Goal: Task Accomplishment & Management: Use online tool/utility

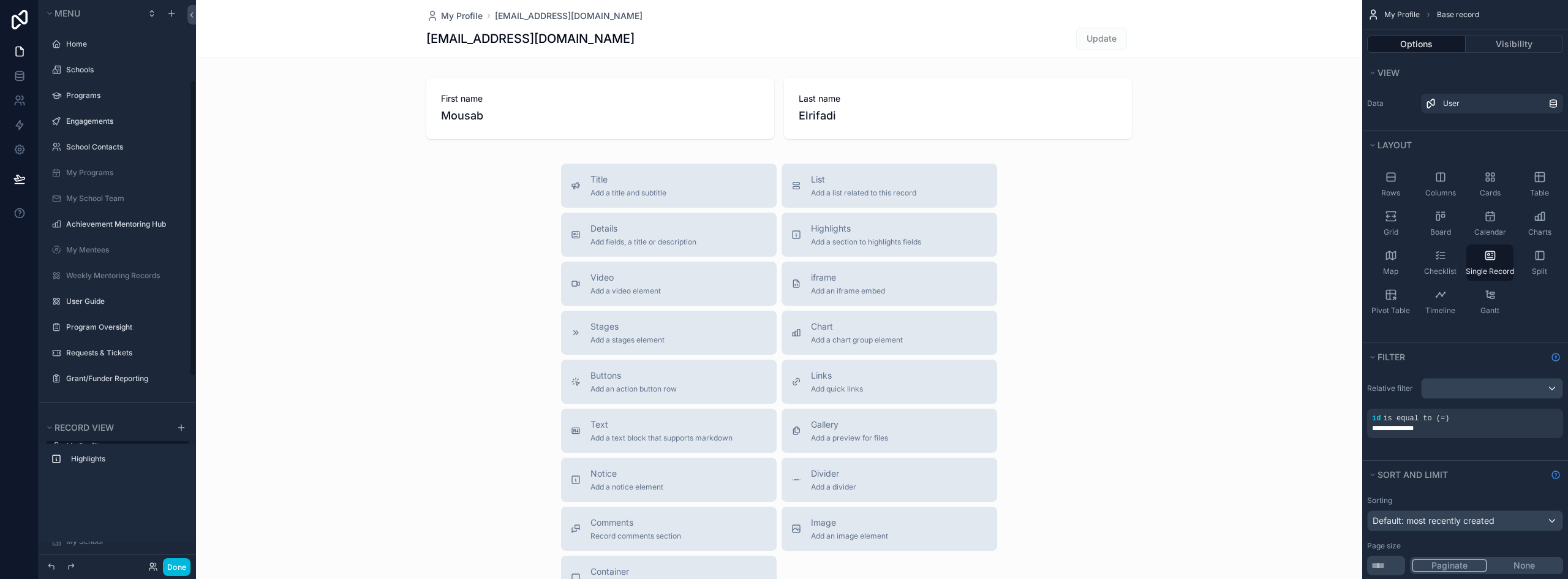
scroll to position [152, 0]
click at [174, 565] on button "Done" at bounding box center [177, 568] width 28 height 18
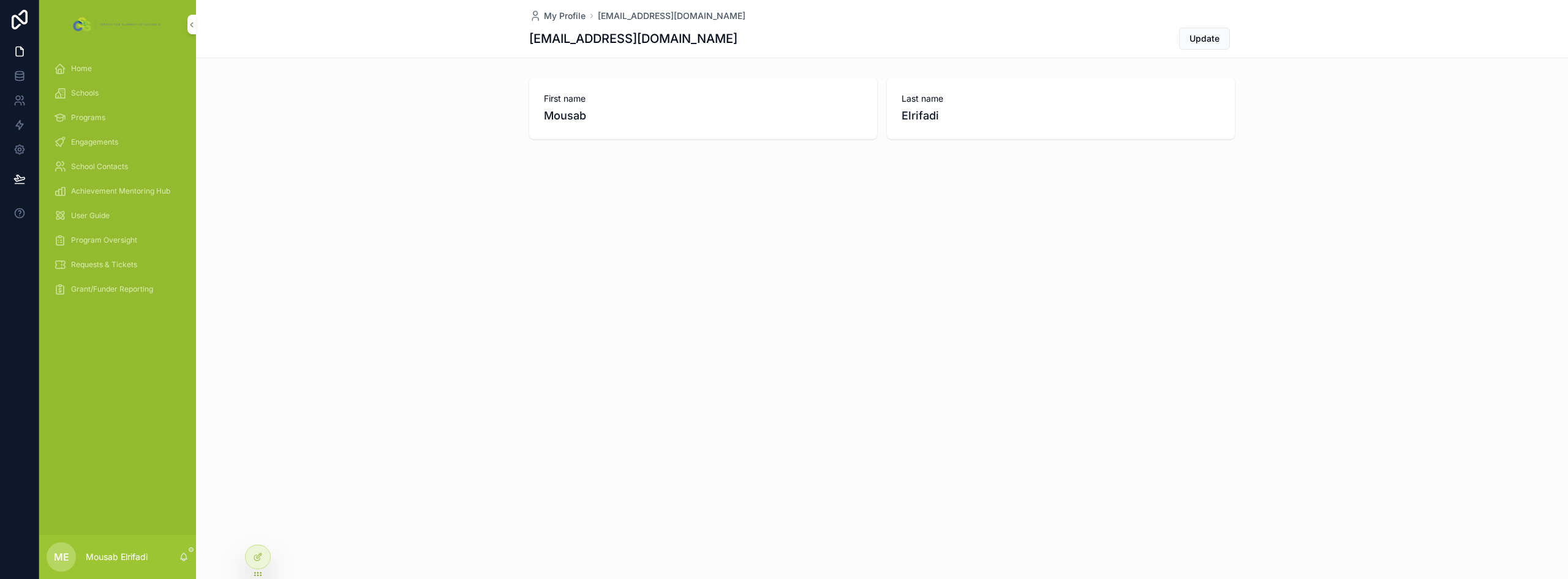
click at [88, 134] on div "Engagements" at bounding box center [117, 143] width 128 height 20
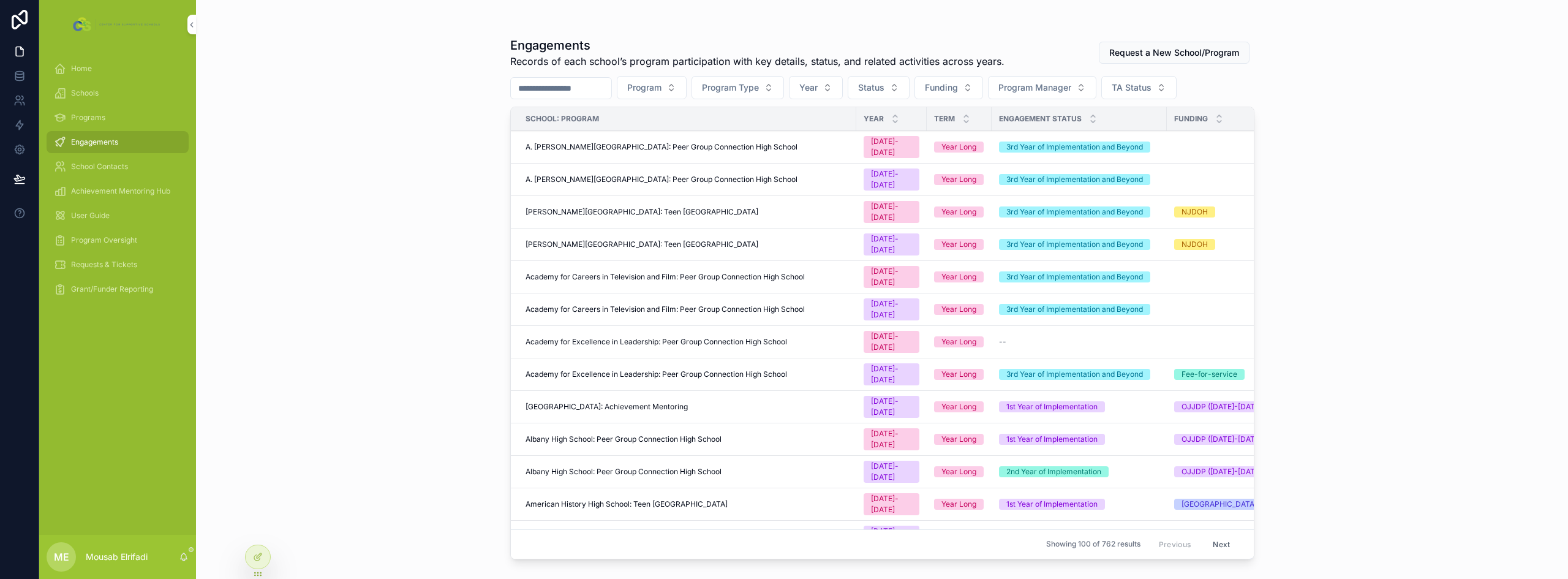
click at [795, 305] on span "Academy for Careers in Television and Film: Peer Group Connection High School" at bounding box center [665, 309] width 279 height 10
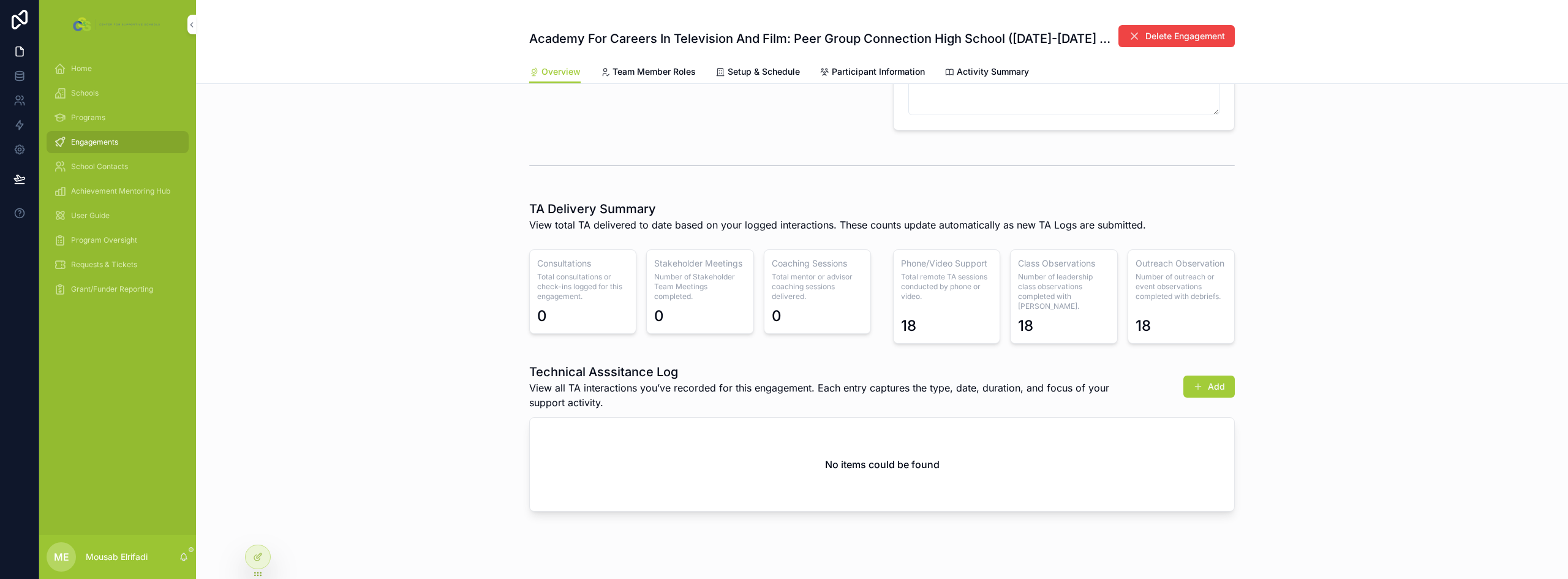
scroll to position [410, 0]
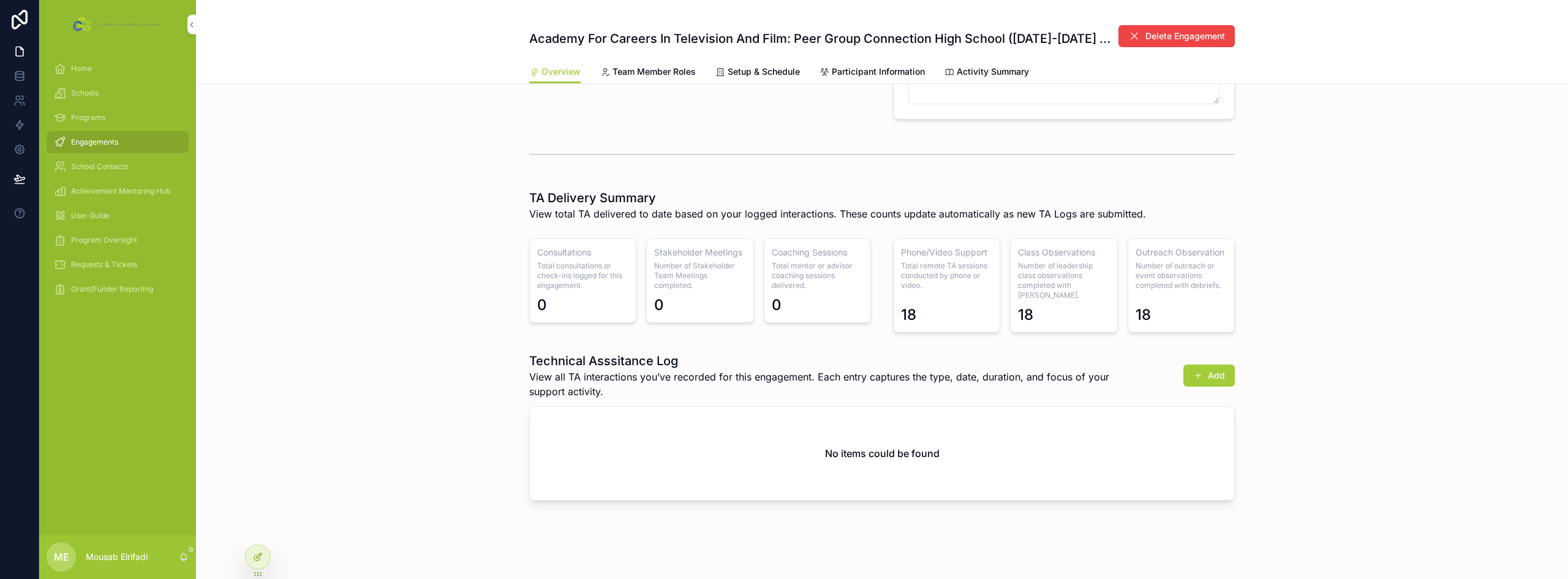
click at [260, 557] on icon at bounding box center [258, 557] width 10 height 10
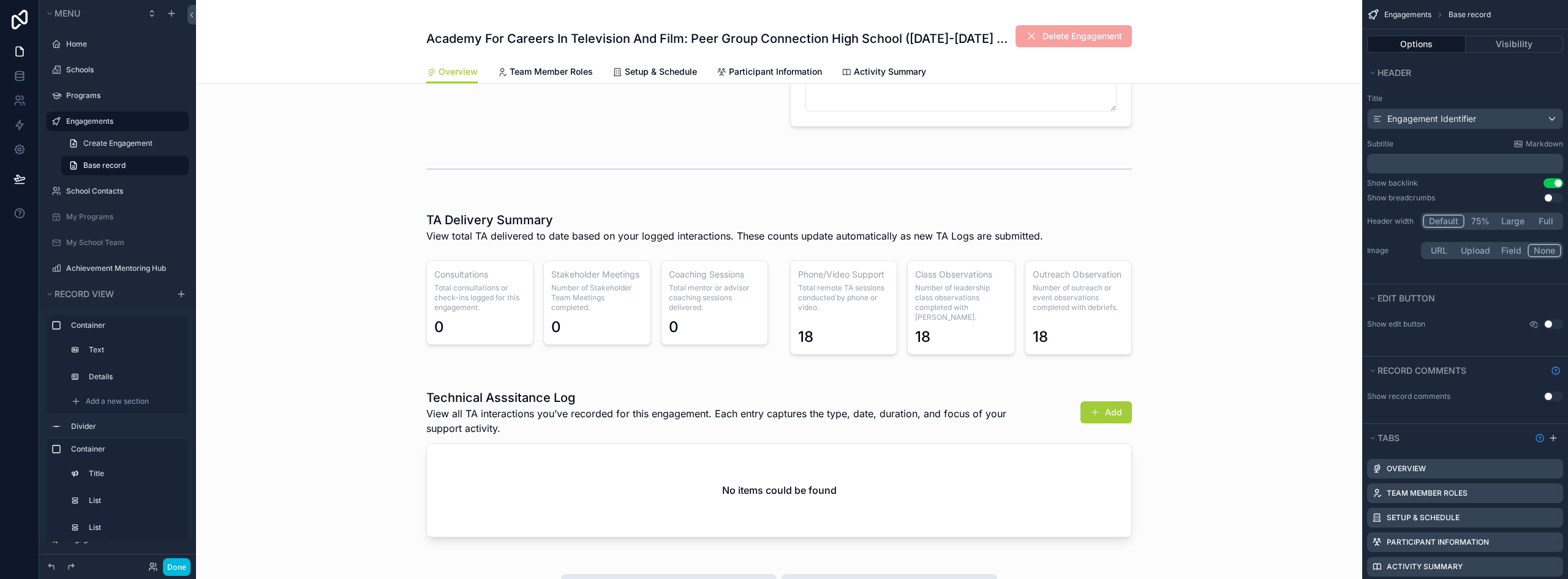
click at [1025, 306] on div "scrollable content" at bounding box center [779, 283] width 1166 height 168
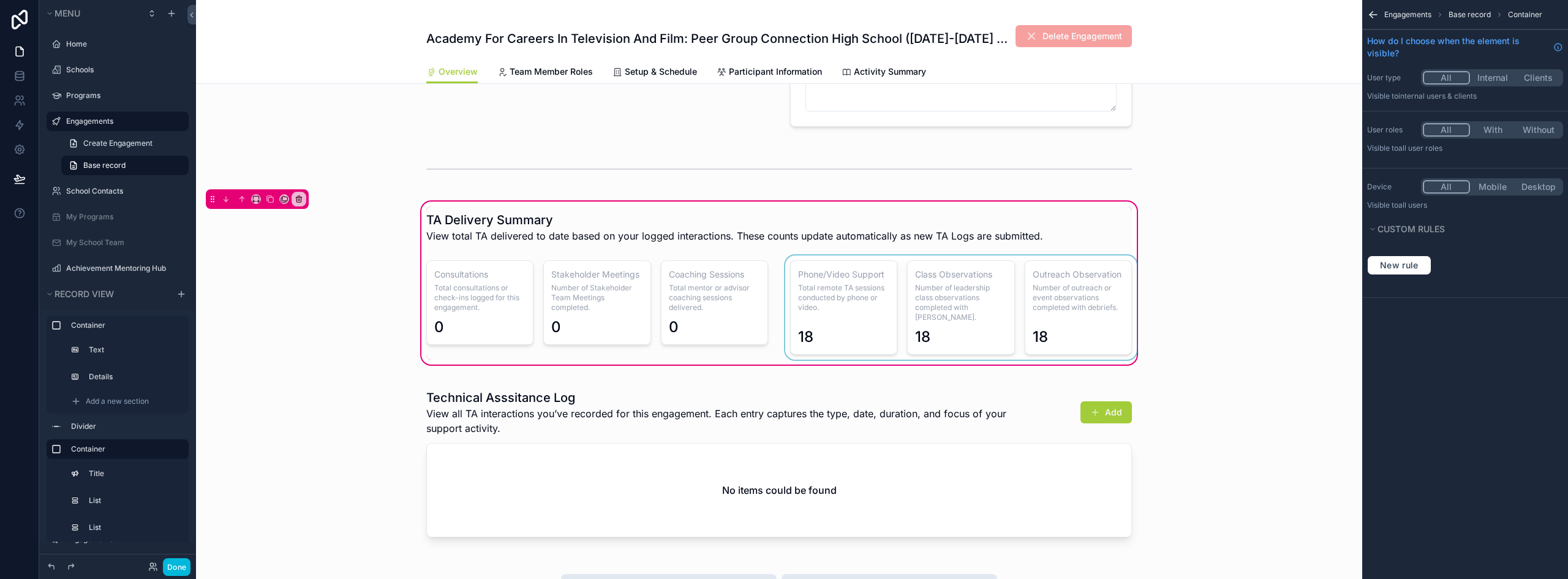
click at [982, 293] on div "scrollable content" at bounding box center [961, 308] width 356 height 104
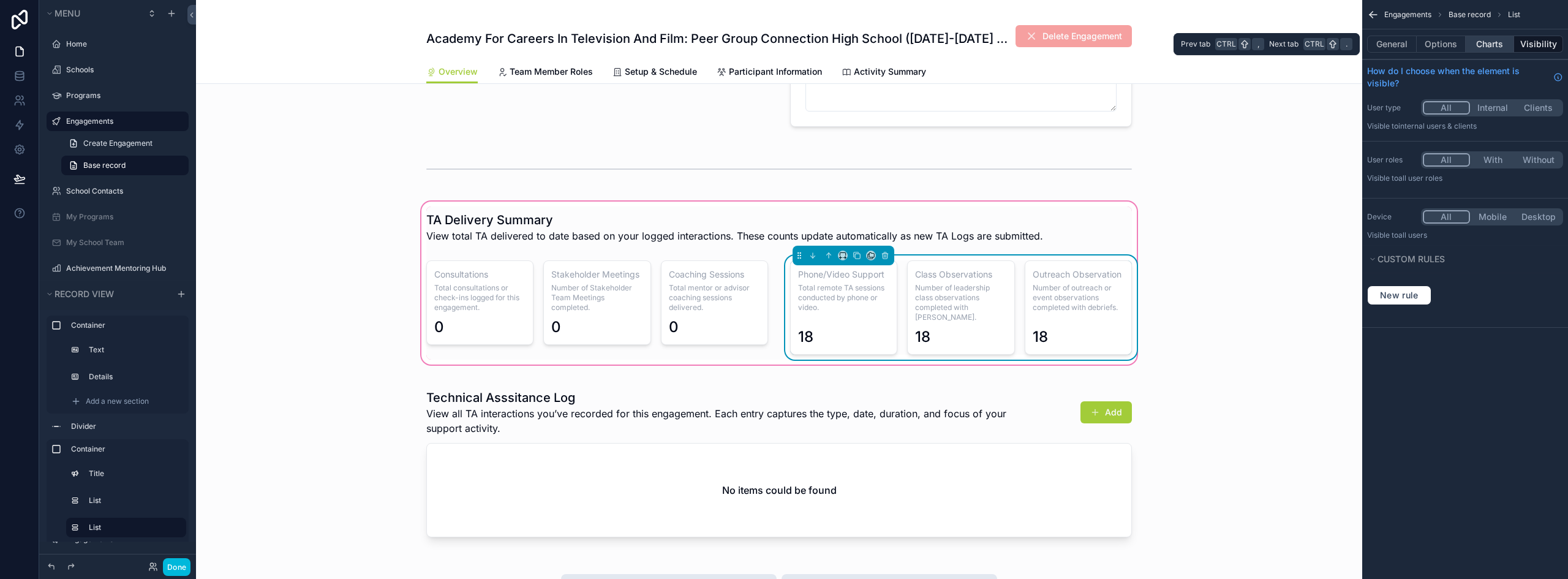
click at [1484, 42] on button "Charts" at bounding box center [1491, 44] width 49 height 17
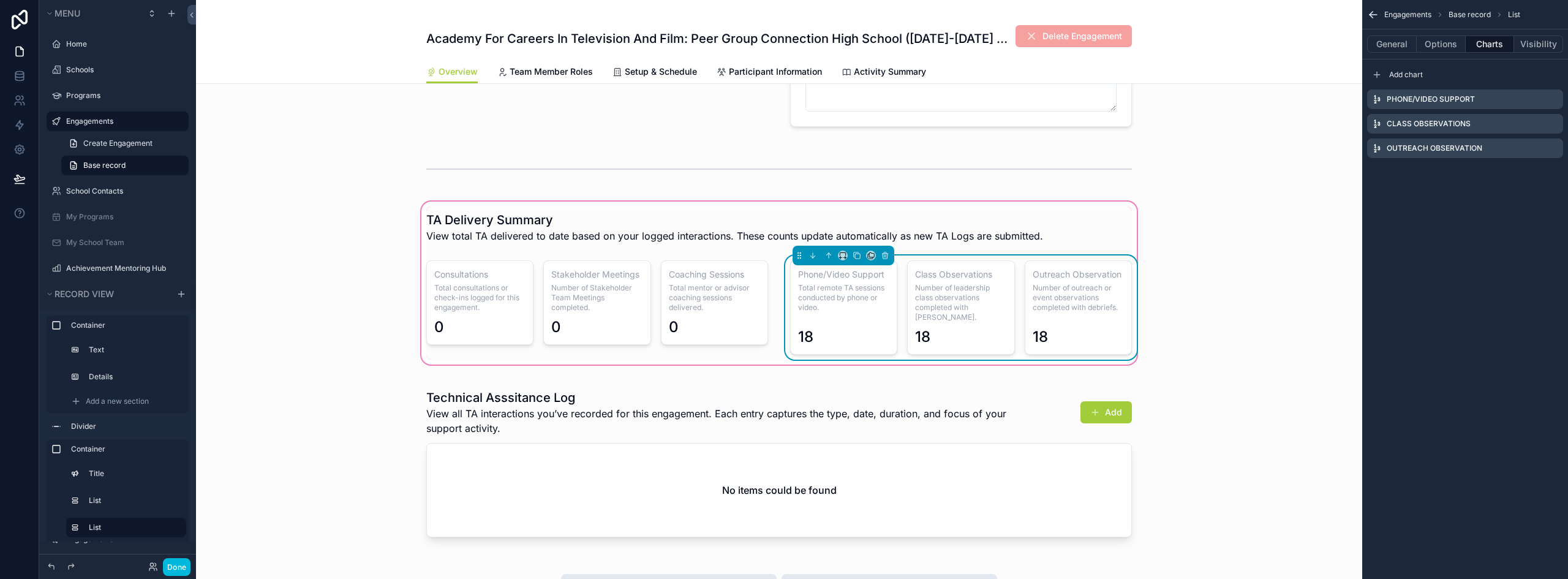
click at [0, 0] on icon "scrollable content" at bounding box center [0, 0] width 0 height 0
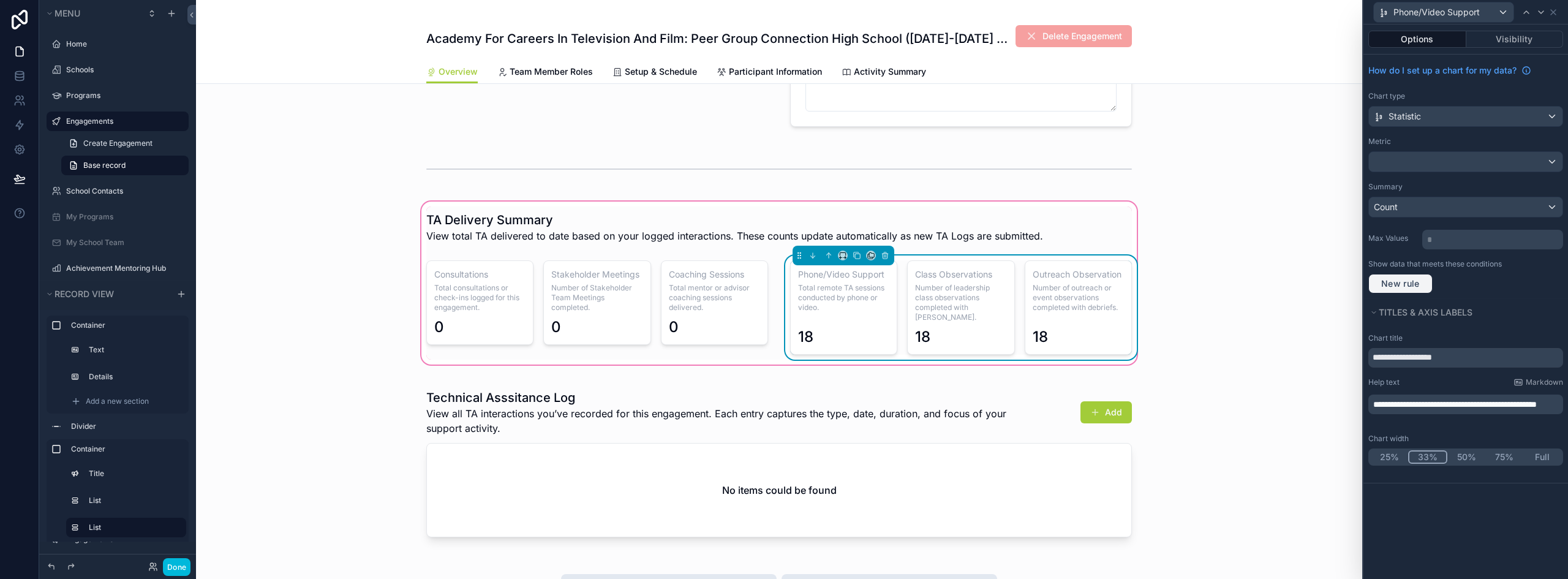
click at [1404, 282] on span "New rule" at bounding box center [1400, 284] width 48 height 11
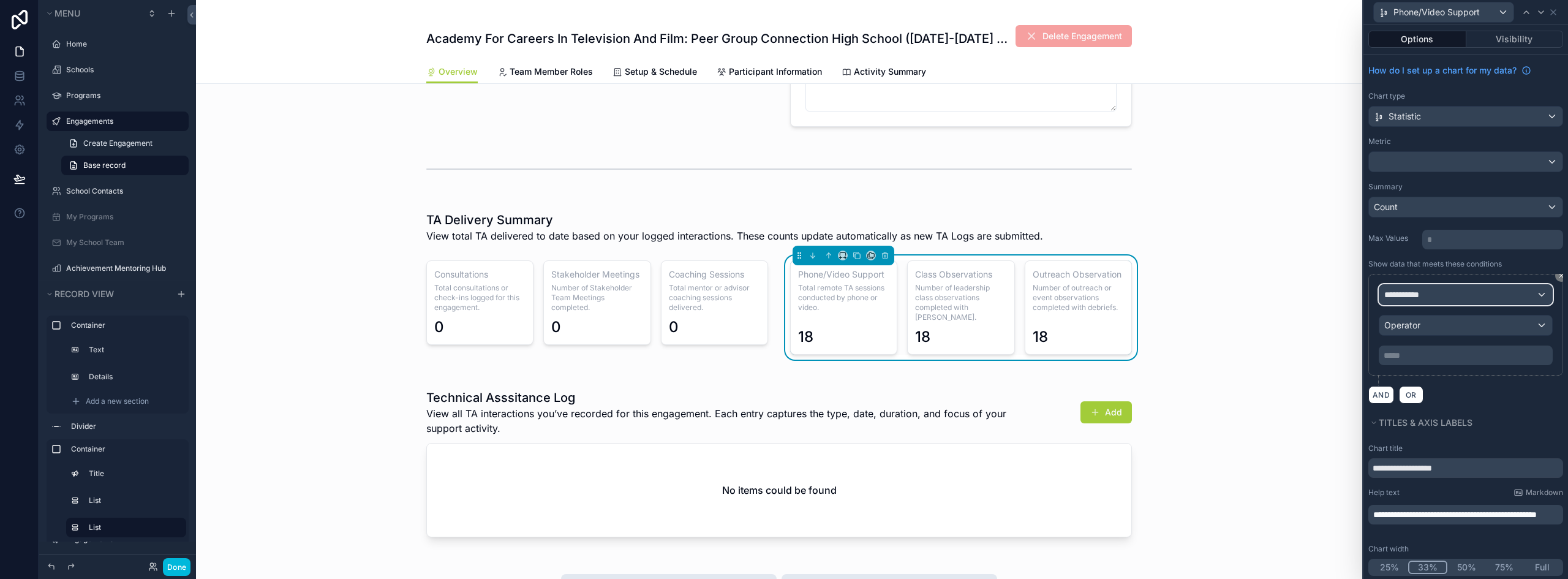
click at [1432, 299] on div "**********" at bounding box center [1465, 295] width 173 height 20
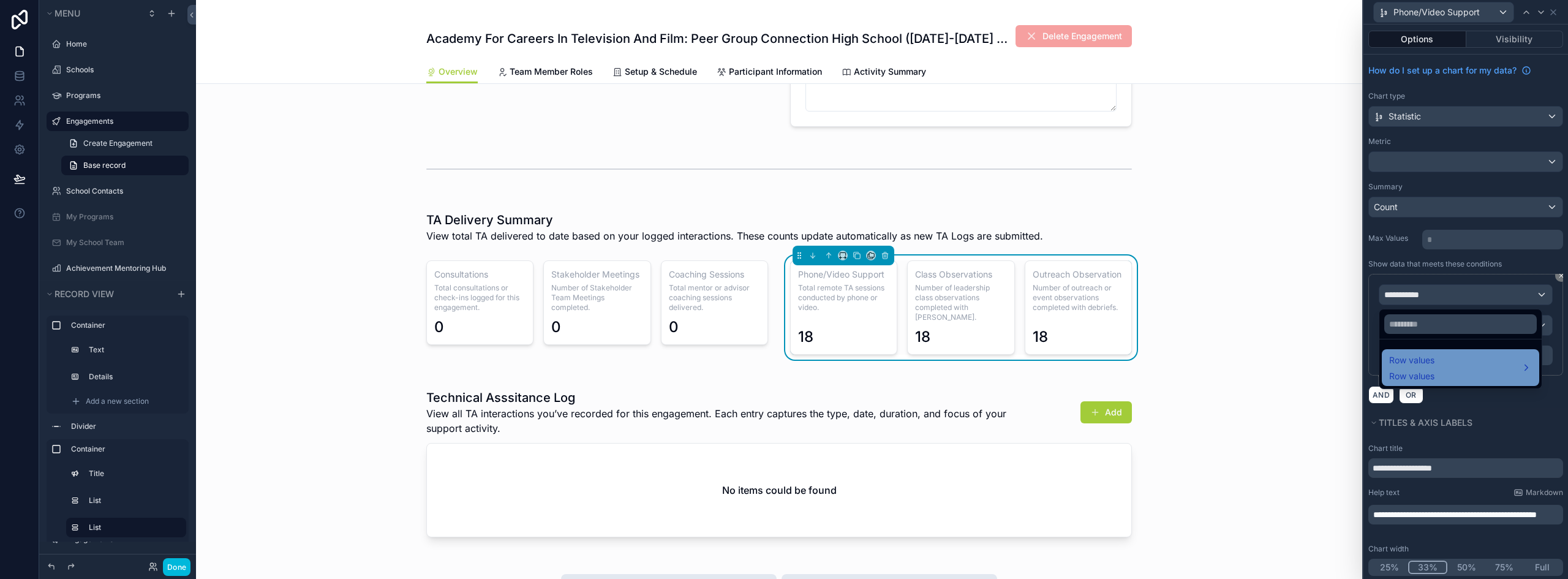
click at [1440, 363] on div "Row values Row values" at bounding box center [1461, 368] width 142 height 29
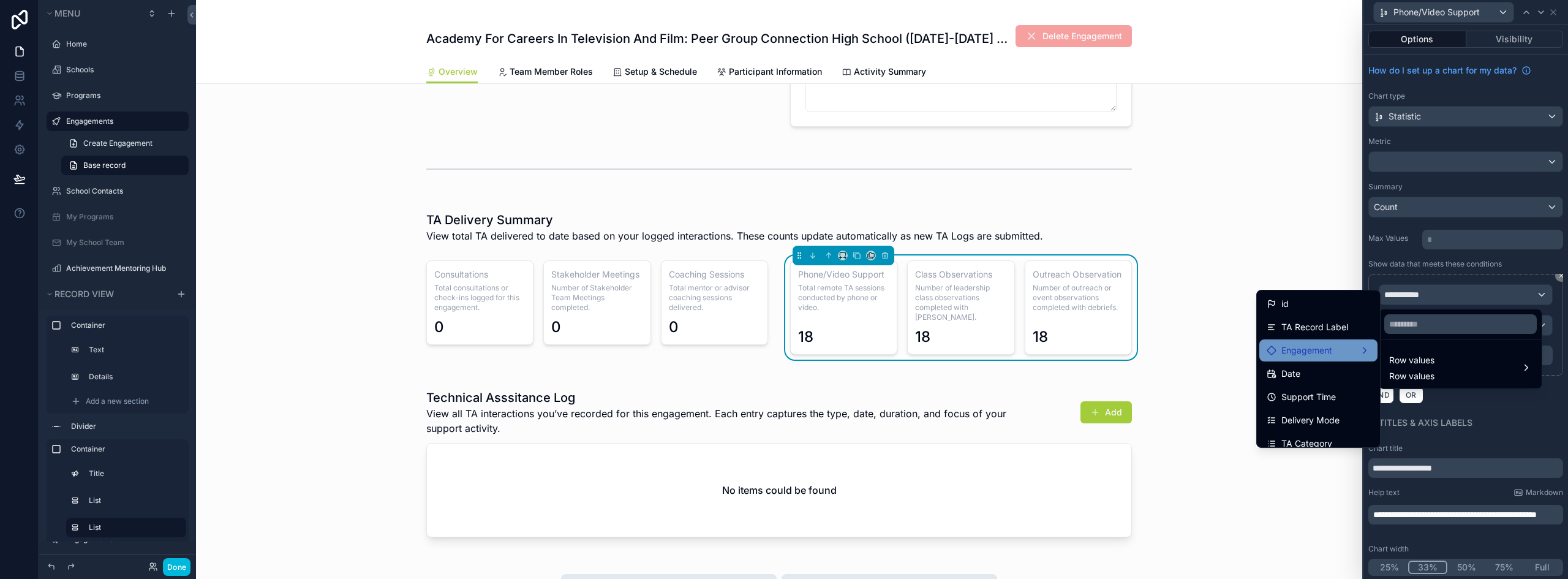
scroll to position [61, 0]
click at [1304, 379] on span "TA Category" at bounding box center [1307, 383] width 50 height 15
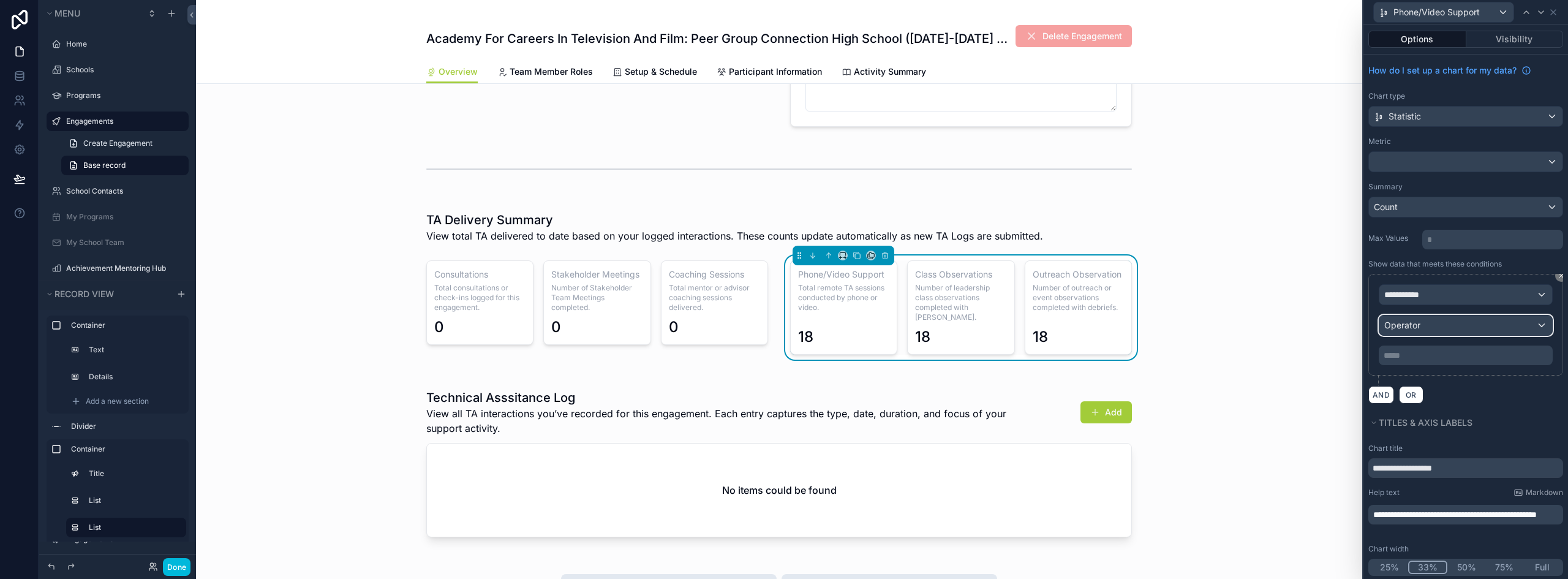
click at [1422, 325] on div "Operator" at bounding box center [1465, 326] width 173 height 20
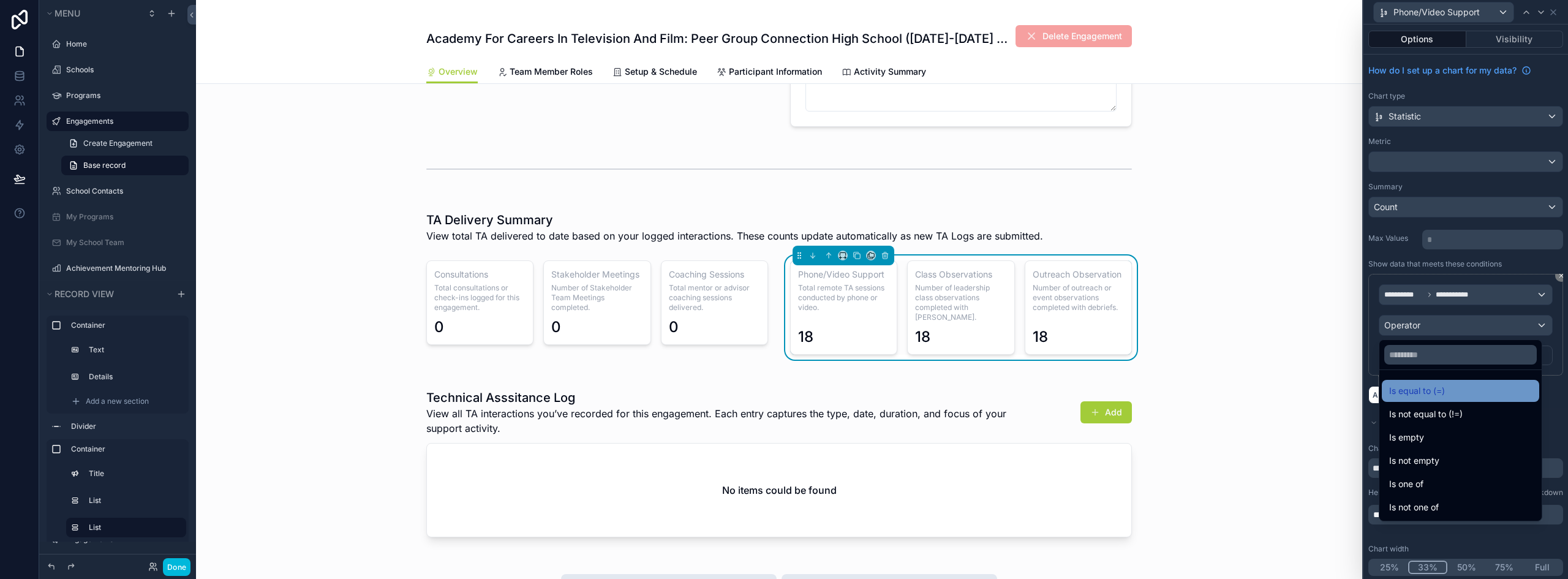
click at [1421, 384] on span "Is equal to (=)" at bounding box center [1417, 391] width 56 height 15
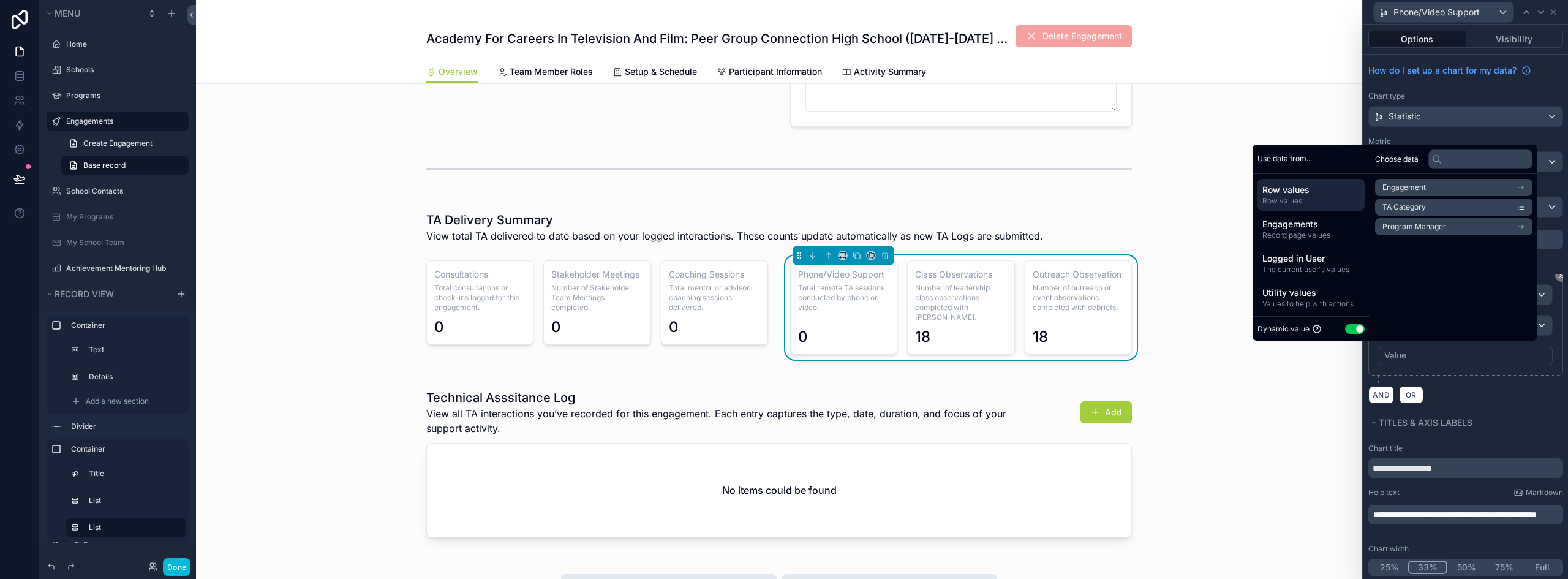
click at [1350, 330] on button "Use setting" at bounding box center [1355, 329] width 20 height 10
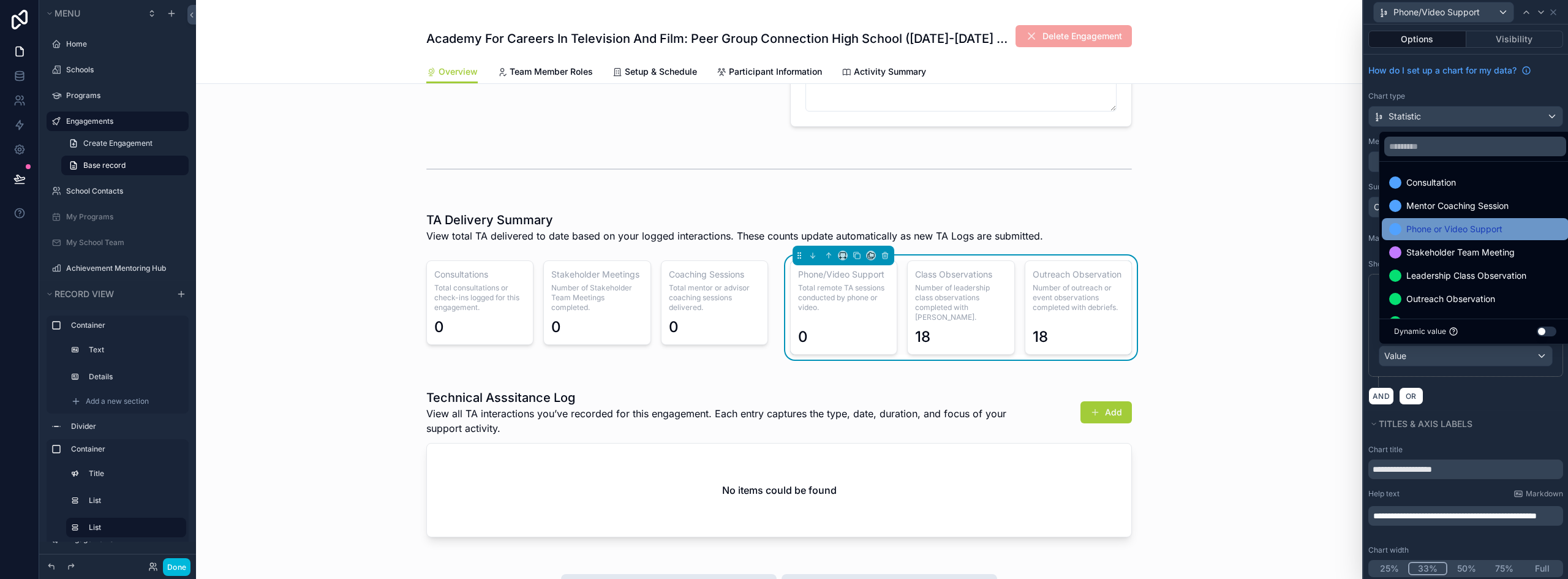
click at [1452, 225] on span "Phone or Video Support" at bounding box center [1455, 230] width 96 height 15
click at [1465, 14] on span "Phone/Video Support" at bounding box center [1437, 12] width 86 height 12
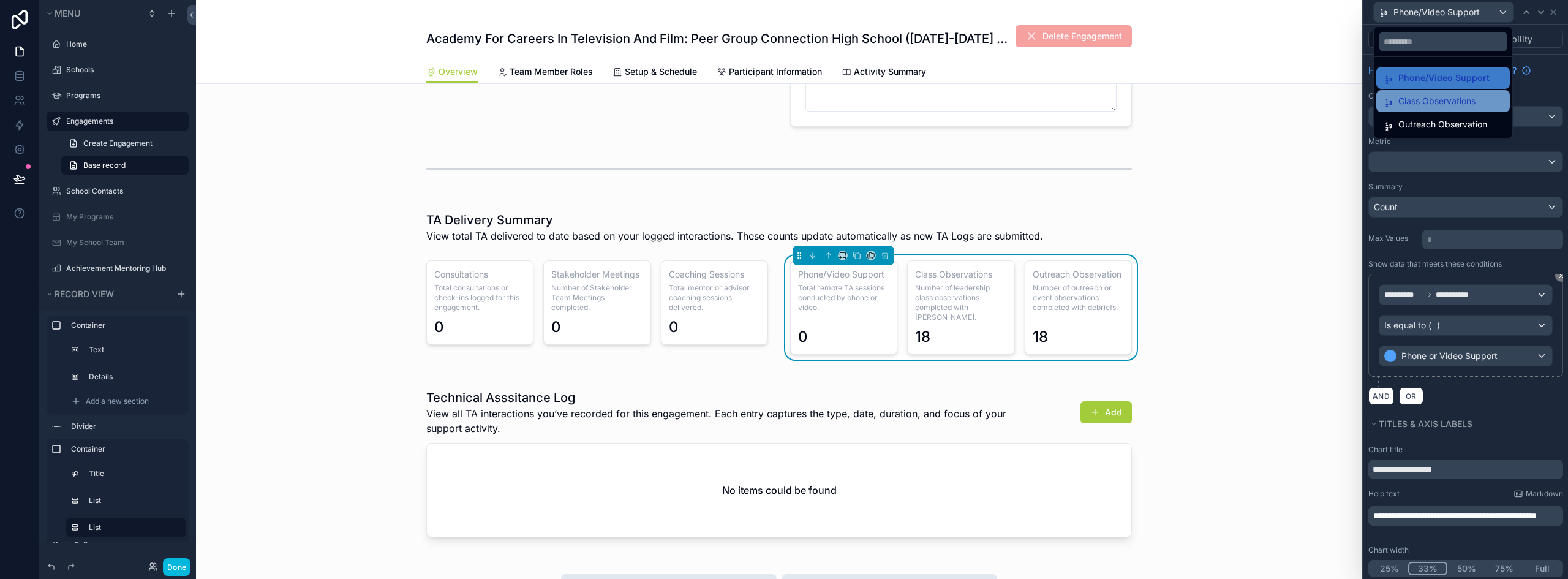
click at [1424, 103] on span "Class Observations" at bounding box center [1437, 101] width 77 height 15
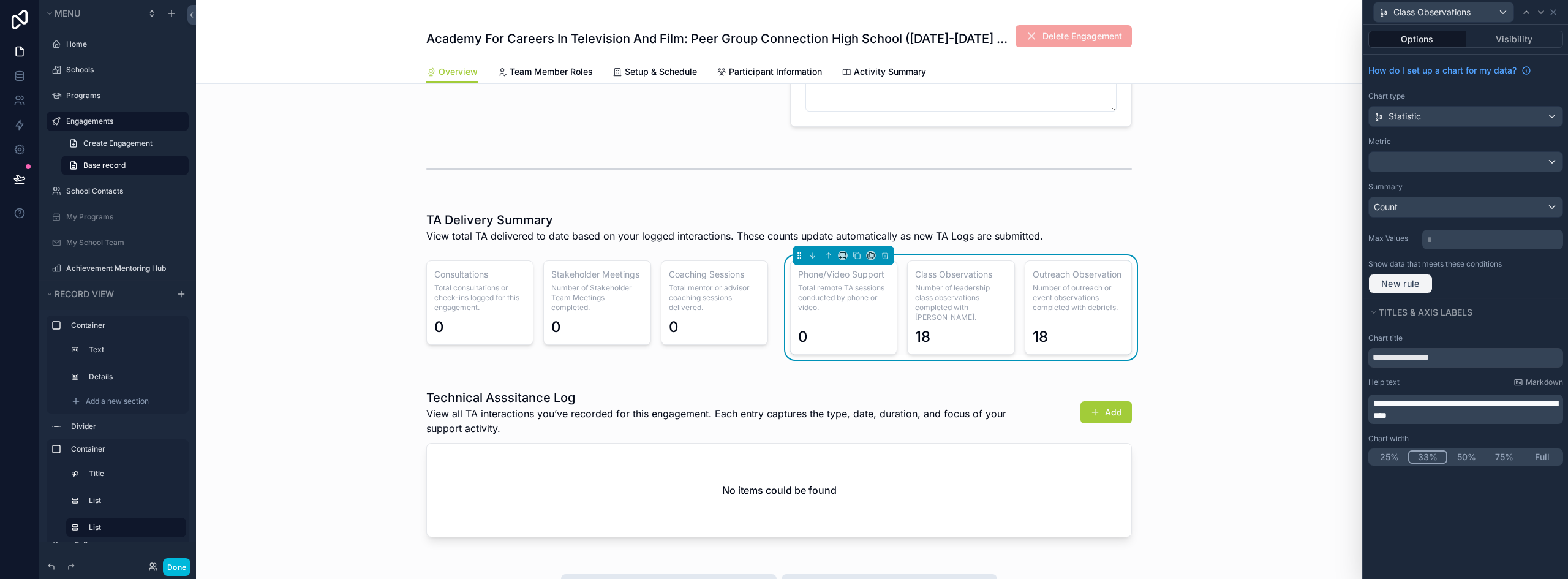
click at [1403, 287] on span "New rule" at bounding box center [1400, 284] width 48 height 11
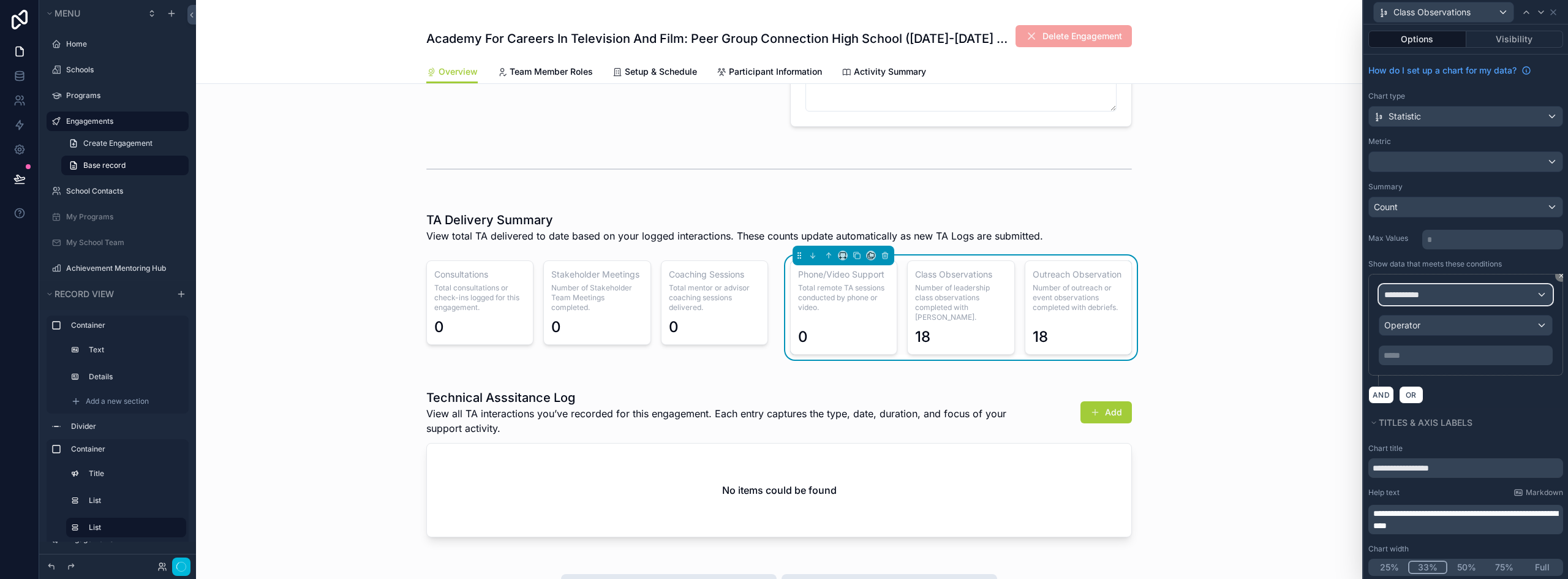
click at [1417, 296] on span "**********" at bounding box center [1407, 295] width 46 height 12
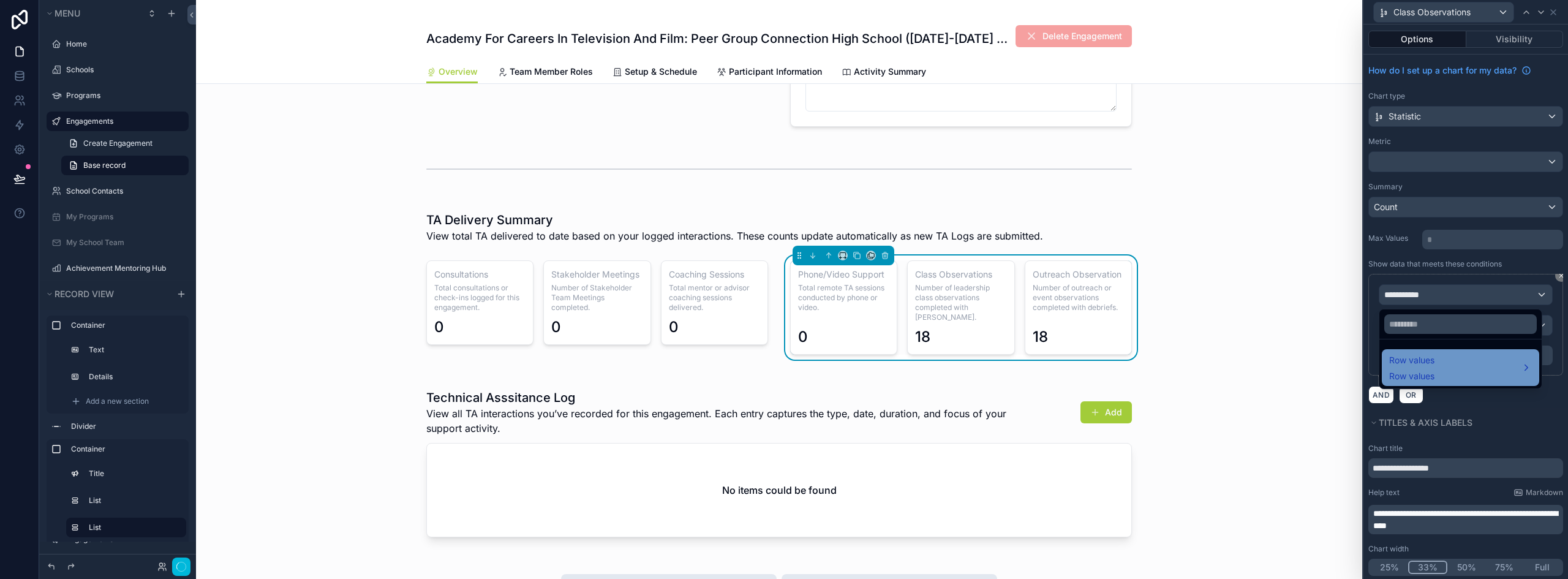
click at [1430, 368] on div "Row values Row values" at bounding box center [1413, 368] width 46 height 29
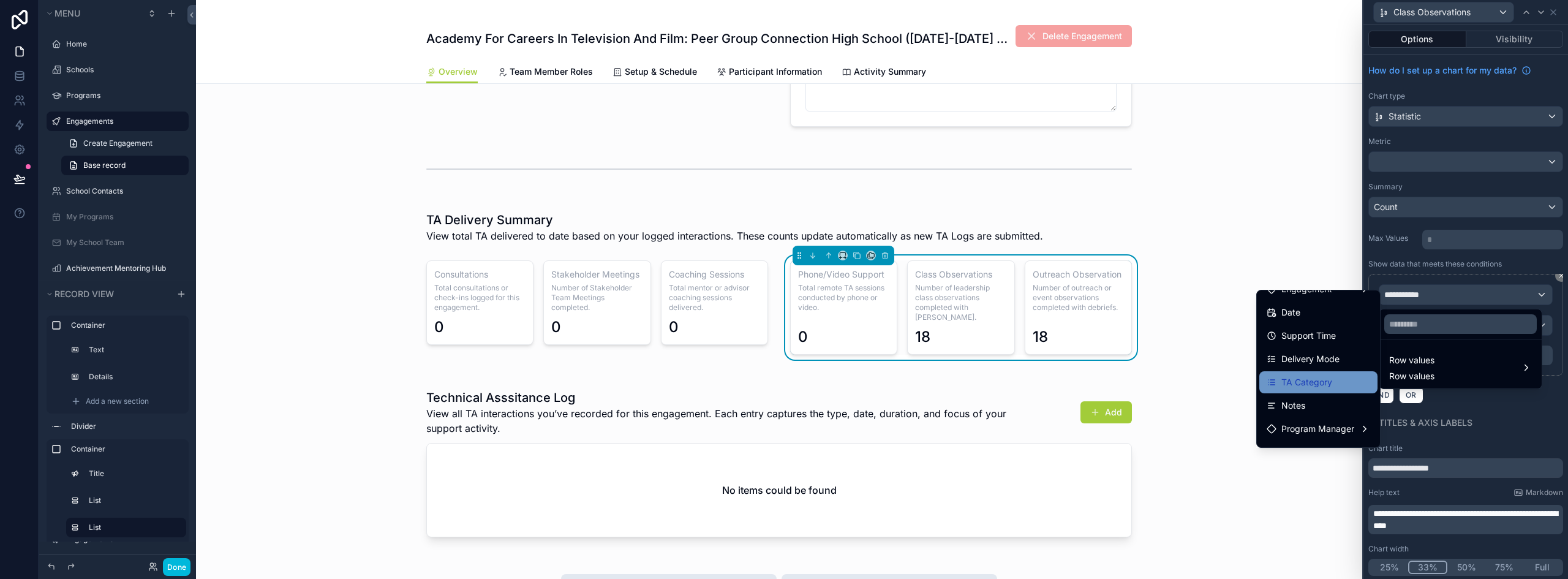
click at [1312, 386] on span "TA Category" at bounding box center [1307, 383] width 50 height 15
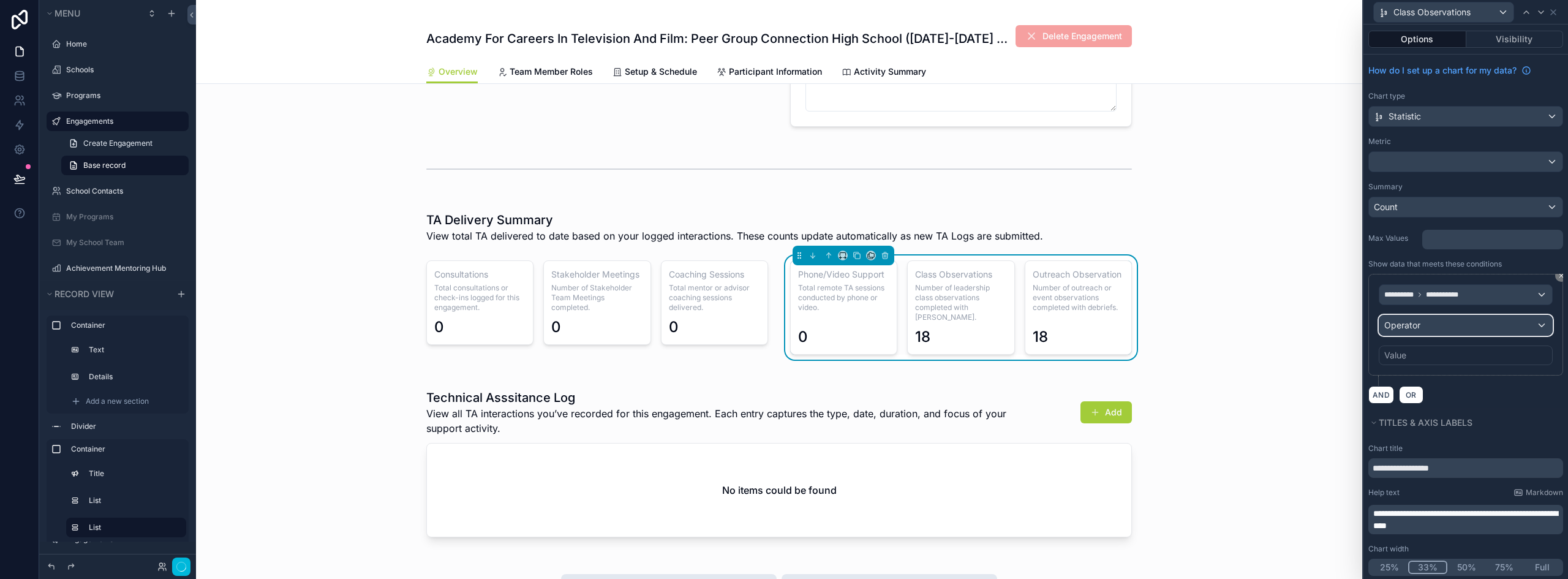
click at [1463, 325] on div "Operator" at bounding box center [1465, 326] width 173 height 20
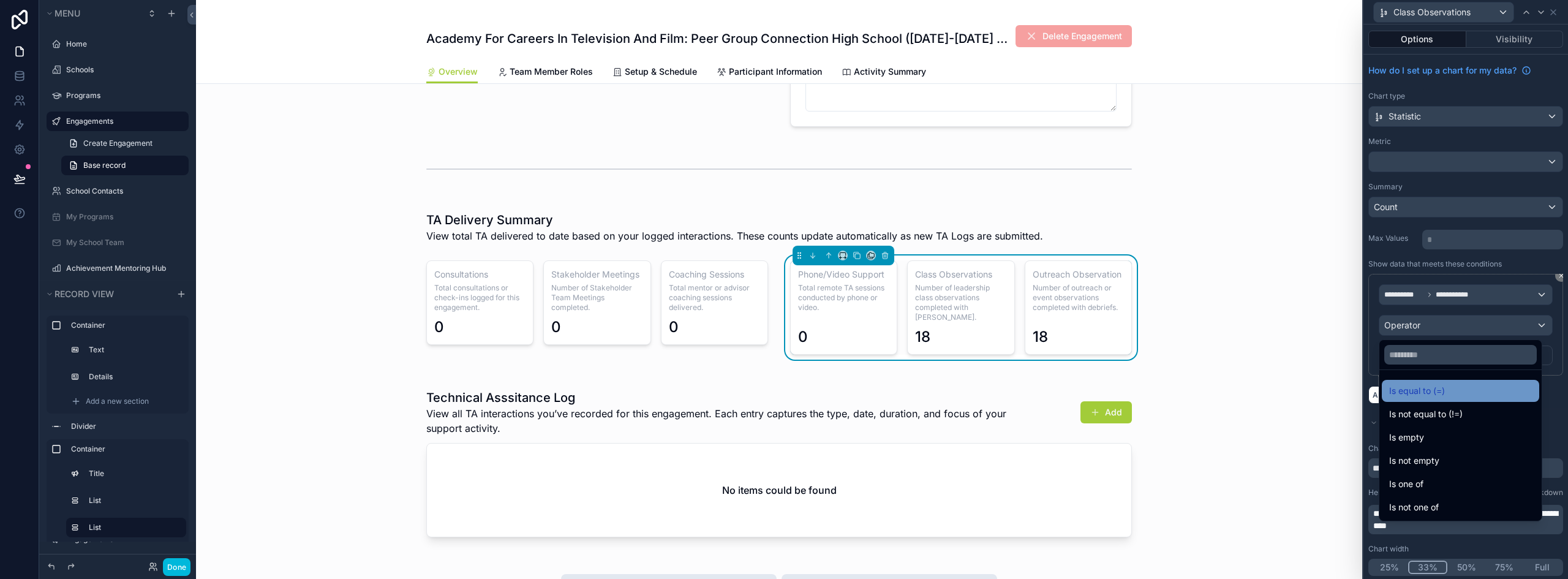
click at [1434, 390] on span "Is equal to (=)" at bounding box center [1417, 391] width 56 height 15
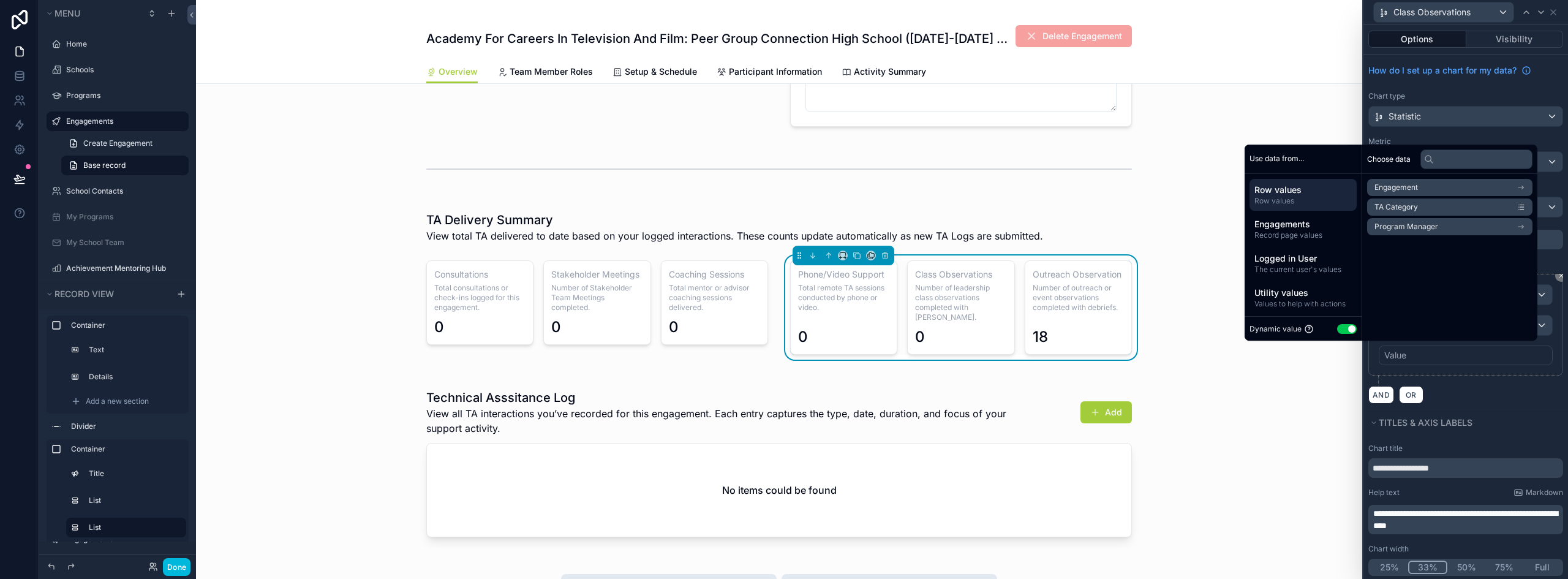
click at [1437, 353] on div "Value" at bounding box center [1466, 356] width 174 height 20
click at [1345, 328] on button "Use setting" at bounding box center [1355, 329] width 20 height 10
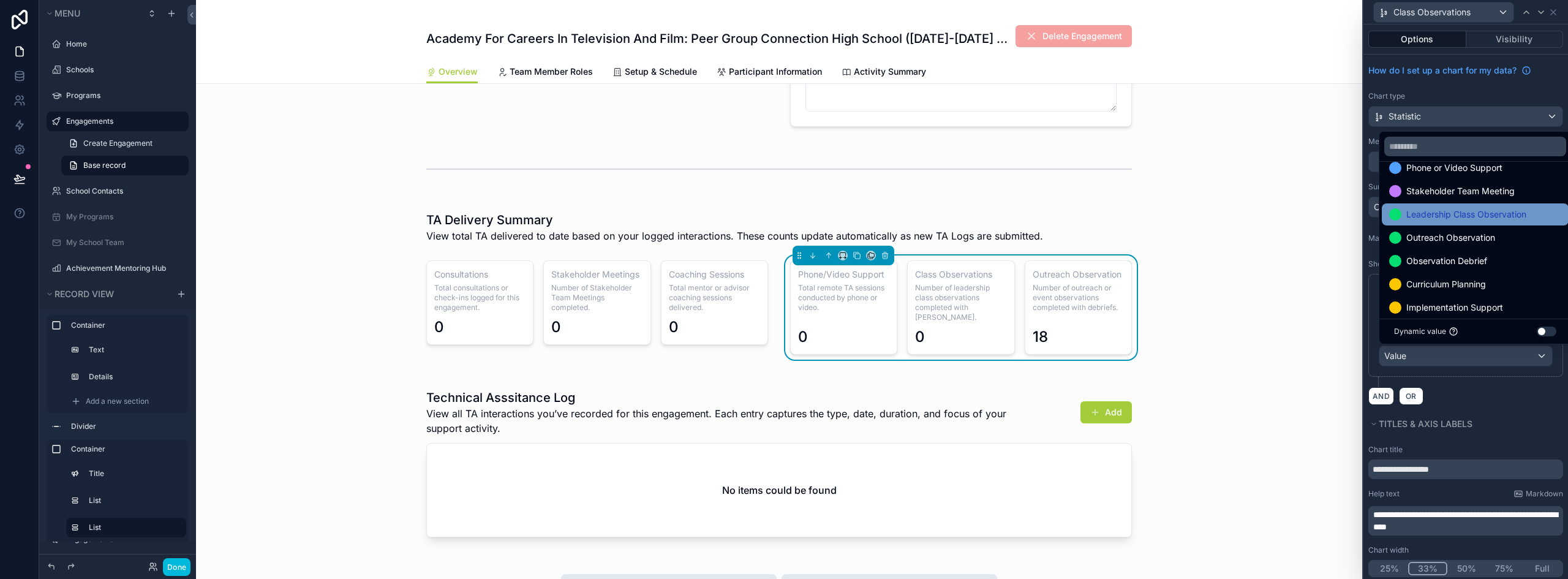
click at [1507, 220] on span "Leadership Class Observation" at bounding box center [1467, 214] width 120 height 15
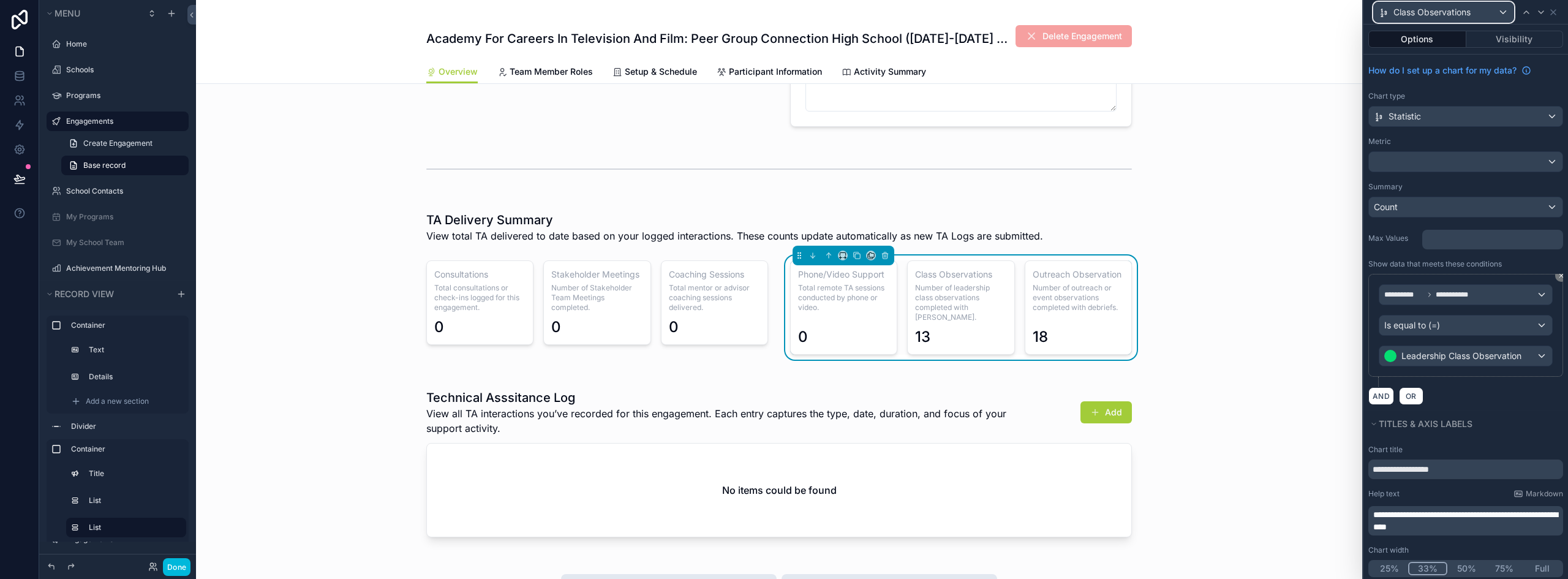
click at [1442, 16] on span "Class Observations" at bounding box center [1432, 12] width 77 height 12
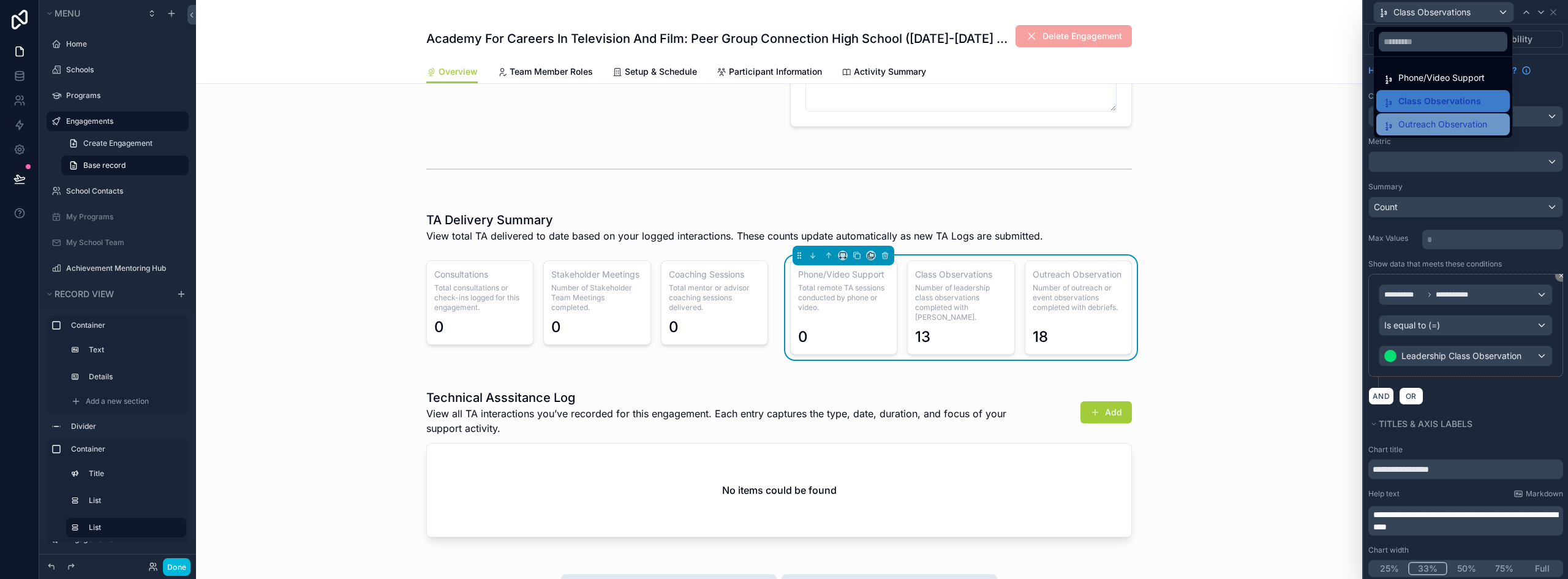
click at [1414, 125] on span "Outreach Observation" at bounding box center [1443, 125] width 89 height 15
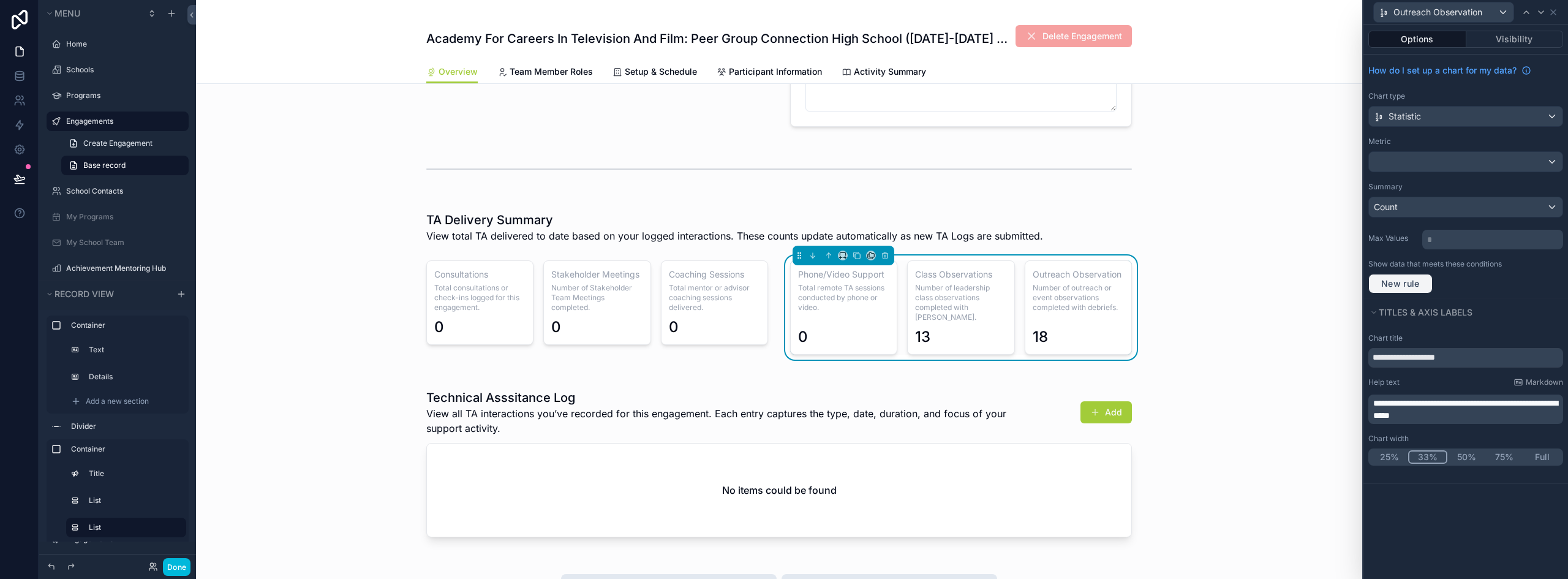
click at [1423, 287] on span "New rule" at bounding box center [1400, 284] width 48 height 11
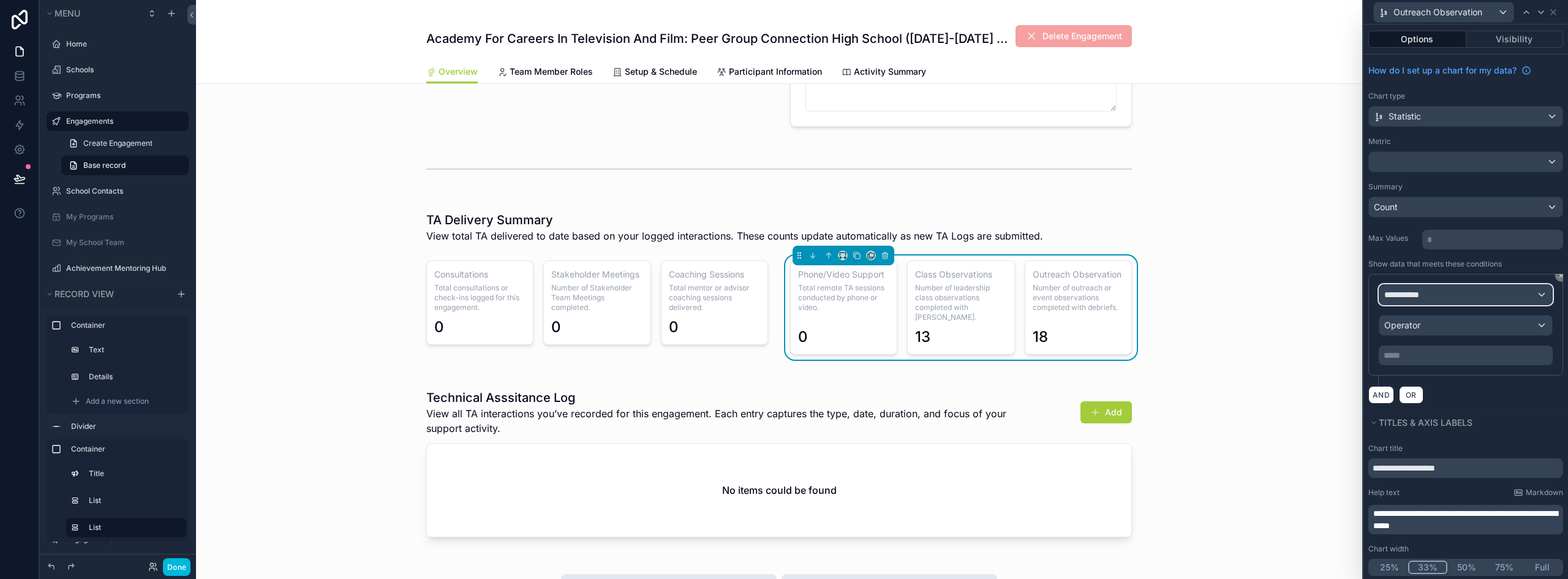
click at [1451, 297] on div "**********" at bounding box center [1465, 295] width 173 height 20
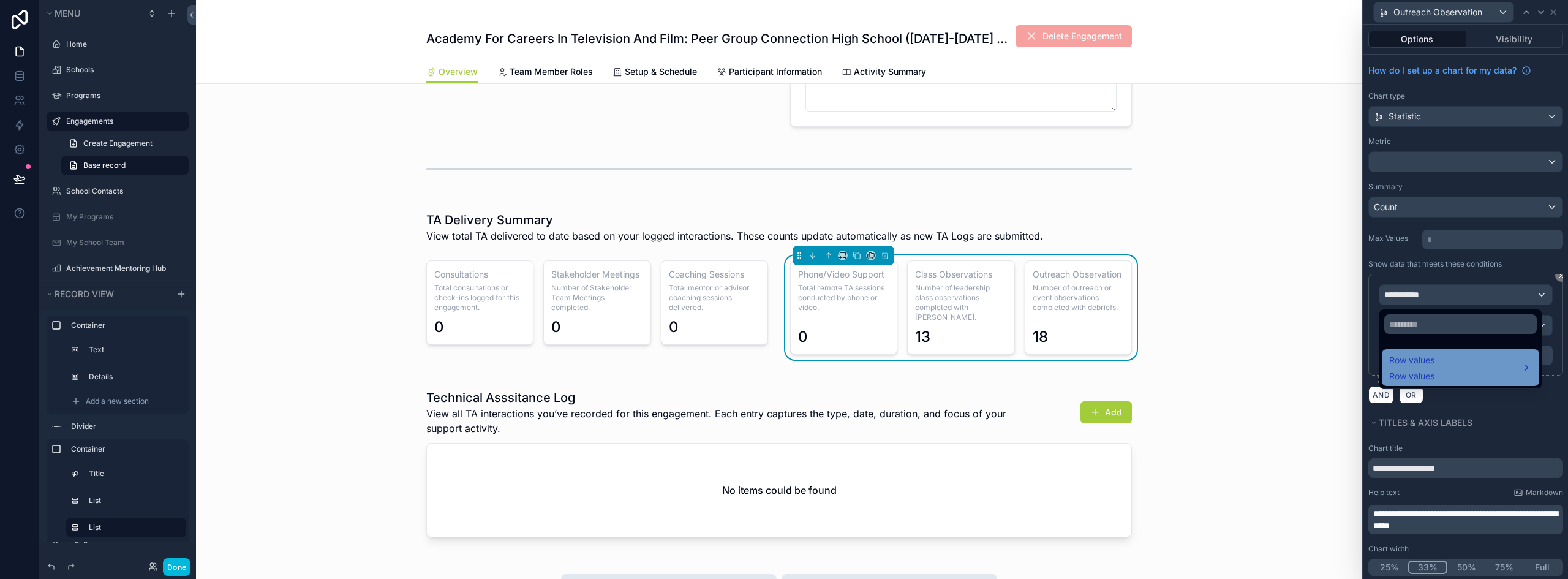
click at [1412, 373] on span "Row values" at bounding box center [1413, 376] width 46 height 12
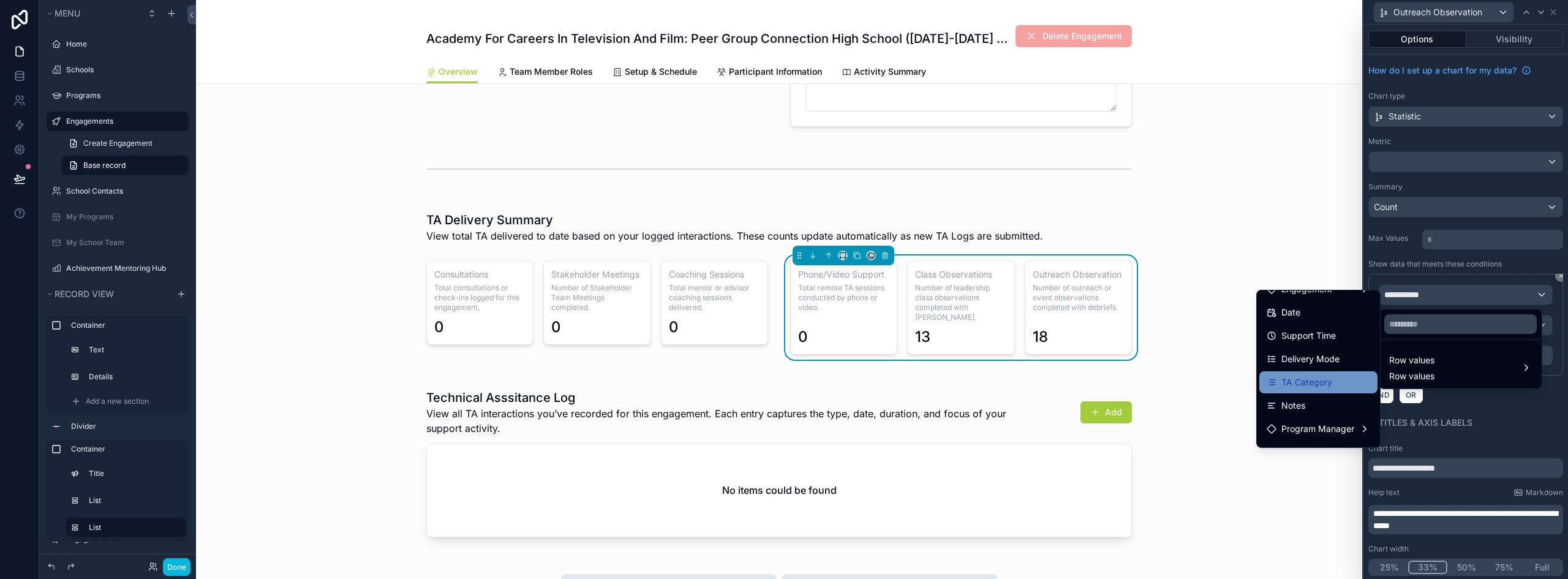
click at [1308, 375] on div "TA Category" at bounding box center [1318, 382] width 118 height 22
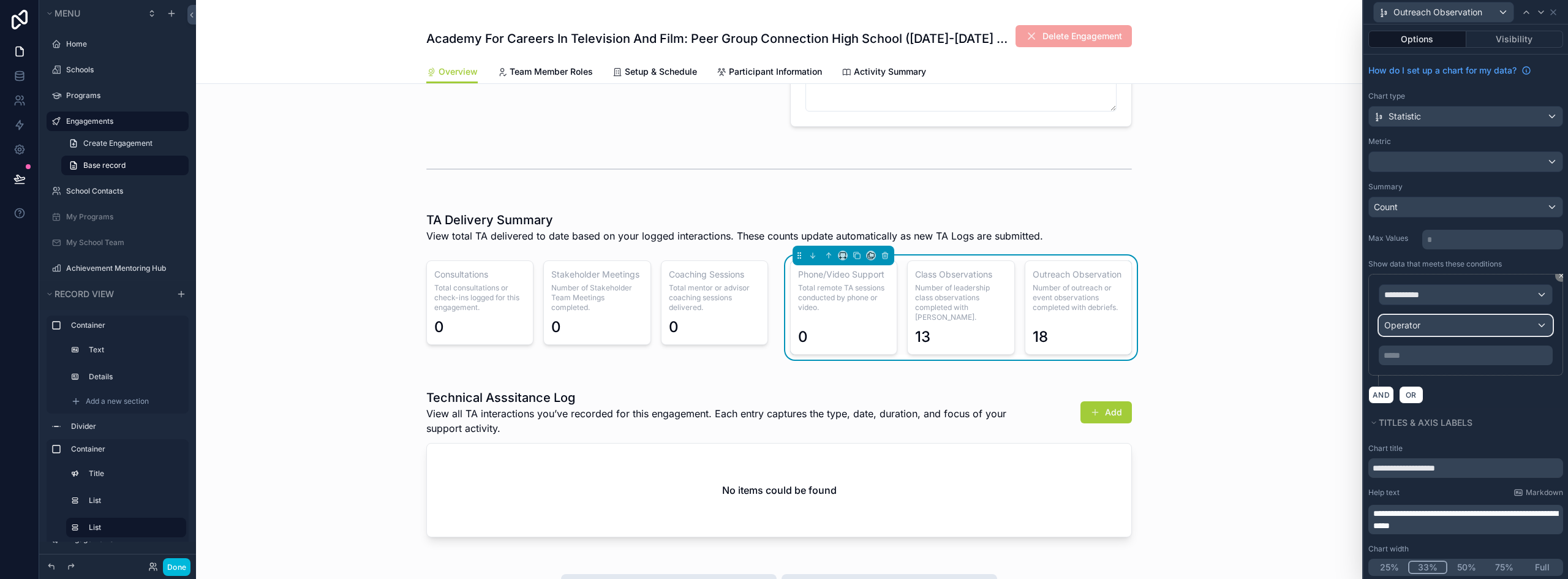
click at [1412, 319] on span "Operator" at bounding box center [1402, 325] width 36 height 12
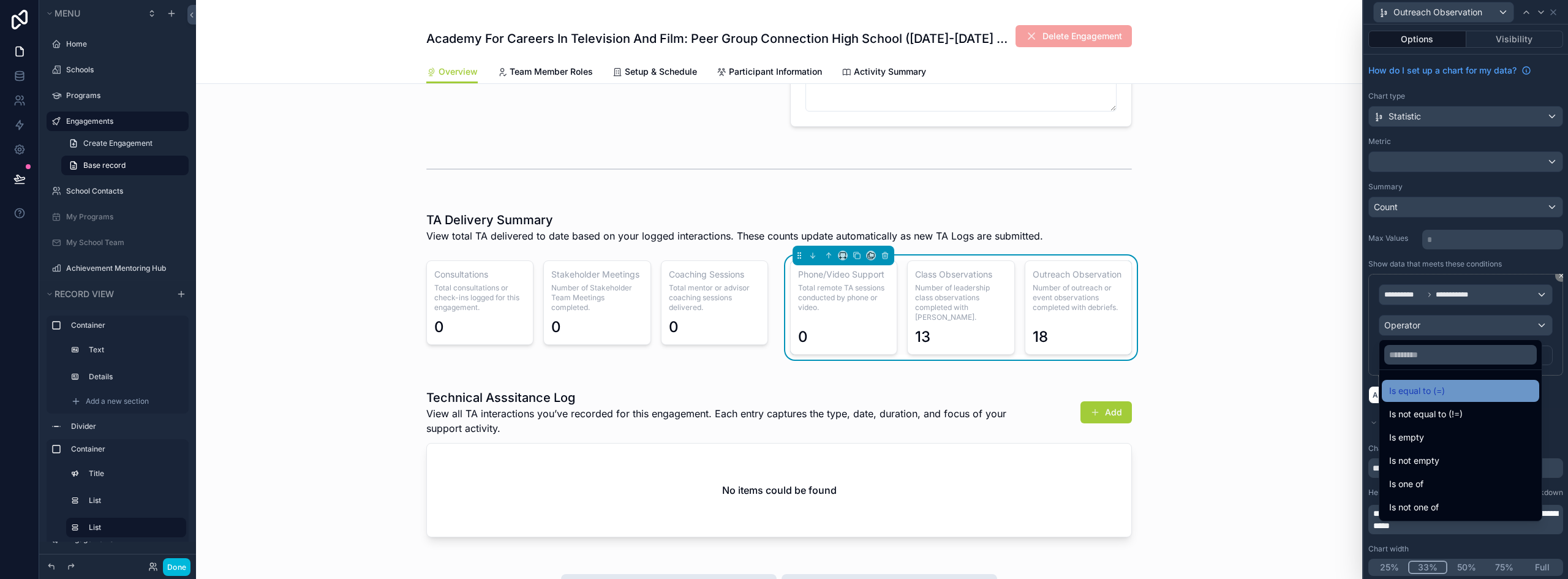
click at [1414, 385] on span "Is equal to (=)" at bounding box center [1417, 391] width 56 height 15
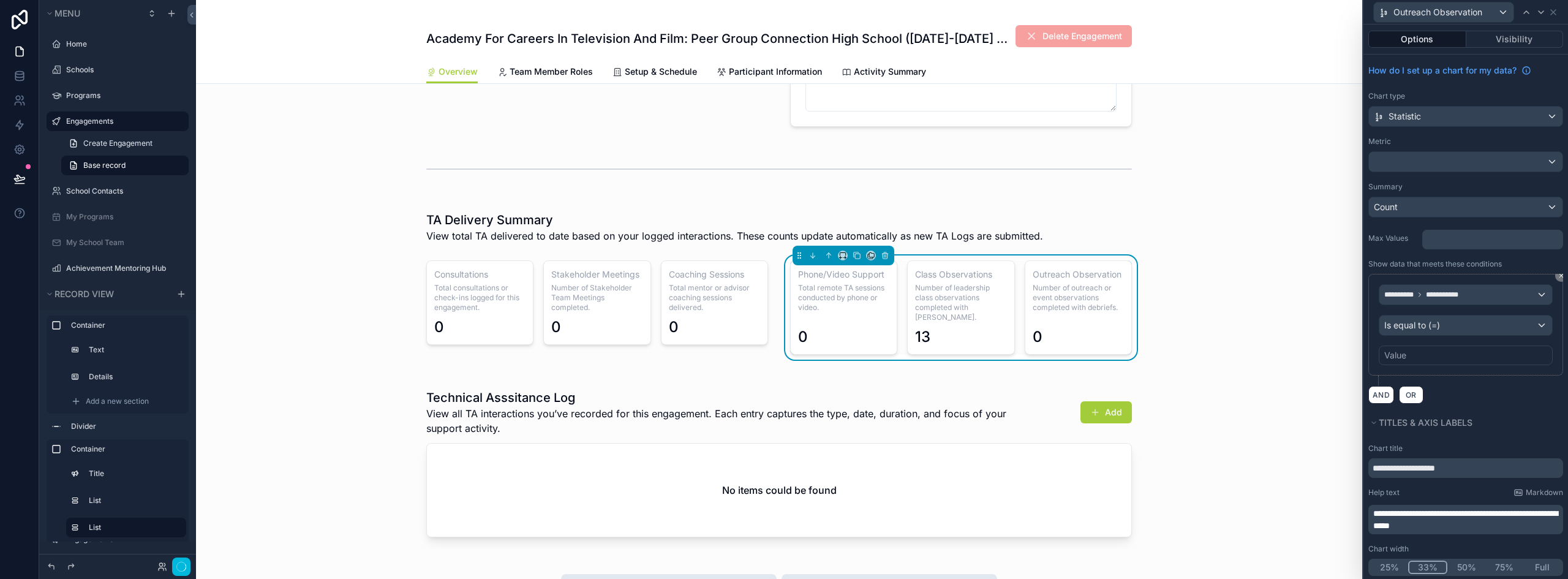
click at [1422, 349] on div "Value" at bounding box center [1466, 356] width 174 height 20
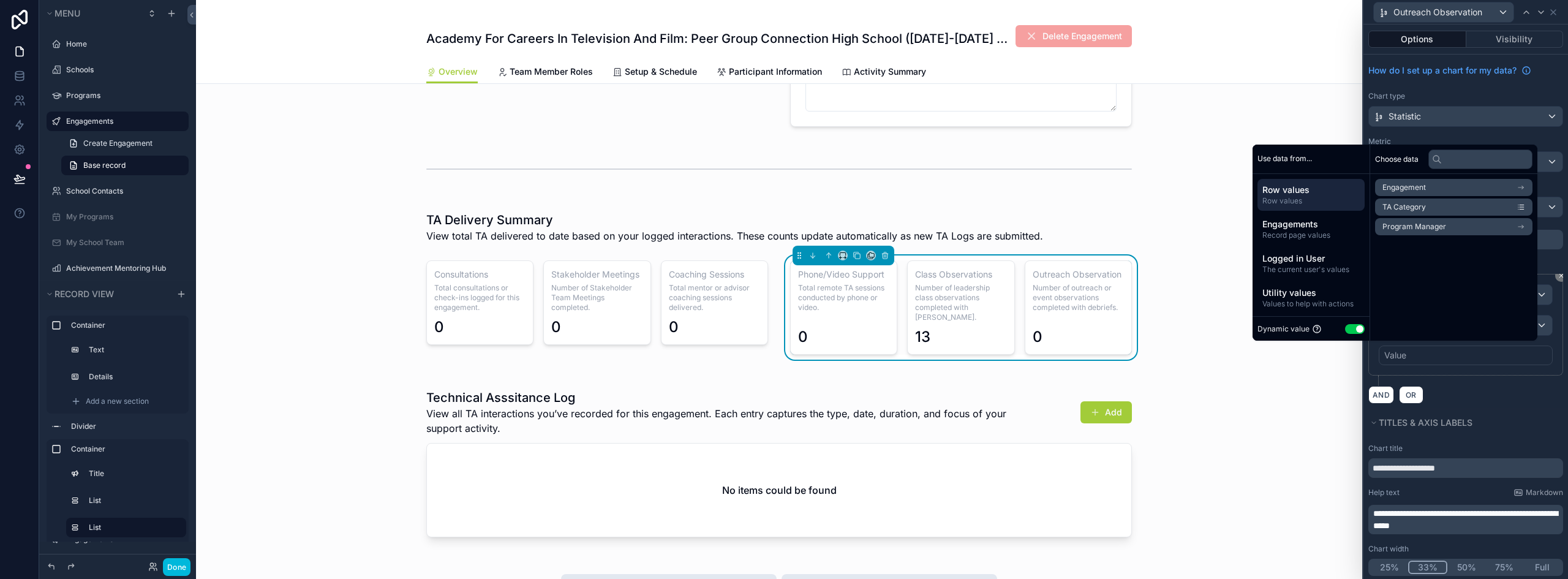
click at [1345, 331] on button "Use setting" at bounding box center [1355, 329] width 20 height 10
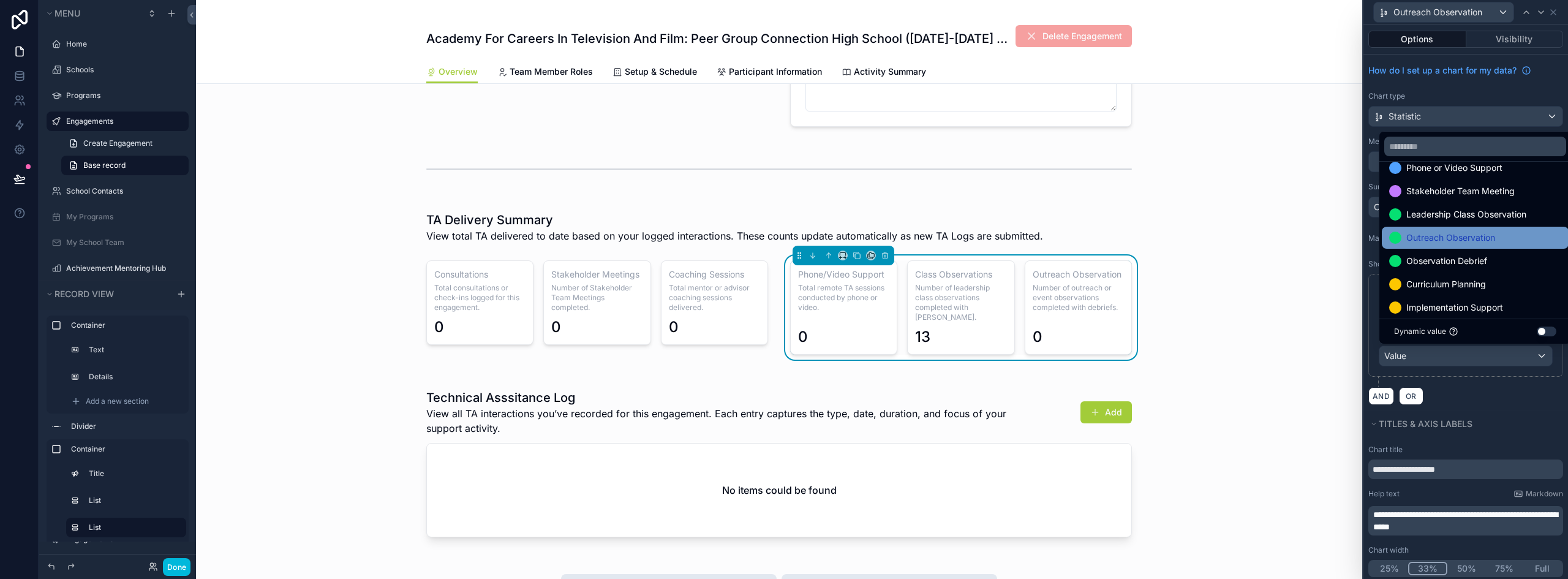
click at [1483, 241] on span "Outreach Observation" at bounding box center [1451, 238] width 89 height 15
click at [179, 568] on button "Done" at bounding box center [177, 568] width 28 height 18
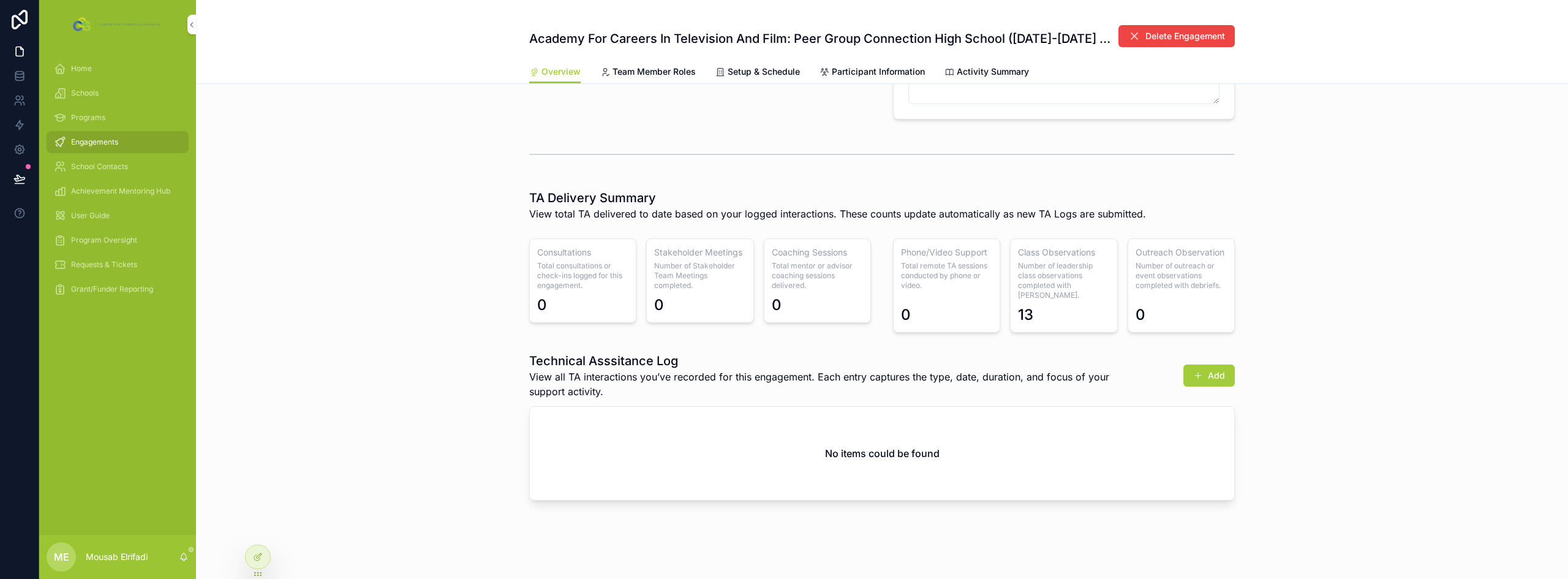
drag, startPoint x: 97, startPoint y: 239, endPoint x: 105, endPoint y: 239, distance: 8.0
click at [97, 239] on span "Program Oversight" at bounding box center [103, 240] width 66 height 10
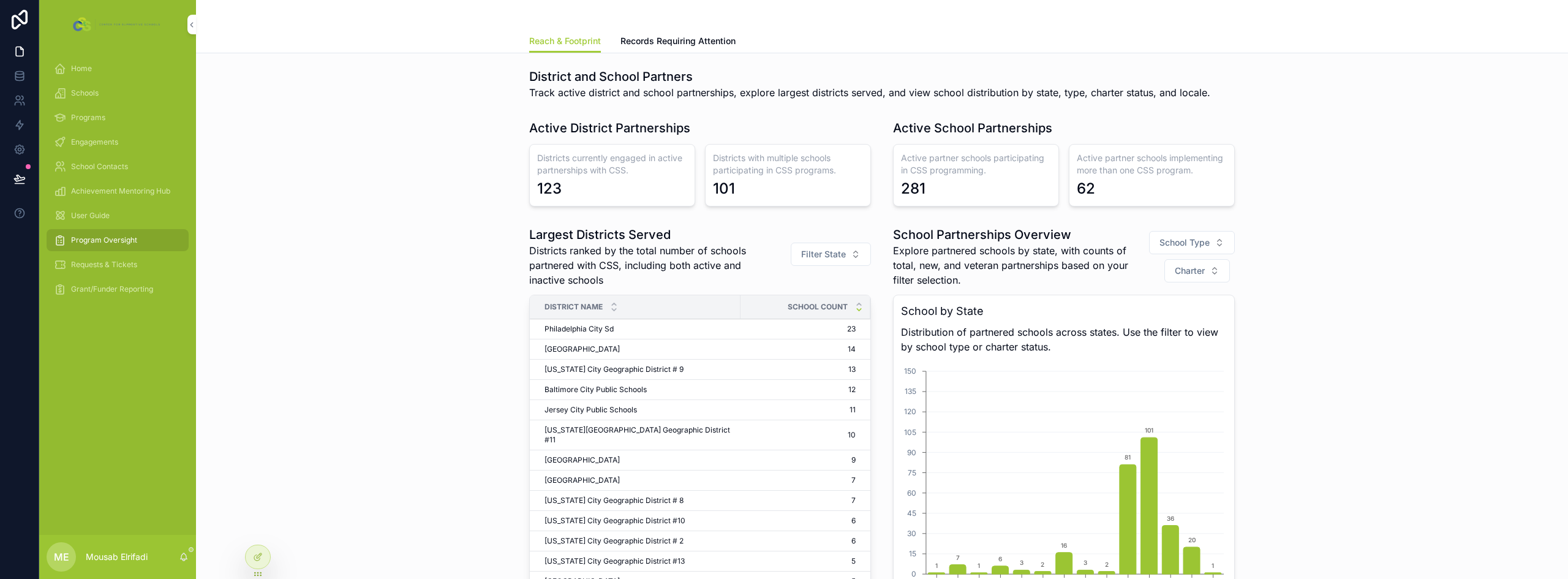
click at [90, 296] on div "Grant/Funder Reporting" at bounding box center [117, 289] width 128 height 20
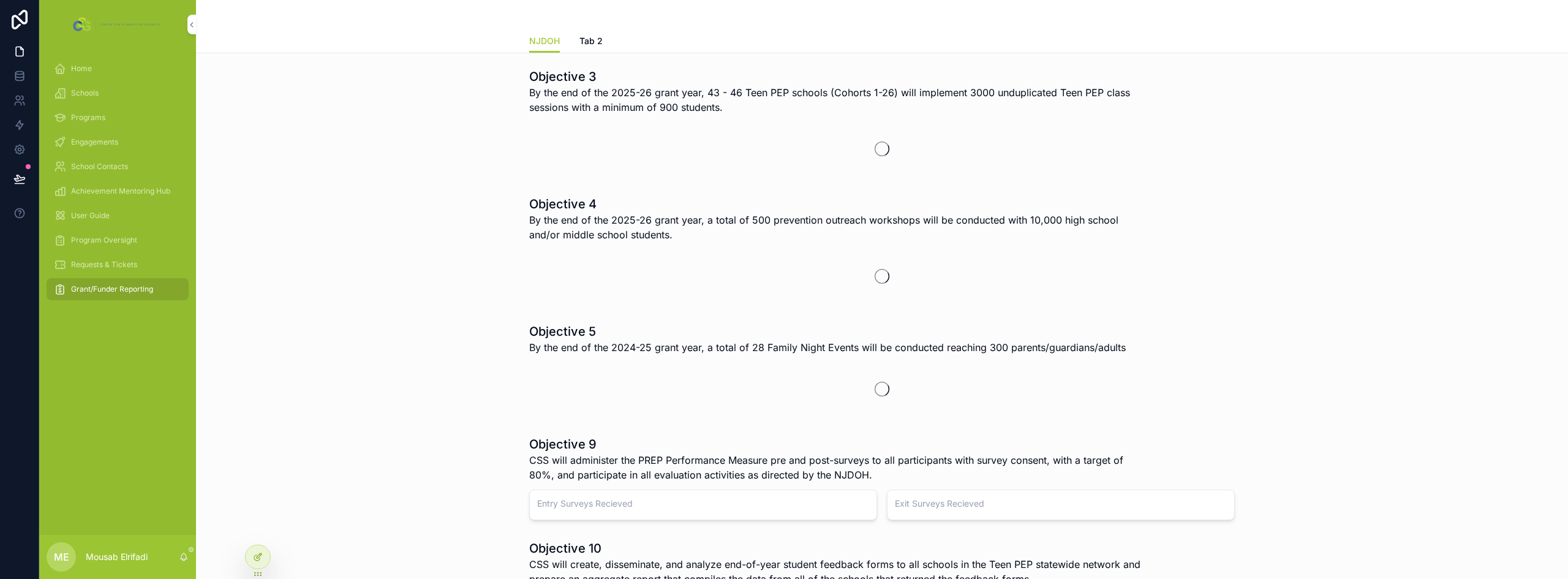
click at [252, 559] on div at bounding box center [258, 557] width 24 height 24
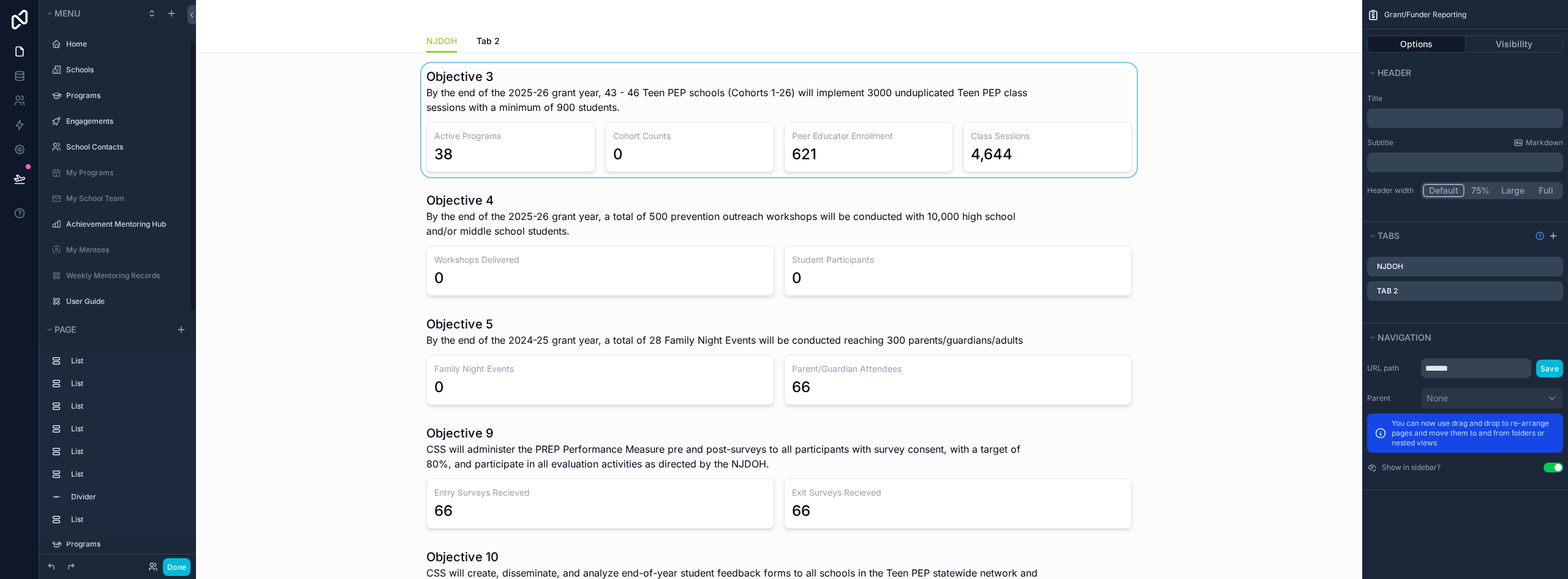
click at [660, 144] on div "scrollable content" at bounding box center [779, 121] width 1147 height 114
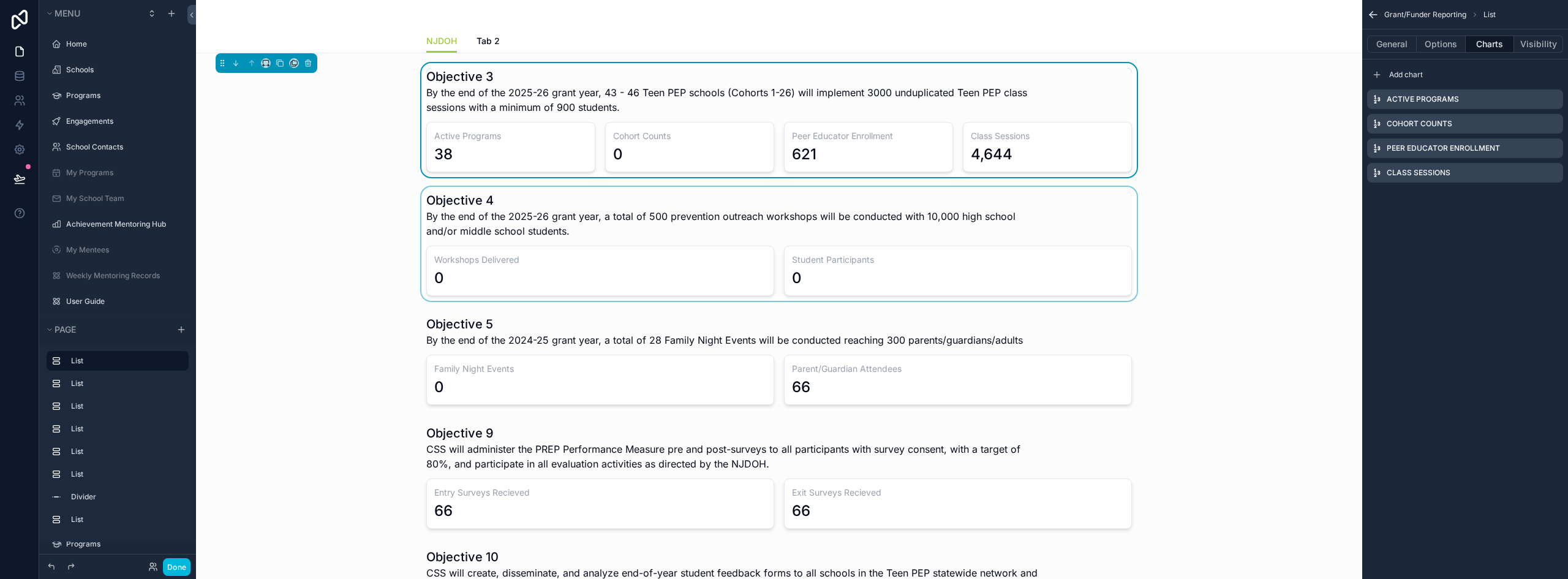
scroll to position [83, 0]
click at [1398, 48] on button "General" at bounding box center [1391, 44] width 50 height 17
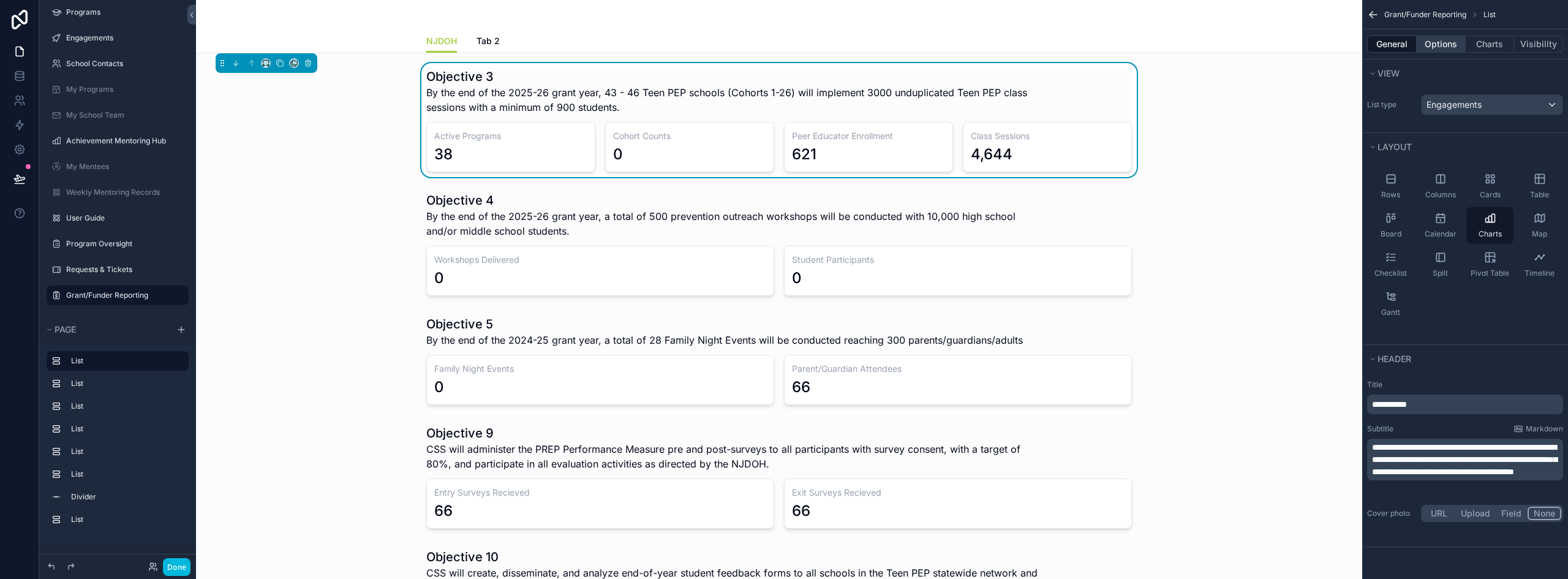
click at [1443, 48] on button "Options" at bounding box center [1441, 44] width 49 height 17
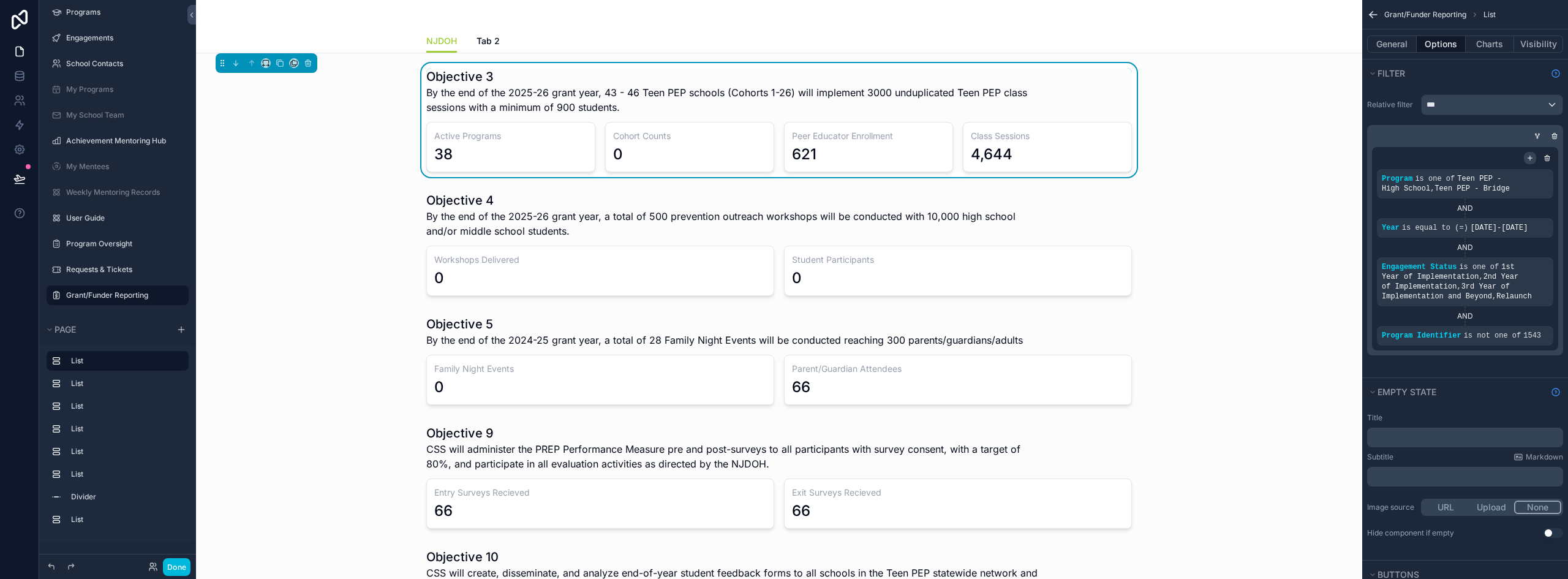
click at [1528, 155] on icon "scrollable content" at bounding box center [1530, 158] width 7 height 7
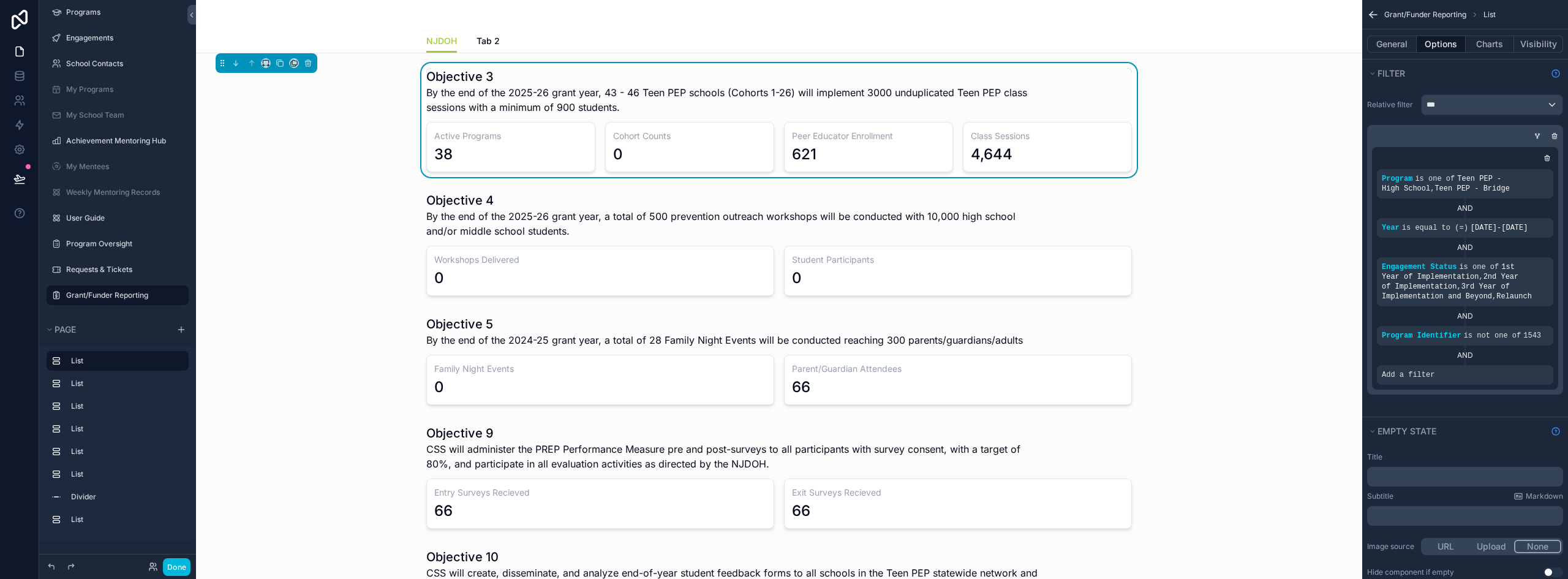
click at [1537, 135] on icon "scrollable content" at bounding box center [1537, 136] width 7 height 7
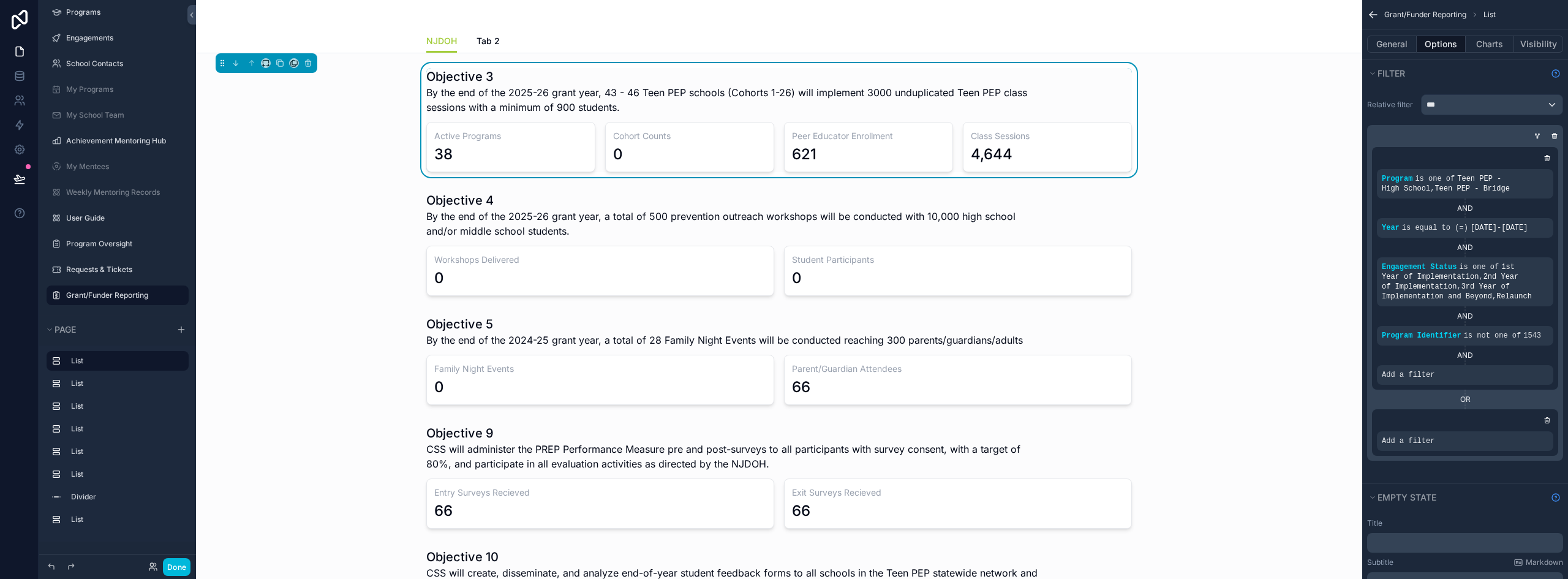
click at [0, 0] on icon "scrollable content" at bounding box center [0, 0] width 0 height 0
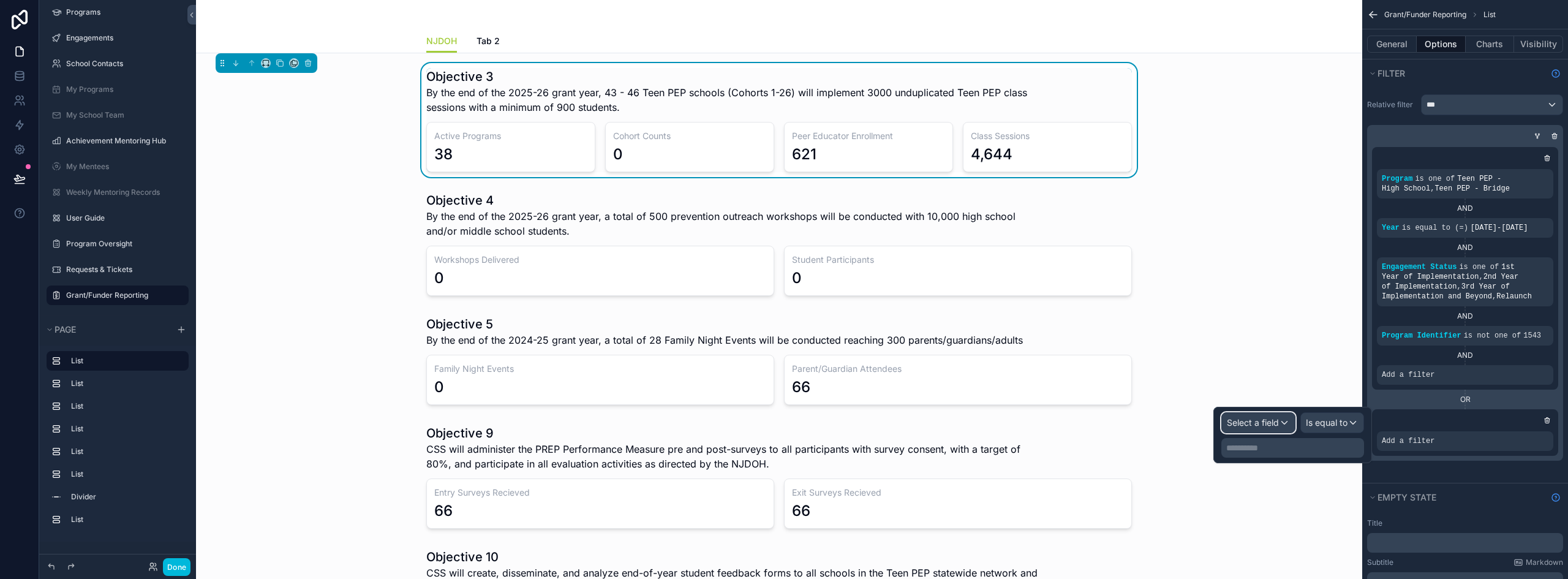
click at [1248, 419] on span "Select a field" at bounding box center [1253, 423] width 52 height 11
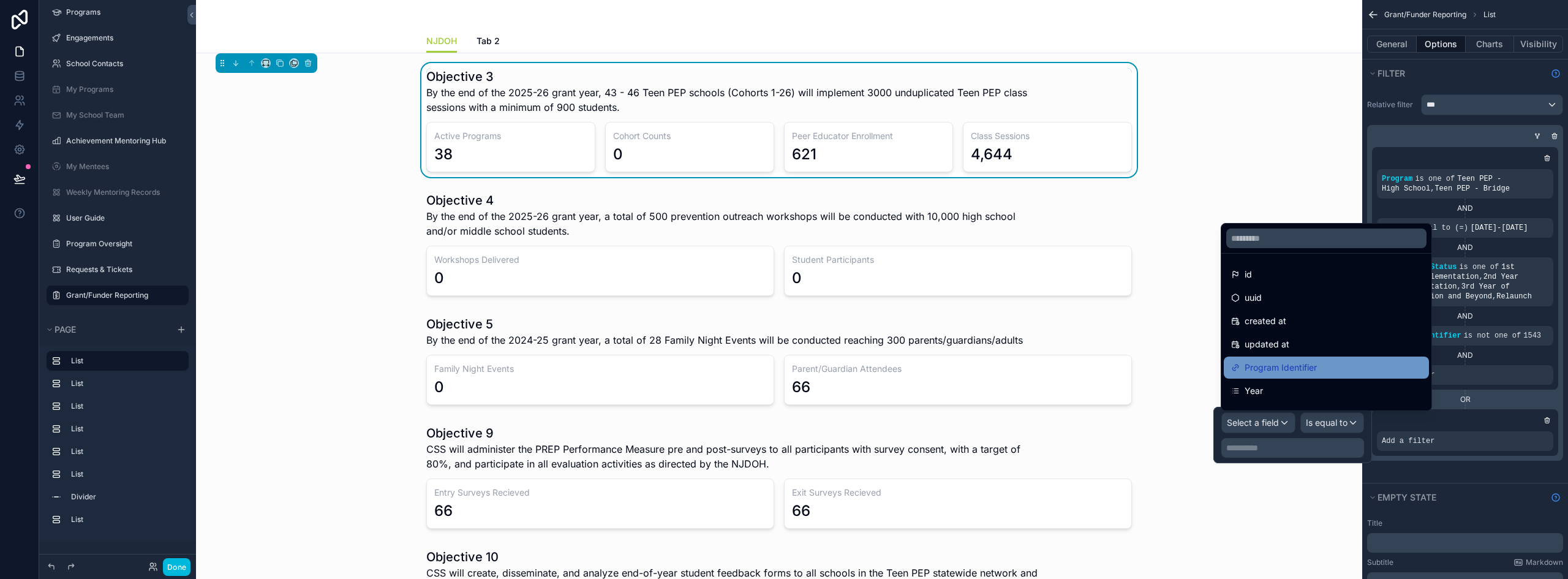
click at [1279, 365] on span "Program Identifier" at bounding box center [1281, 368] width 72 height 15
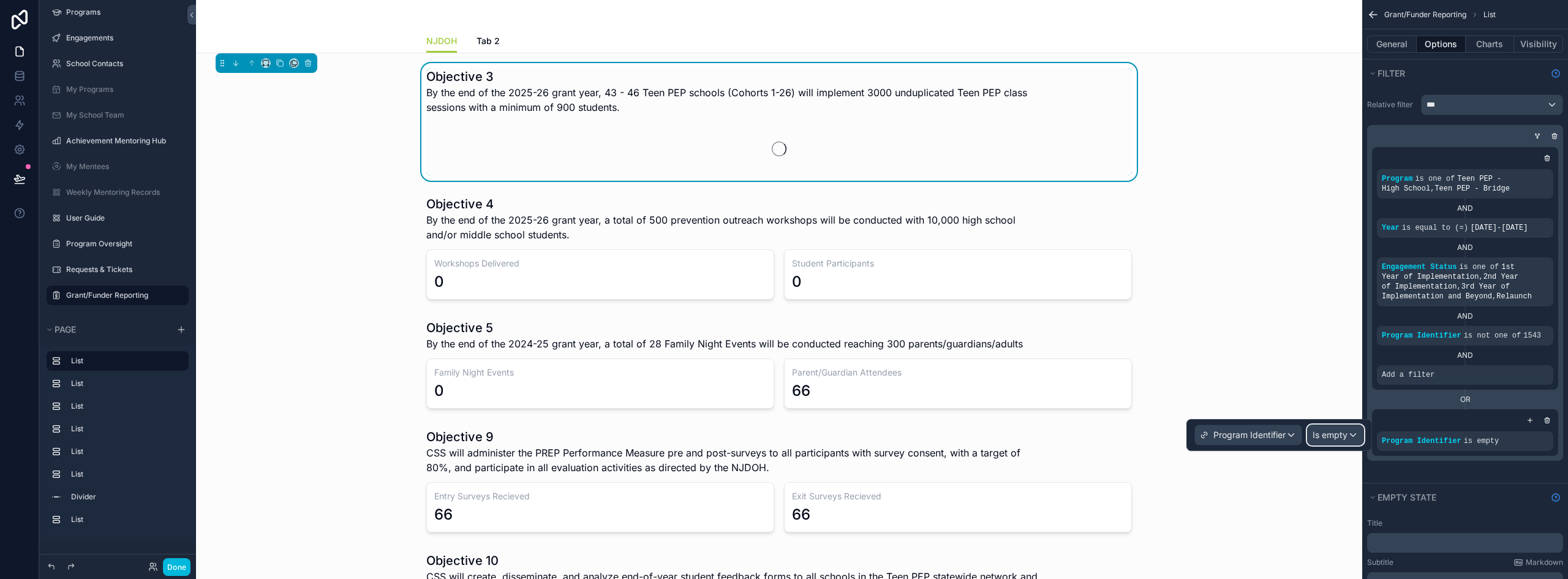
click at [1317, 434] on span "Is empty" at bounding box center [1330, 435] width 35 height 12
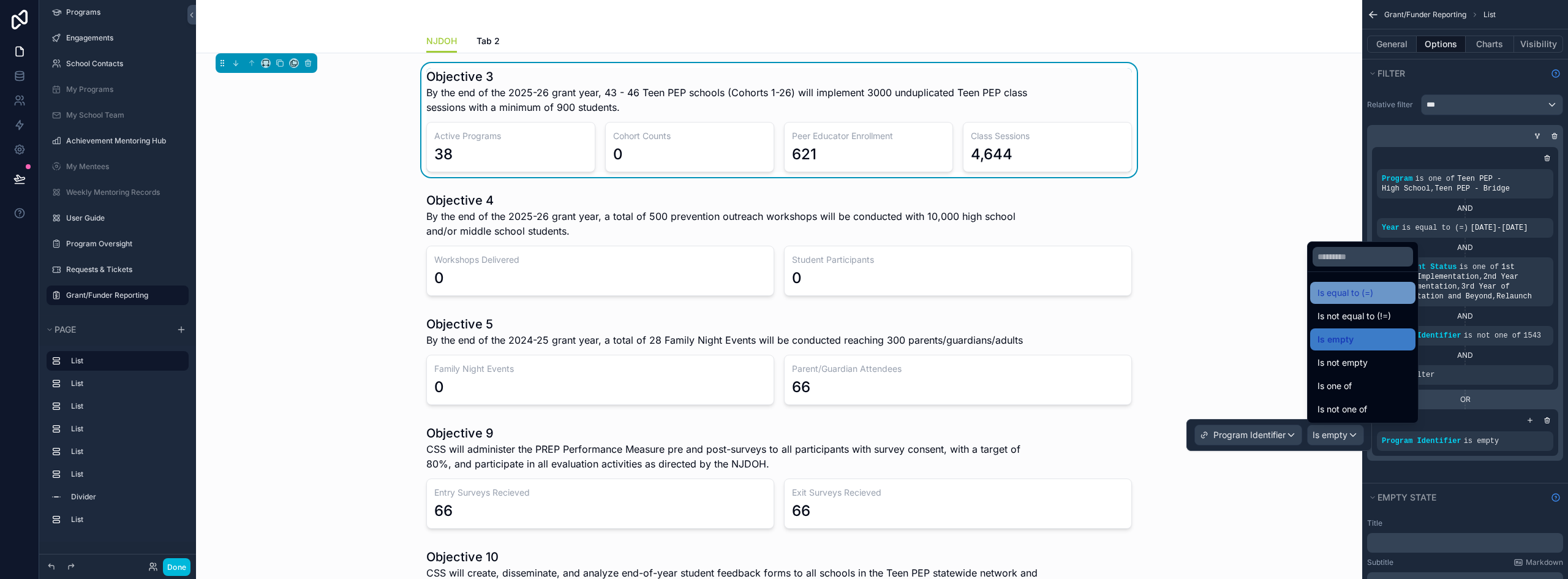
click at [1384, 301] on div "Is equal to (=)" at bounding box center [1362, 292] width 105 height 22
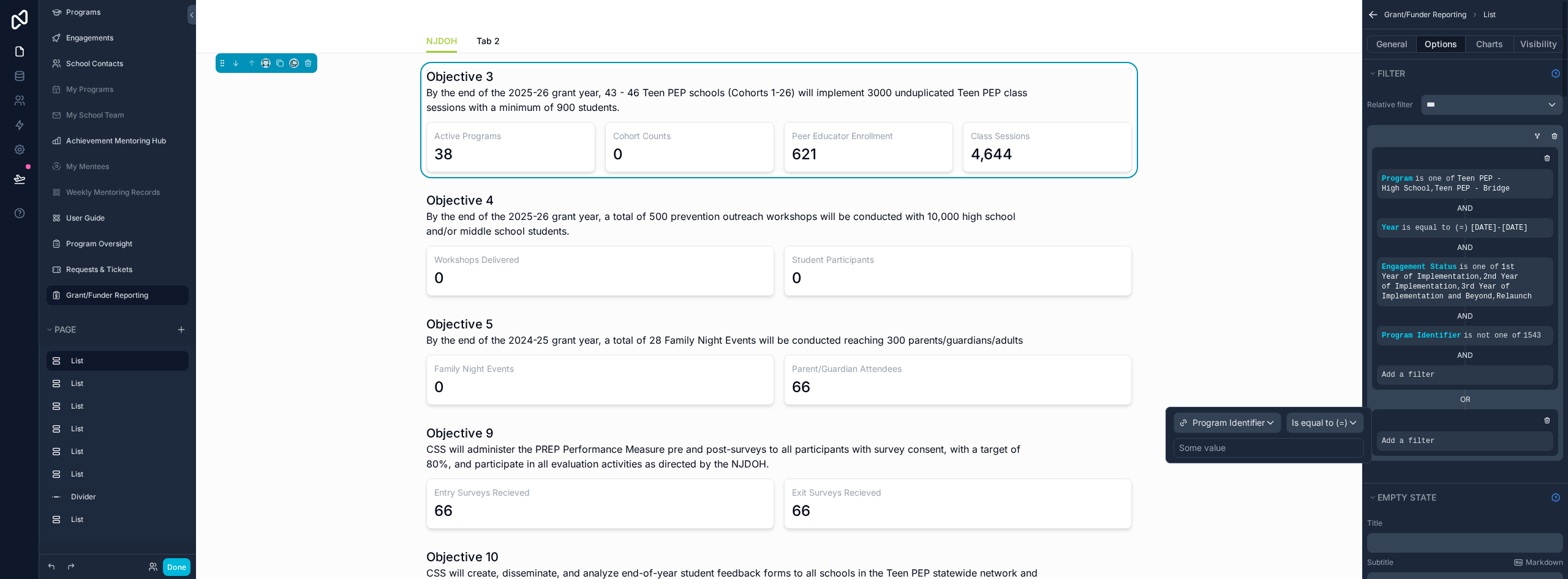
click at [1253, 446] on div "Some value" at bounding box center [1269, 448] width 190 height 20
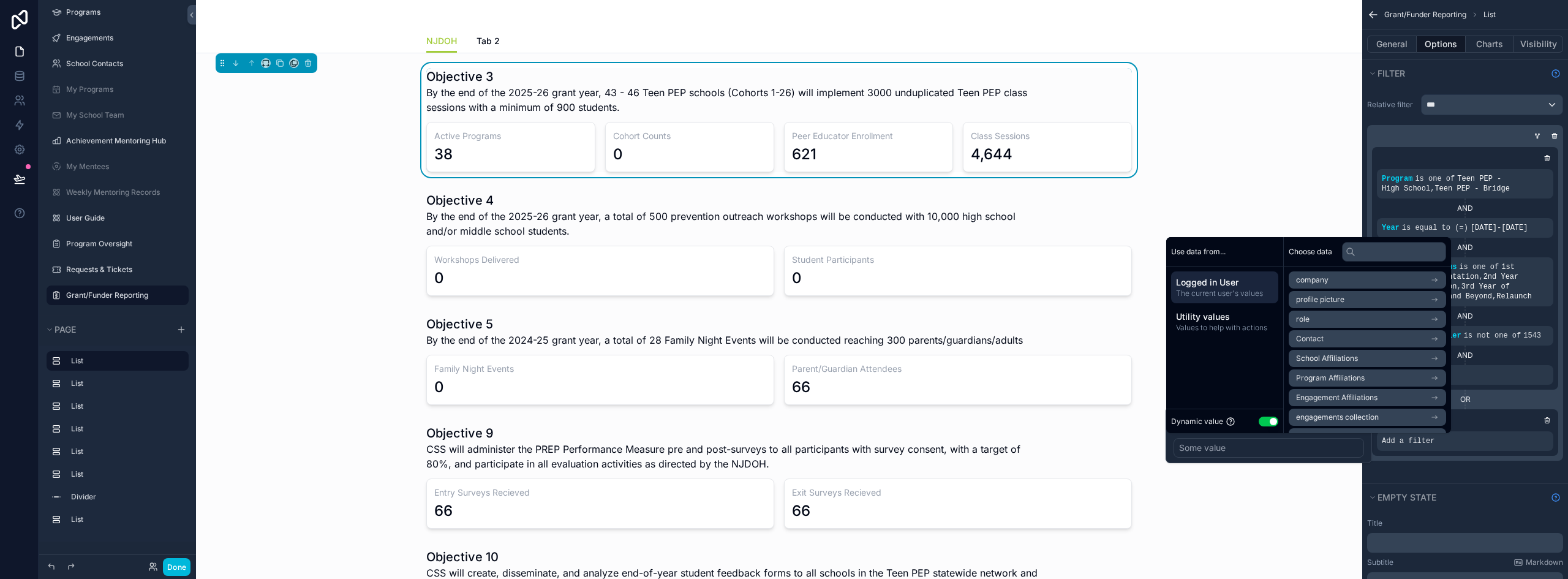
click at [1262, 418] on button "Use setting" at bounding box center [1269, 422] width 20 height 10
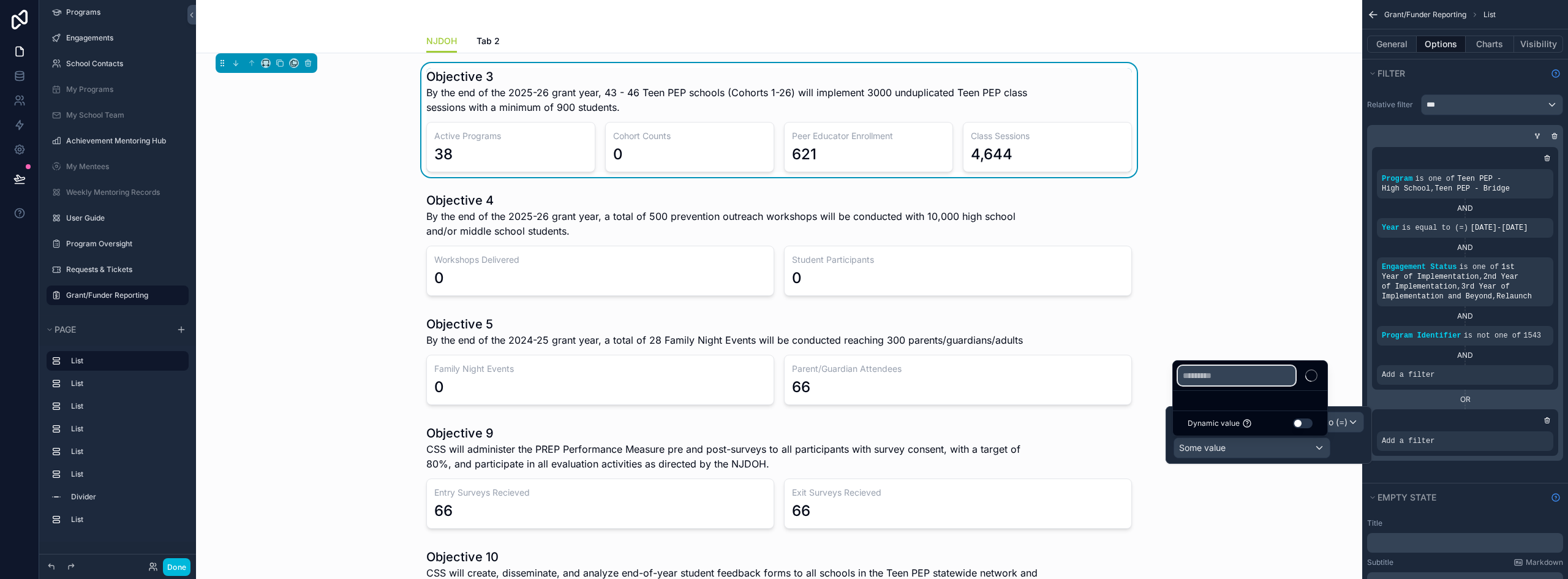
click at [1260, 374] on input "text" at bounding box center [1237, 375] width 118 height 20
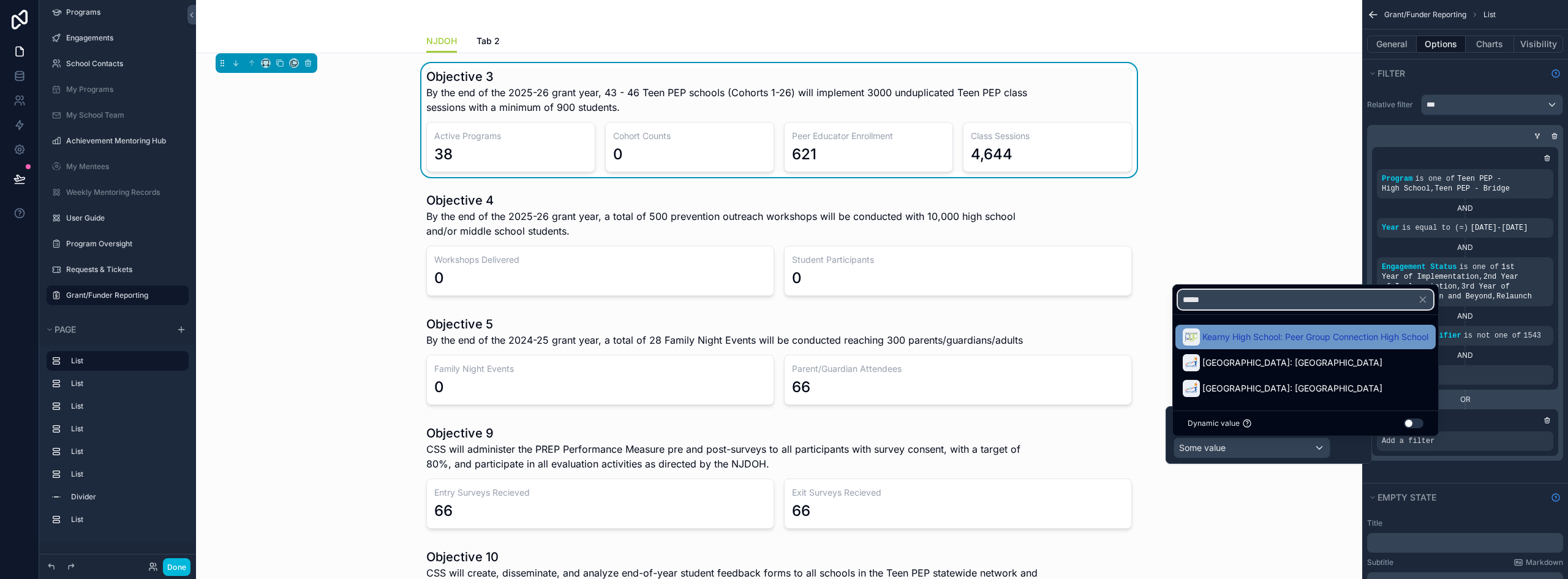
type input "*****"
click at [1352, 336] on span "Kearny High School: Peer Group Connection High School" at bounding box center [1316, 337] width 226 height 15
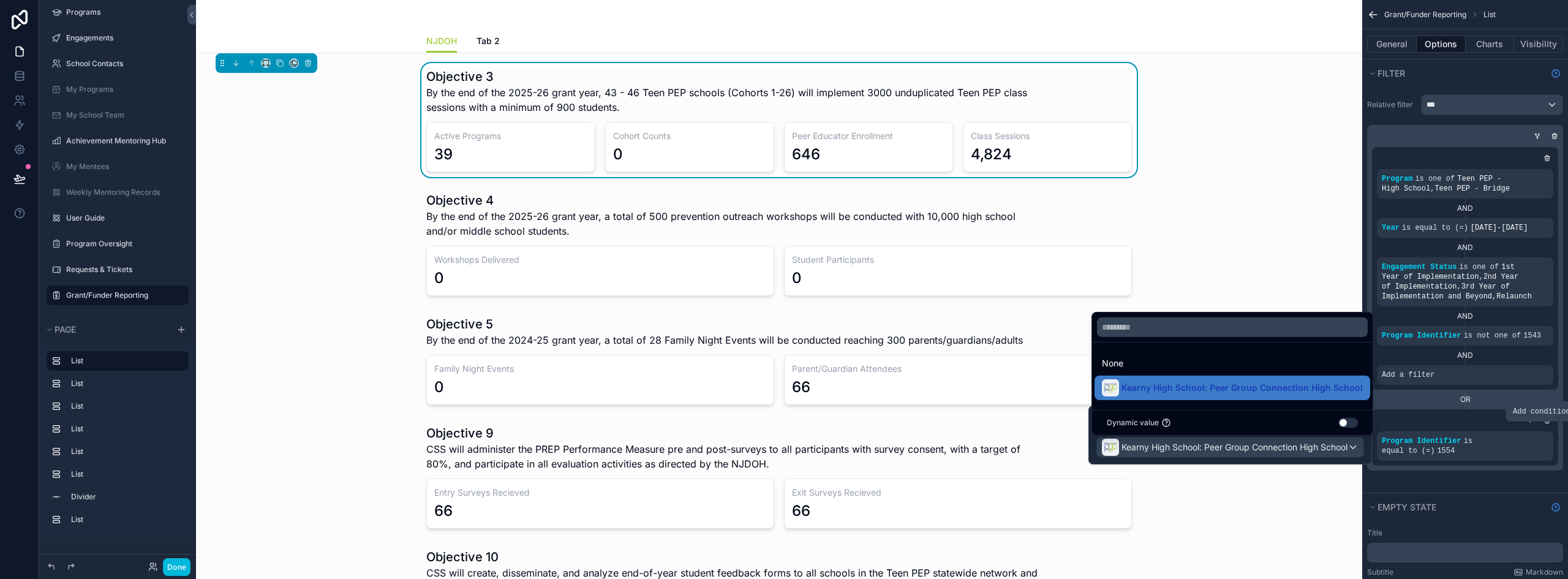
click at [0, 0] on icon "scrollable content" at bounding box center [0, 0] width 0 height 0
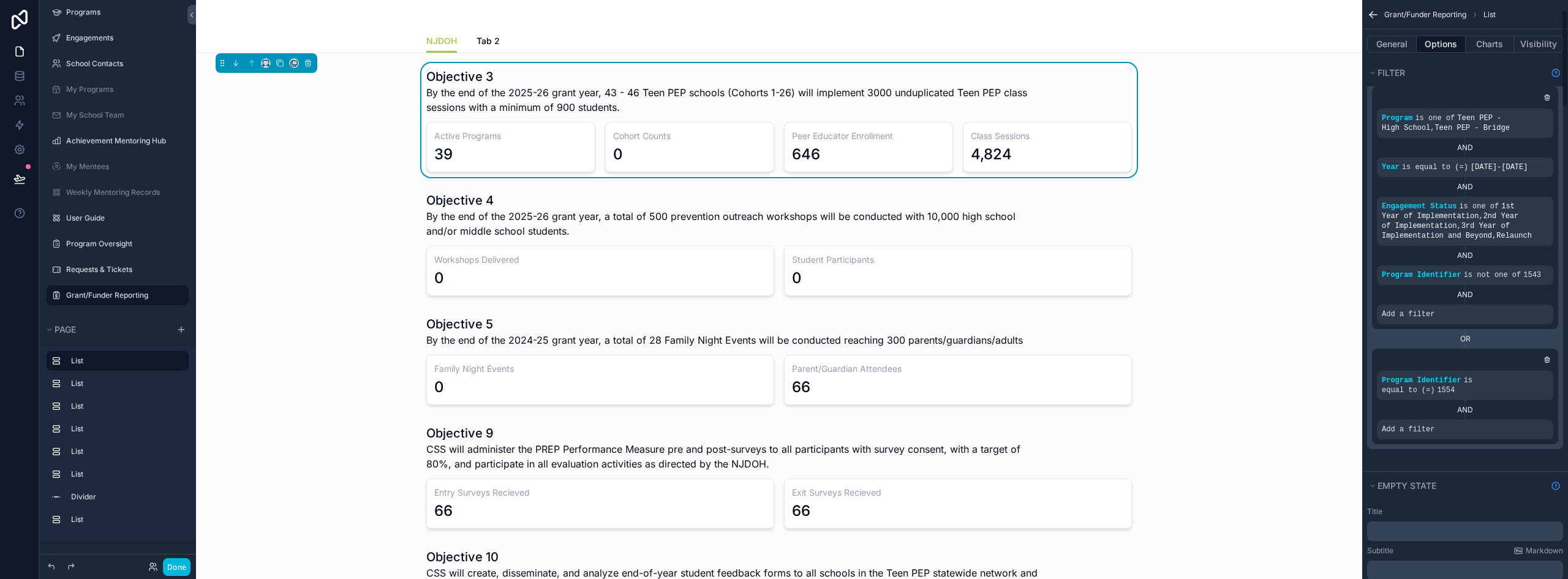
scroll to position [61, 0]
click at [0, 0] on icon "scrollable content" at bounding box center [0, 0] width 0 height 0
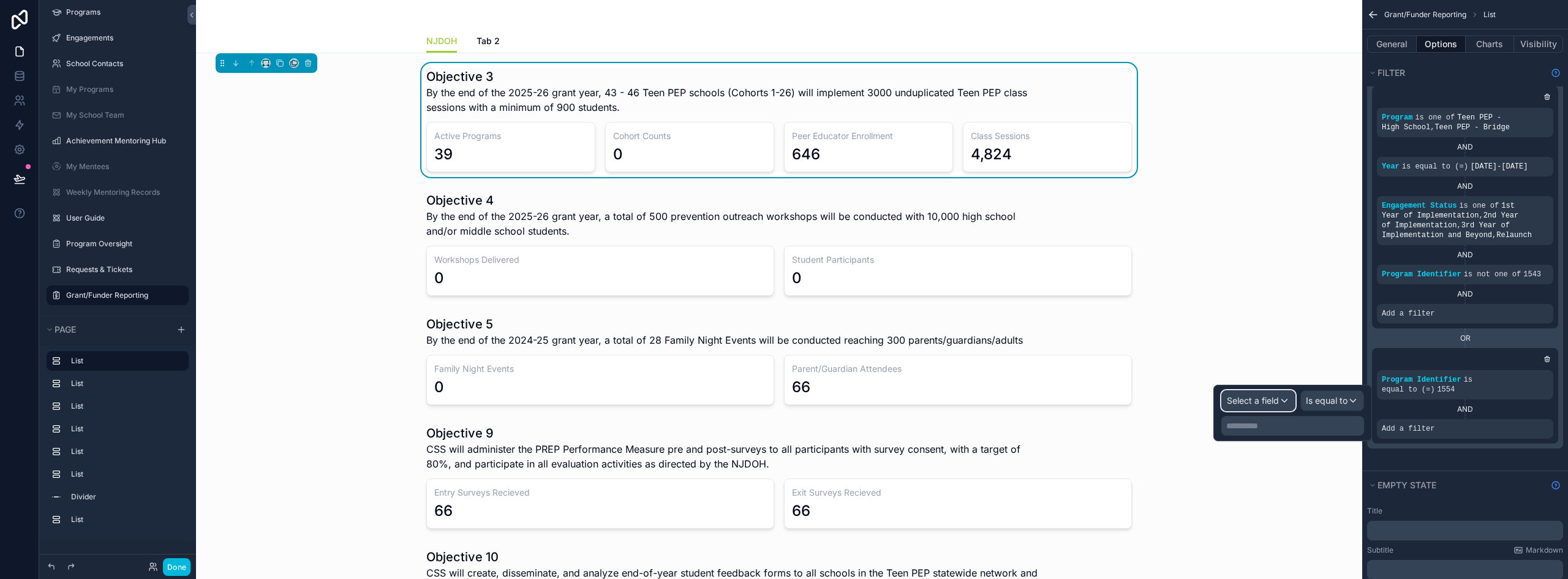
click at [1273, 405] on span "Select a field" at bounding box center [1253, 401] width 52 height 11
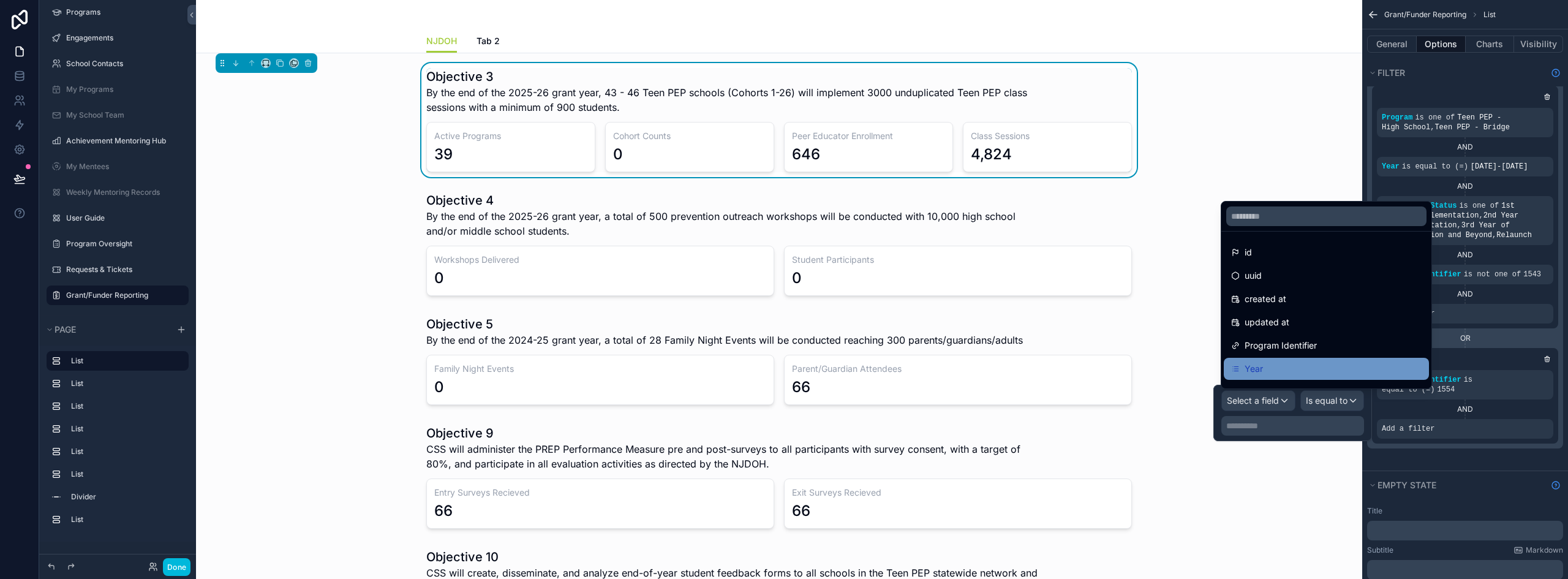
click at [1278, 372] on div "Year" at bounding box center [1326, 369] width 190 height 15
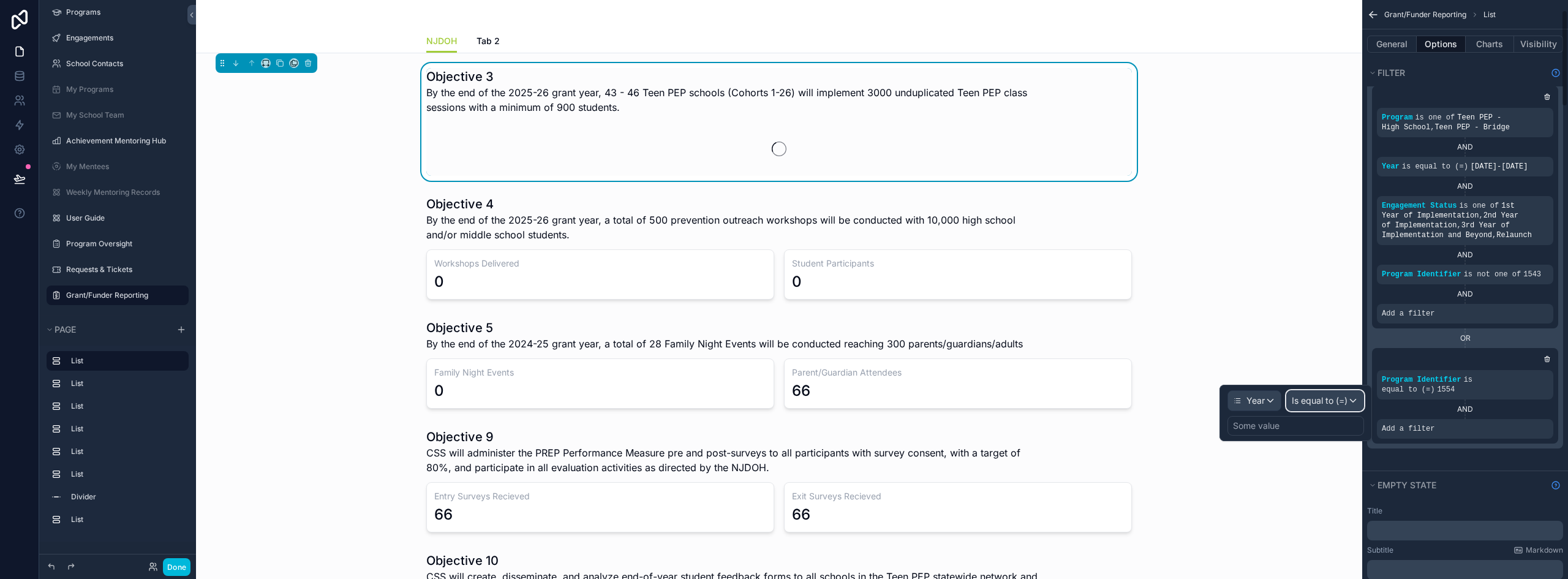
click at [1320, 397] on span "Is equal to (=)" at bounding box center [1320, 401] width 56 height 12
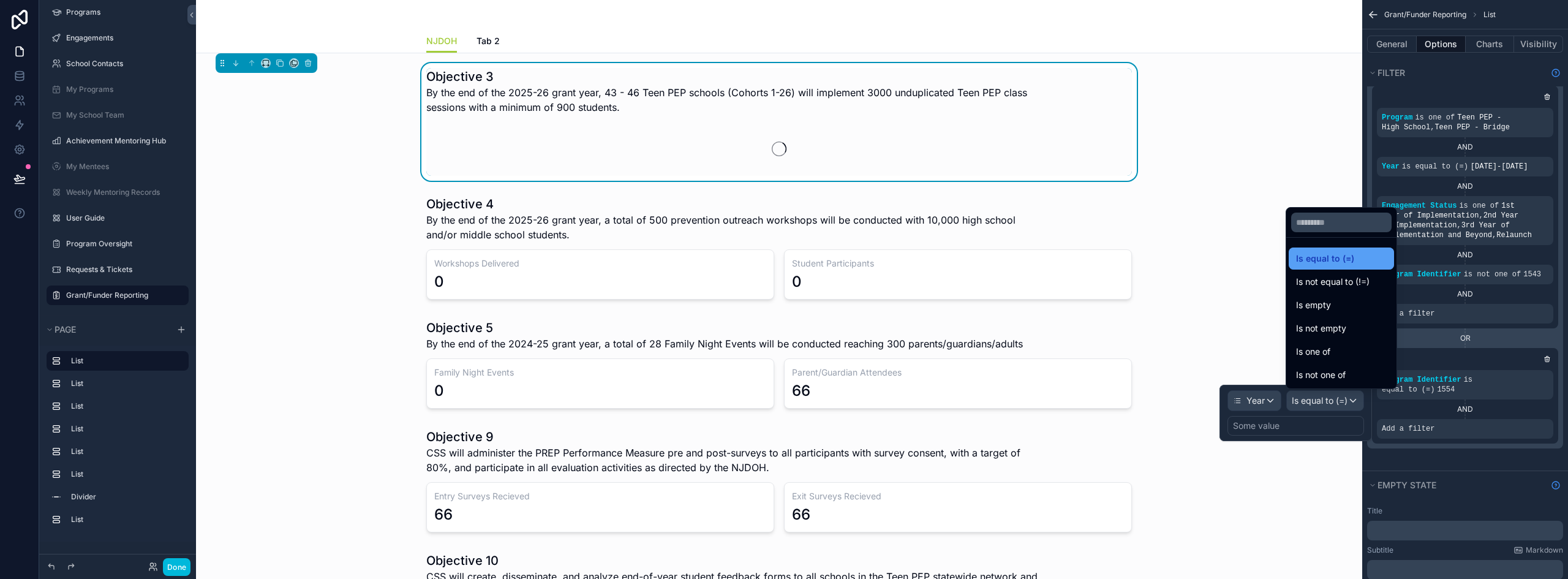
click at [1343, 257] on span "Is equal to (=)" at bounding box center [1326, 259] width 59 height 15
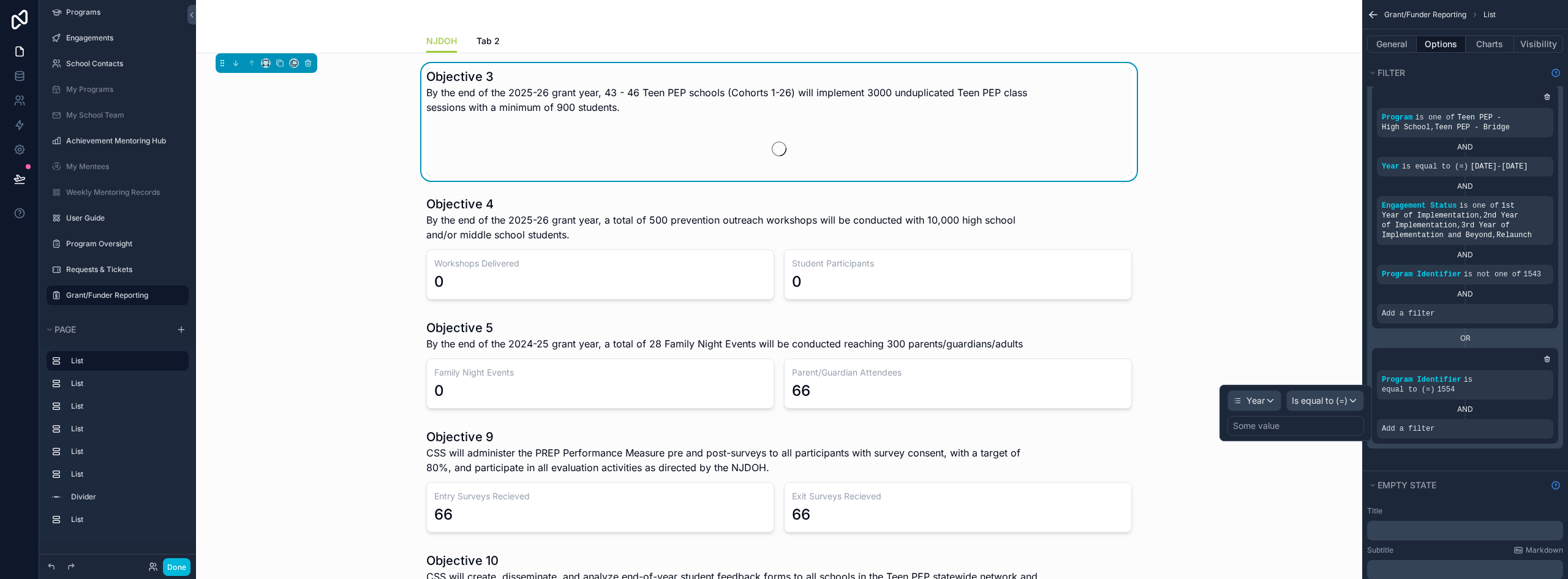
click at [1327, 428] on div "Some value" at bounding box center [1296, 426] width 137 height 20
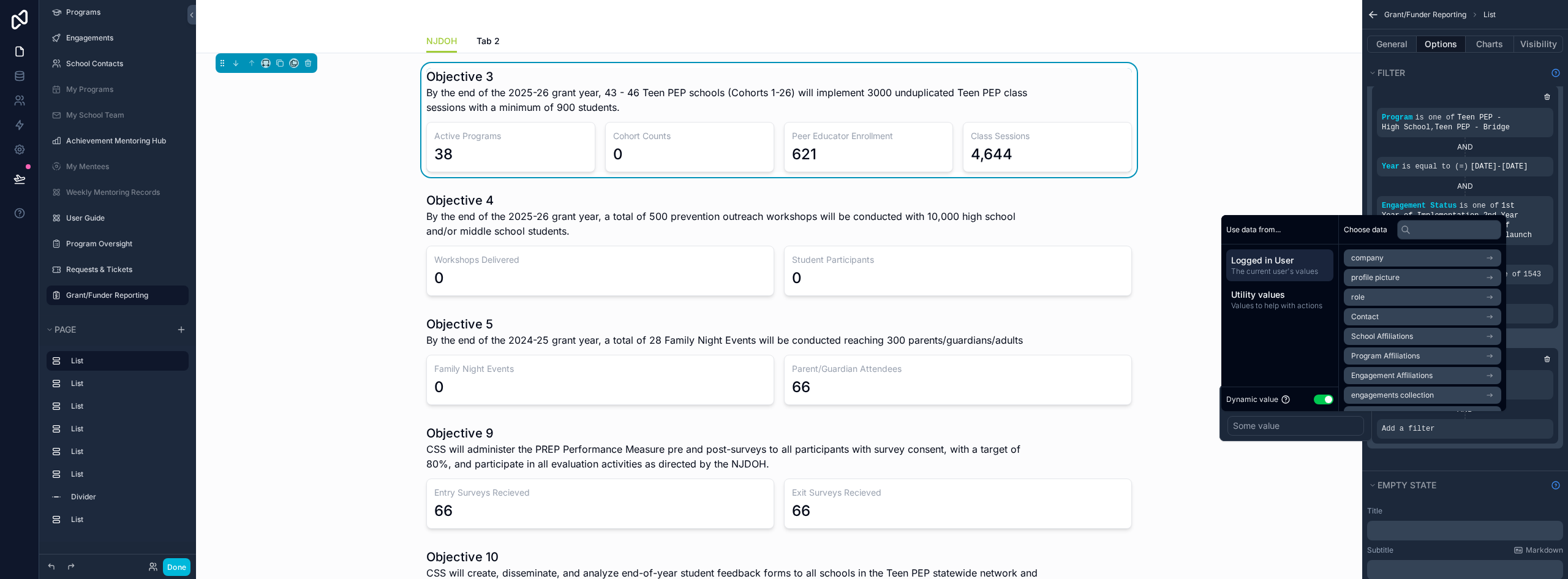
click at [1322, 398] on button "Use setting" at bounding box center [1324, 400] width 20 height 10
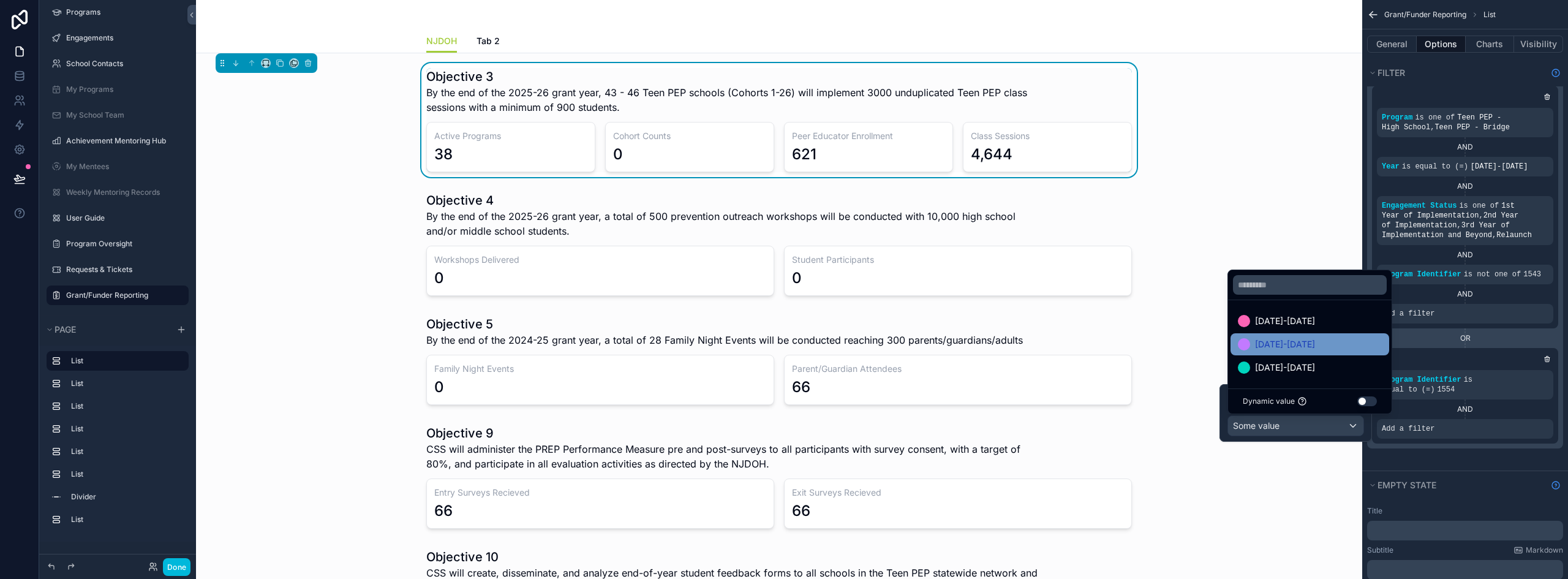
click at [1326, 341] on div "[DATE]-[DATE]" at bounding box center [1310, 344] width 144 height 15
click at [0, 0] on icon "scrollable content" at bounding box center [0, 0] width 0 height 0
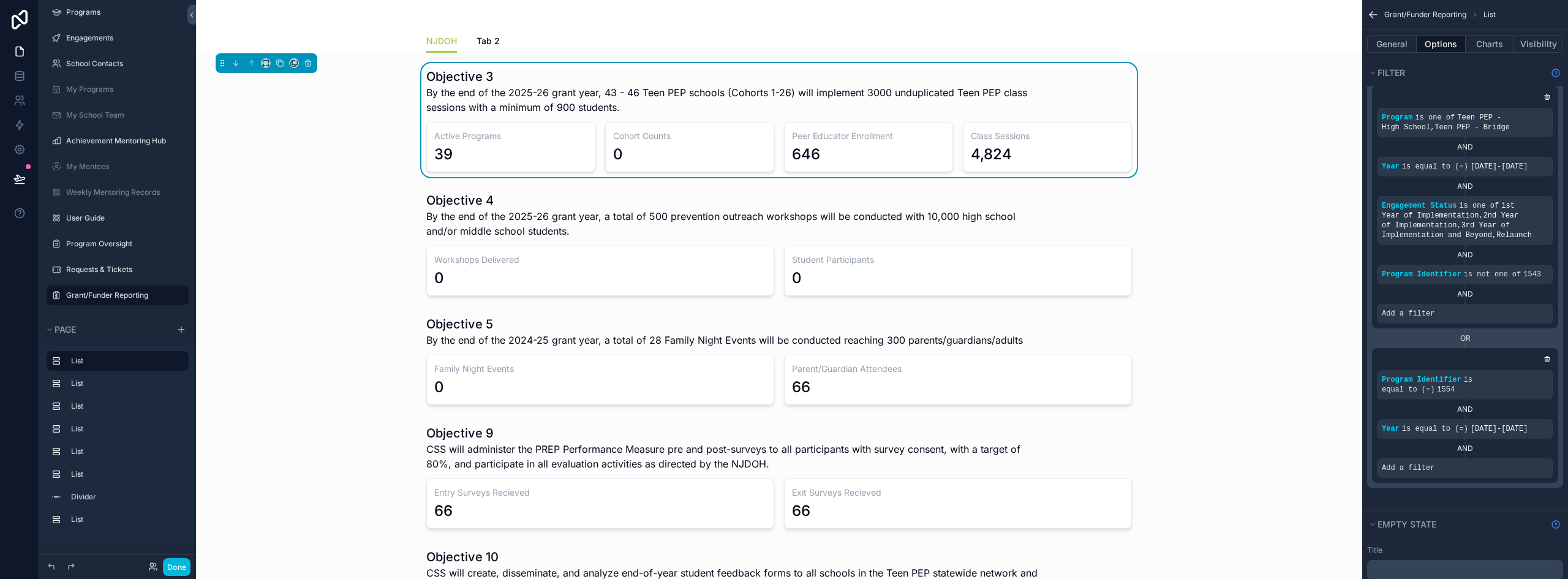
click at [0, 0] on icon "scrollable content" at bounding box center [0, 0] width 0 height 0
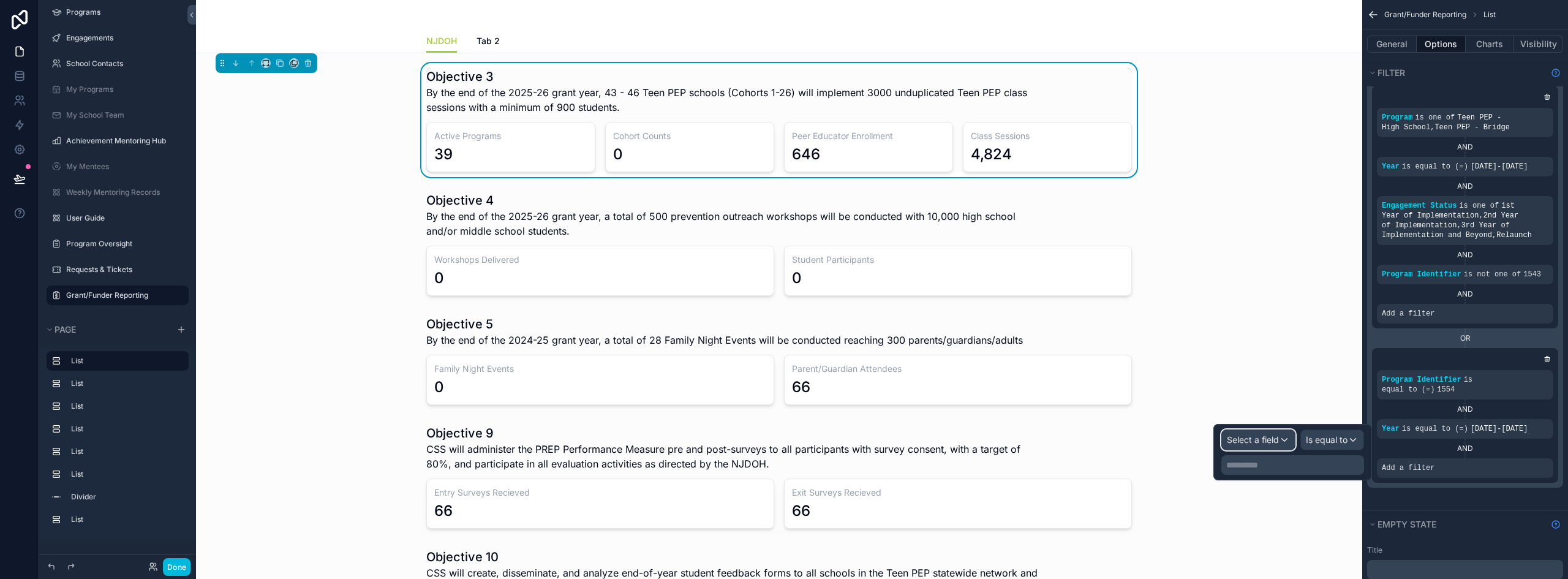
click at [1257, 440] on span "Select a field" at bounding box center [1253, 440] width 52 height 11
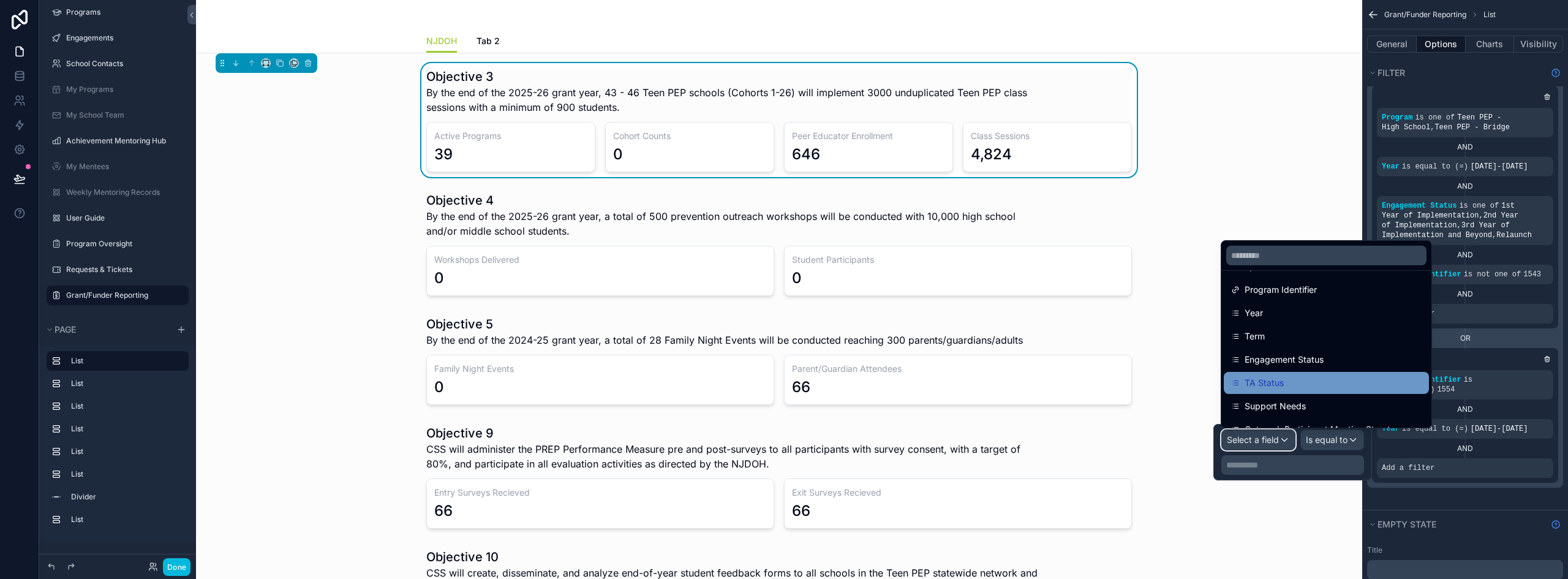
scroll to position [123, 0]
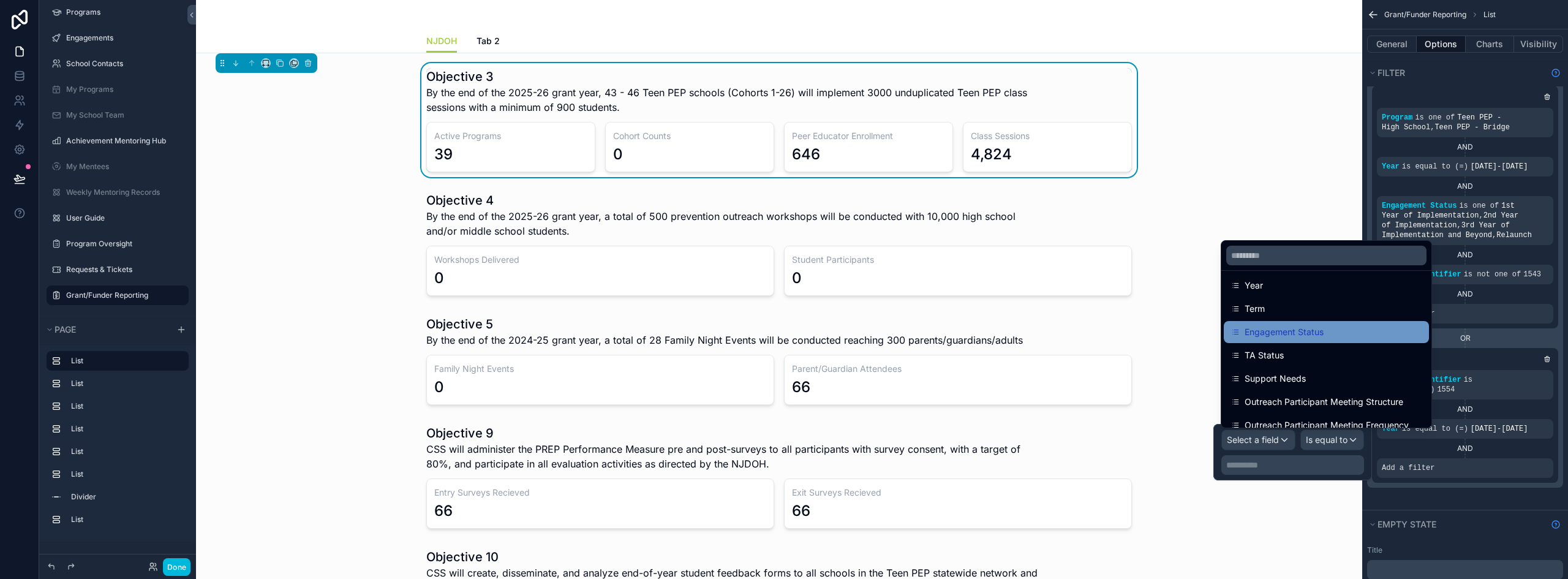
click at [1305, 334] on span "Engagement Status" at bounding box center [1284, 332] width 79 height 15
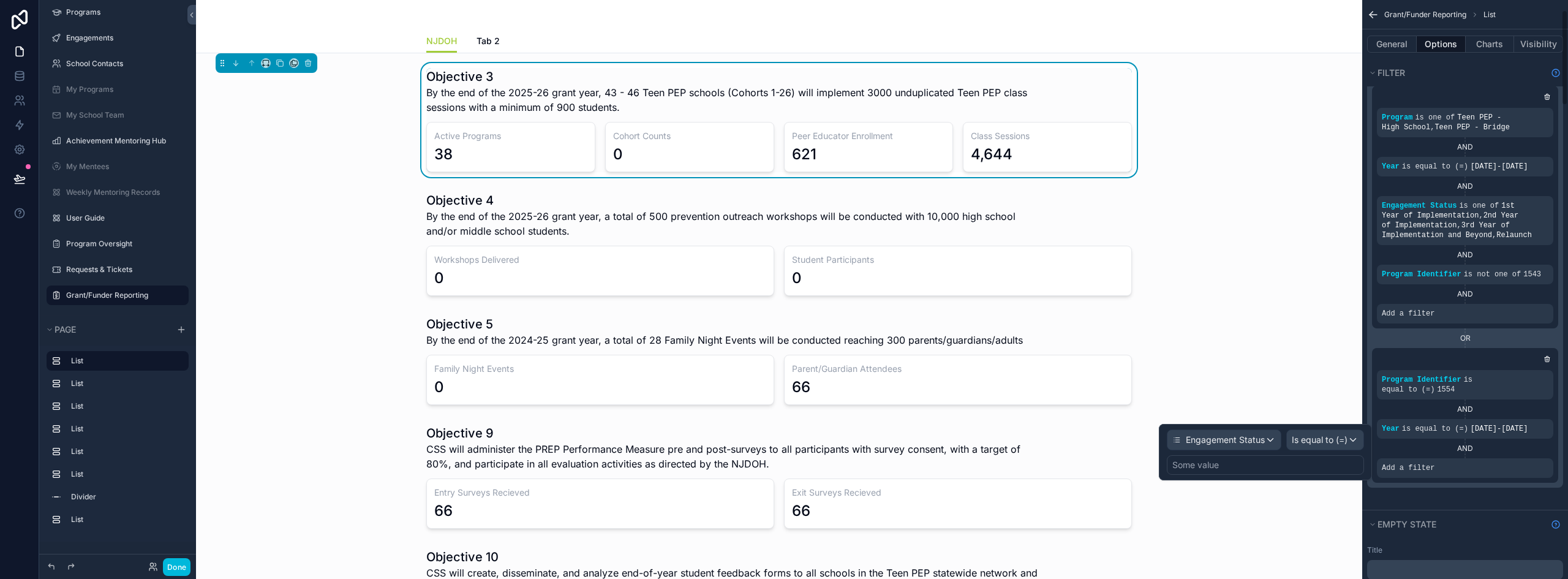
click at [1535, 444] on div "AND" at bounding box center [1465, 449] width 177 height 10
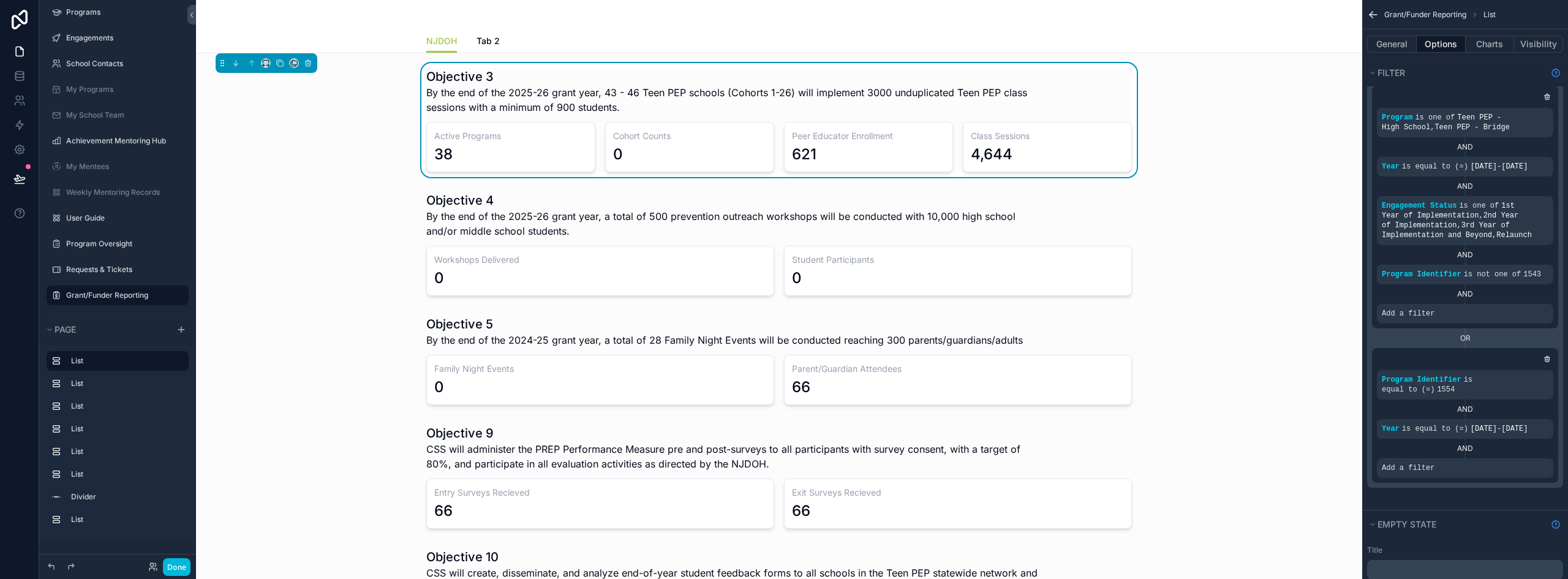
click at [1471, 444] on div "AND" at bounding box center [1465, 449] width 177 height 10
click at [0, 0] on icon "scrollable content" at bounding box center [0, 0] width 0 height 0
click at [656, 268] on div "scrollable content" at bounding box center [779, 244] width 1147 height 114
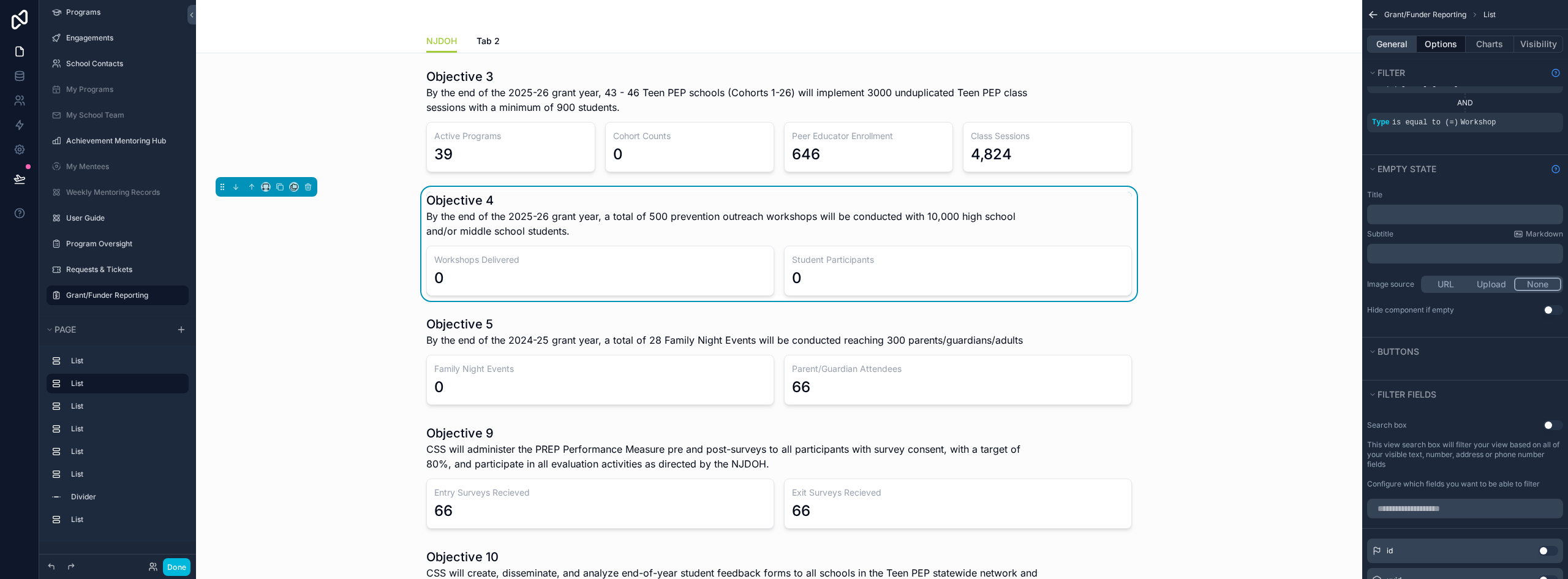
click at [1395, 42] on button "General" at bounding box center [1391, 44] width 50 height 17
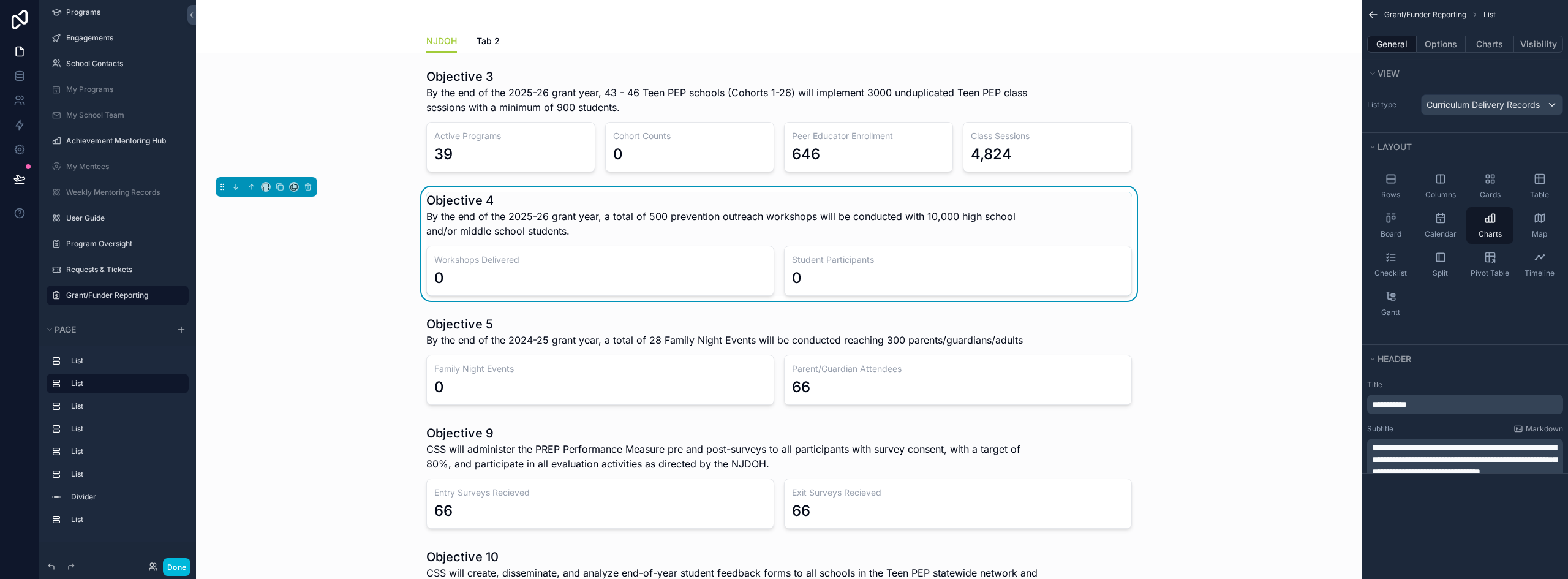
scroll to position [0, 0]
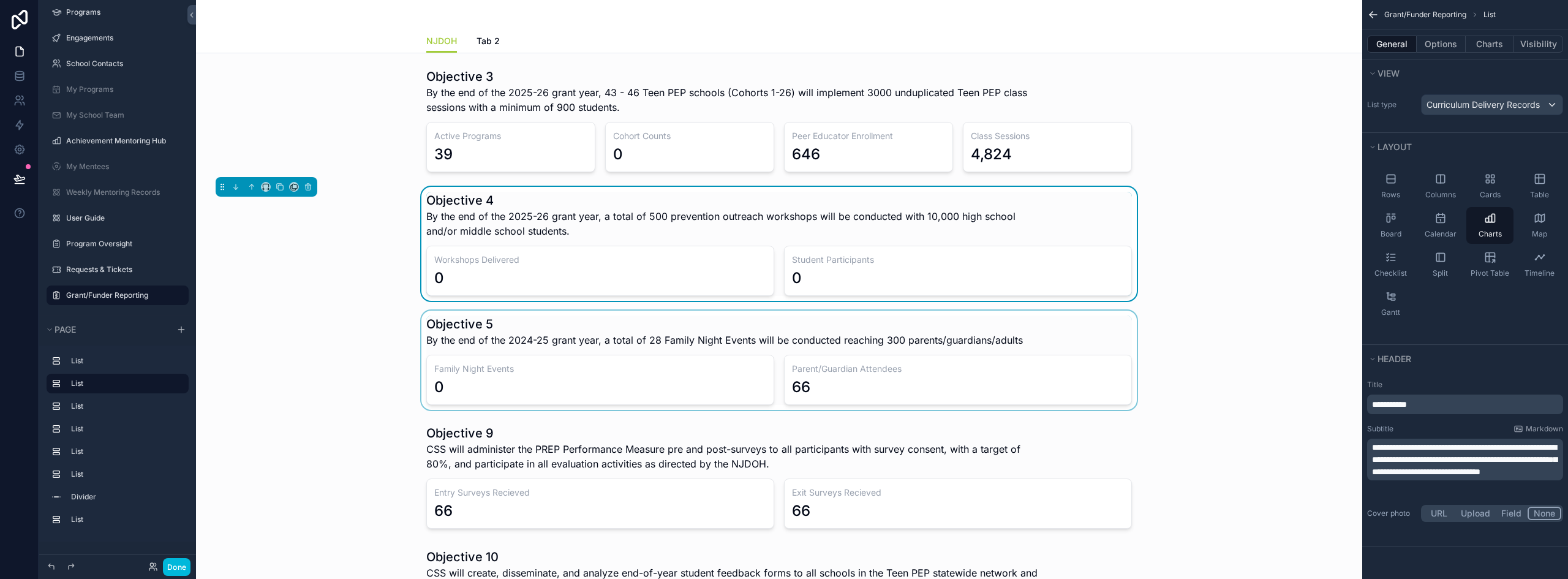
click at [701, 348] on div "scrollable content" at bounding box center [779, 361] width 1147 height 99
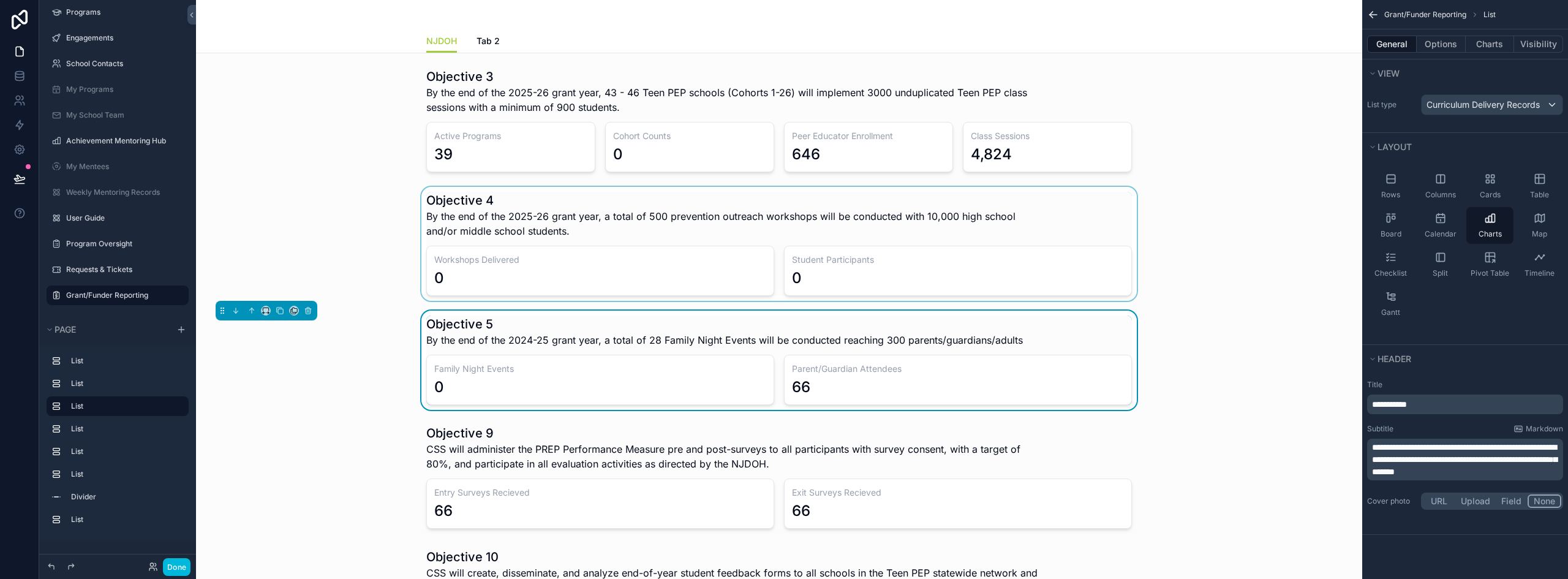
click at [802, 269] on div "scrollable content" at bounding box center [779, 244] width 1147 height 114
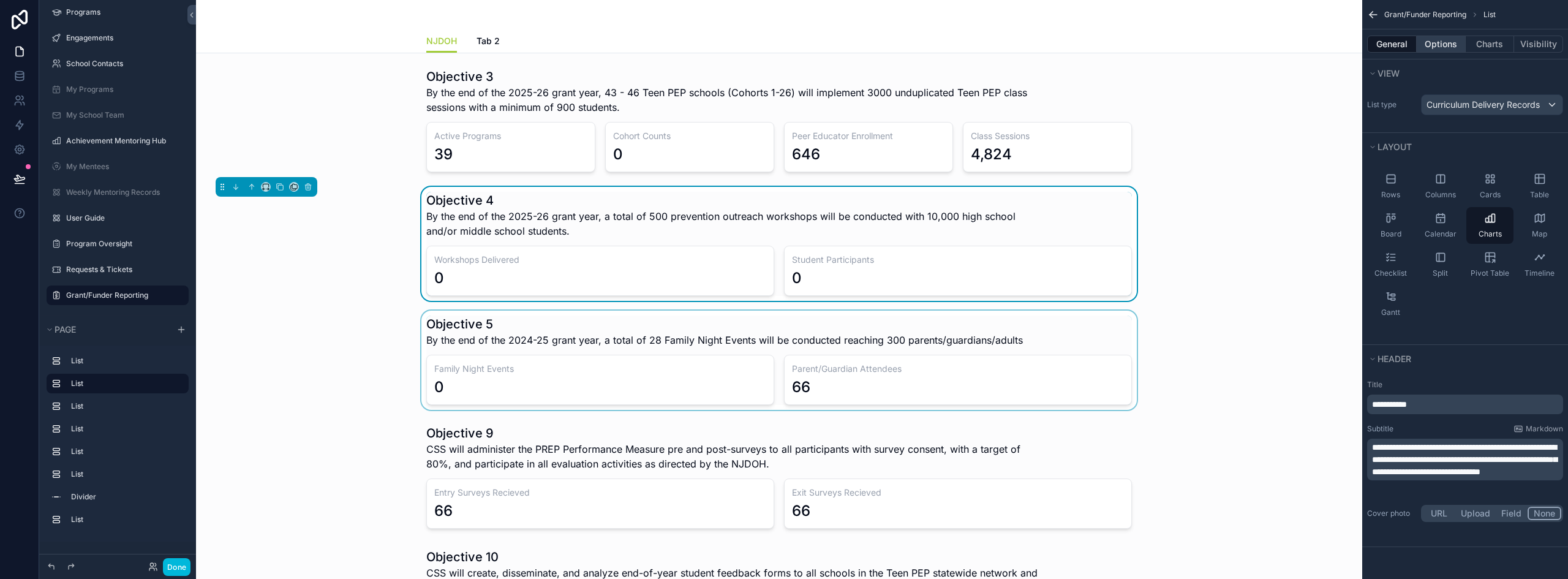
click at [1458, 46] on button "Options" at bounding box center [1441, 44] width 49 height 17
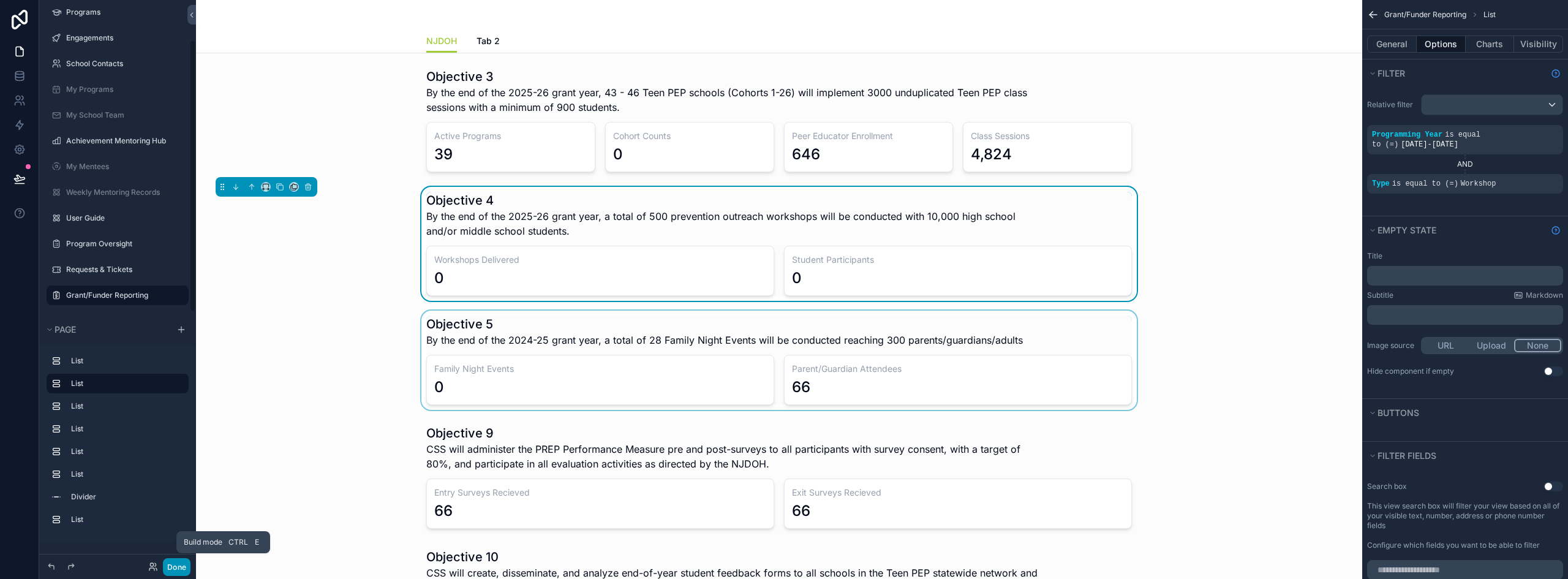
click at [180, 561] on button "Done" at bounding box center [177, 568] width 28 height 18
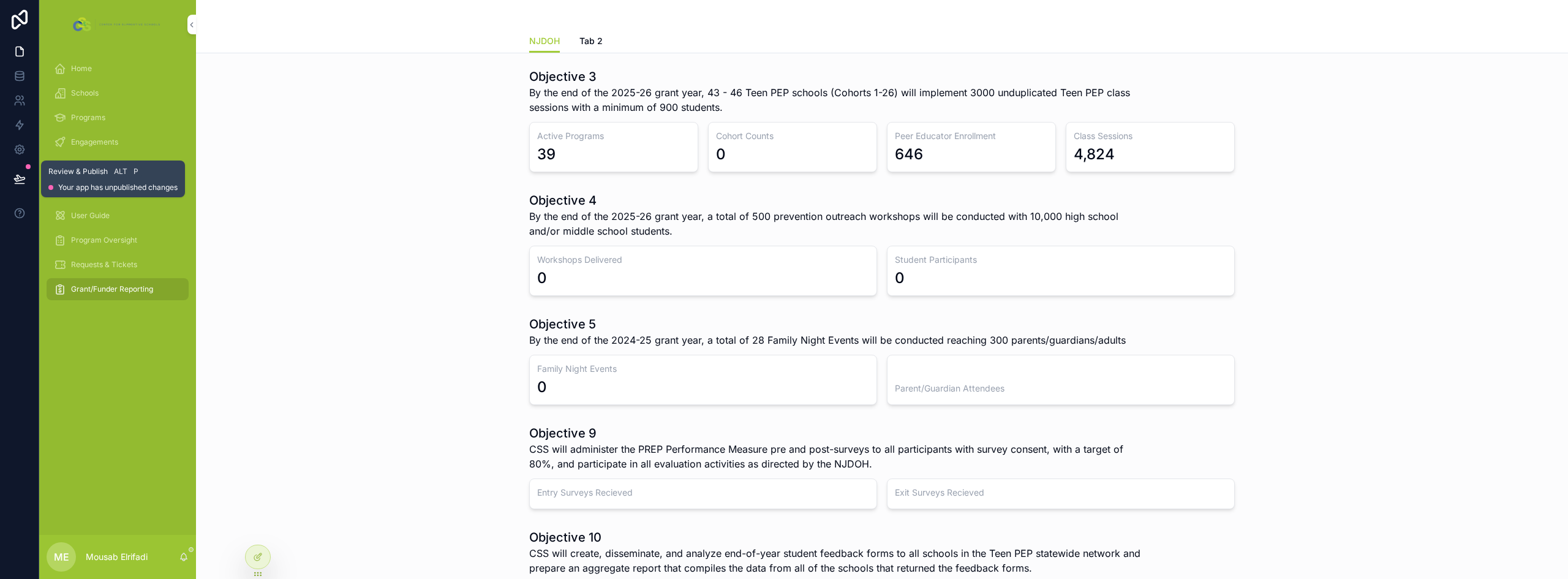
click at [15, 179] on icon at bounding box center [19, 178] width 11 height 7
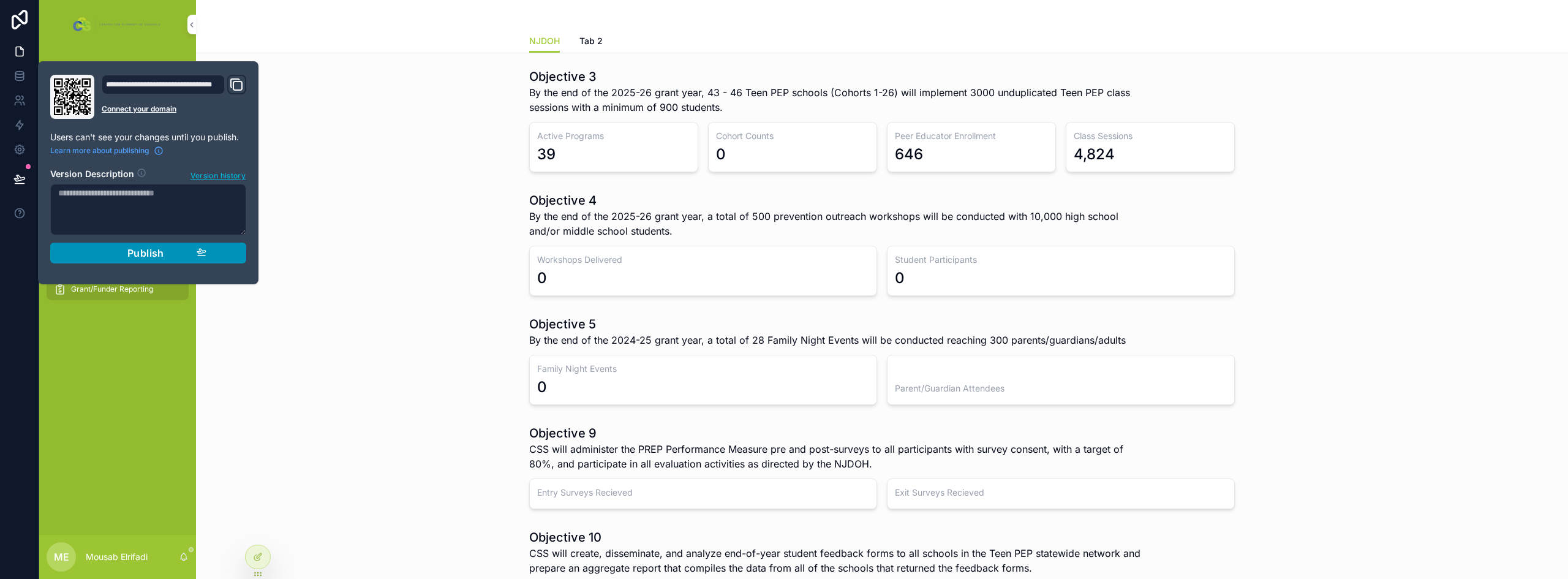
click at [149, 257] on span "Publish" at bounding box center [146, 252] width 37 height 12
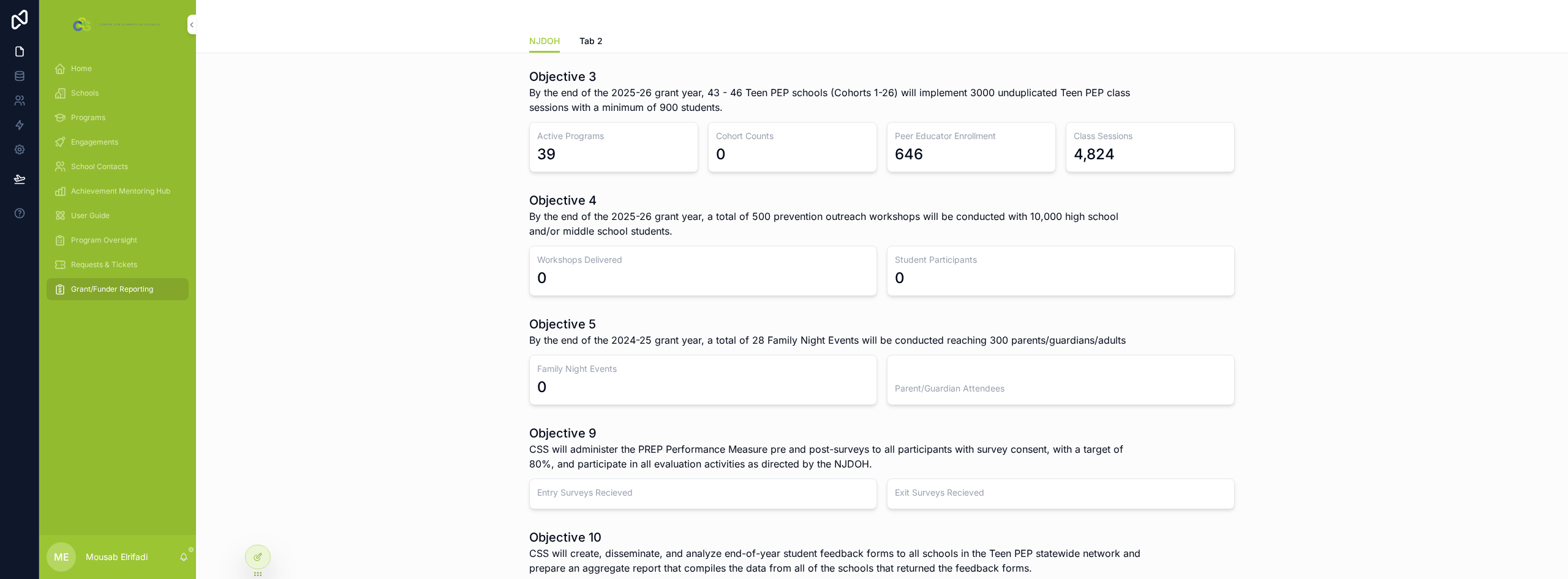
click at [871, 157] on div "Cohort Counts 0" at bounding box center [793, 147] width 169 height 50
click at [251, 555] on div at bounding box center [258, 557] width 24 height 24
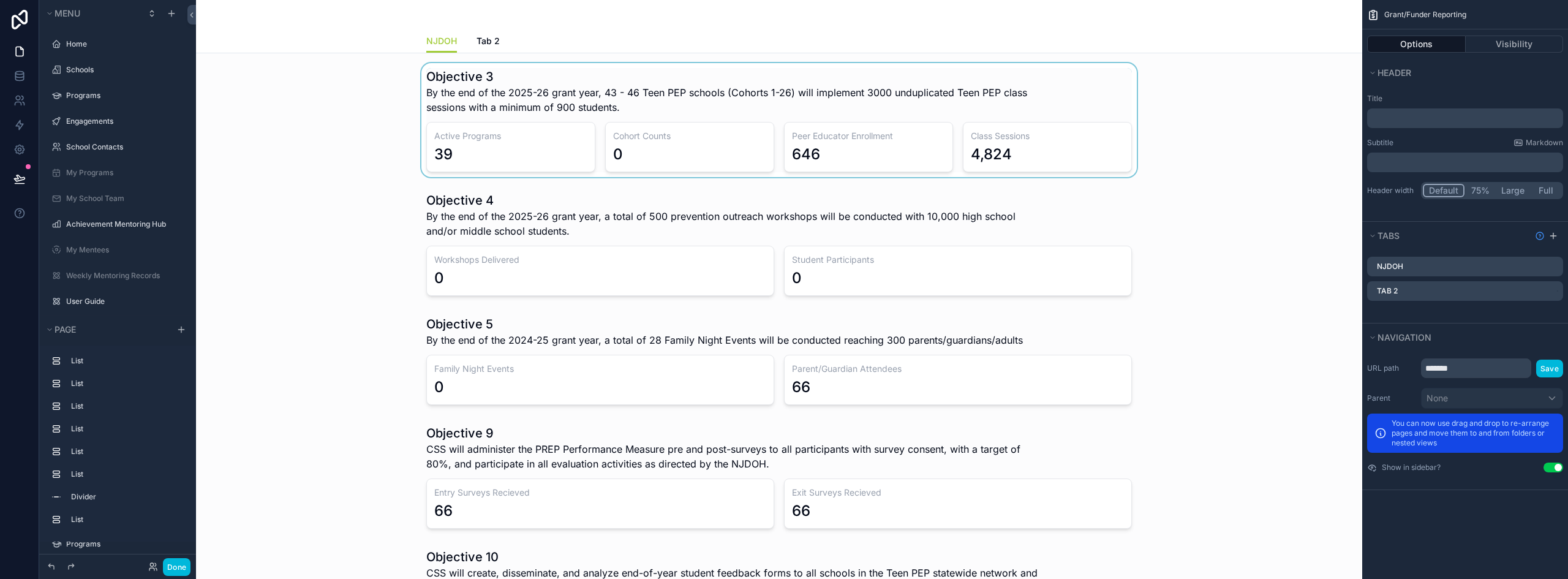
click at [817, 165] on div "scrollable content" at bounding box center [779, 121] width 1147 height 114
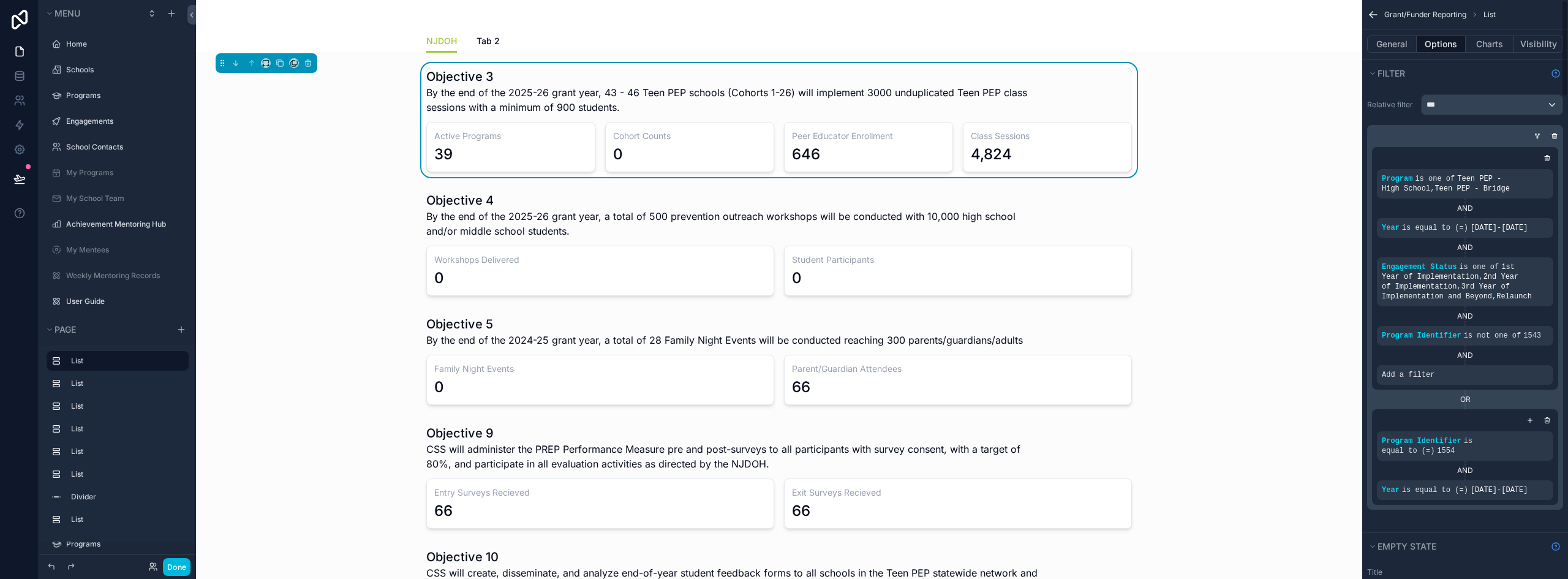
scroll to position [83, 0]
click at [1484, 41] on button "Charts" at bounding box center [1491, 44] width 49 height 17
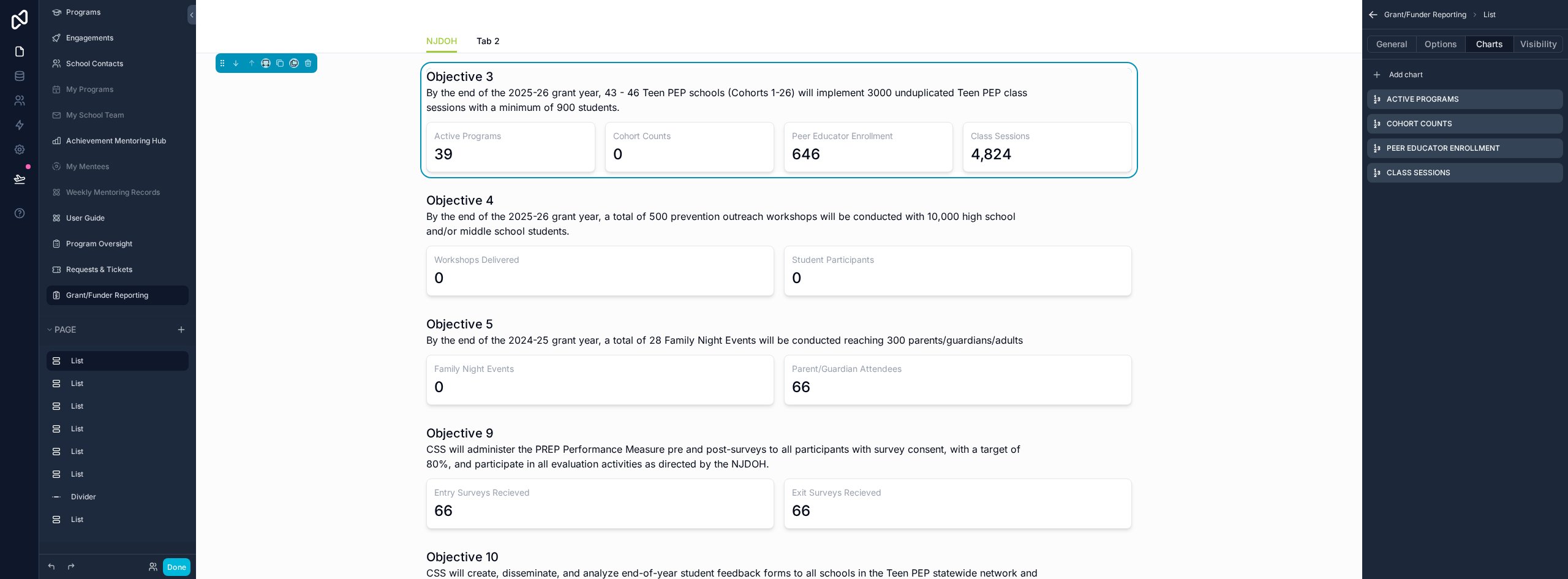
click at [0, 0] on icon "scrollable content" at bounding box center [0, 0] width 0 height 0
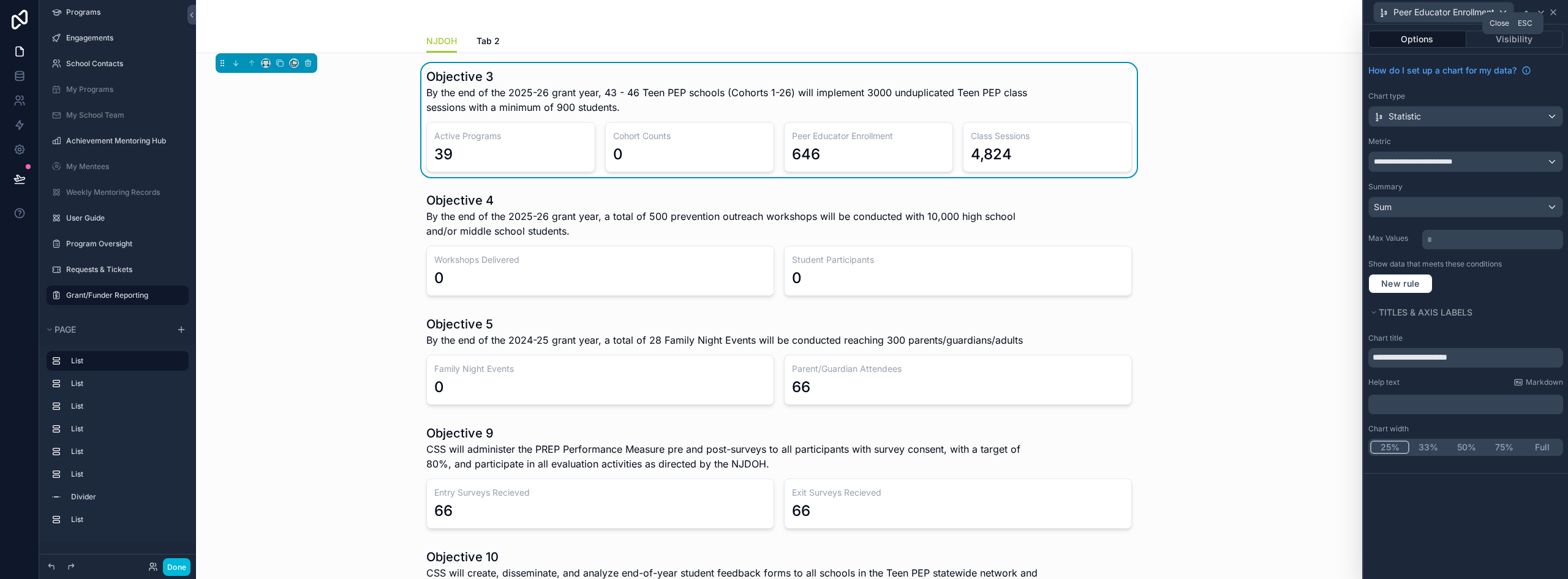
click at [1556, 14] on icon at bounding box center [1553, 12] width 5 height 5
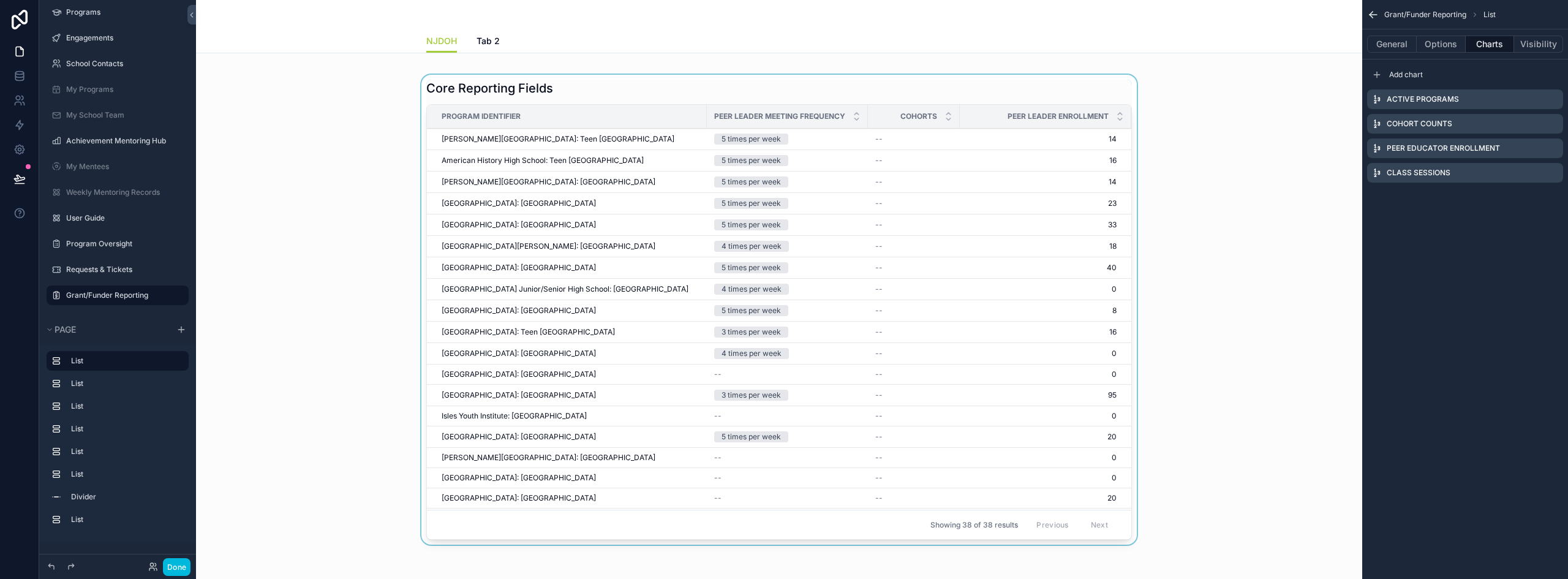
scroll to position [735, 0]
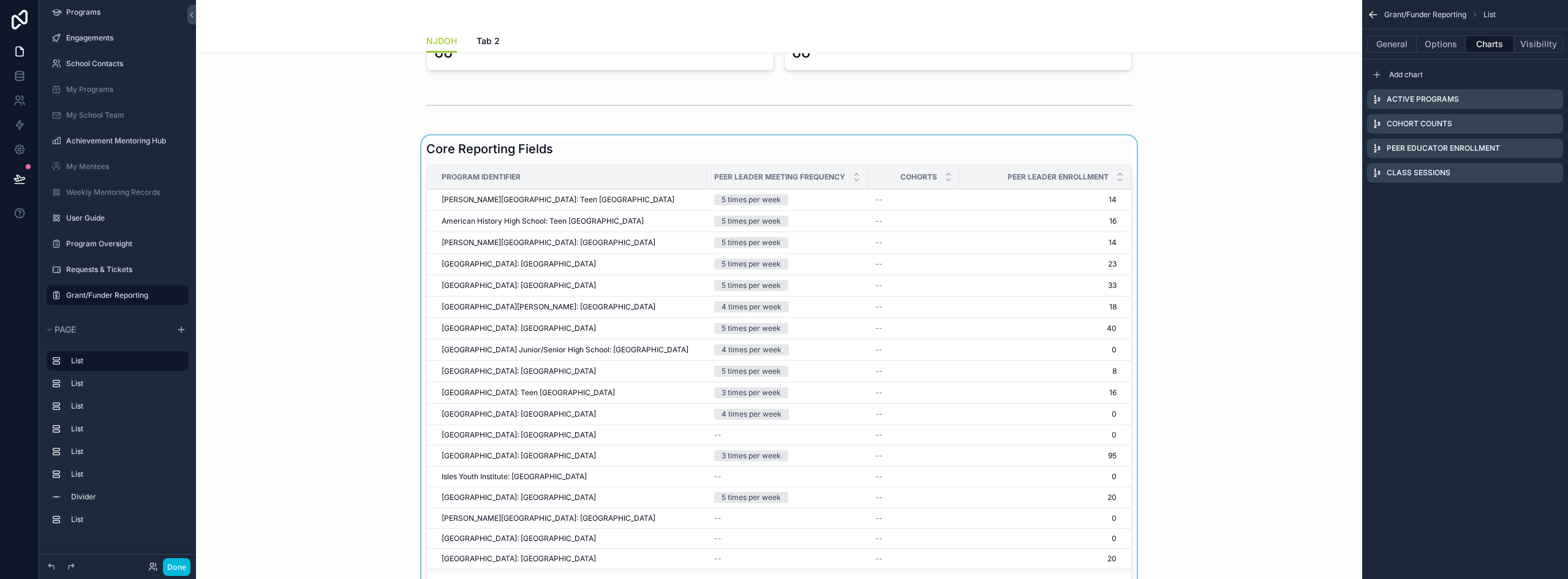
click at [627, 160] on div "scrollable content" at bounding box center [779, 372] width 1147 height 475
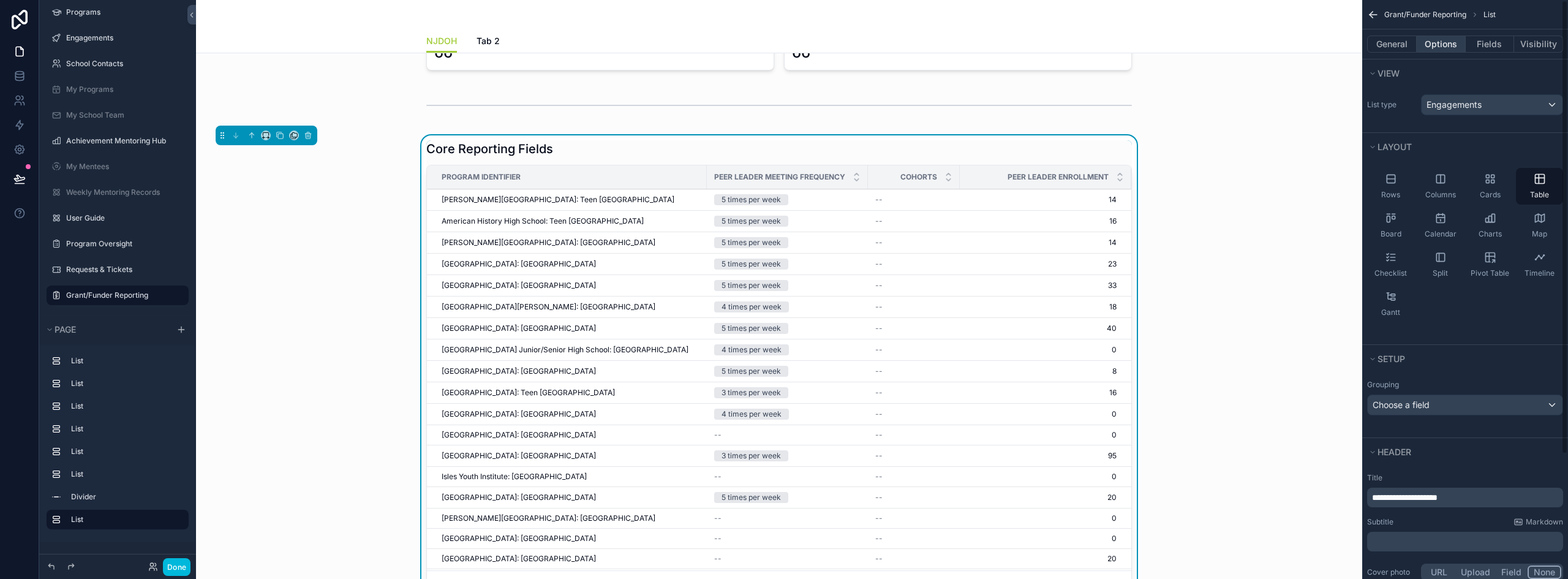
click at [1444, 49] on button "Options" at bounding box center [1441, 44] width 49 height 17
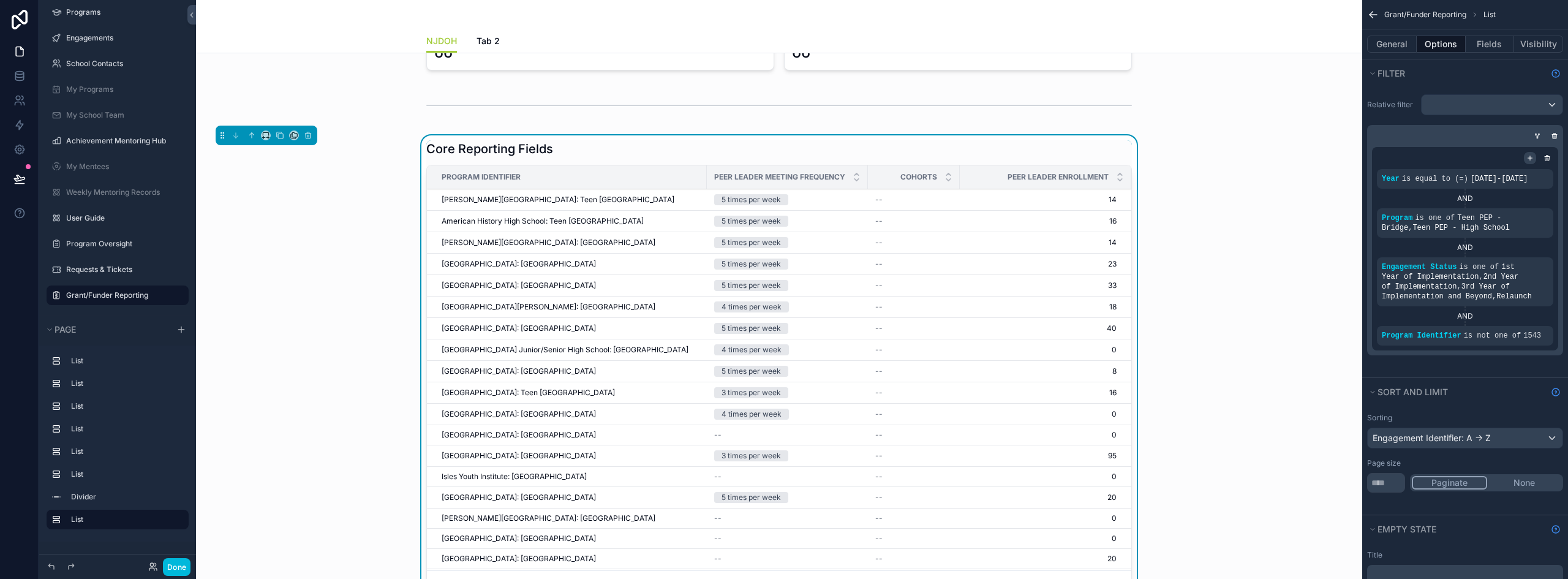
click at [1530, 155] on icon "scrollable content" at bounding box center [1530, 158] width 7 height 7
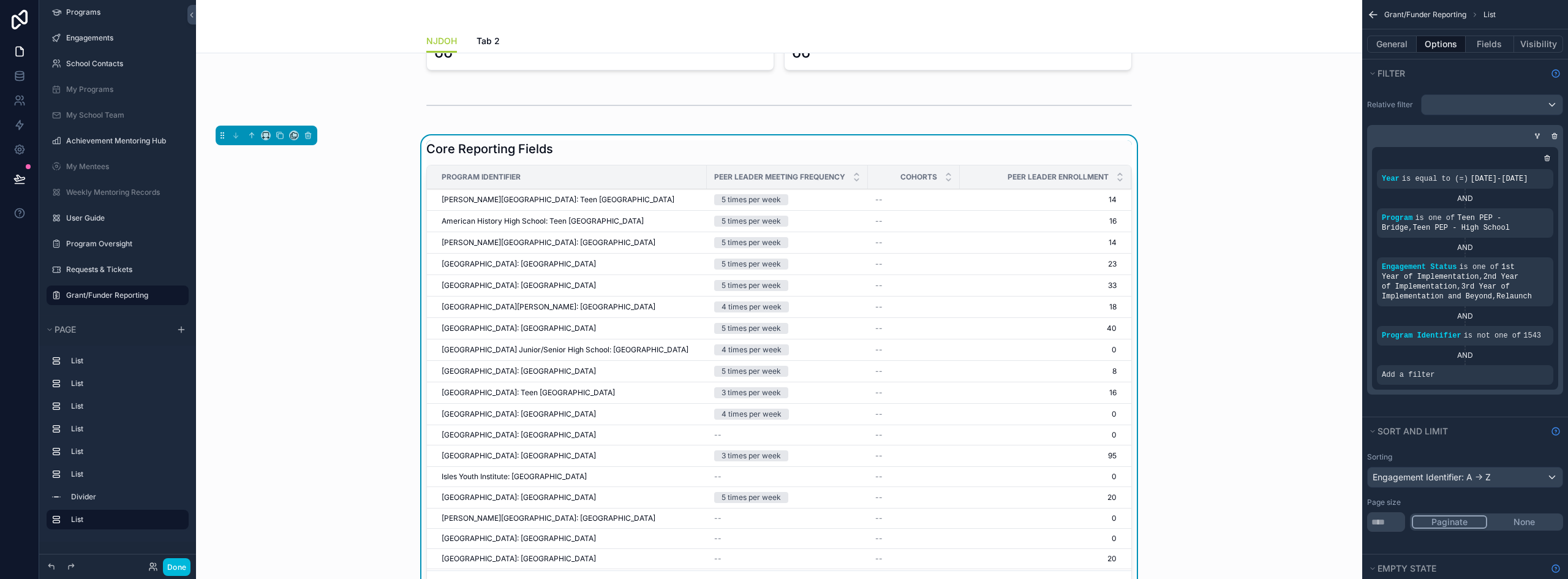
click at [0, 0] on icon "scrollable content" at bounding box center [0, 0] width 0 height 0
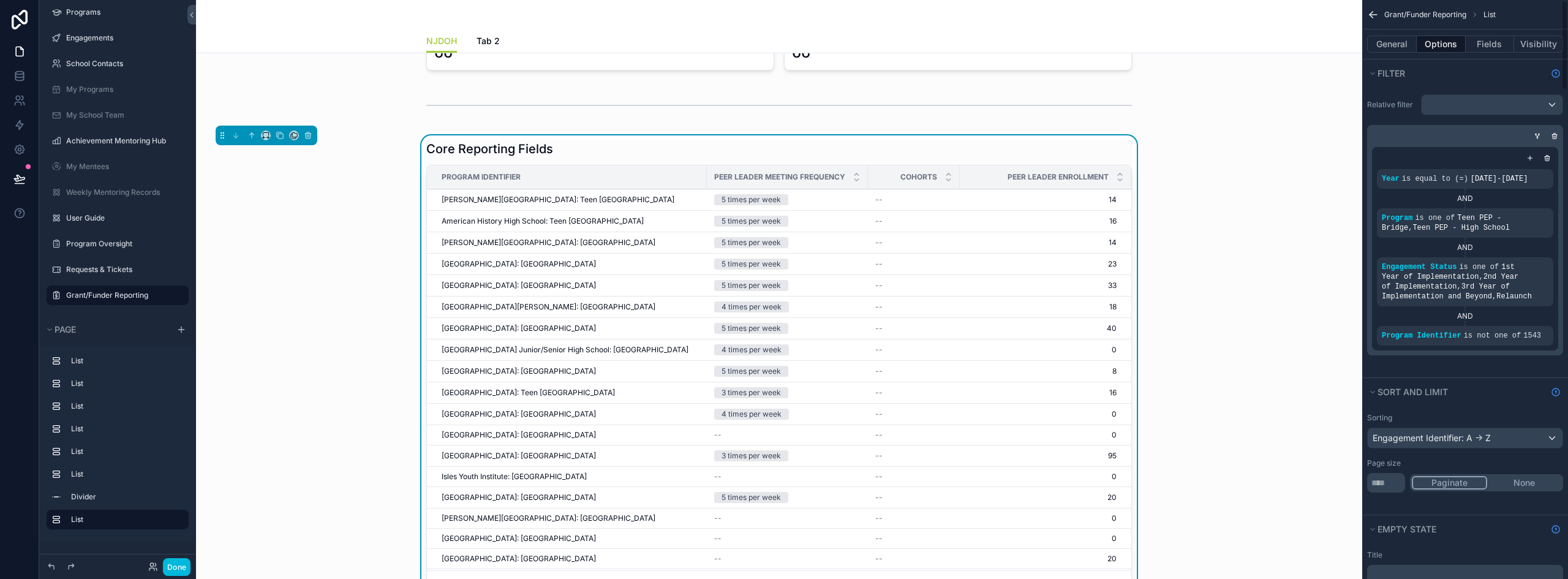
click at [1536, 135] on icon "scrollable content" at bounding box center [1538, 136] width 3 height 2
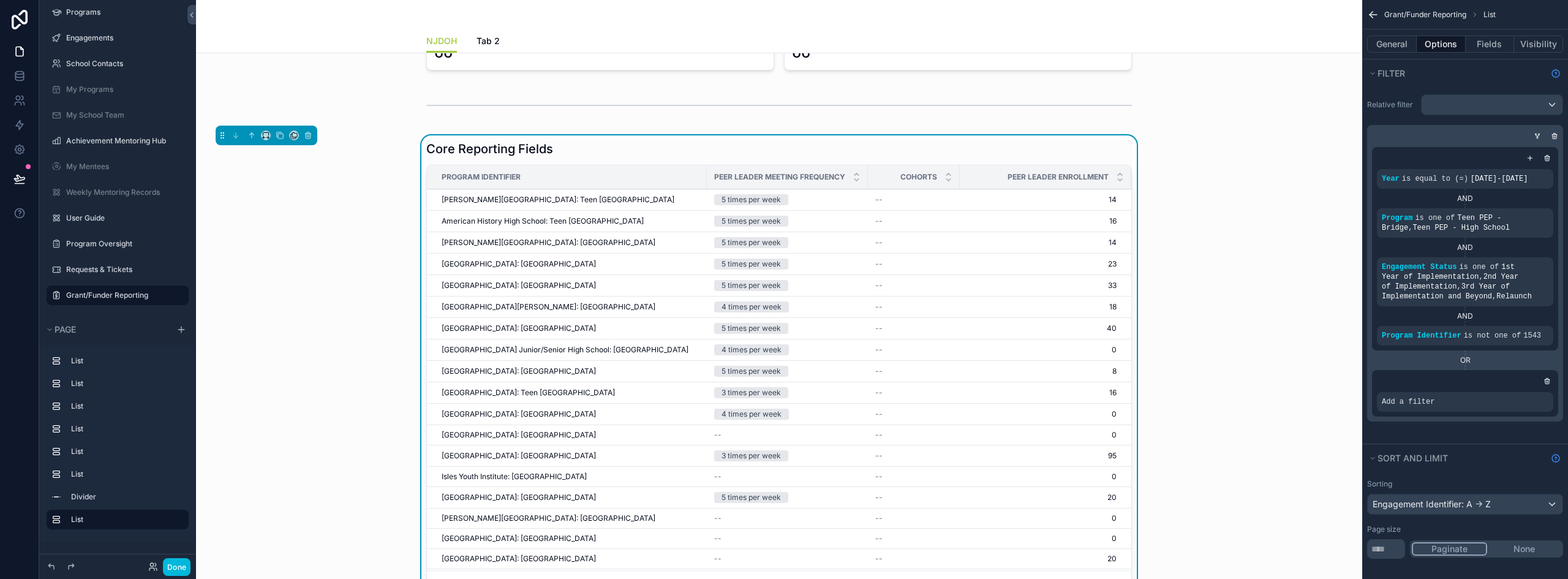
click at [0, 0] on icon "scrollable content" at bounding box center [0, 0] width 0 height 0
click at [1255, 387] on span "Select a field" at bounding box center [1253, 384] width 52 height 11
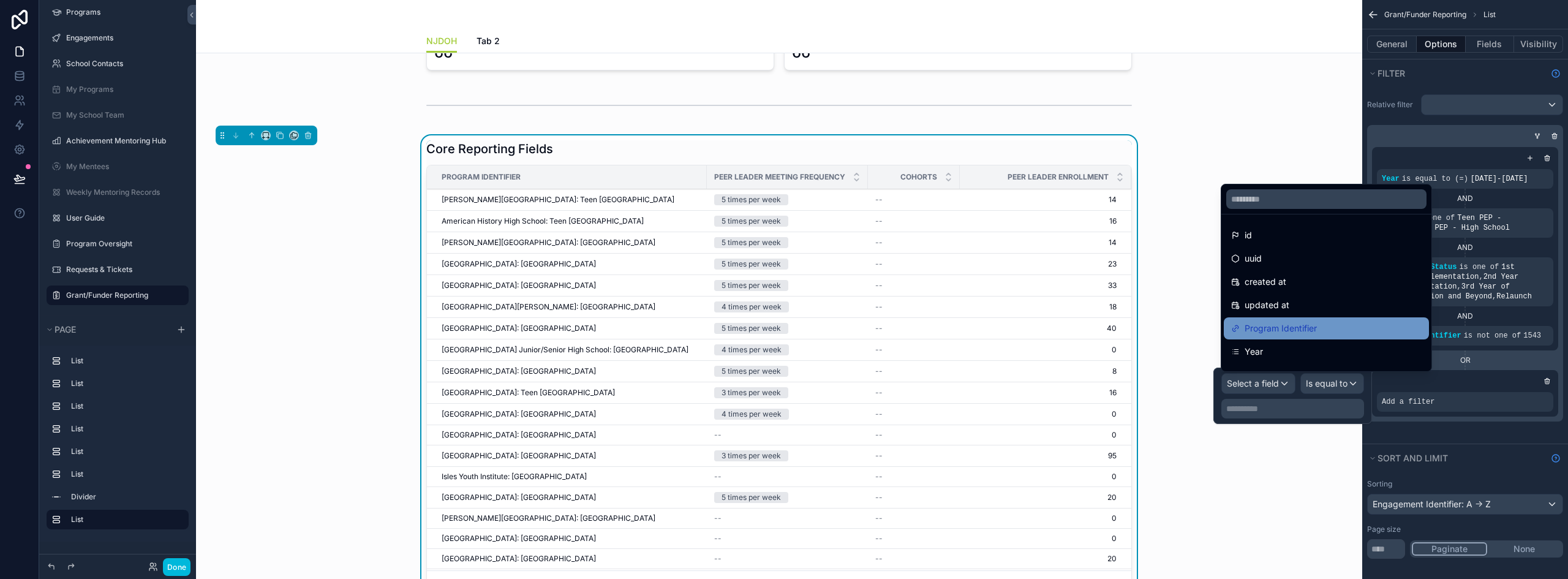
click at [1292, 329] on span "Program Identifier" at bounding box center [1281, 329] width 72 height 15
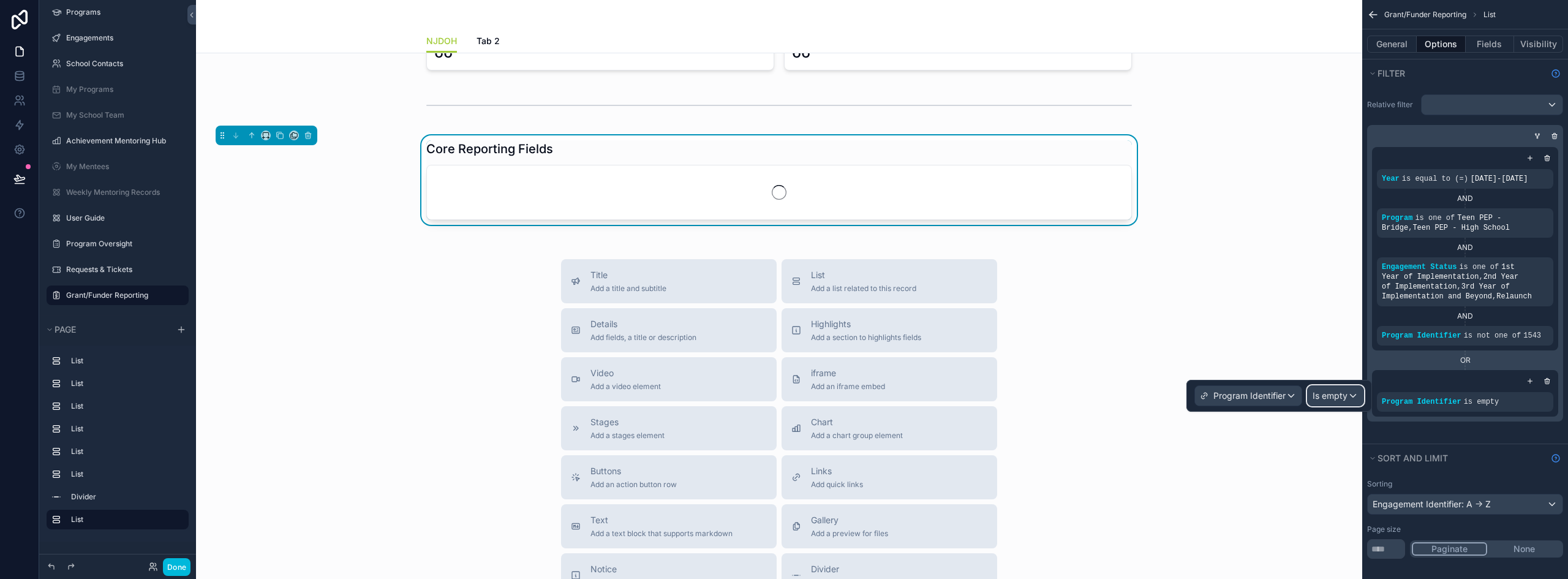
click at [1335, 397] on span "Is empty" at bounding box center [1330, 396] width 35 height 12
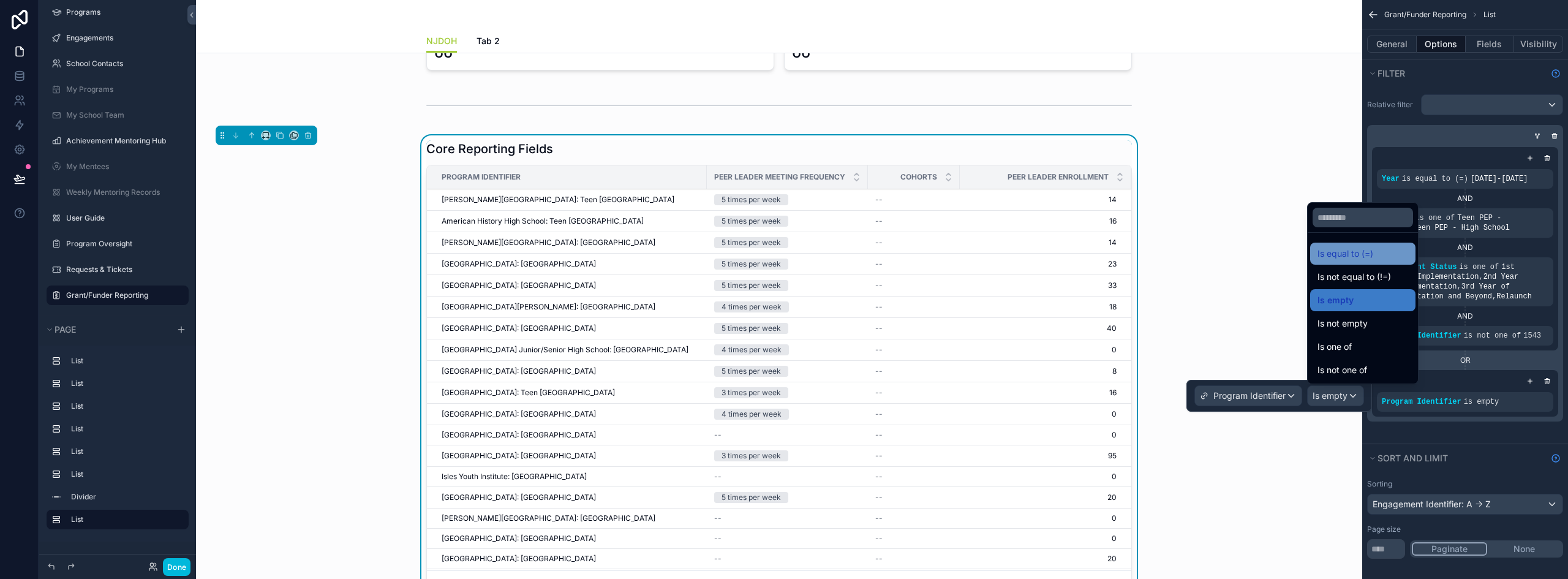
click at [1355, 261] on div "Is equal to (=)" at bounding box center [1362, 253] width 105 height 22
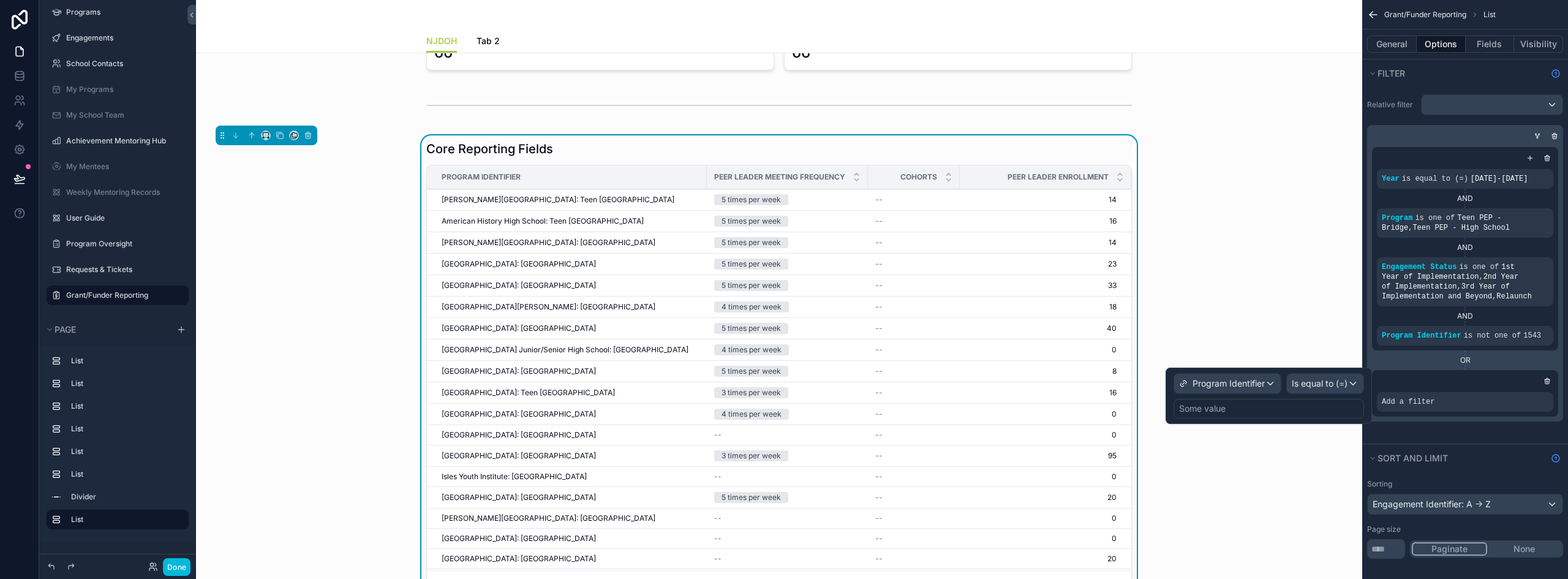
click at [1229, 409] on div "Some value" at bounding box center [1269, 409] width 190 height 20
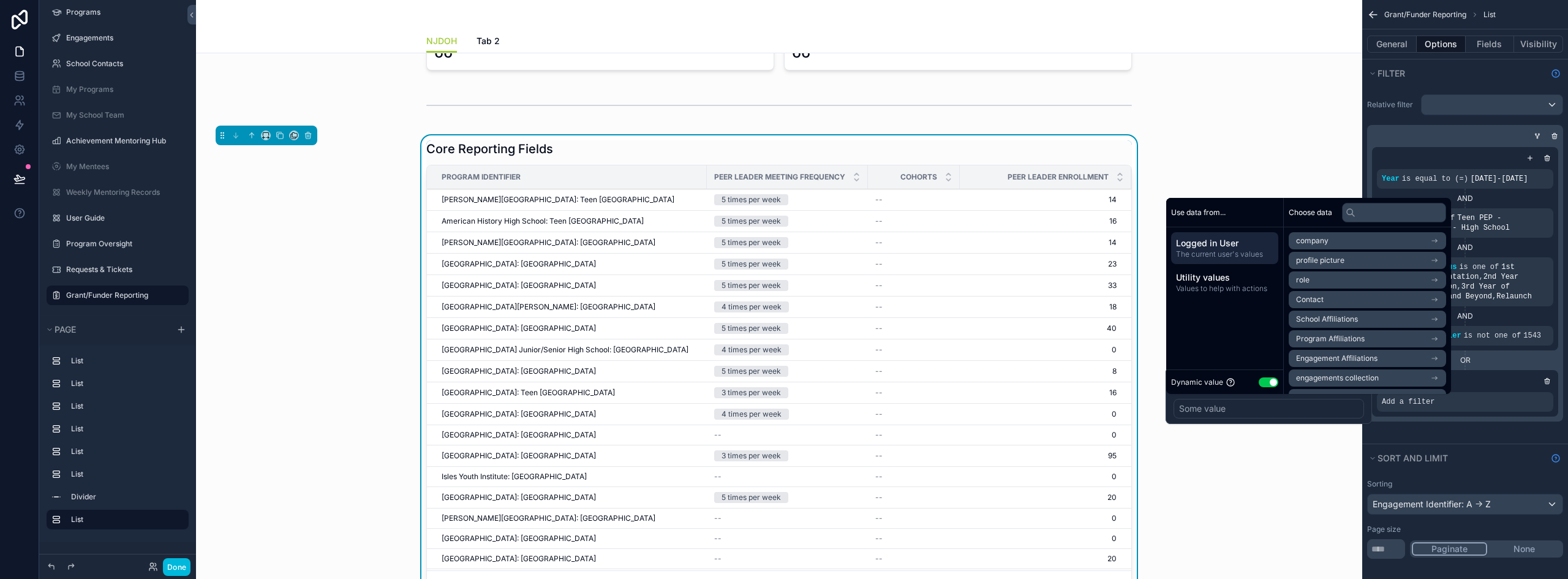
click at [1268, 380] on button "Use setting" at bounding box center [1269, 383] width 20 height 10
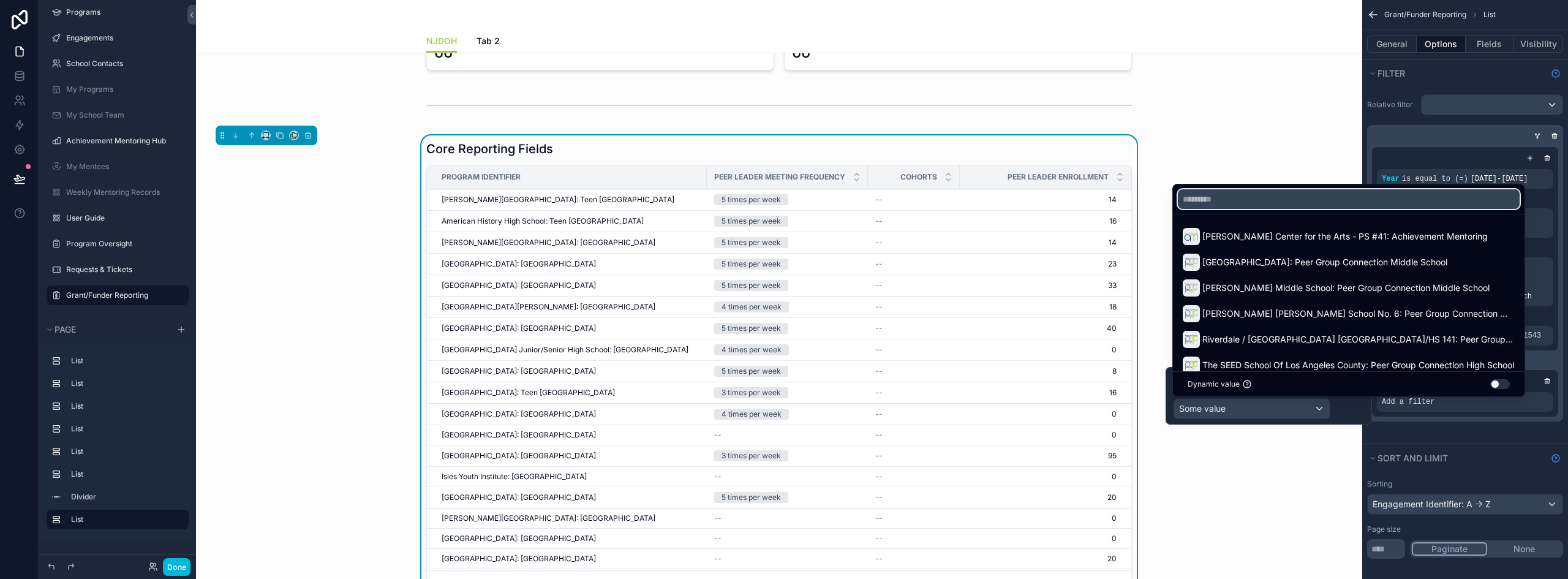
click at [1240, 208] on input "text" at bounding box center [1349, 200] width 342 height 20
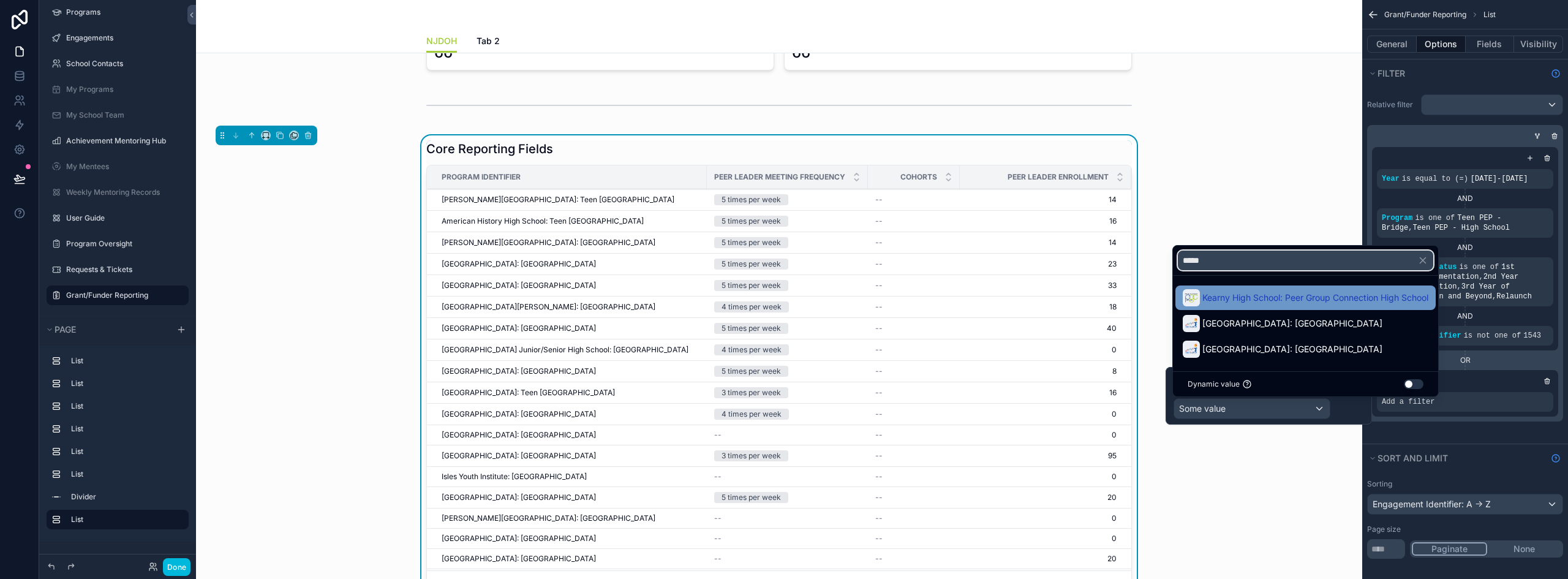
type input "*****"
click at [1343, 300] on span "Kearny High School: Peer Group Connection High School" at bounding box center [1316, 298] width 226 height 15
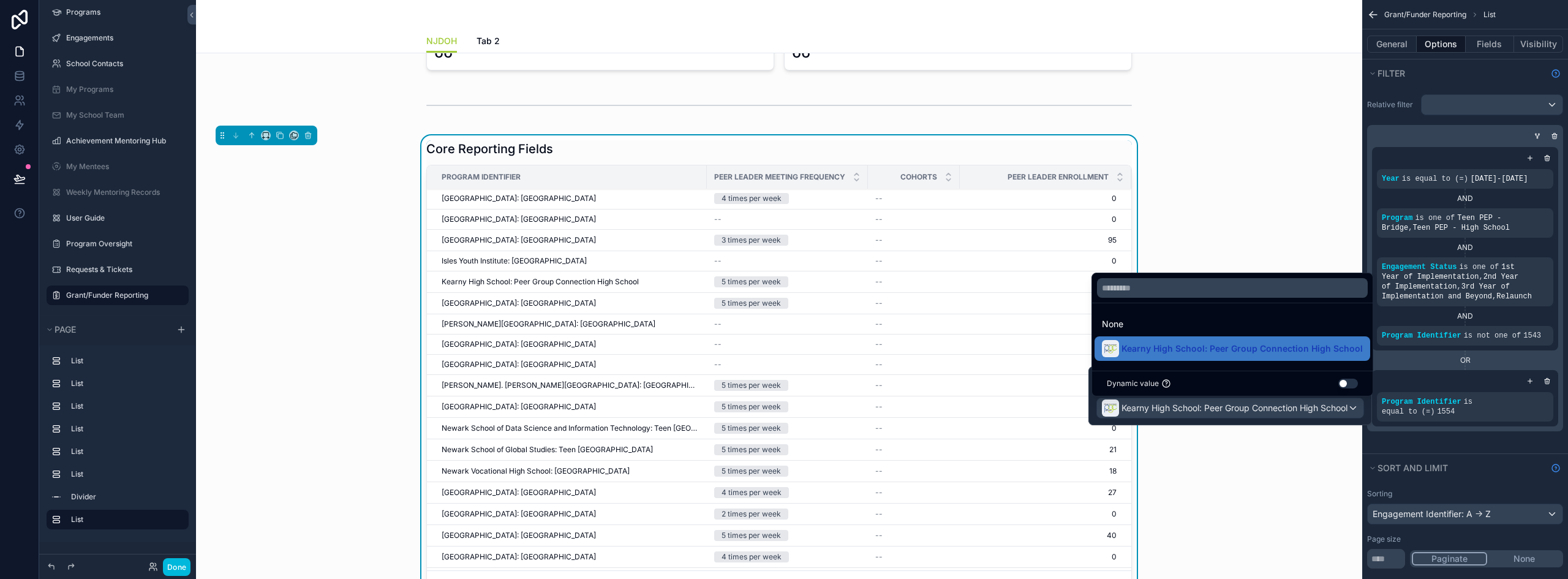
scroll to position [215, 0]
click at [179, 565] on button "Done" at bounding box center [177, 568] width 28 height 18
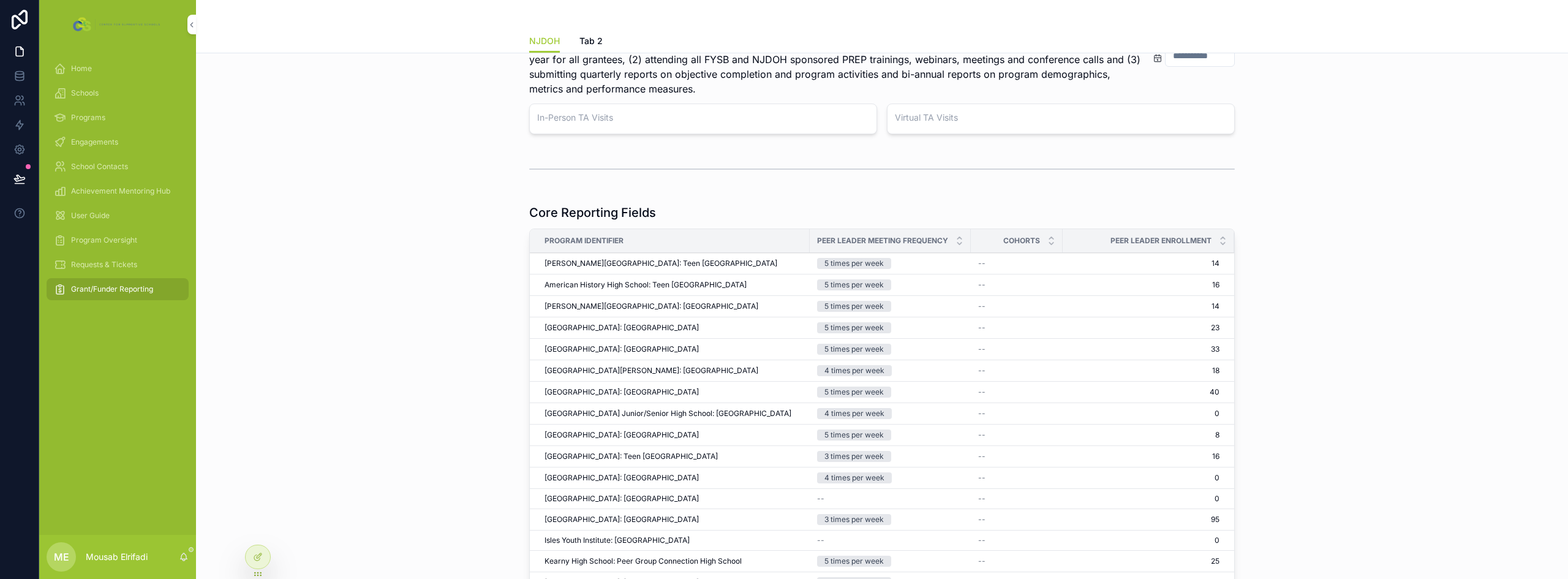
scroll to position [674, 0]
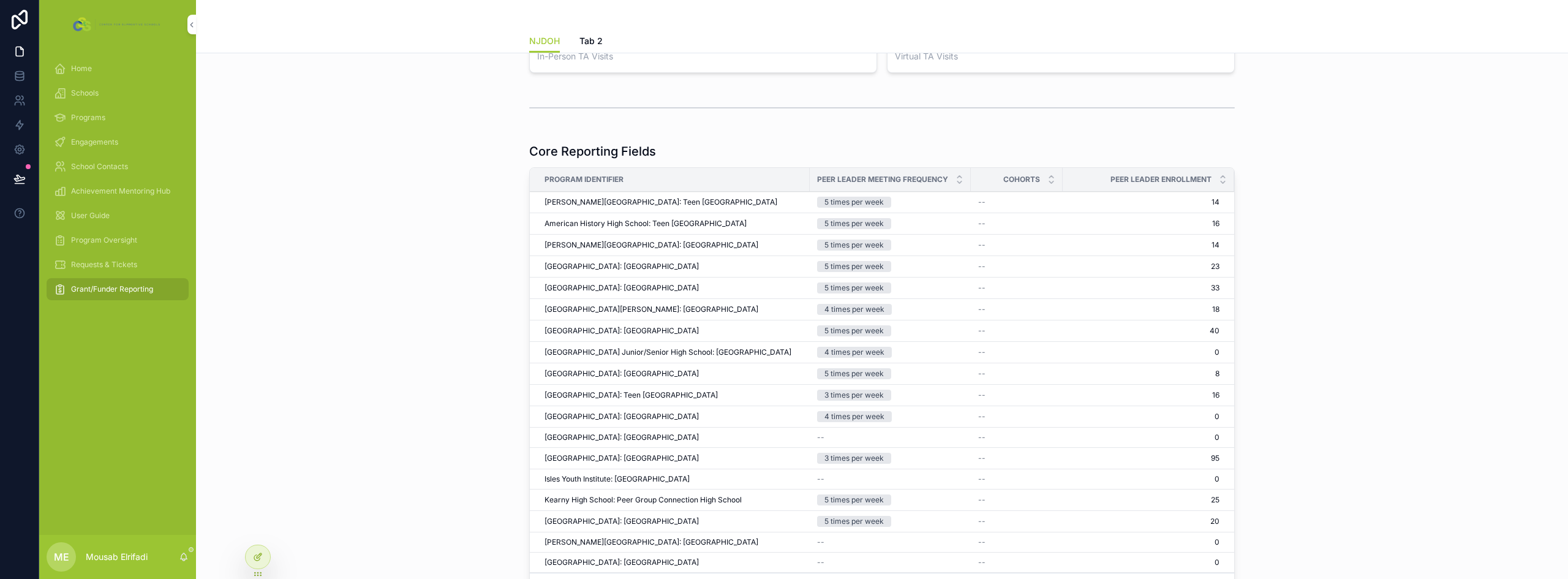
click at [262, 557] on icon at bounding box center [258, 557] width 10 height 10
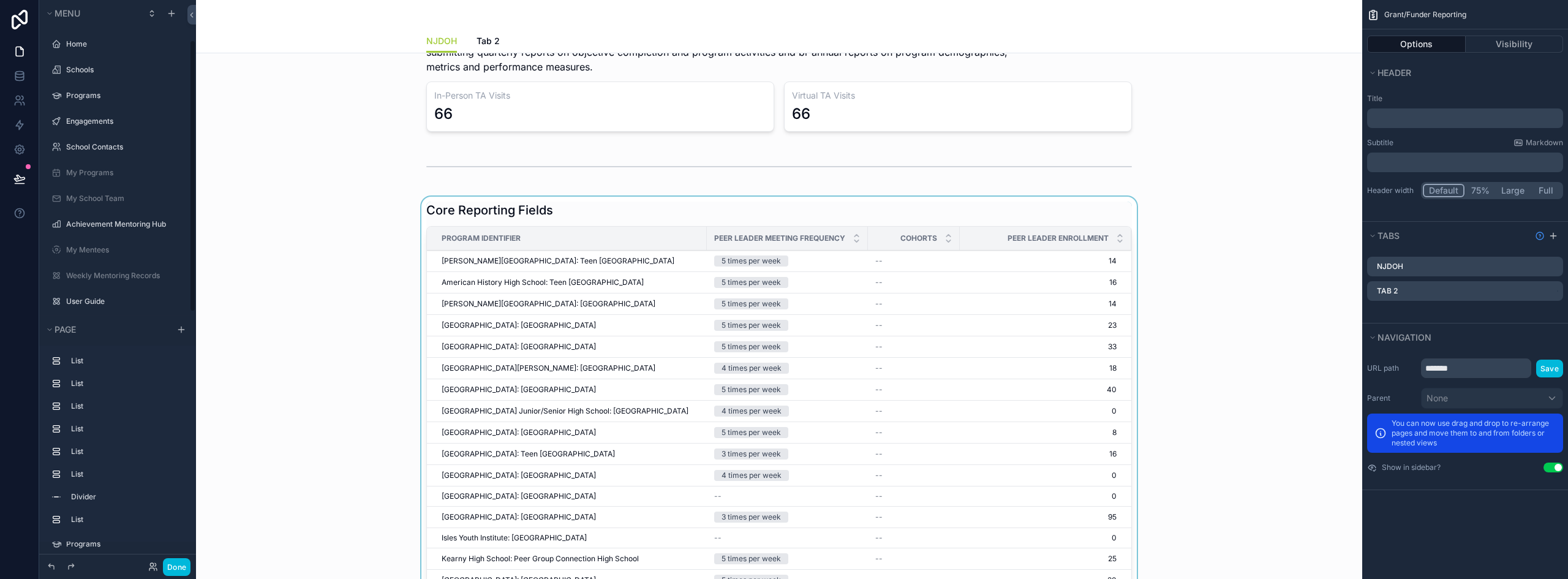
click at [1030, 242] on span "Peer Leader Enrollment" at bounding box center [1058, 239] width 101 height 10
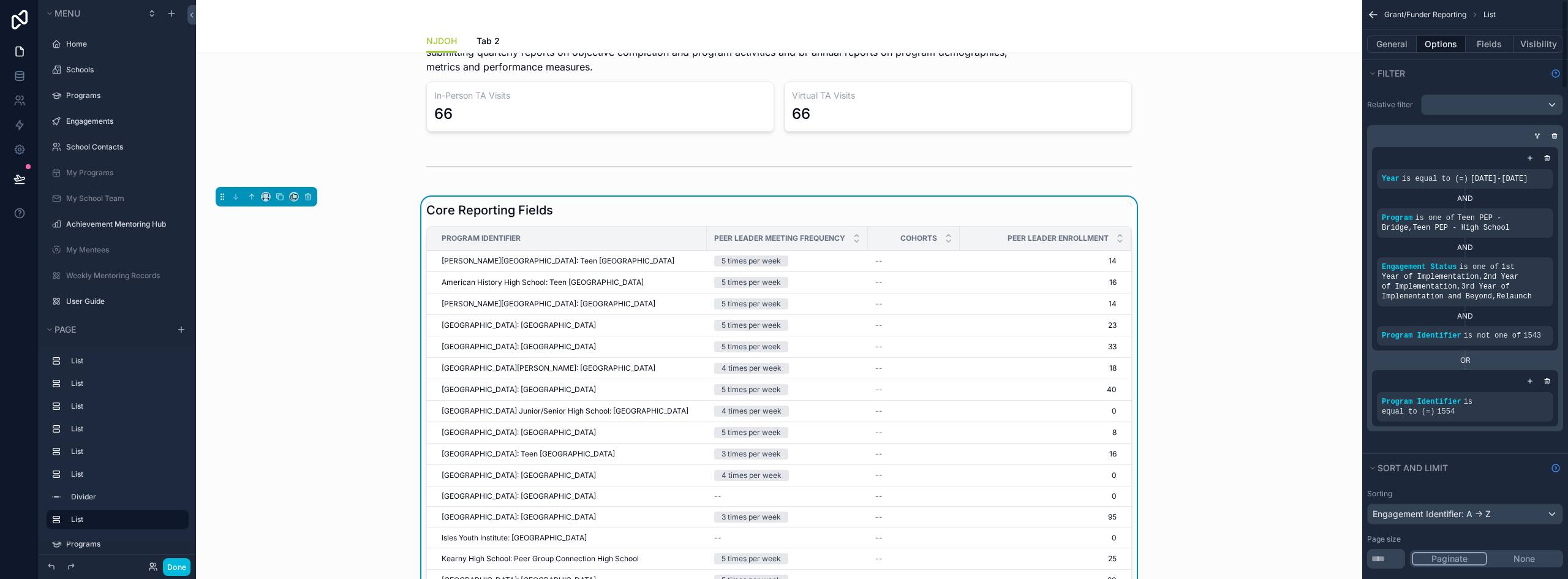
scroll to position [83, 0]
click at [1503, 46] on button "Fields" at bounding box center [1491, 44] width 49 height 17
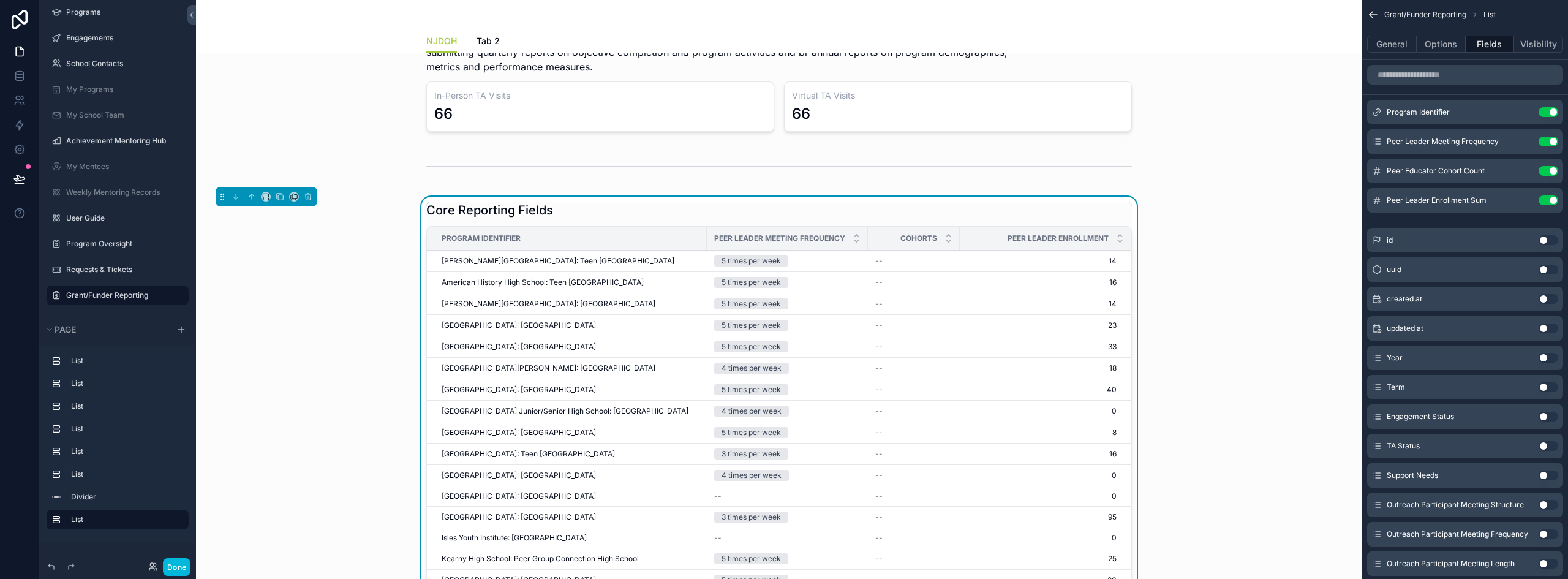
click at [0, 0] on icon "scrollable content" at bounding box center [0, 0] width 0 height 0
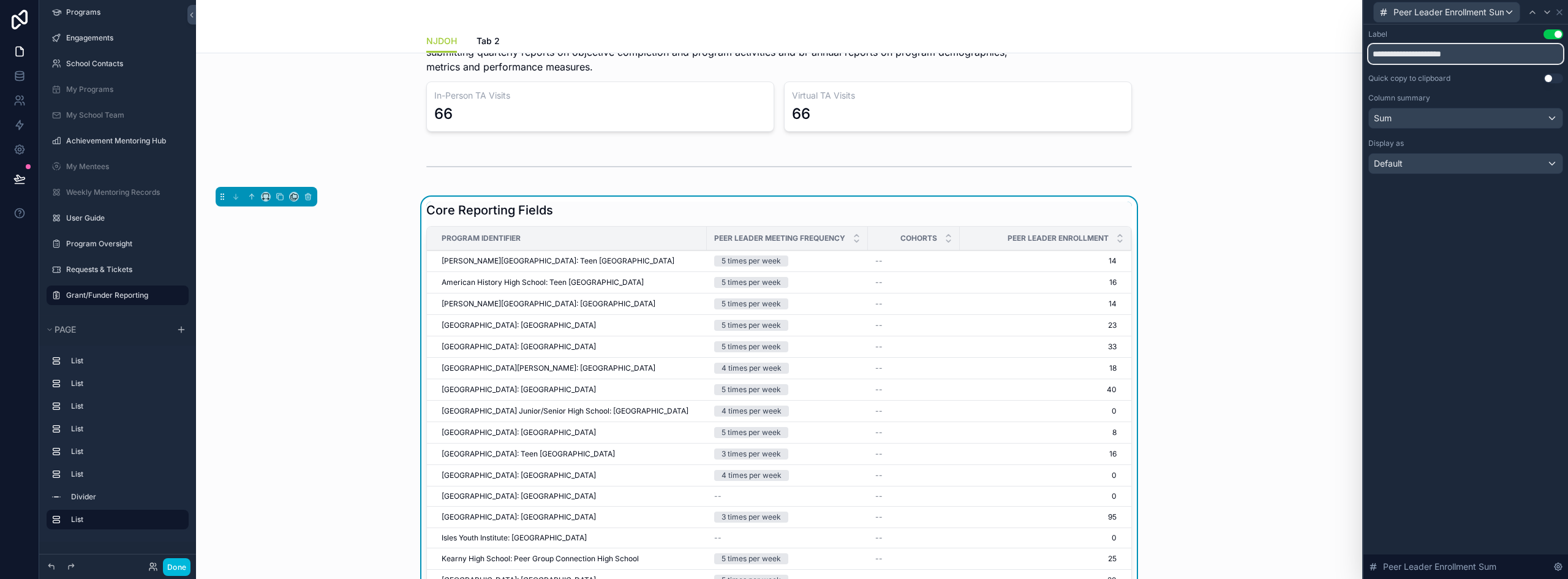
click at [1411, 58] on input "**********" at bounding box center [1465, 54] width 194 height 20
type input "**********"
click at [1484, 9] on span "Peer Leader Enrollment Sum" at bounding box center [1449, 12] width 111 height 12
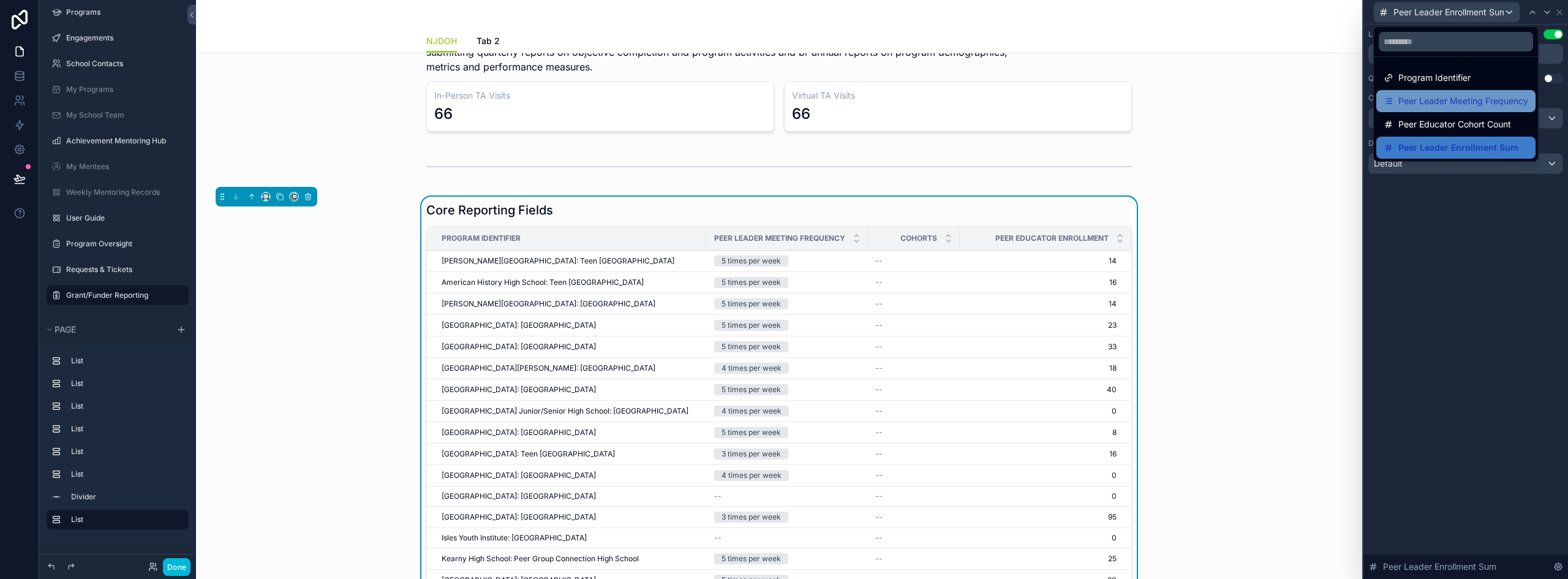
click at [1430, 99] on span "Peer Leader Meeting Frequency" at bounding box center [1464, 101] width 130 height 15
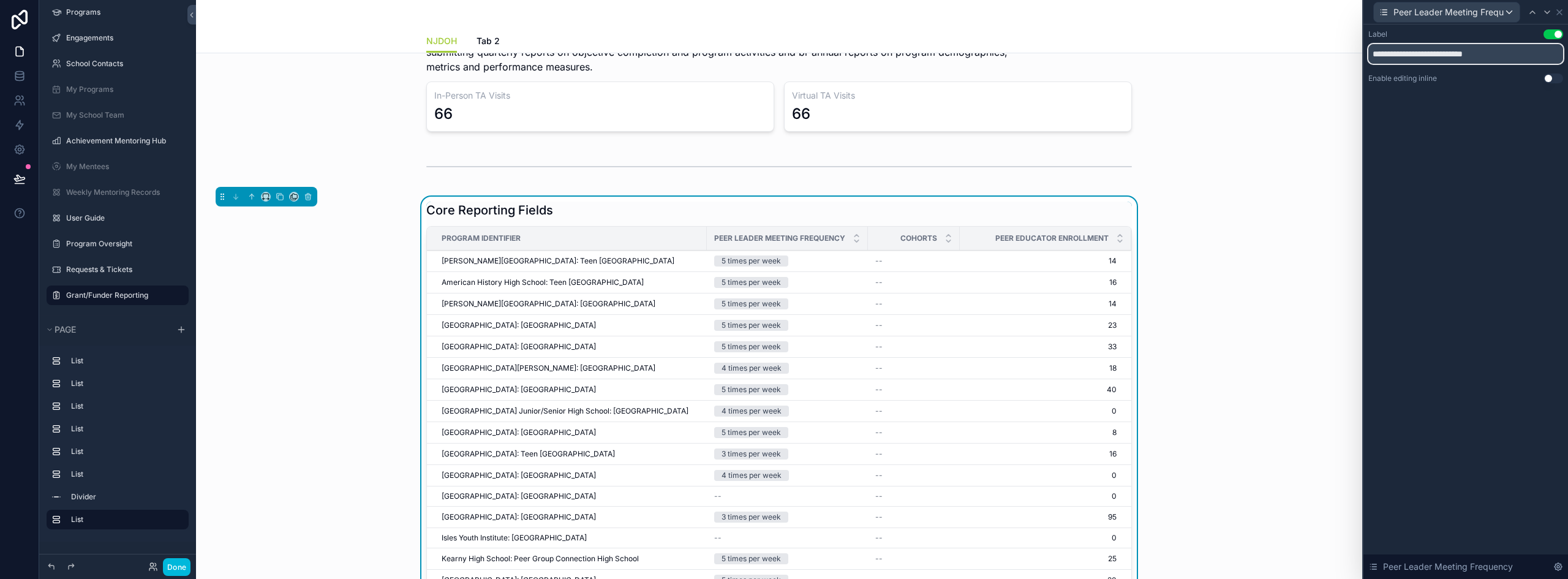
click at [1407, 53] on input "**********" at bounding box center [1465, 54] width 194 height 20
type input "**********"
click at [1478, 16] on span "Peer Leader Meeting Frequency" at bounding box center [1449, 12] width 111 height 12
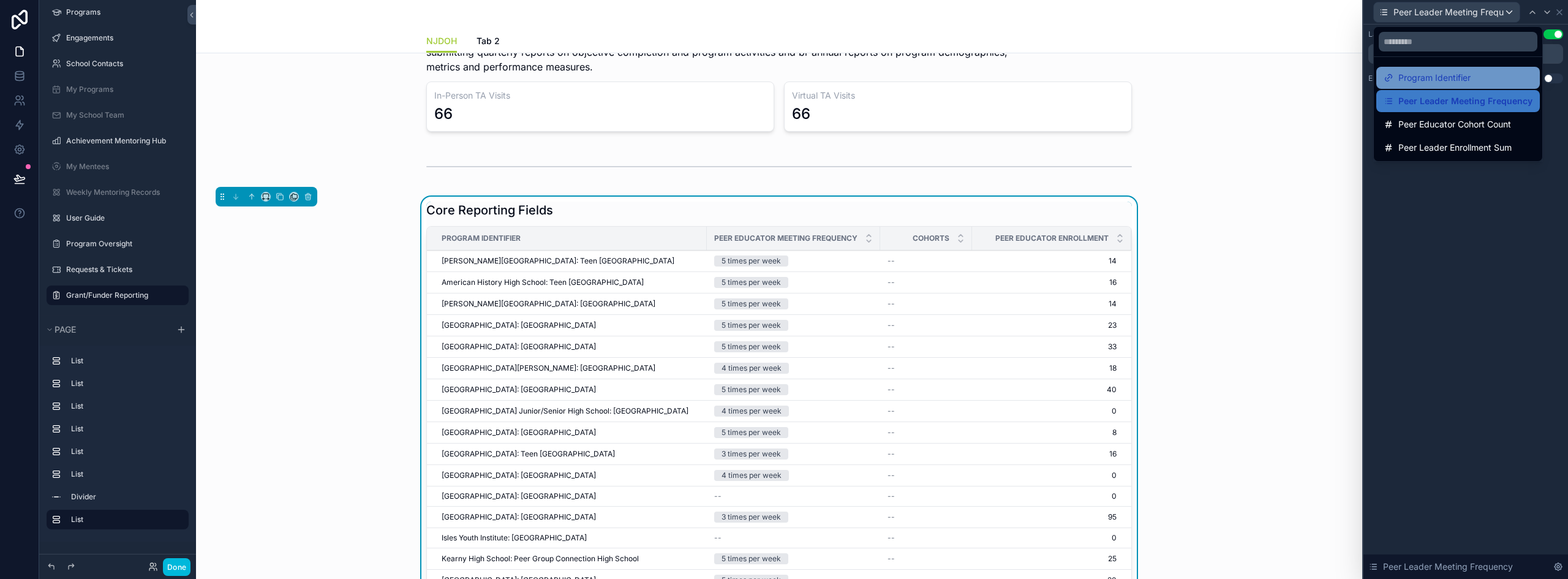
click at [1440, 81] on span "Program Identifier" at bounding box center [1435, 78] width 72 height 15
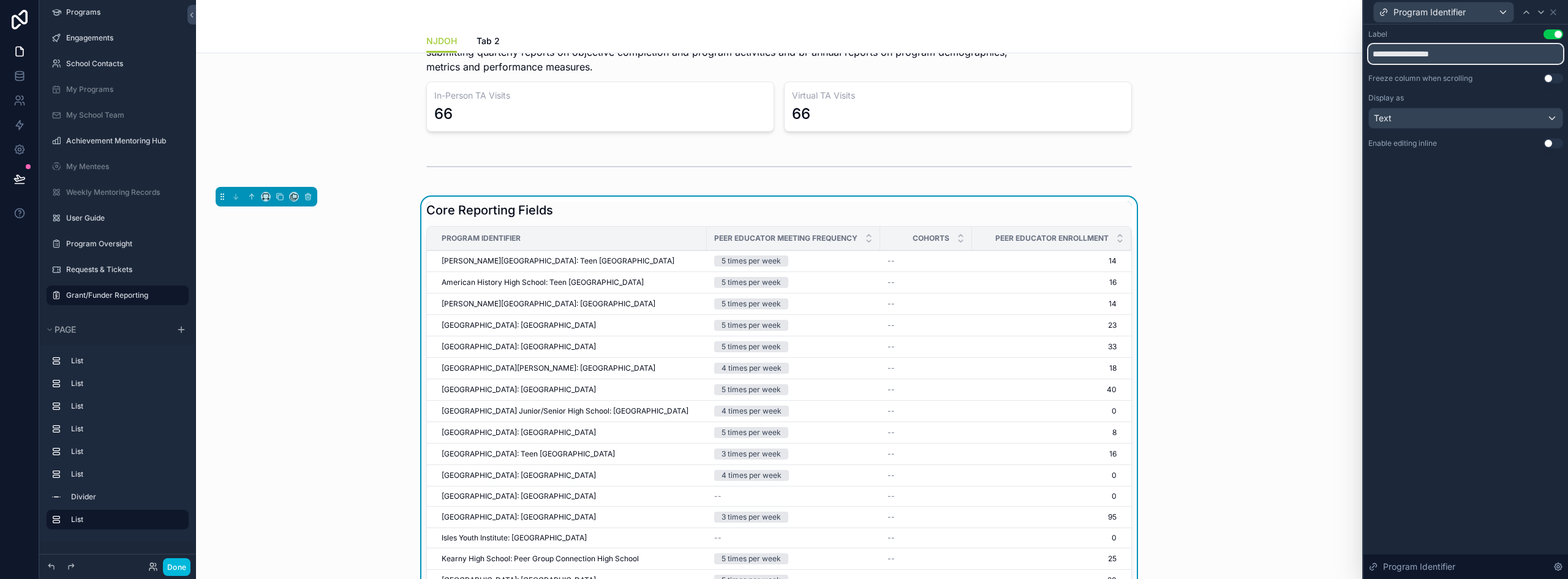
click at [1431, 54] on input "**********" at bounding box center [1465, 54] width 194 height 20
type input "*******"
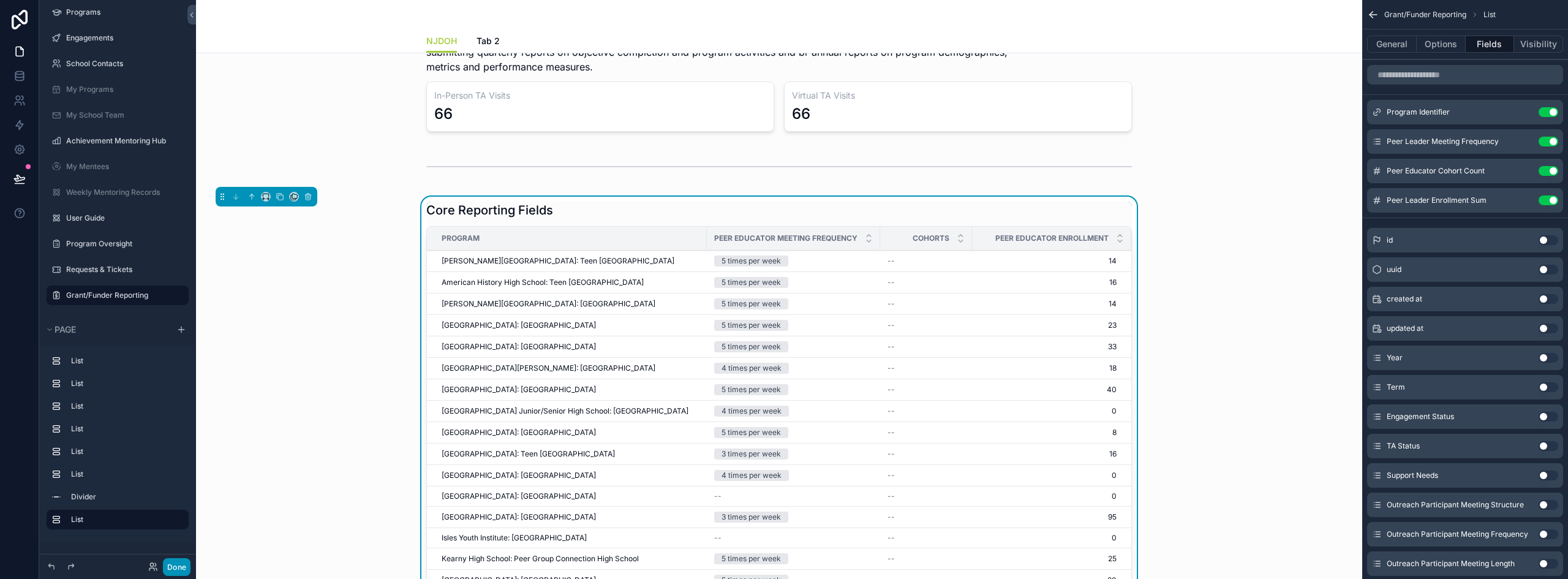
click at [173, 571] on button "Done" at bounding box center [177, 568] width 28 height 18
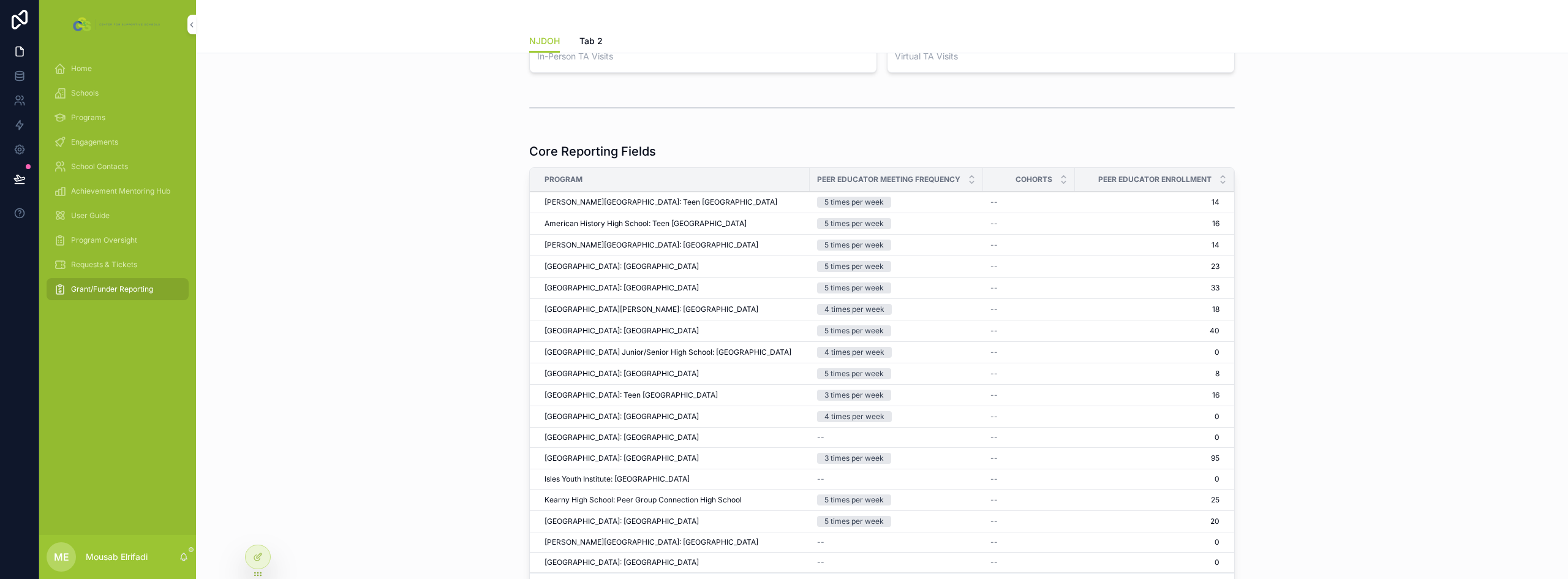
click at [343, 398] on div "Core Reporting Fields Program Peer Educator Meeting Frequency Cohorts Peer Educ…" at bounding box center [882, 375] width 1352 height 475
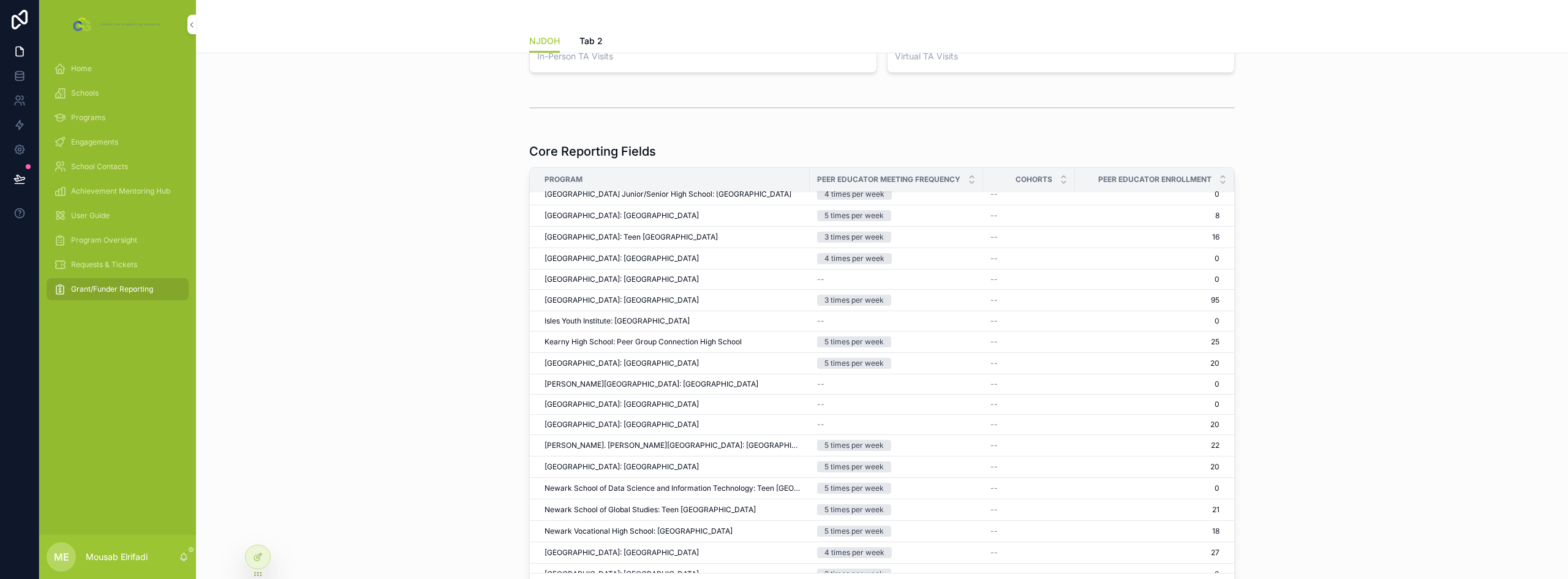
scroll to position [0, 0]
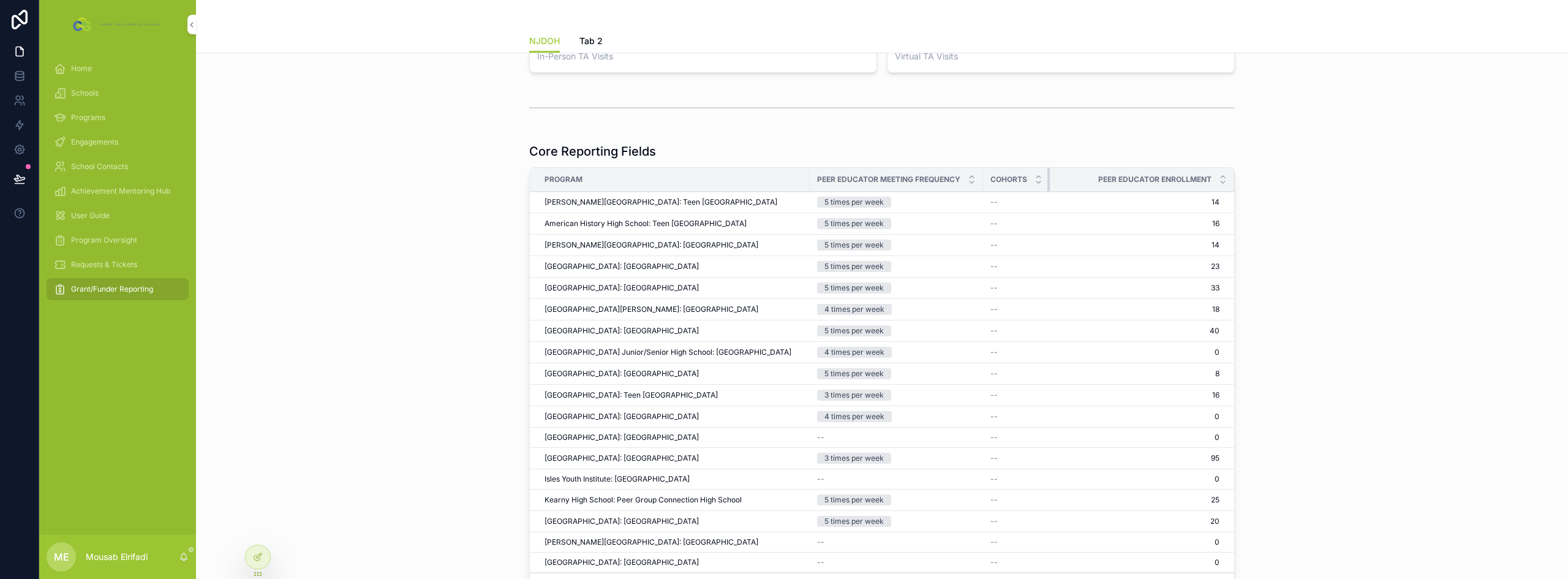
drag, startPoint x: 1070, startPoint y: 178, endPoint x: 1015, endPoint y: 180, distance: 55.0
click at [1015, 180] on th "Cohorts" at bounding box center [1016, 179] width 67 height 24
drag, startPoint x: 976, startPoint y: 178, endPoint x: 902, endPoint y: 182, distance: 74.1
click at [902, 182] on th "Peer Educator Meeting Frequency" at bounding box center [896, 179] width 173 height 24
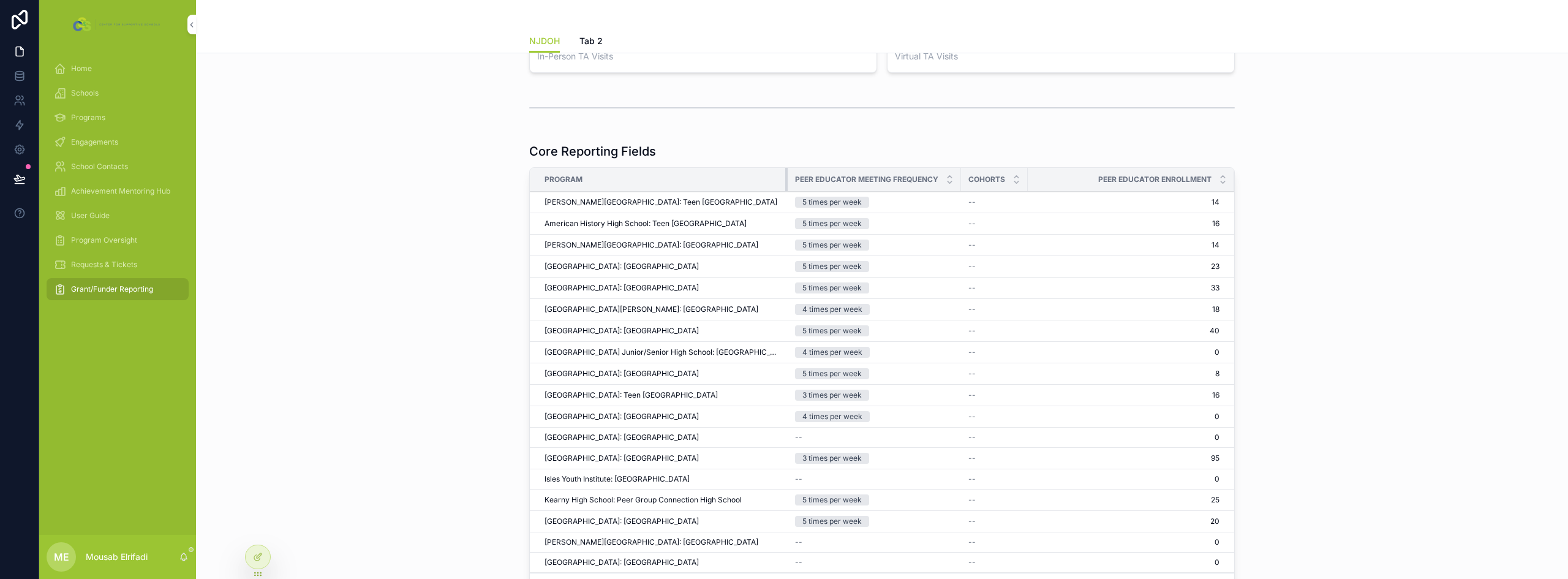
drag, startPoint x: 805, startPoint y: 182, endPoint x: 782, endPoint y: 220, distance: 44.4
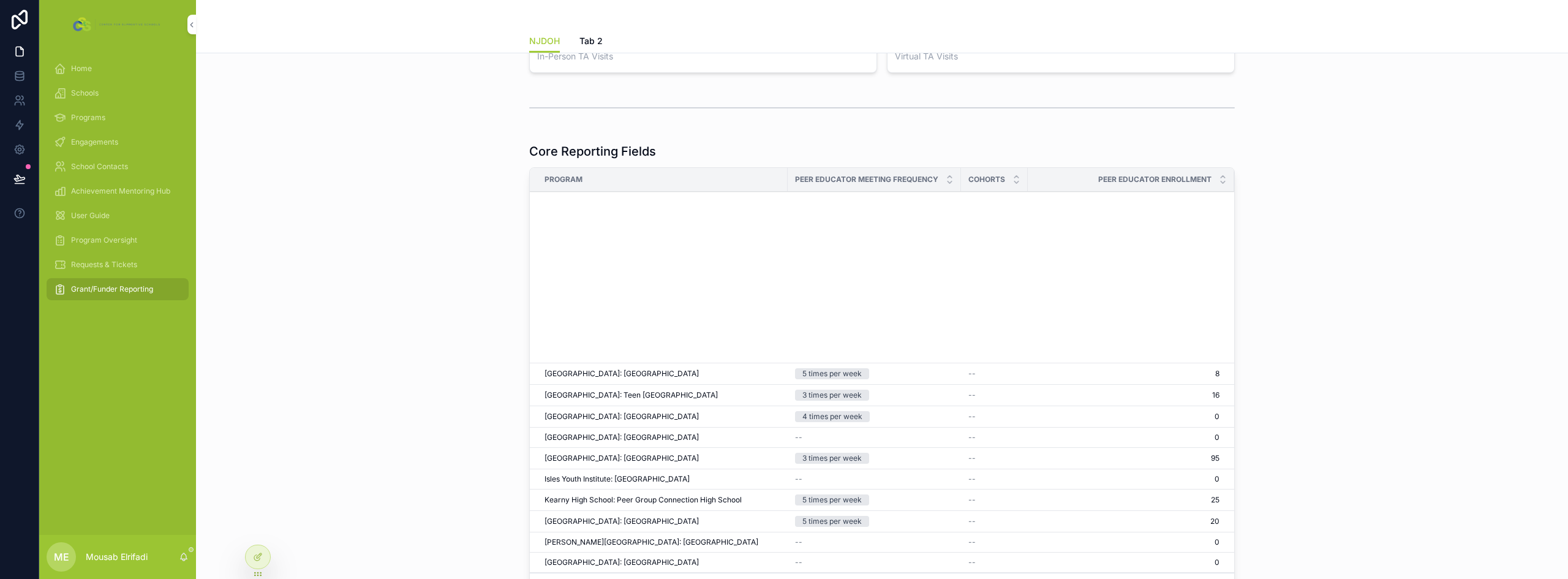
scroll to position [460, 0]
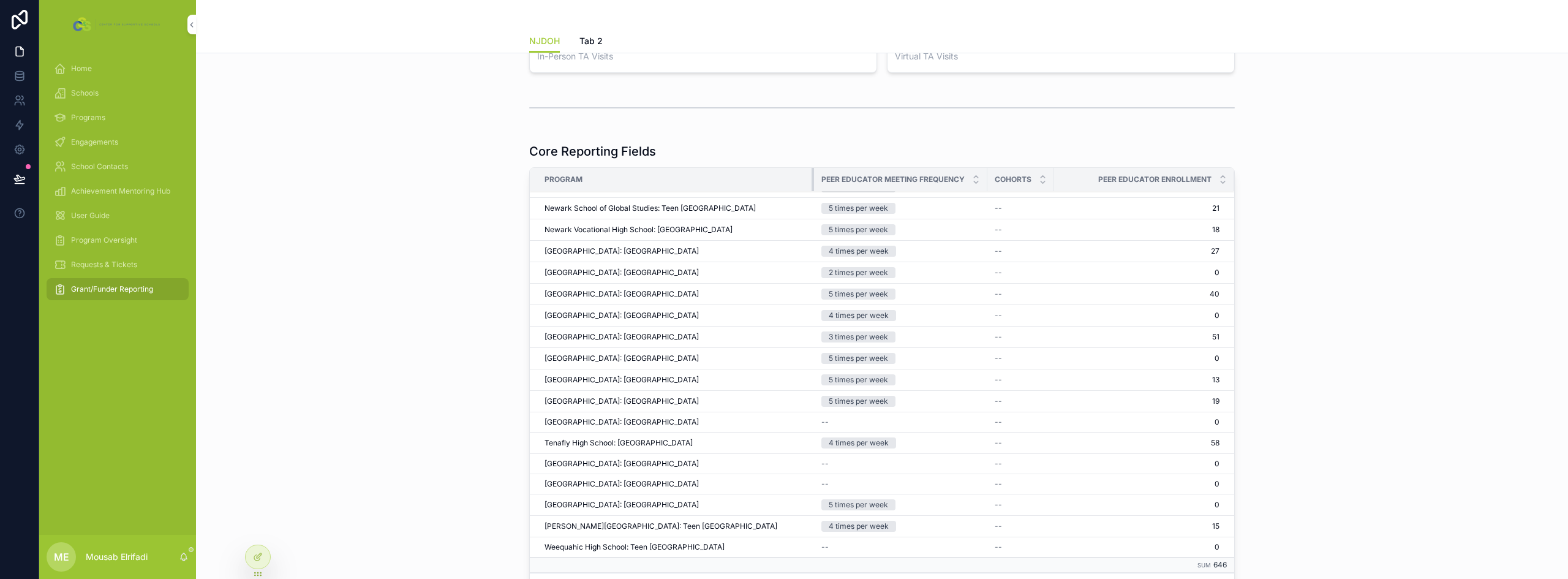
drag, startPoint x: 782, startPoint y: 181, endPoint x: 808, endPoint y: 178, distance: 26.2
click at [812, 178] on div "scrollable content" at bounding box center [815, 179] width 5 height 24
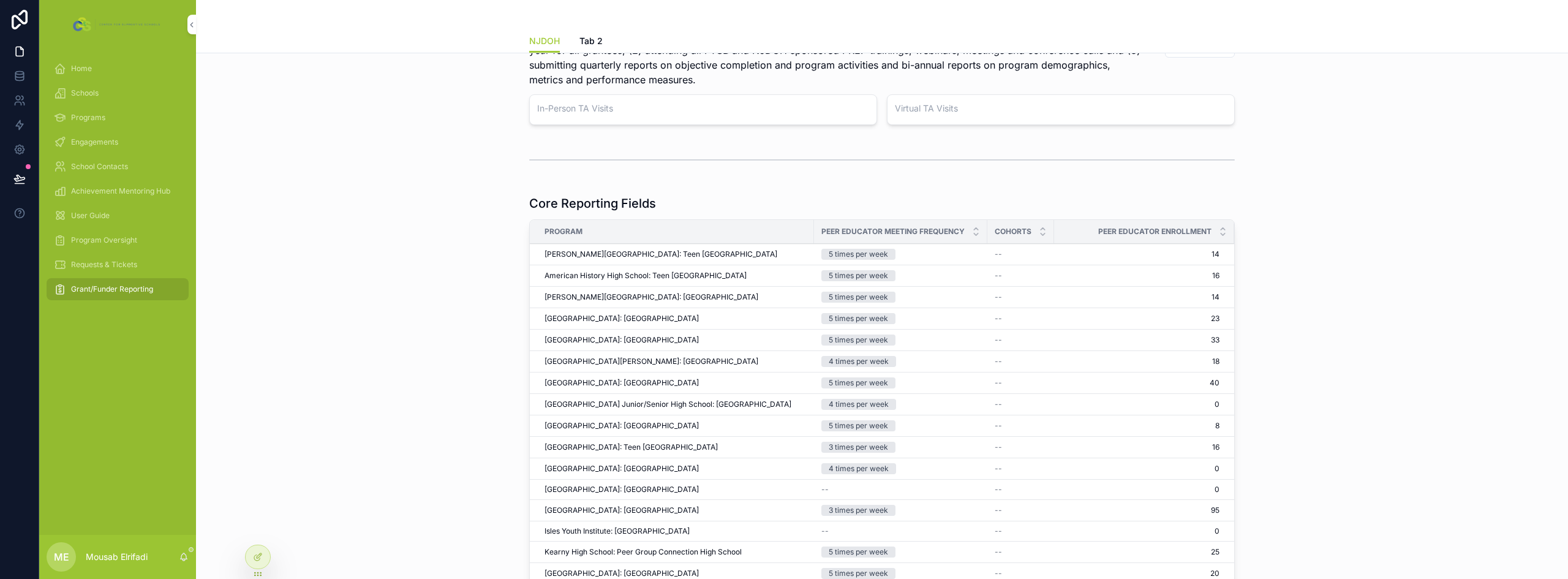
scroll to position [683, 0]
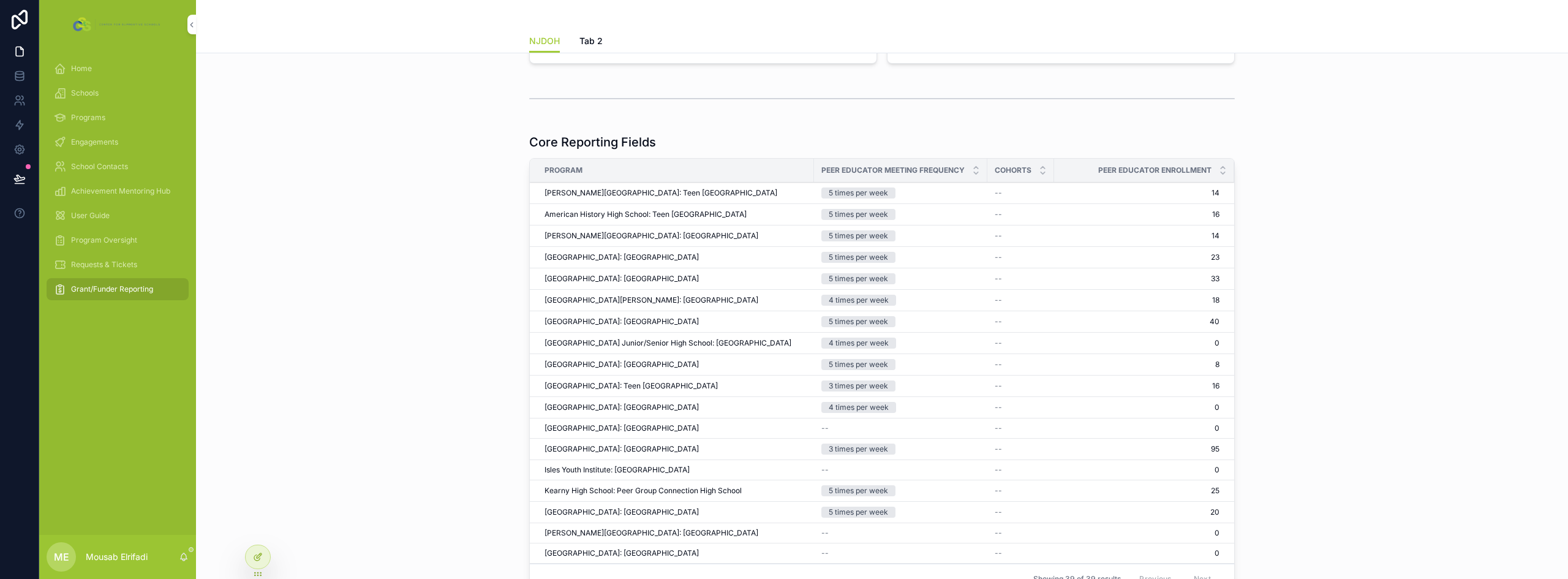
click at [251, 562] on div at bounding box center [258, 557] width 24 height 24
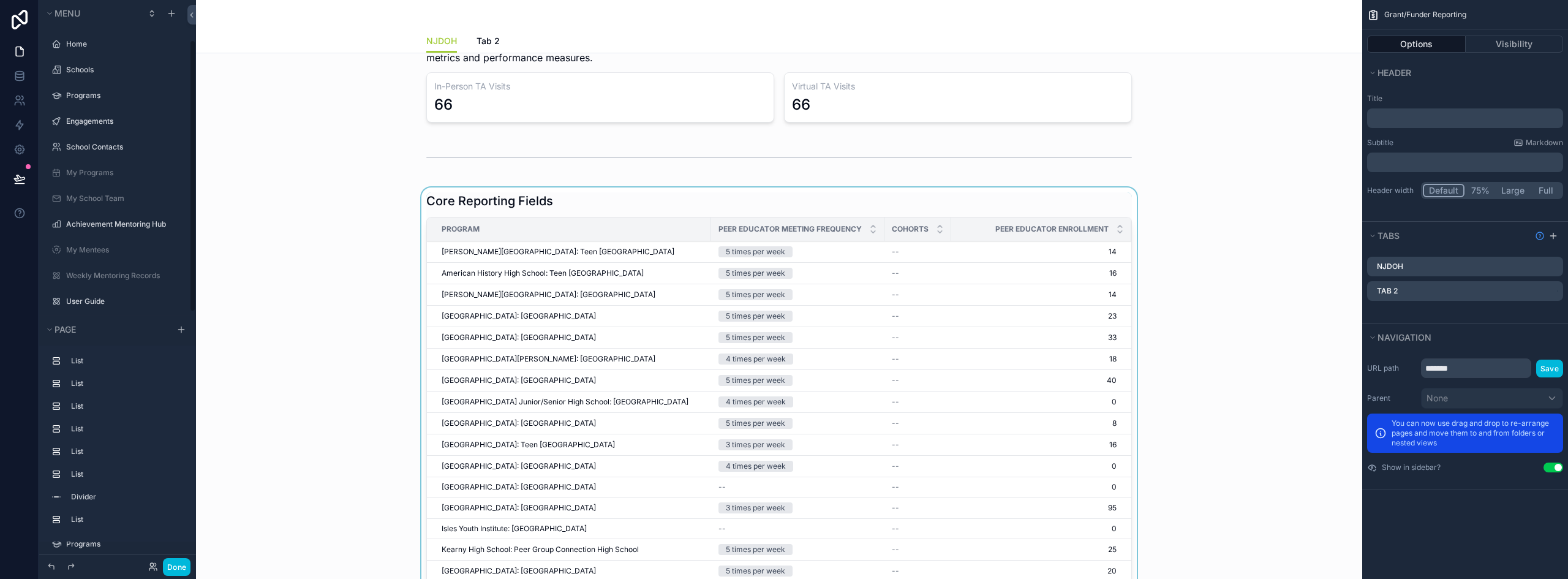
click at [884, 206] on div "scrollable content" at bounding box center [779, 424] width 1147 height 475
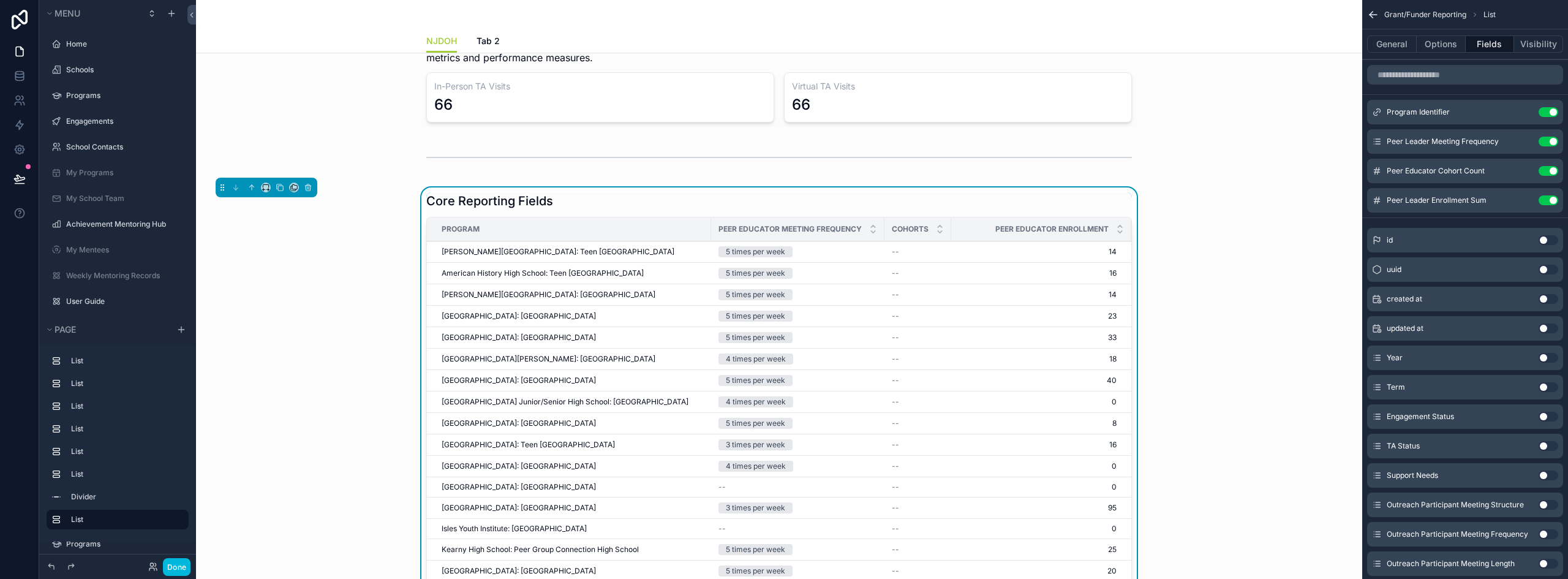
scroll to position [83, 0]
click at [1374, 41] on button "General" at bounding box center [1391, 44] width 50 height 17
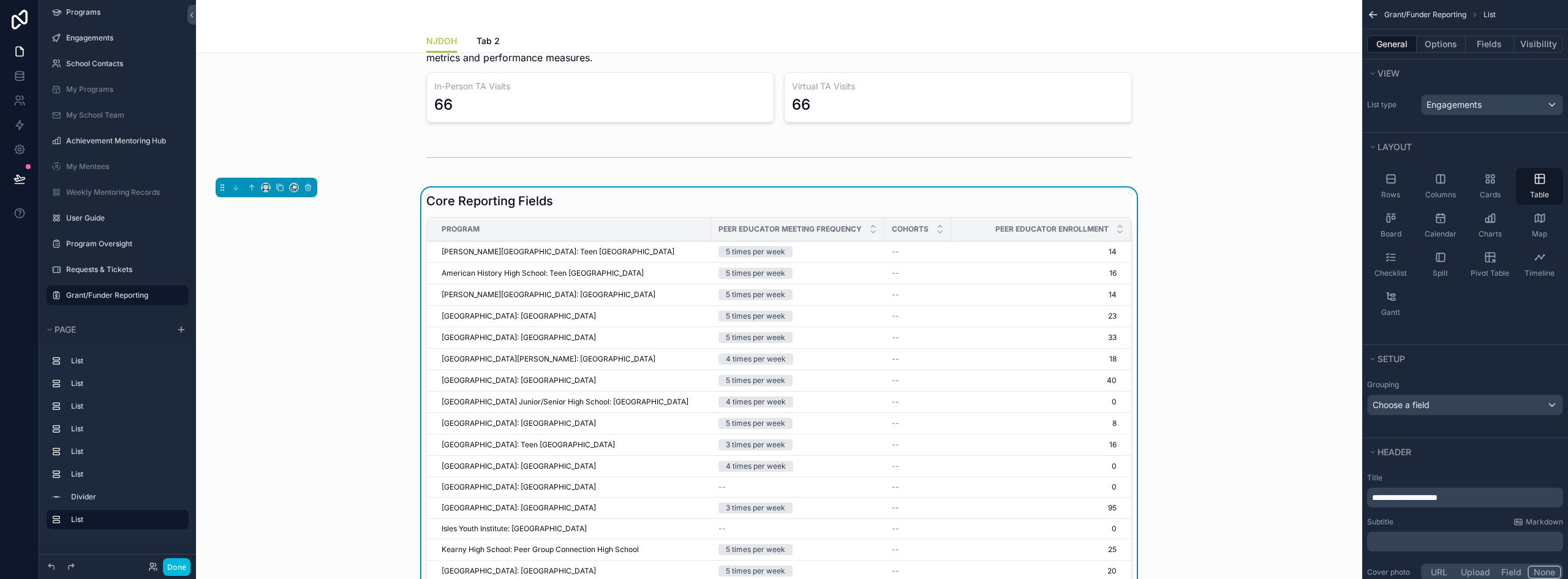
click at [1404, 490] on div "**********" at bounding box center [1465, 498] width 196 height 20
click at [1414, 498] on span "**********" at bounding box center [1404, 498] width 66 height 9
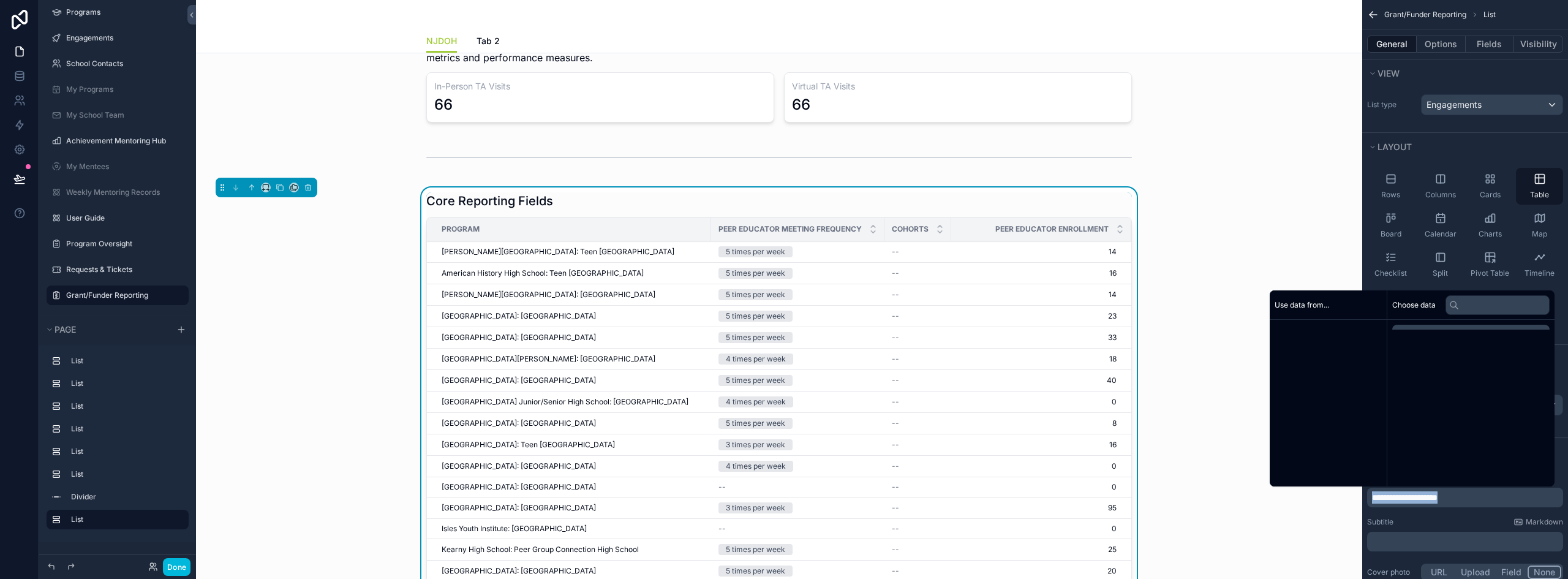
click at [1414, 498] on span "**********" at bounding box center [1404, 498] width 66 height 9
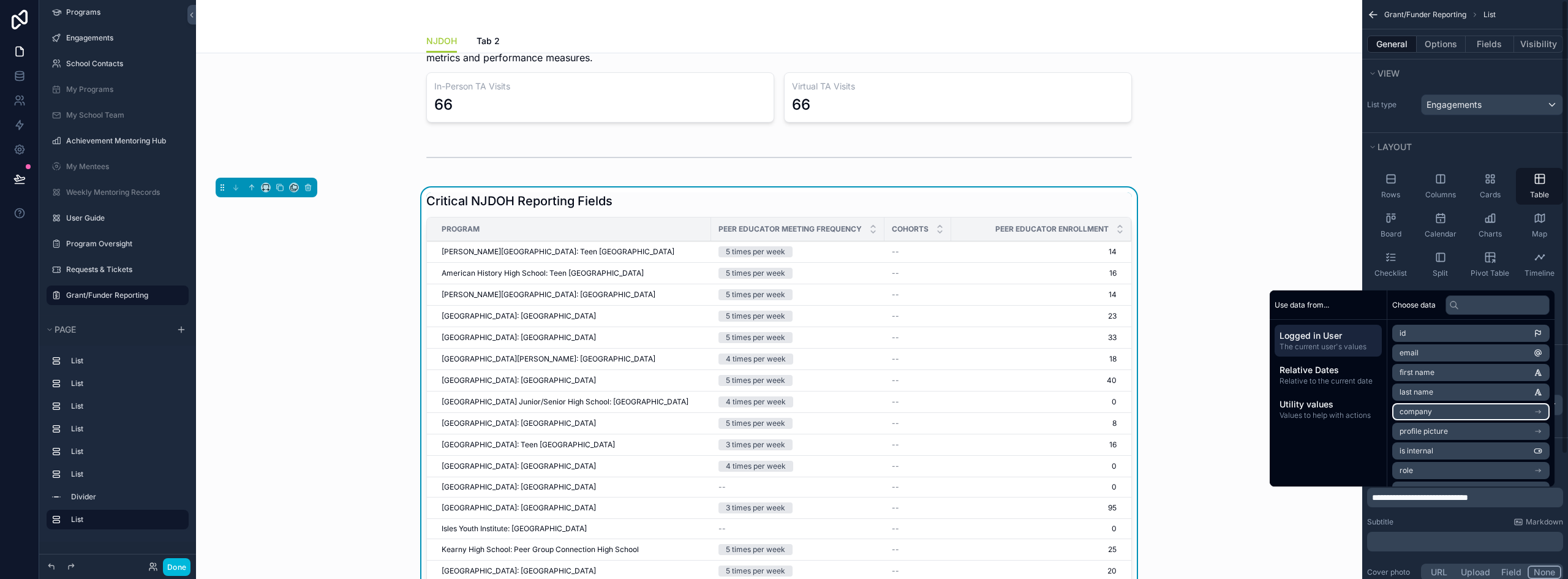
click at [1398, 540] on p "﻿" at bounding box center [1466, 542] width 189 height 12
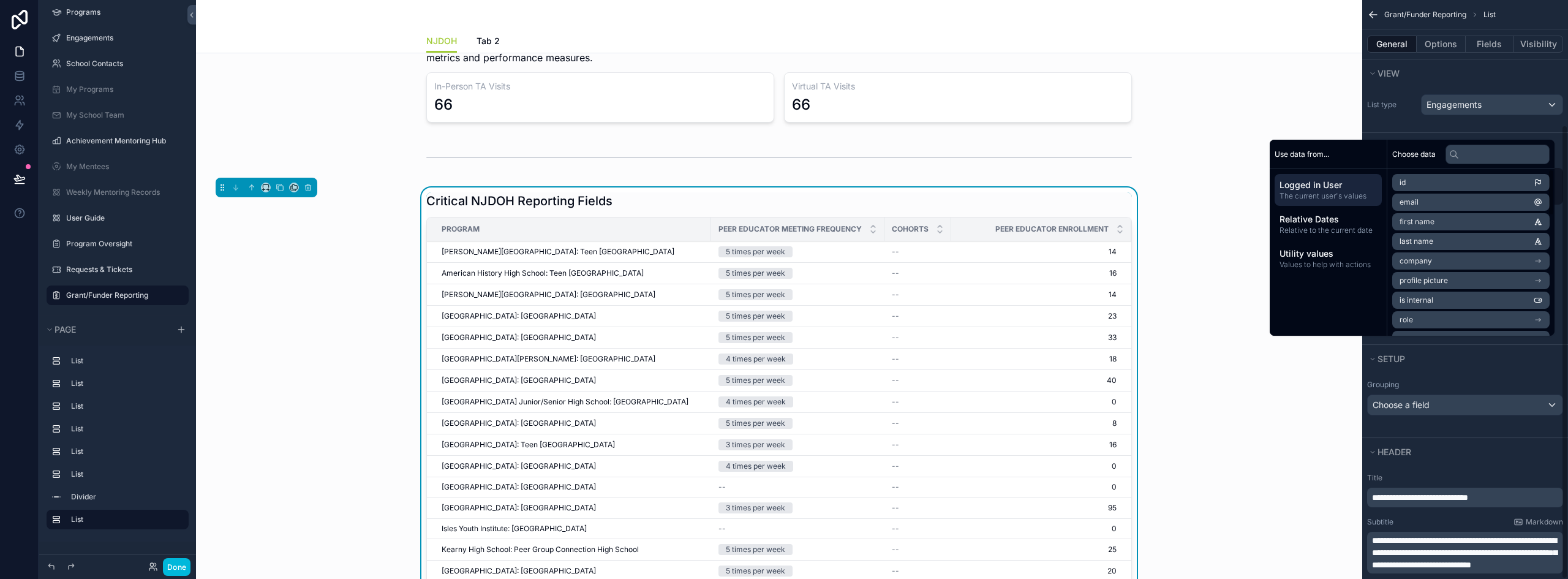
scroll to position [194, 0]
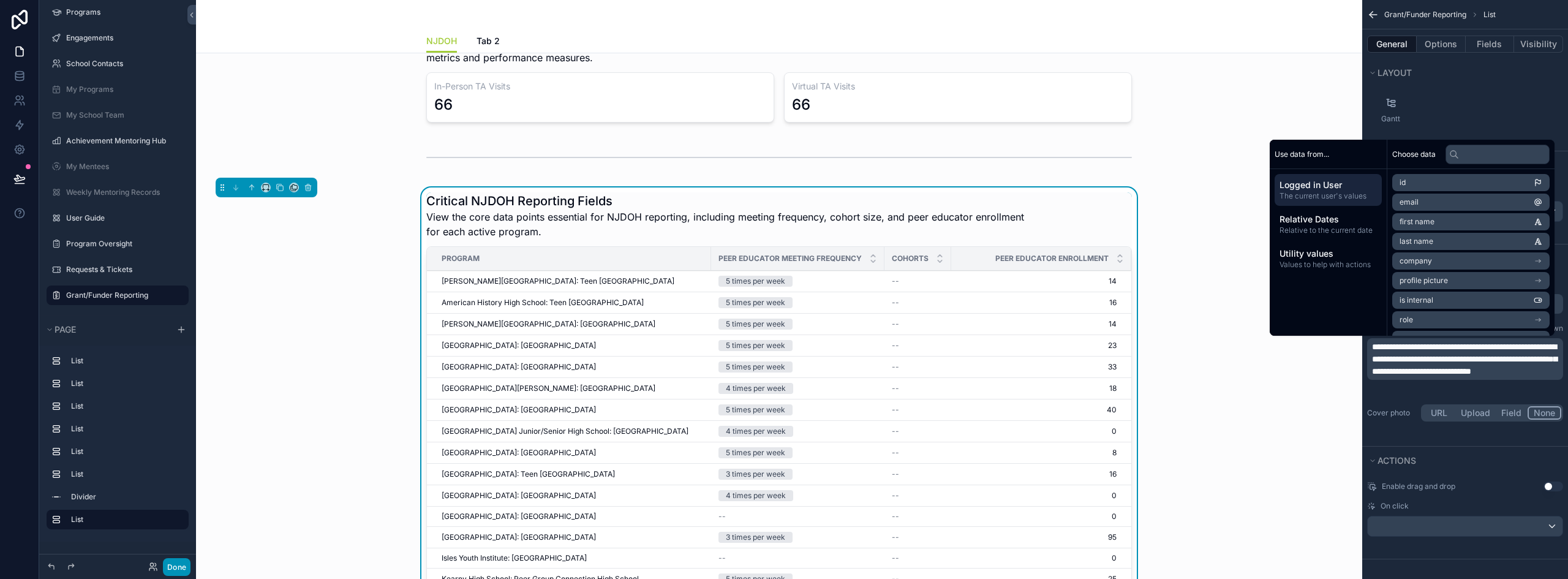
click at [173, 572] on button "Done" at bounding box center [177, 568] width 28 height 18
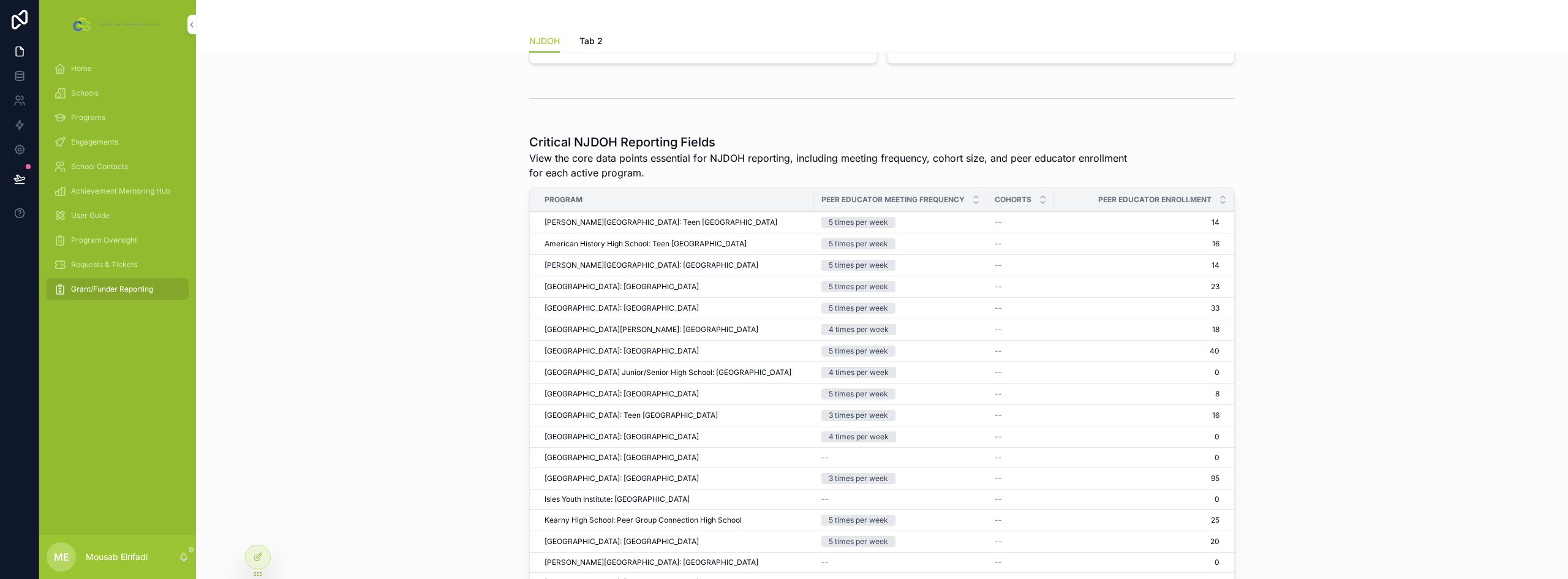
click at [21, 175] on icon at bounding box center [20, 178] width 12 height 12
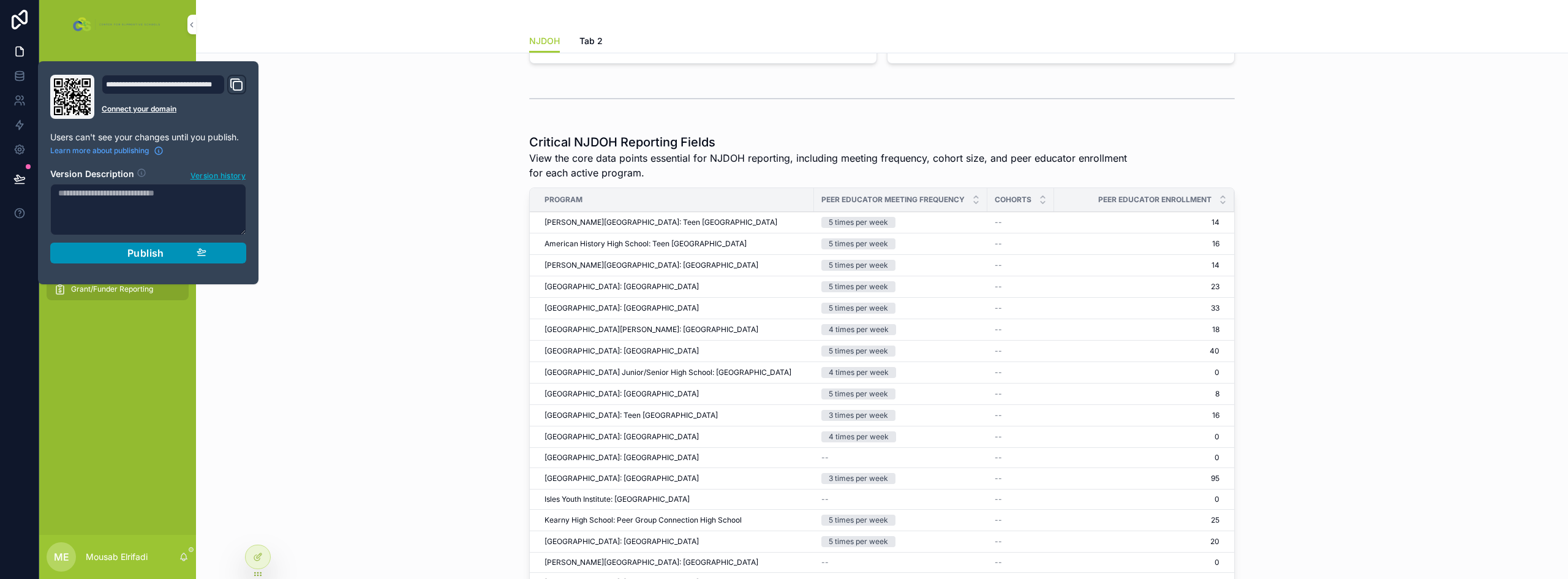
click at [137, 258] on span "Publish" at bounding box center [146, 252] width 37 height 12
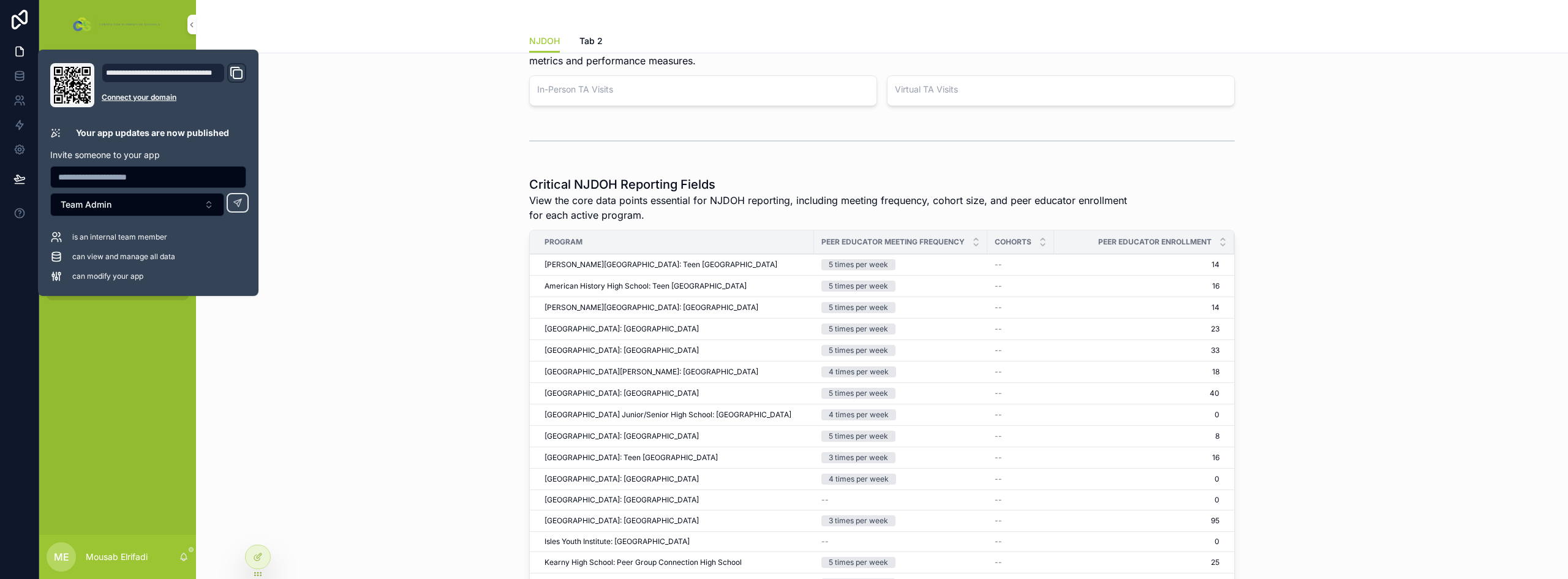
scroll to position [651, 0]
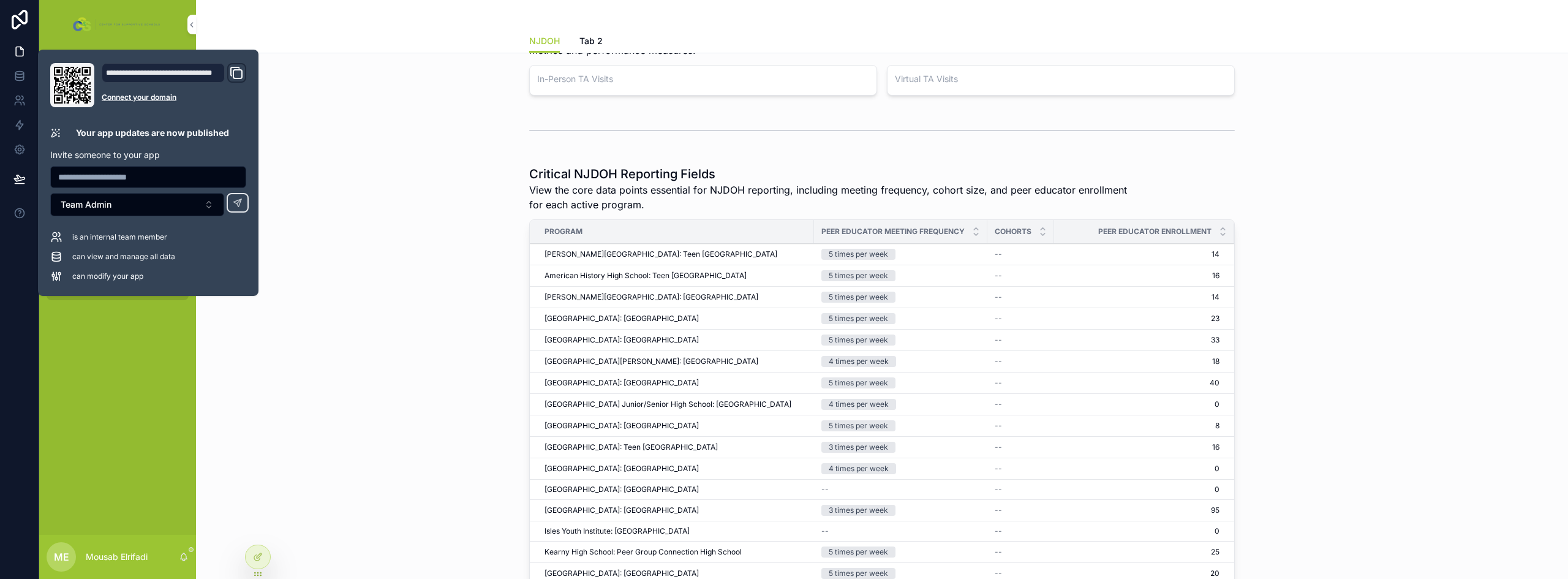
click at [428, 269] on div "Critical NJDOH Reporting Fields View the core data points essential for NJDOH r…" at bounding box center [882, 413] width 1352 height 505
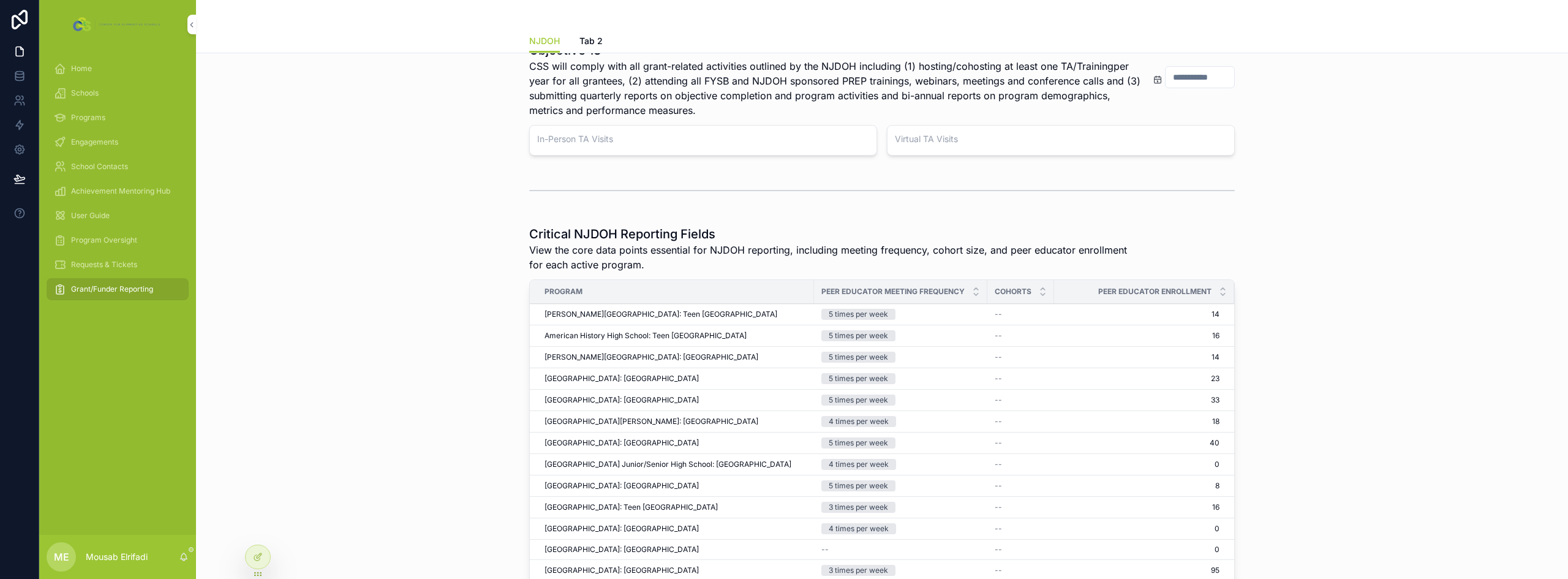
scroll to position [674, 0]
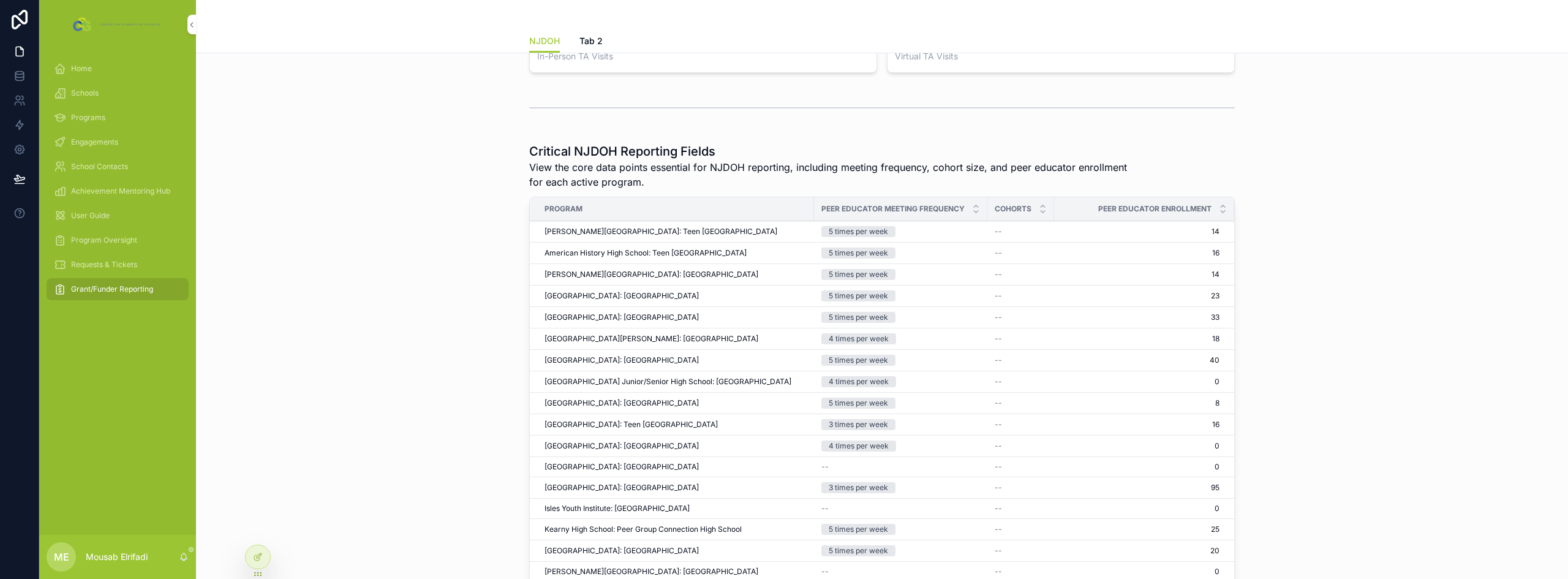
click at [990, 237] on td "--" at bounding box center [1021, 232] width 67 height 21
click at [995, 230] on span "--" at bounding box center [998, 232] width 7 height 10
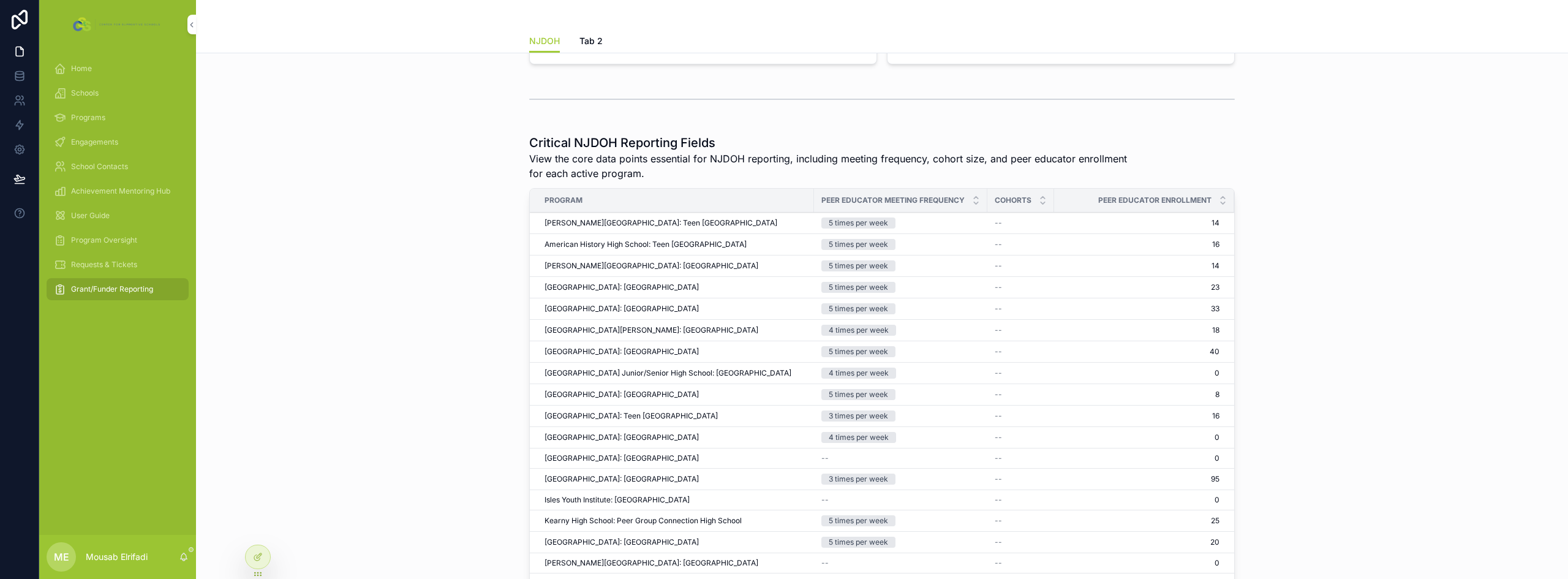
scroll to position [651, 0]
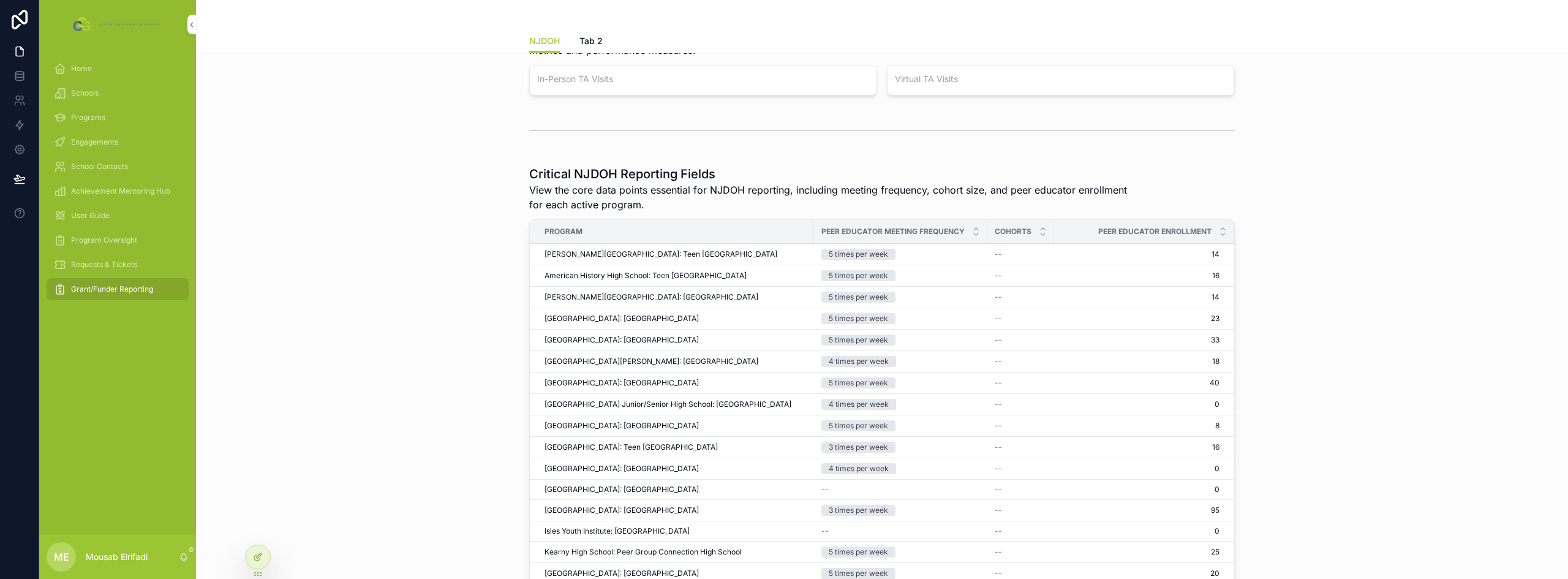
click at [251, 560] on div at bounding box center [258, 557] width 24 height 24
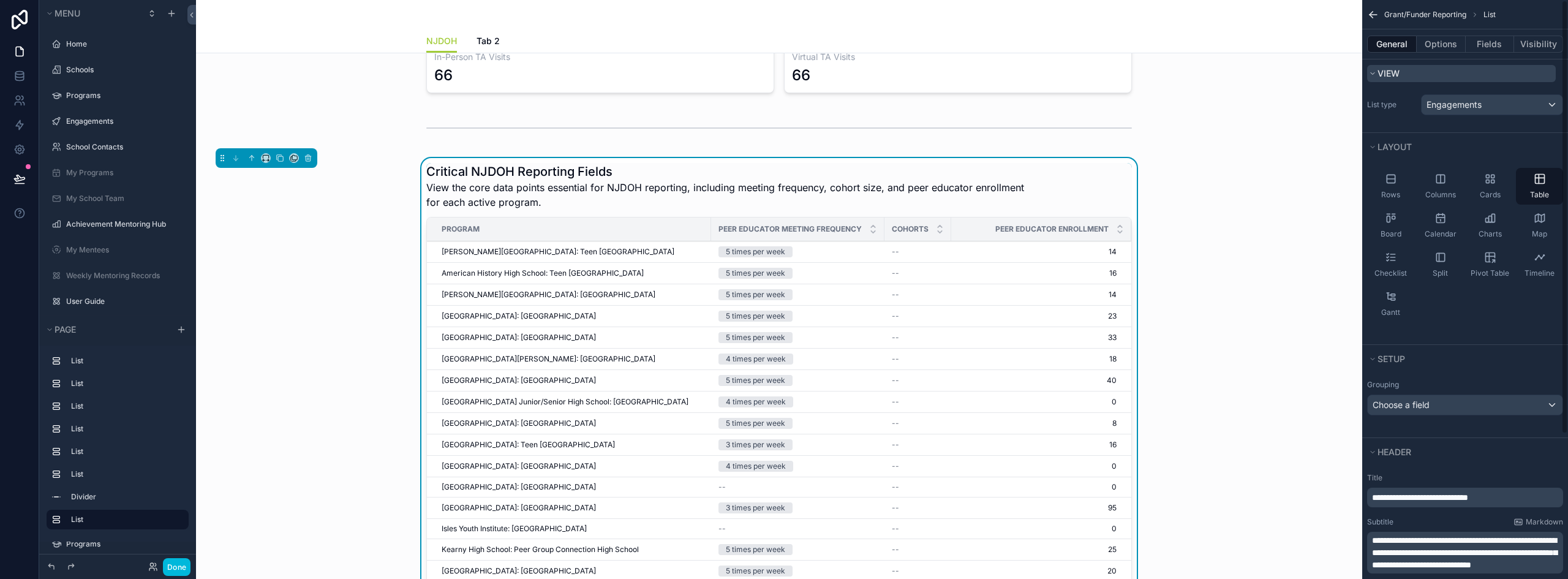
scroll to position [83, 0]
click at [1449, 38] on button "Options" at bounding box center [1441, 44] width 49 height 17
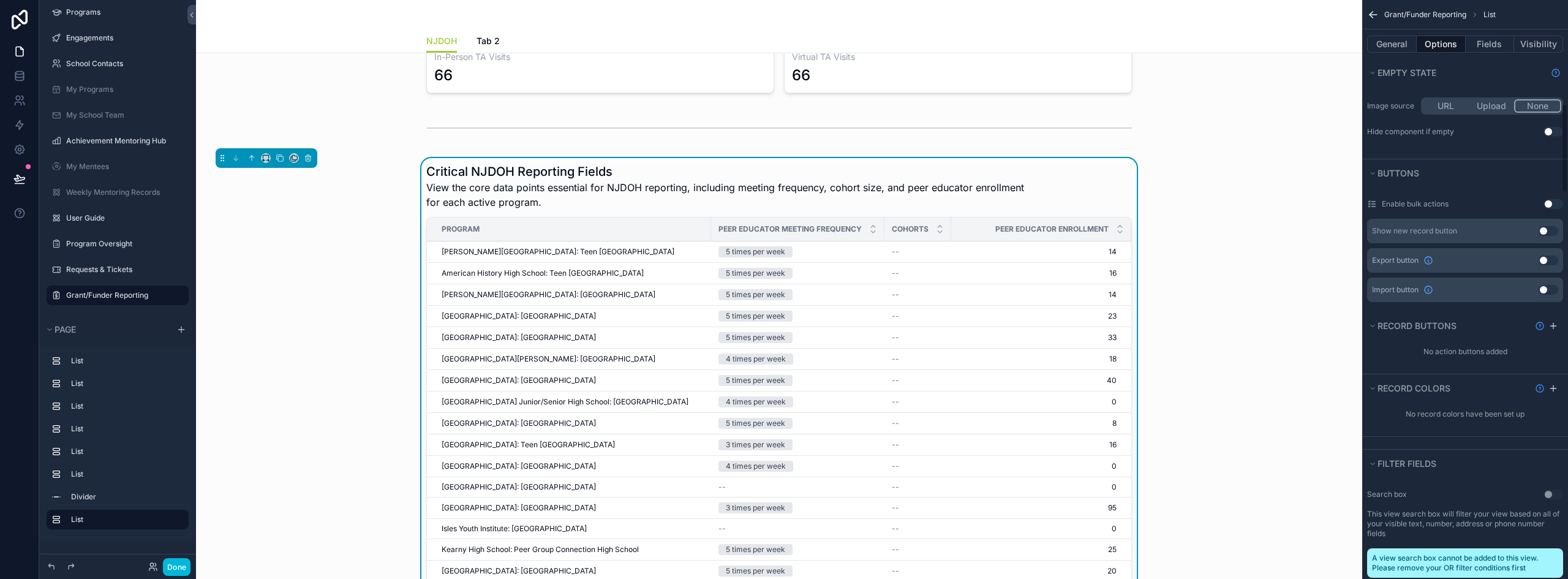
scroll to position [674, 0]
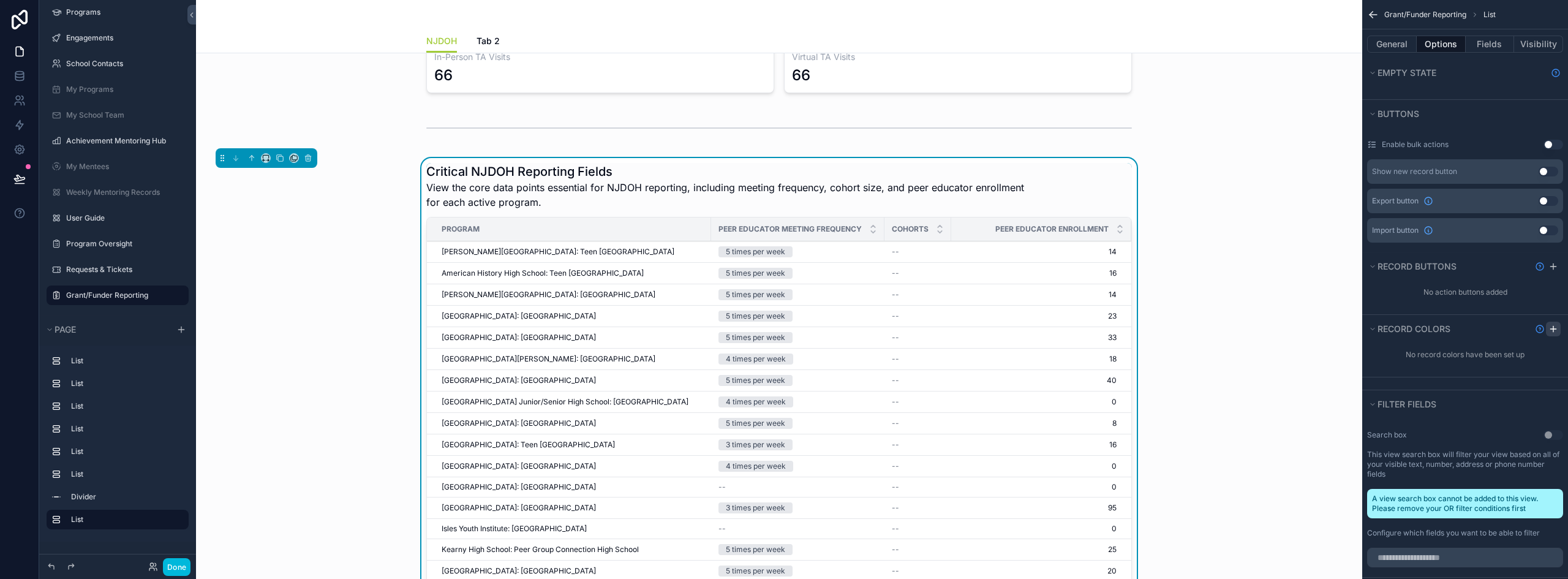
click at [1556, 324] on icon "scrollable content" at bounding box center [1553, 329] width 10 height 10
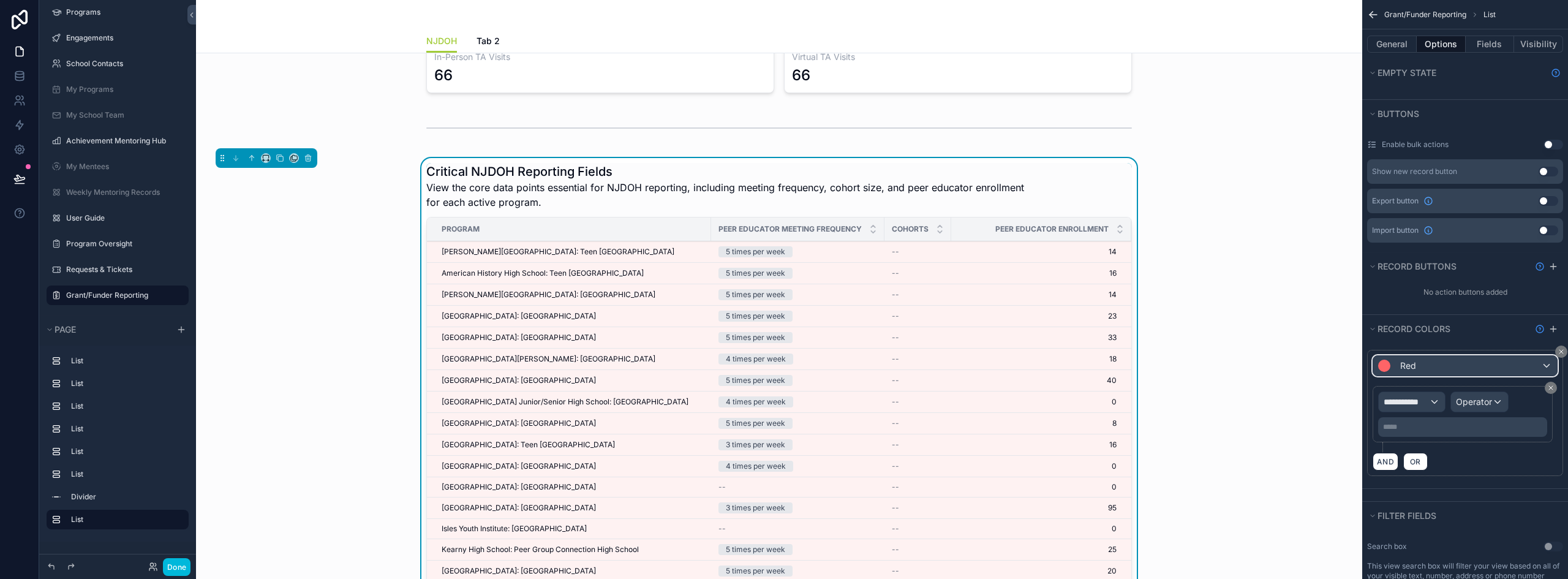
click at [1430, 358] on div "Red" at bounding box center [1465, 366] width 184 height 20
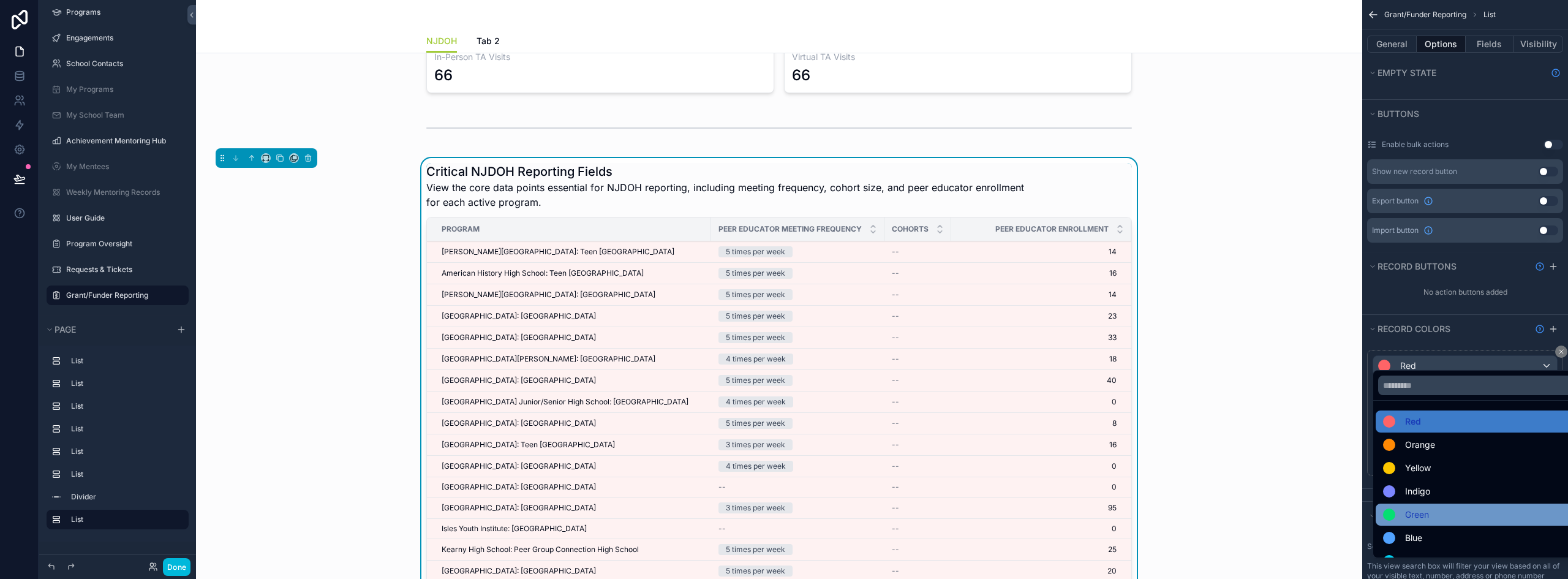
click at [1424, 520] on span "Green" at bounding box center [1417, 515] width 24 height 15
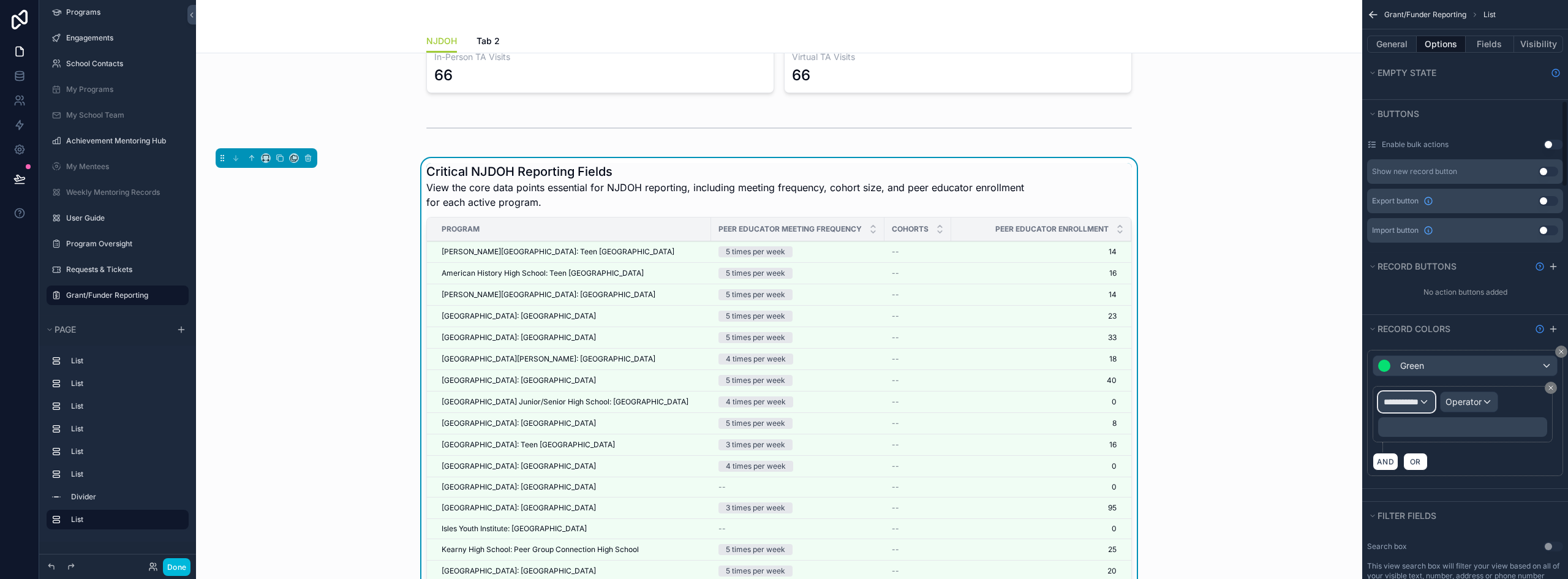
click at [1408, 396] on span "**********" at bounding box center [1401, 401] width 35 height 12
click at [1424, 465] on span "Row values" at bounding box center [1412, 458] width 46 height 15
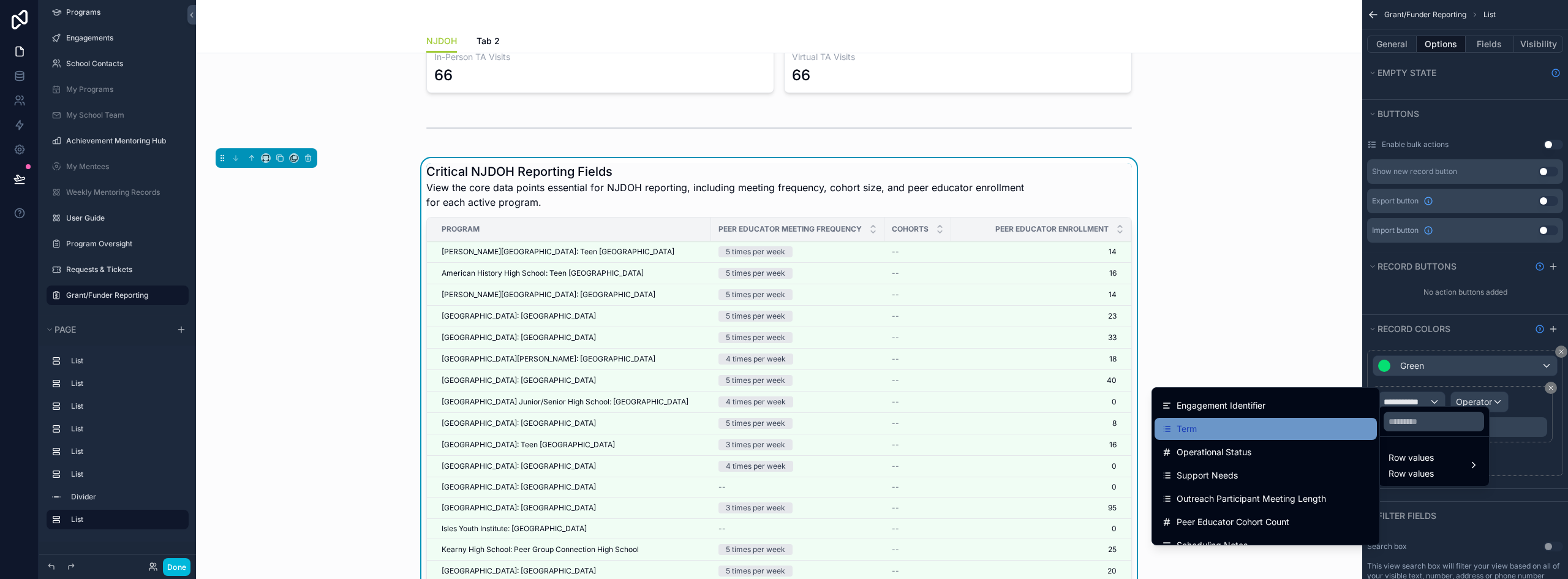
scroll to position [0, 0]
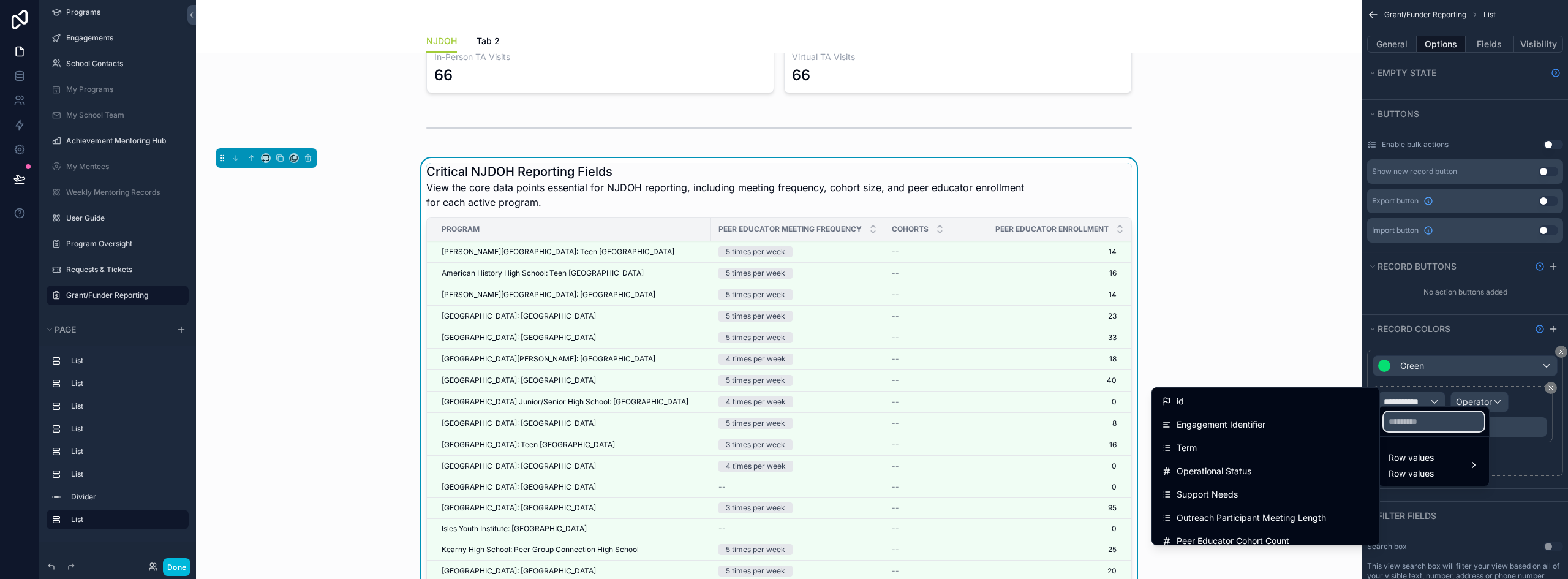
click at [1404, 421] on input "text" at bounding box center [1434, 422] width 100 height 20
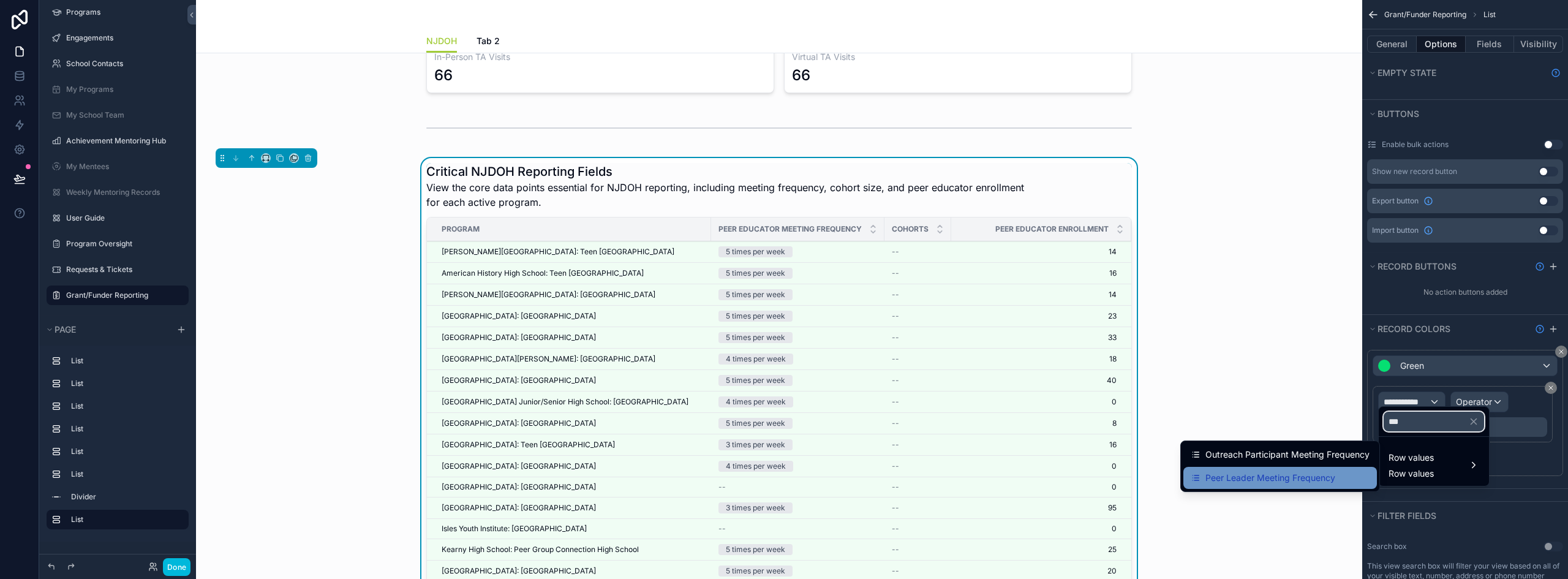
type input "***"
click at [1308, 467] on div "Peer Leader Meeting Frequency" at bounding box center [1281, 478] width 194 height 22
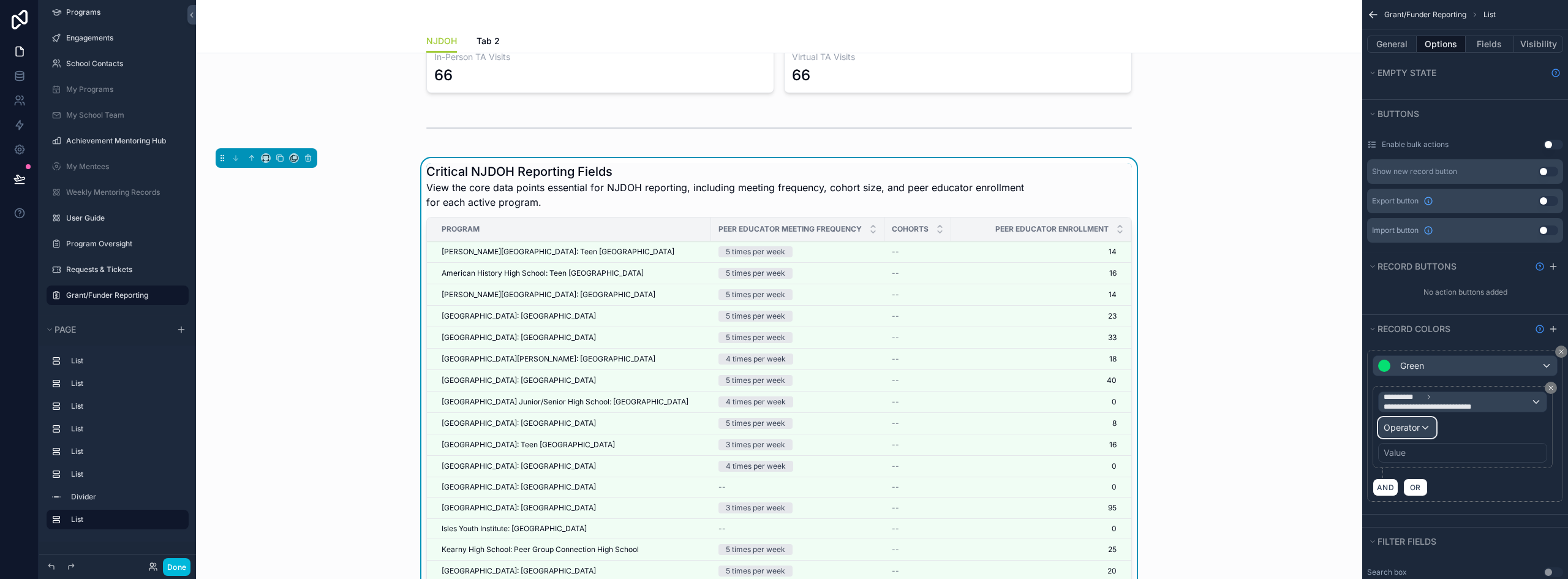
click at [1417, 423] on span "Operator" at bounding box center [1402, 428] width 36 height 11
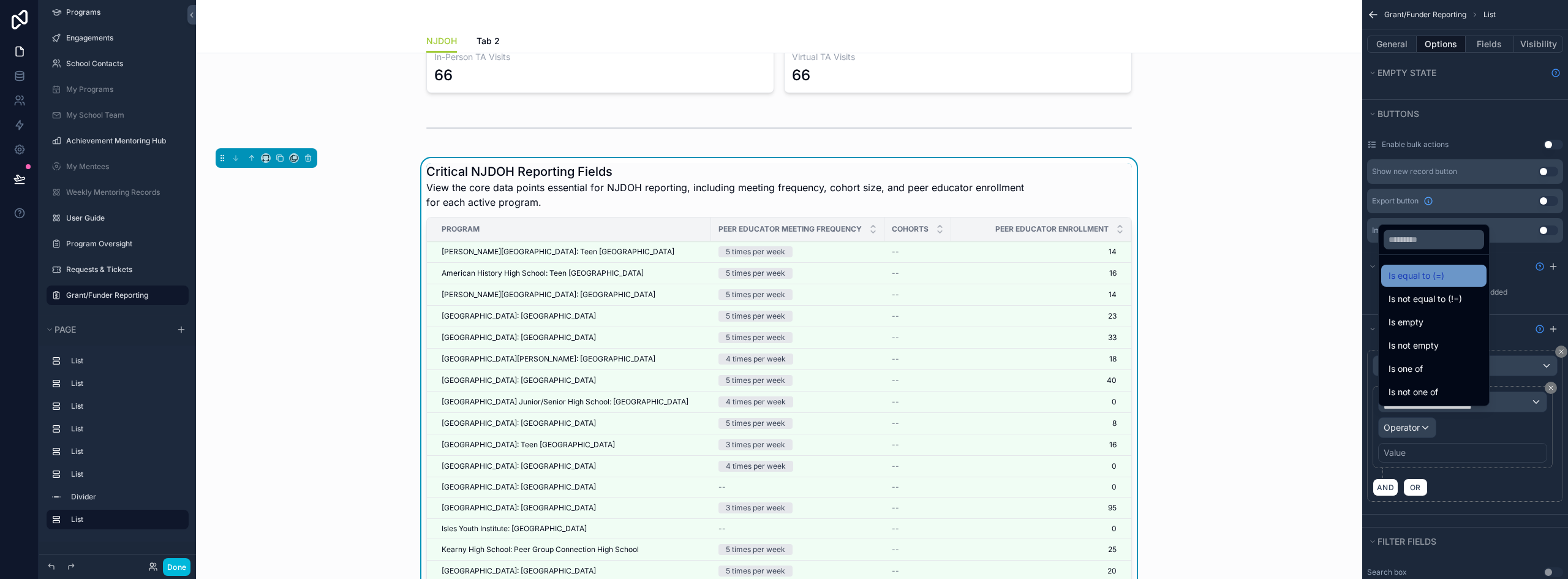
click at [1426, 282] on span "Is equal to (=)" at bounding box center [1417, 276] width 56 height 15
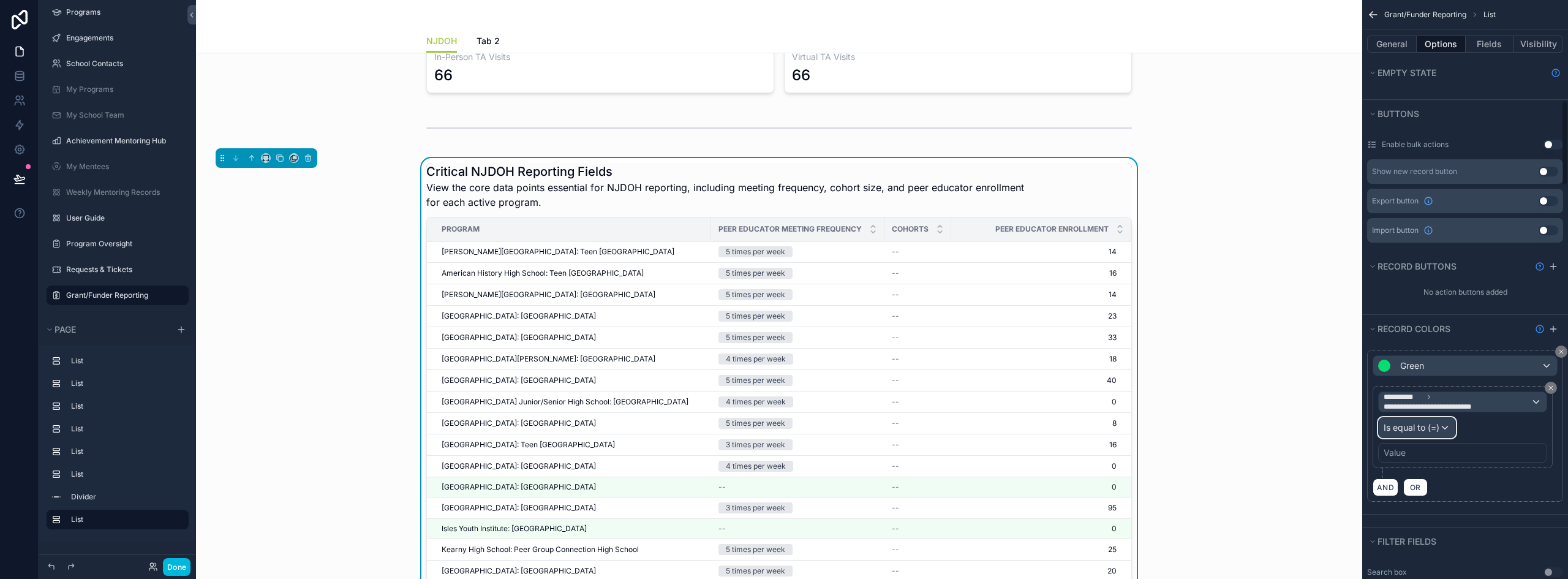
click at [1436, 422] on span "Is equal to (=)" at bounding box center [1412, 428] width 56 height 12
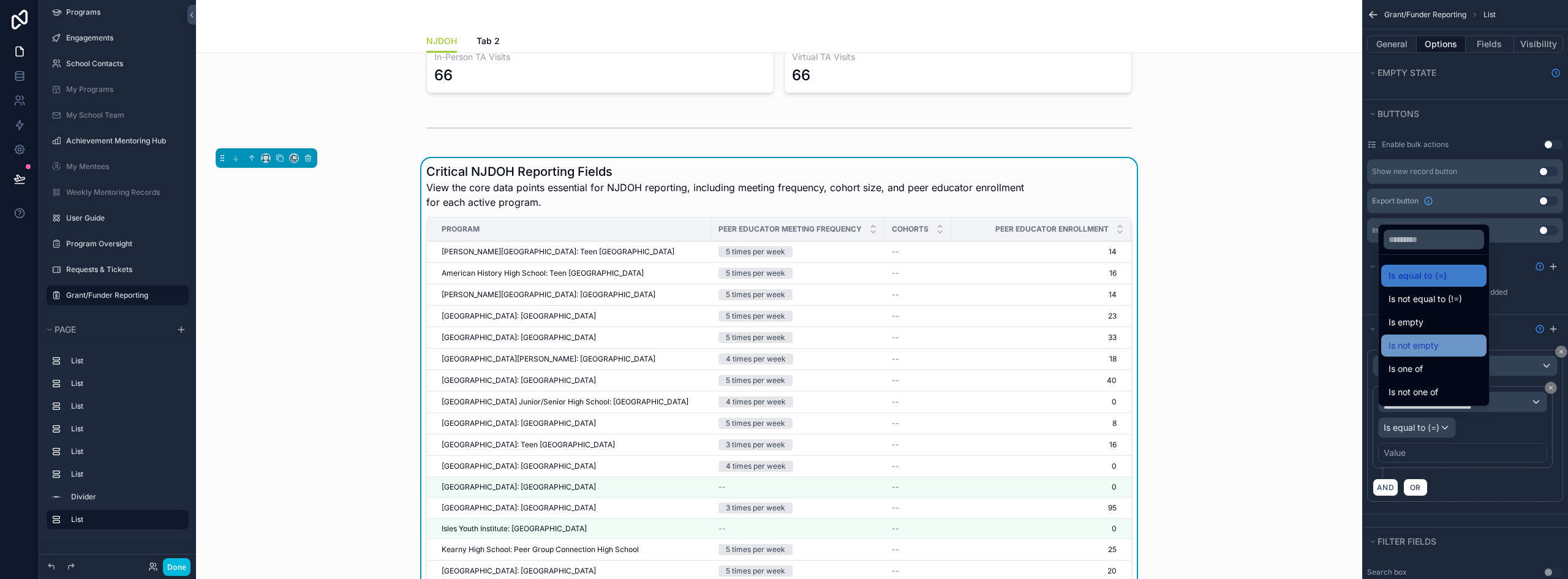
click at [1447, 350] on div "Is not empty" at bounding box center [1434, 346] width 90 height 15
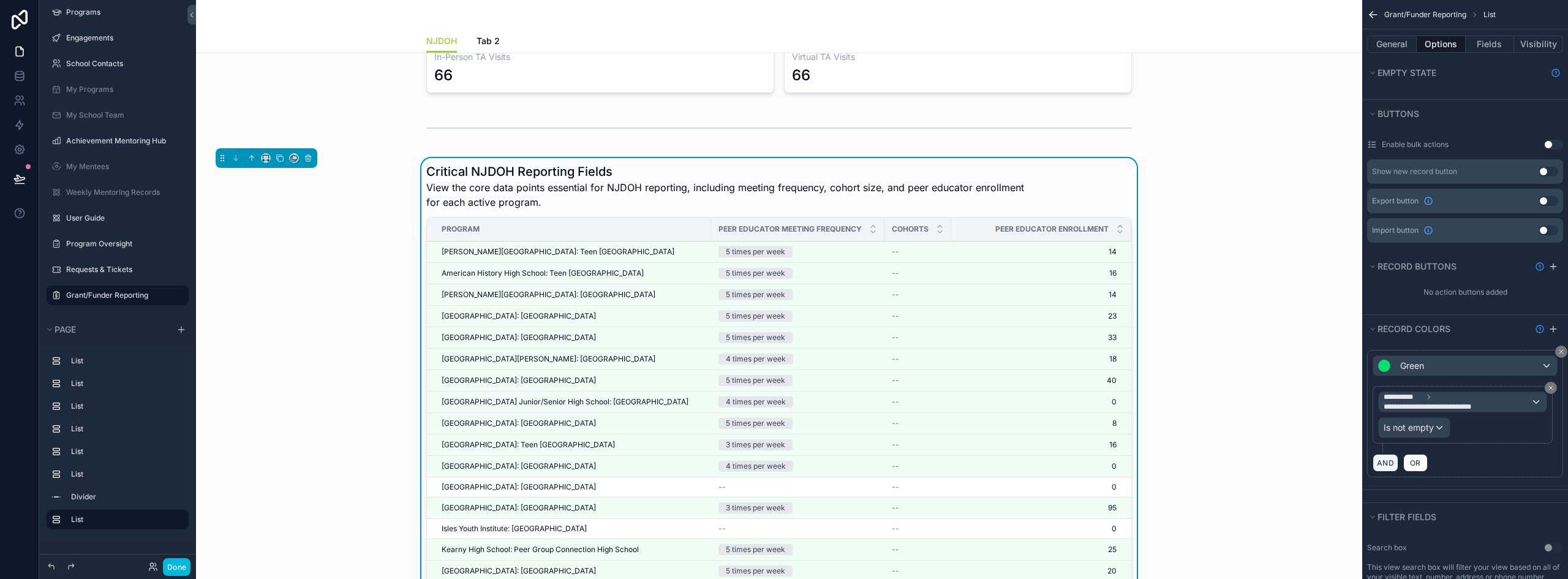
click at [1390, 454] on button "AND" at bounding box center [1386, 463] width 26 height 18
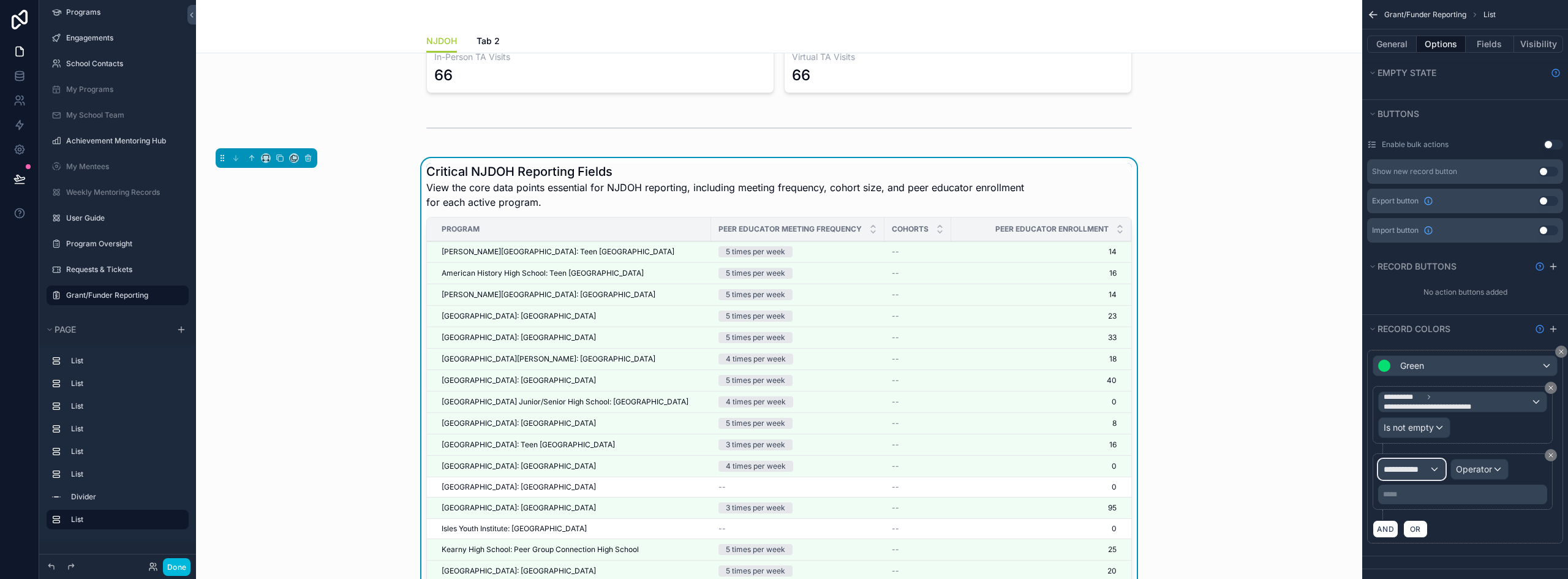
click at [1408, 463] on span "**********" at bounding box center [1407, 469] width 46 height 12
click at [1423, 516] on div "Row values Row values" at bounding box center [1434, 533] width 105 height 37
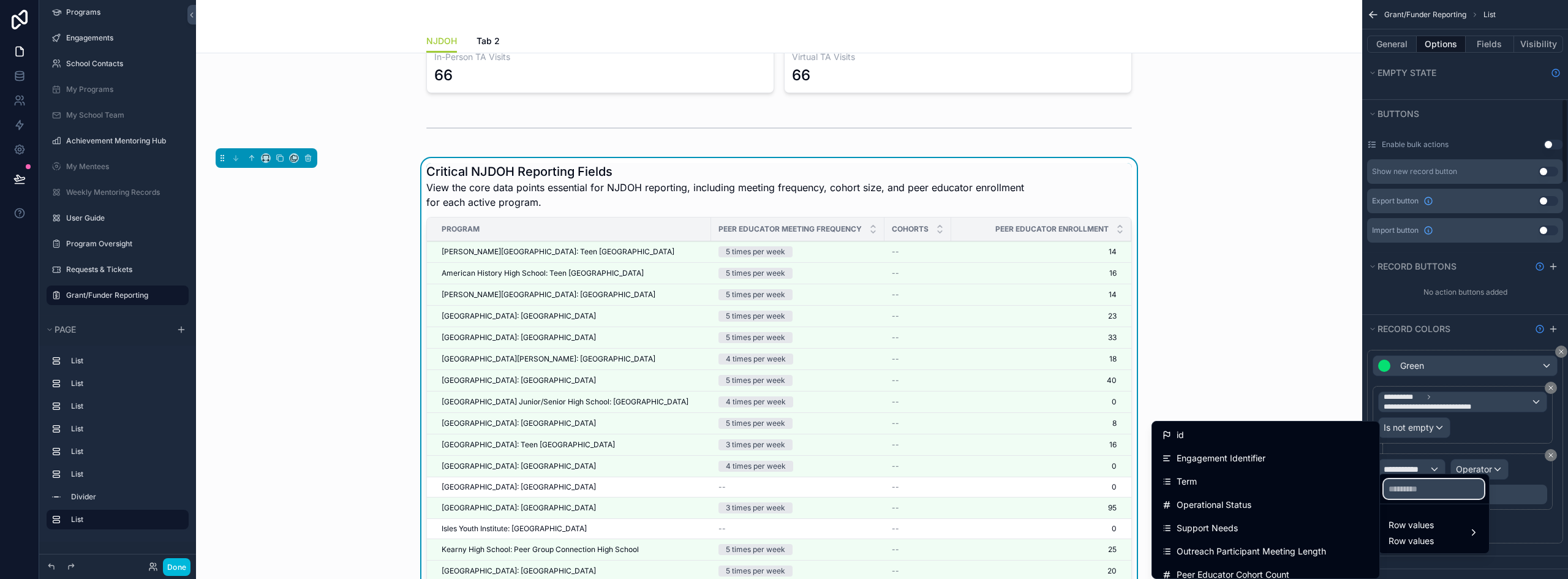
click at [1415, 490] on input "text" at bounding box center [1434, 489] width 100 height 20
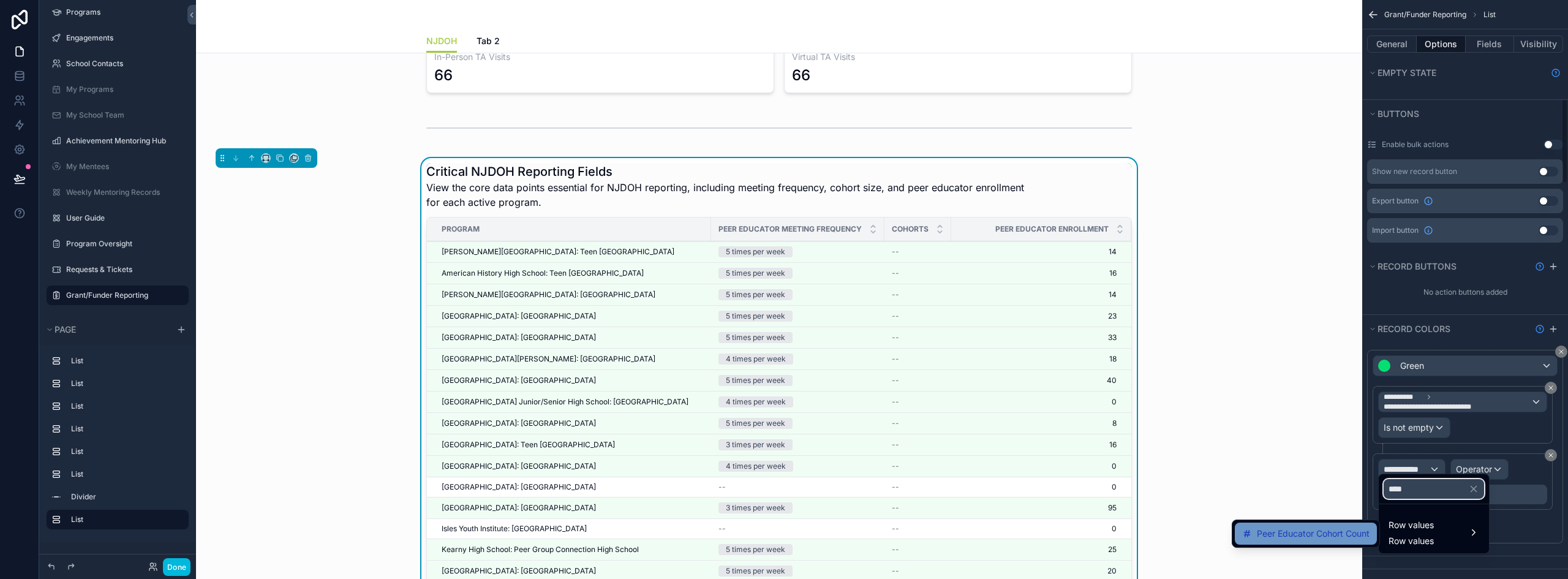
type input "****"
click at [1338, 530] on span "Peer Educator Cohort Count" at bounding box center [1313, 534] width 113 height 15
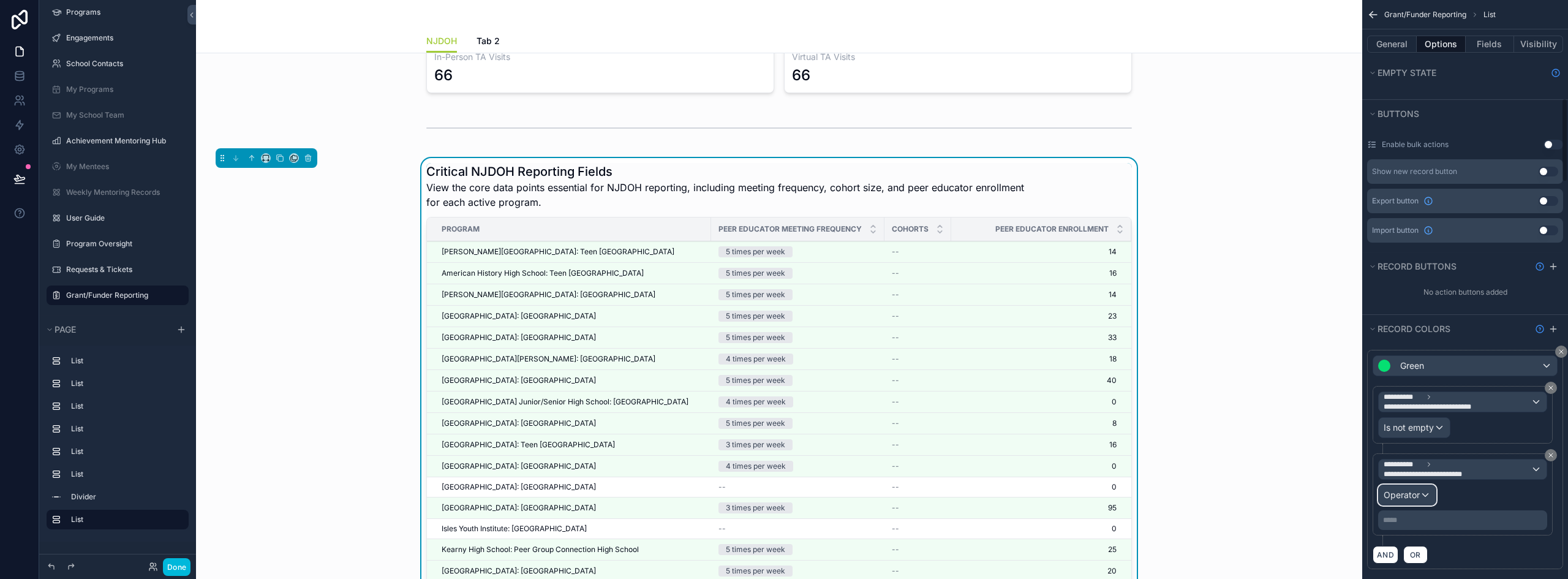
click at [1410, 490] on span "Operator" at bounding box center [1402, 495] width 36 height 11
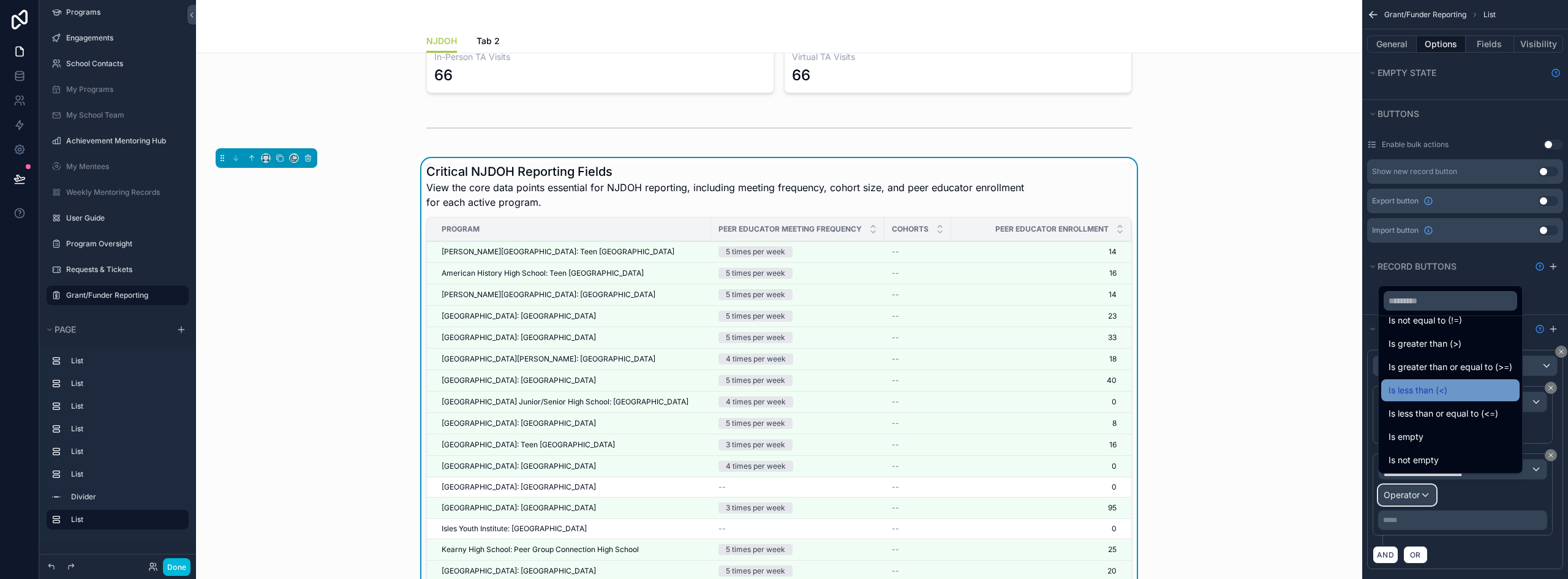
scroll to position [61, 0]
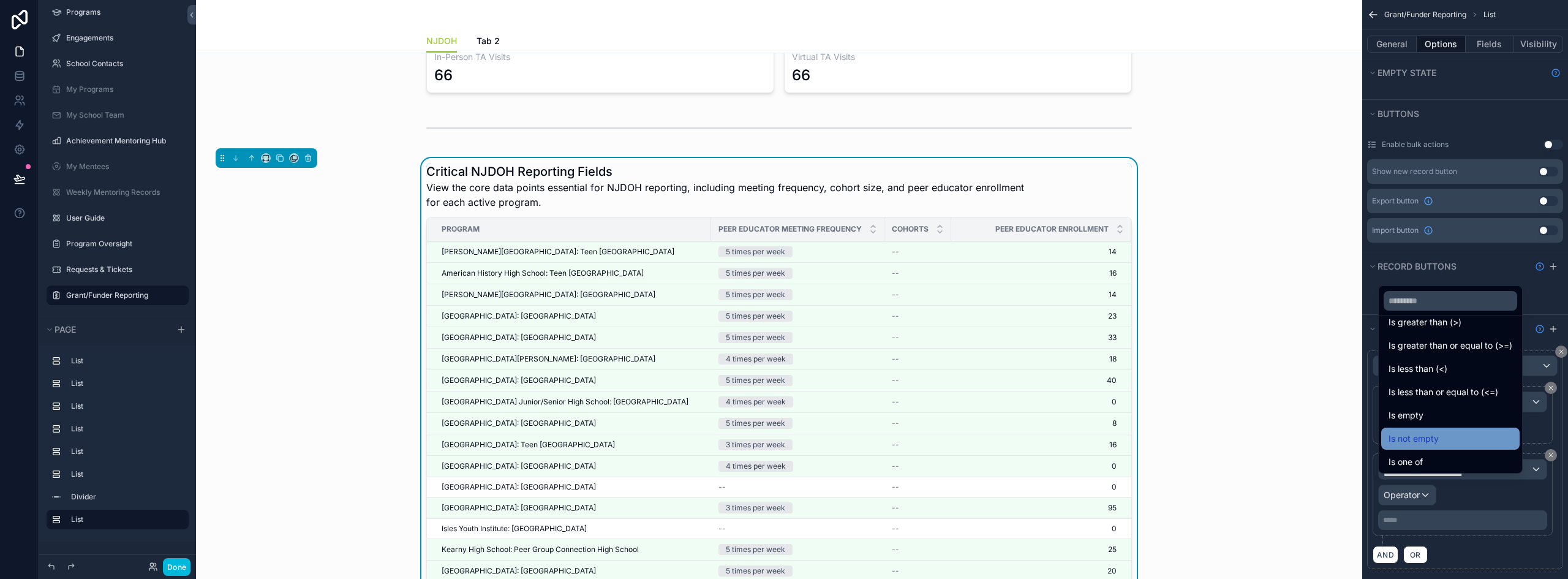
click at [1461, 441] on div "Is not empty" at bounding box center [1451, 439] width 124 height 15
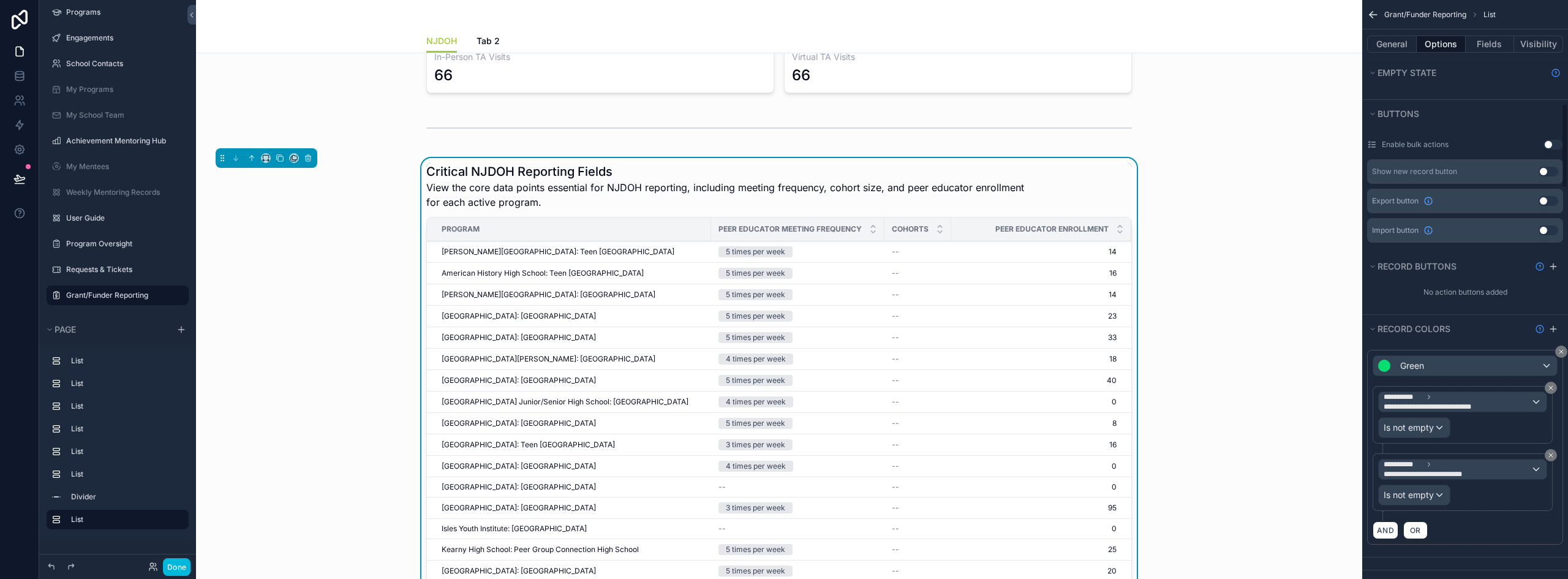
scroll to position [735, 0]
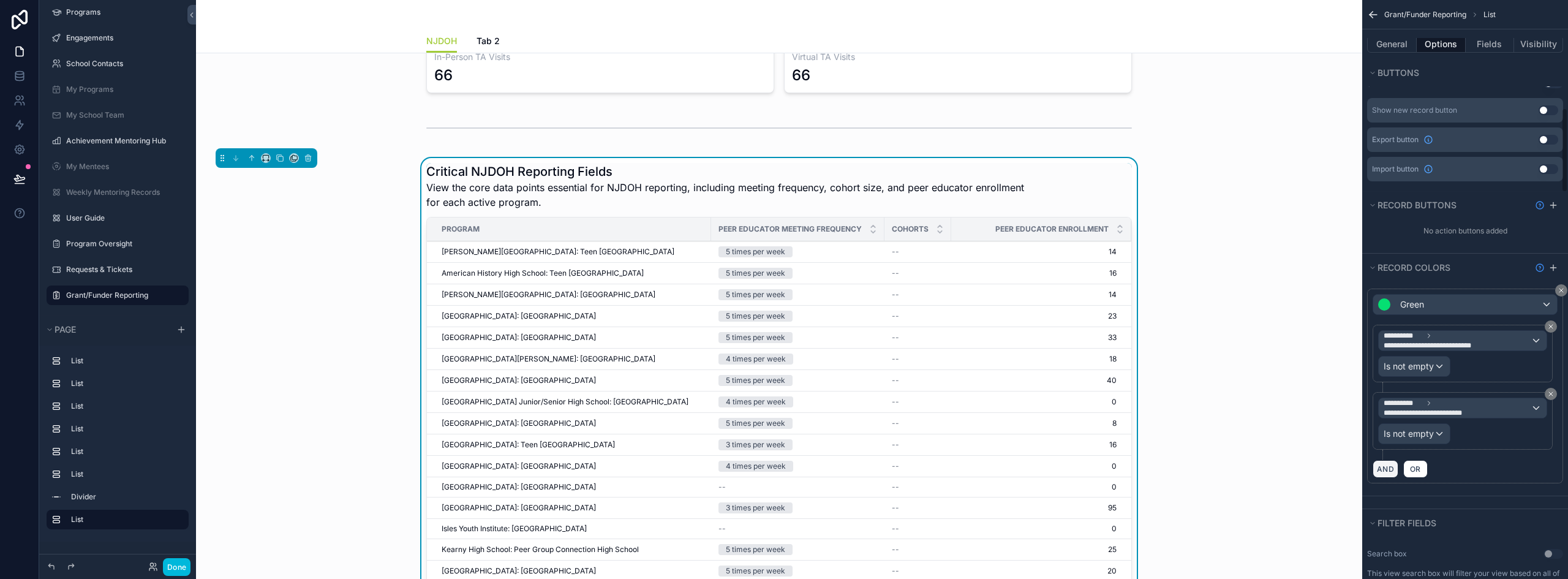
click at [1387, 460] on button "AND" at bounding box center [1386, 469] width 26 height 18
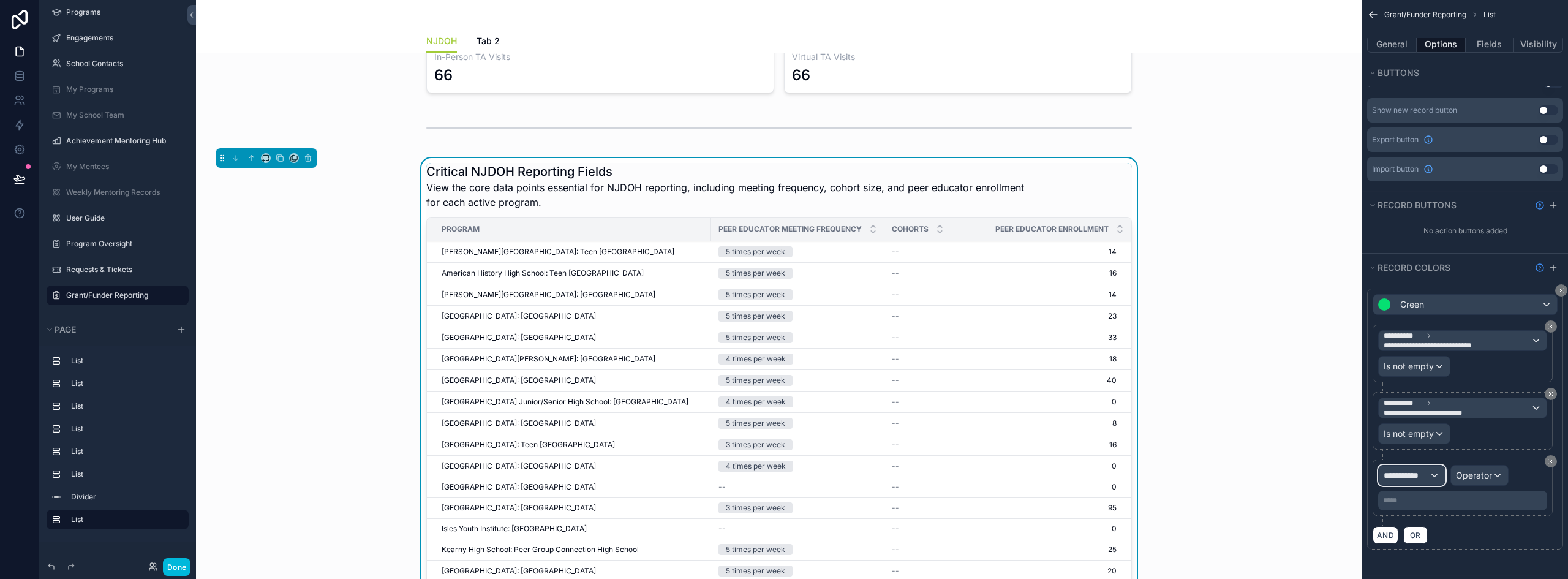
click at [1409, 470] on span "**********" at bounding box center [1407, 476] width 46 height 12
click at [1411, 496] on input "text" at bounding box center [1434, 495] width 100 height 20
click at [1422, 532] on span "Row values" at bounding box center [1412, 532] width 46 height 15
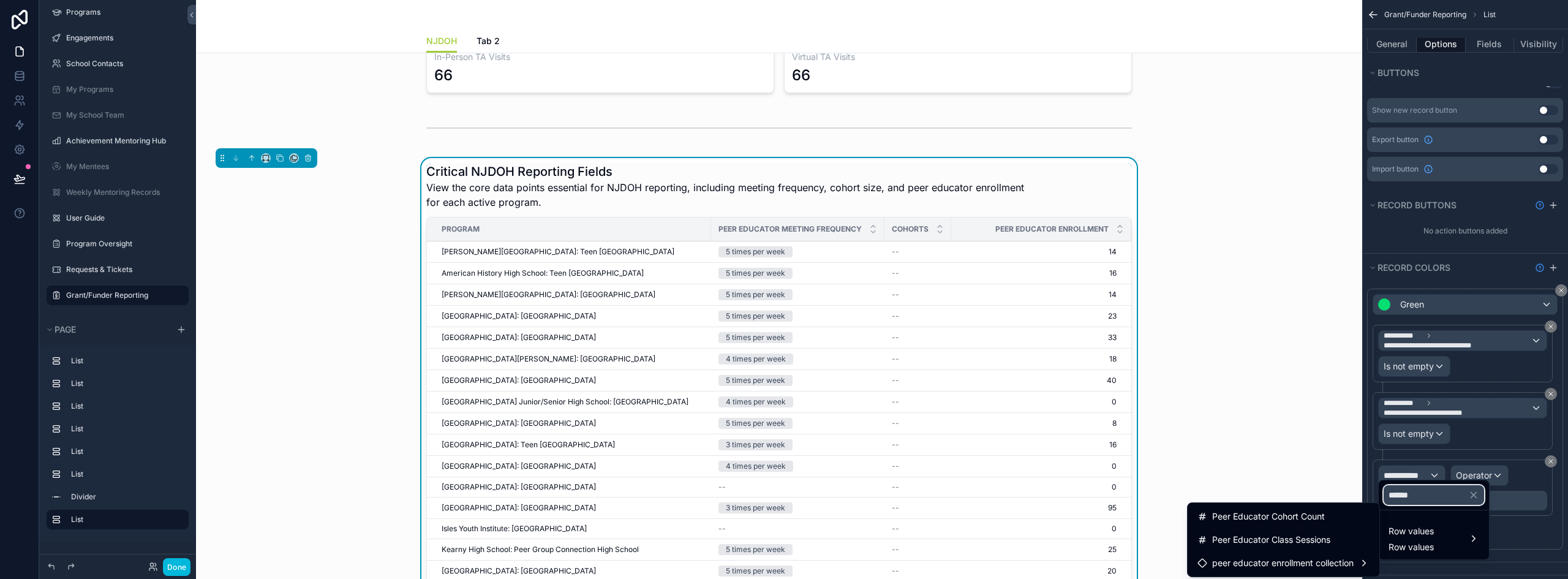
click at [1425, 501] on input "******" at bounding box center [1434, 495] width 100 height 20
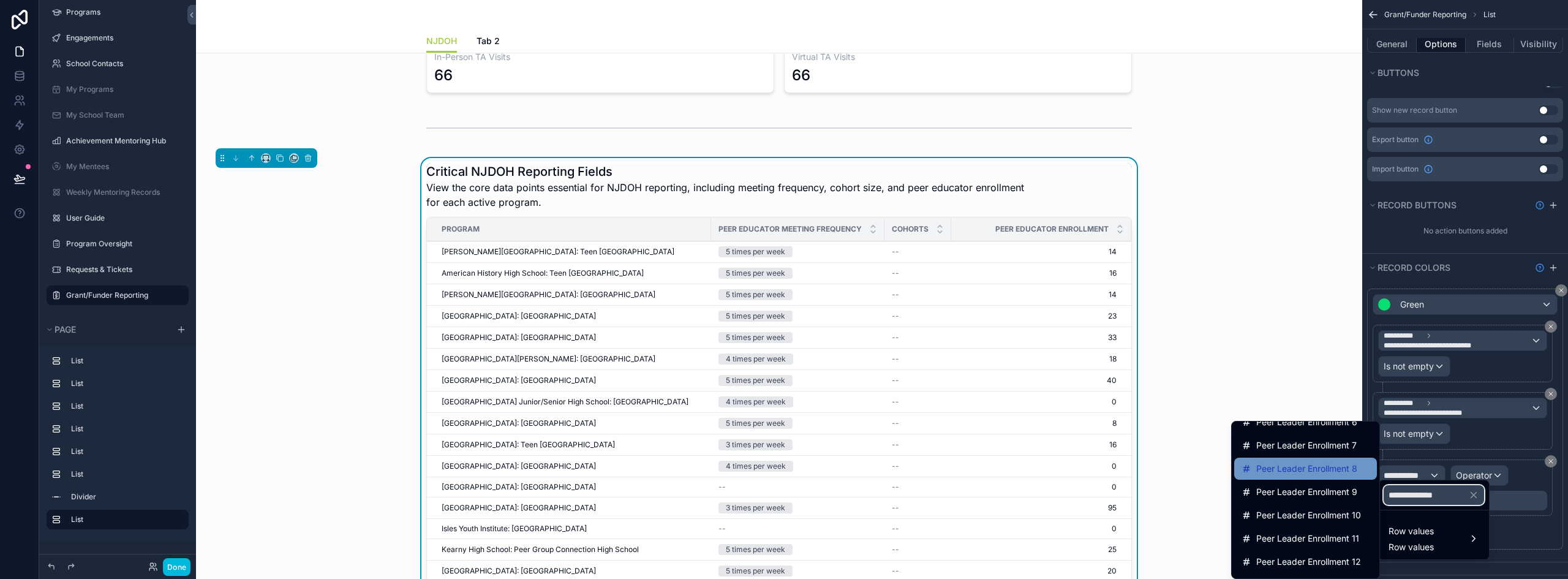
scroll to position [56, 0]
type input "**********"
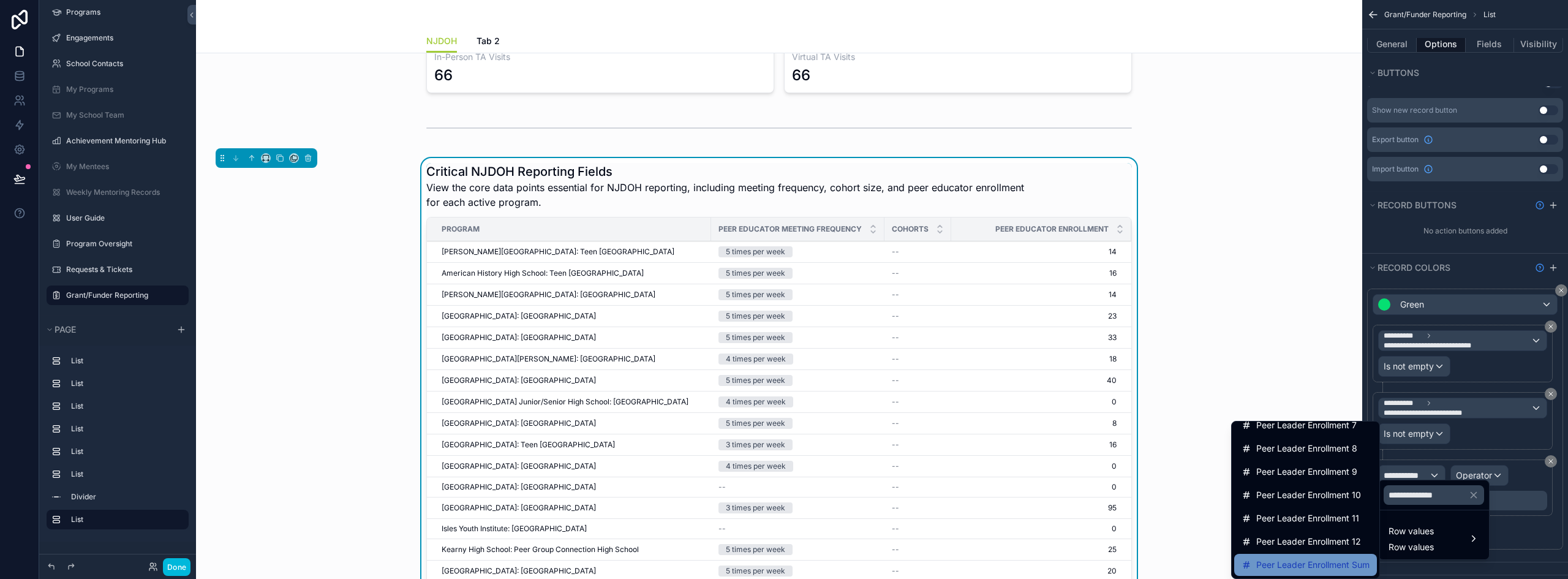
click at [1315, 562] on span "Peer Leader Enrollment Sum" at bounding box center [1312, 565] width 113 height 15
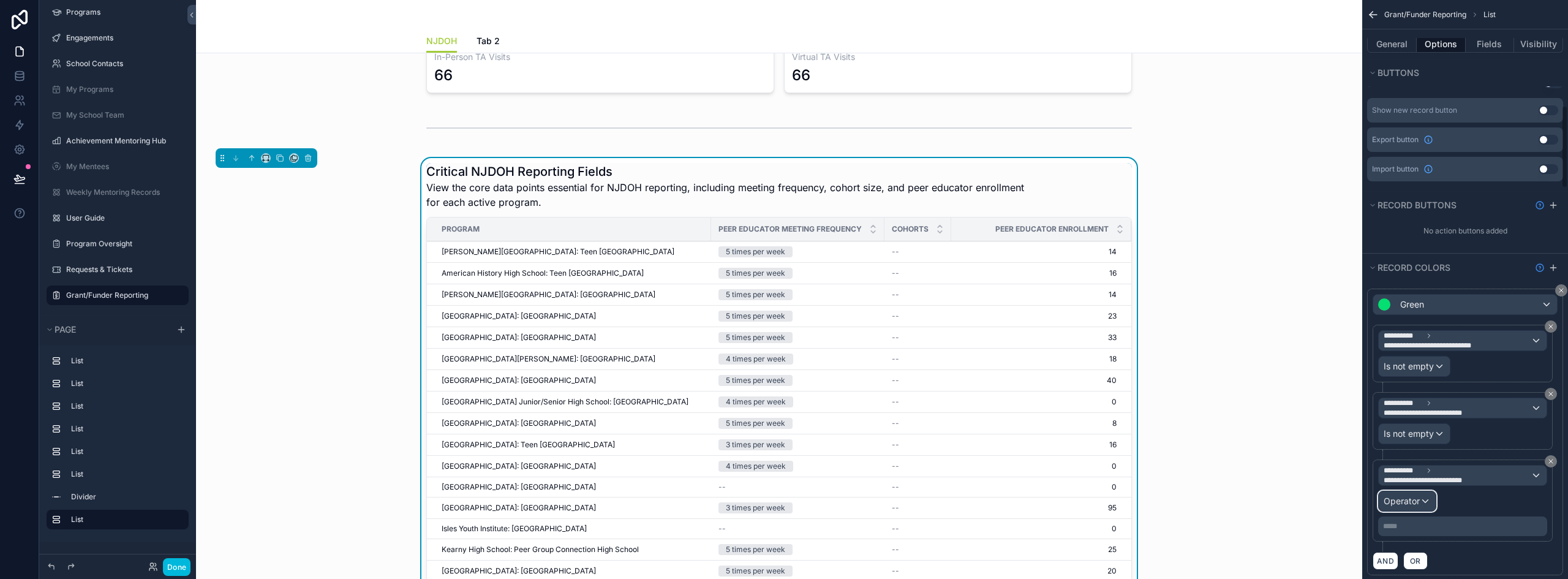
click at [1410, 496] on span "Operator" at bounding box center [1402, 501] width 36 height 11
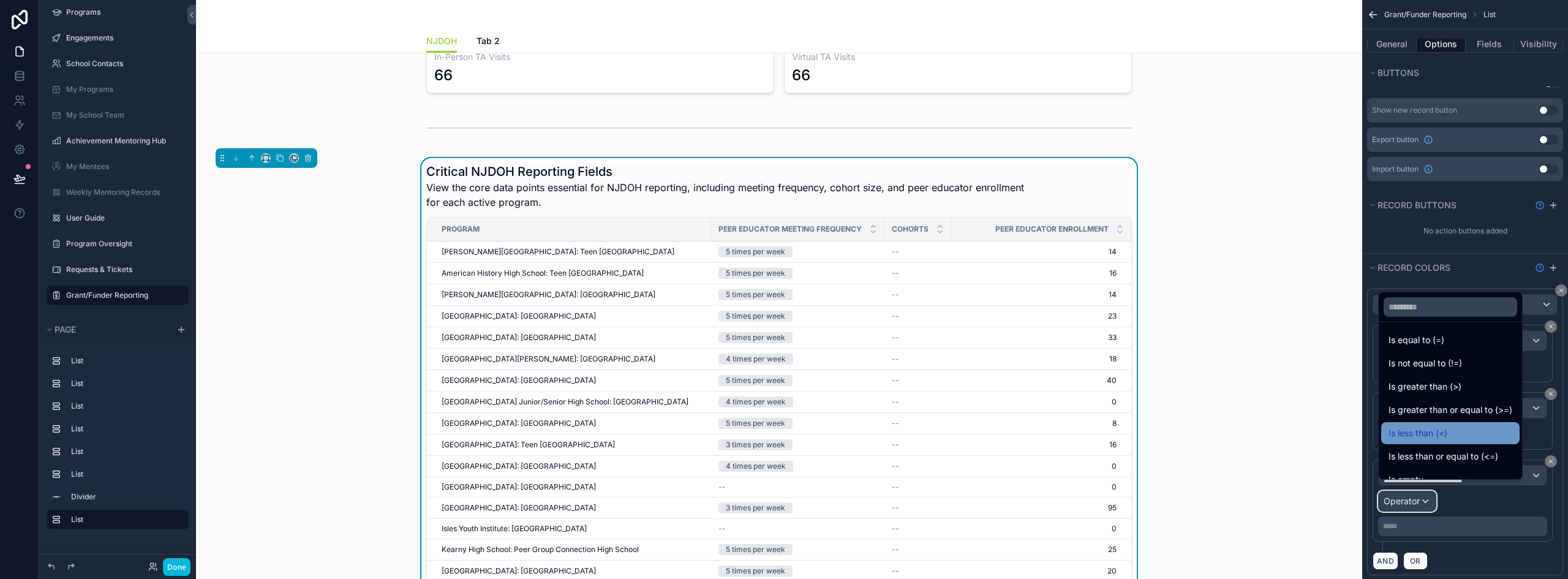
scroll to position [0, 0]
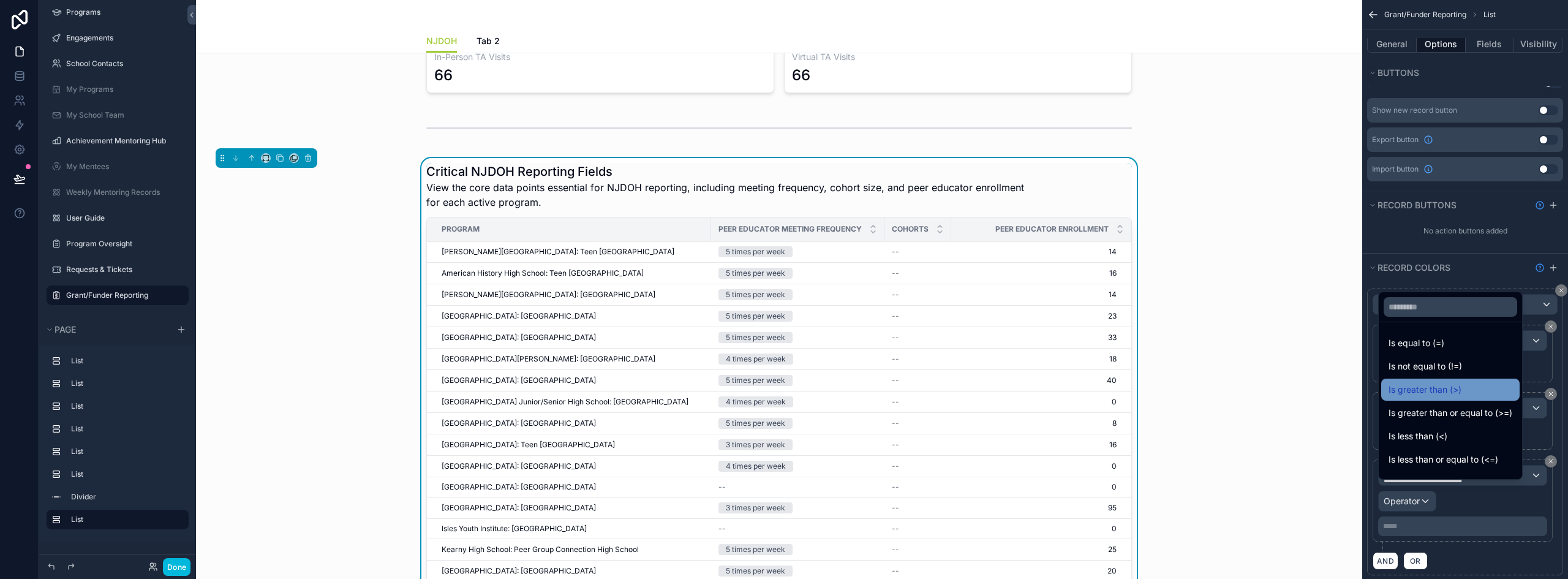
click at [1471, 386] on div "Is greater than (>)" at bounding box center [1451, 390] width 124 height 15
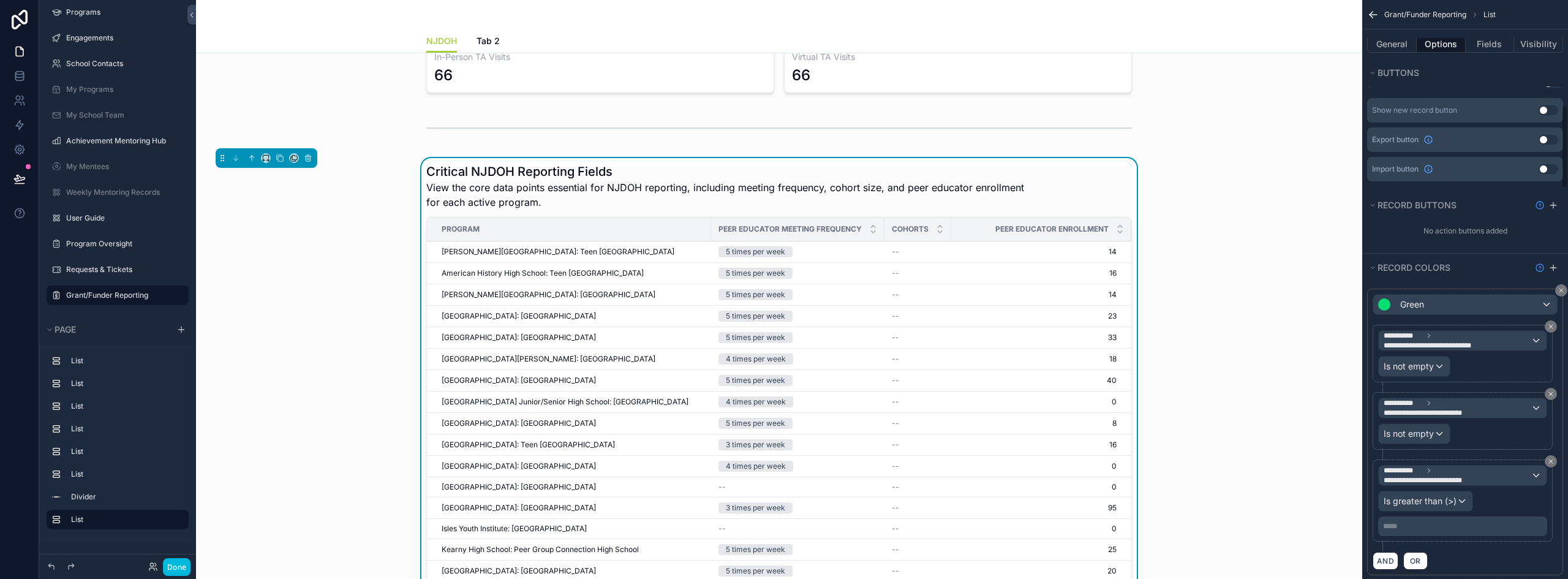
click at [1407, 522] on p "***** ﻿" at bounding box center [1464, 527] width 162 height 10
click at [1507, 559] on div "AND OR" at bounding box center [1465, 561] width 185 height 19
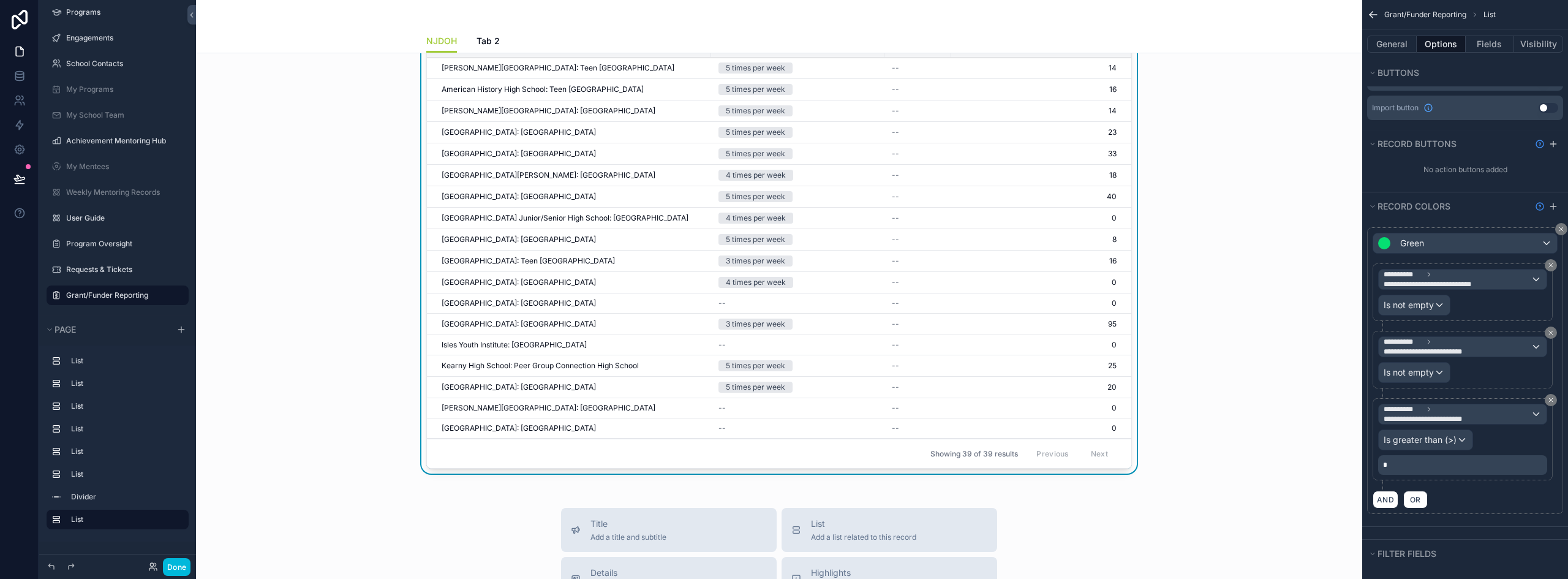
drag, startPoint x: 1557, startPoint y: 197, endPoint x: 1529, endPoint y: 361, distance: 166.4
click at [1557, 202] on icon "scrollable content" at bounding box center [1553, 207] width 10 height 10
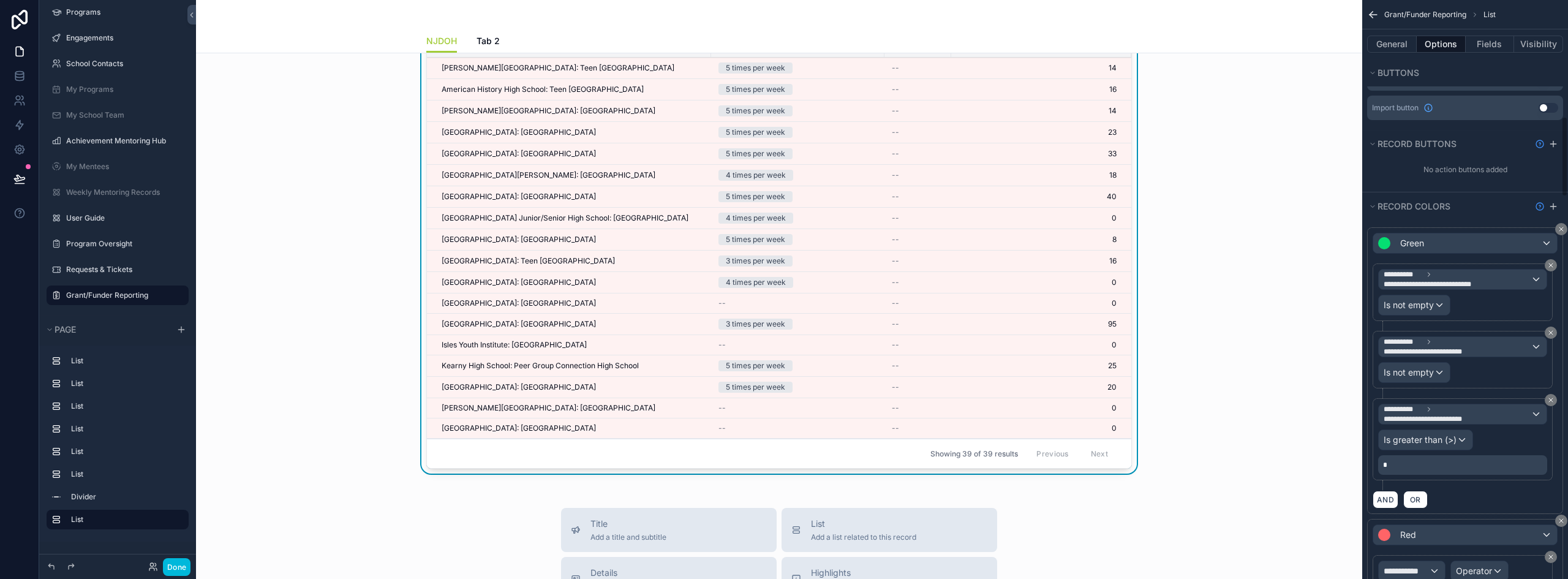
scroll to position [858, 0]
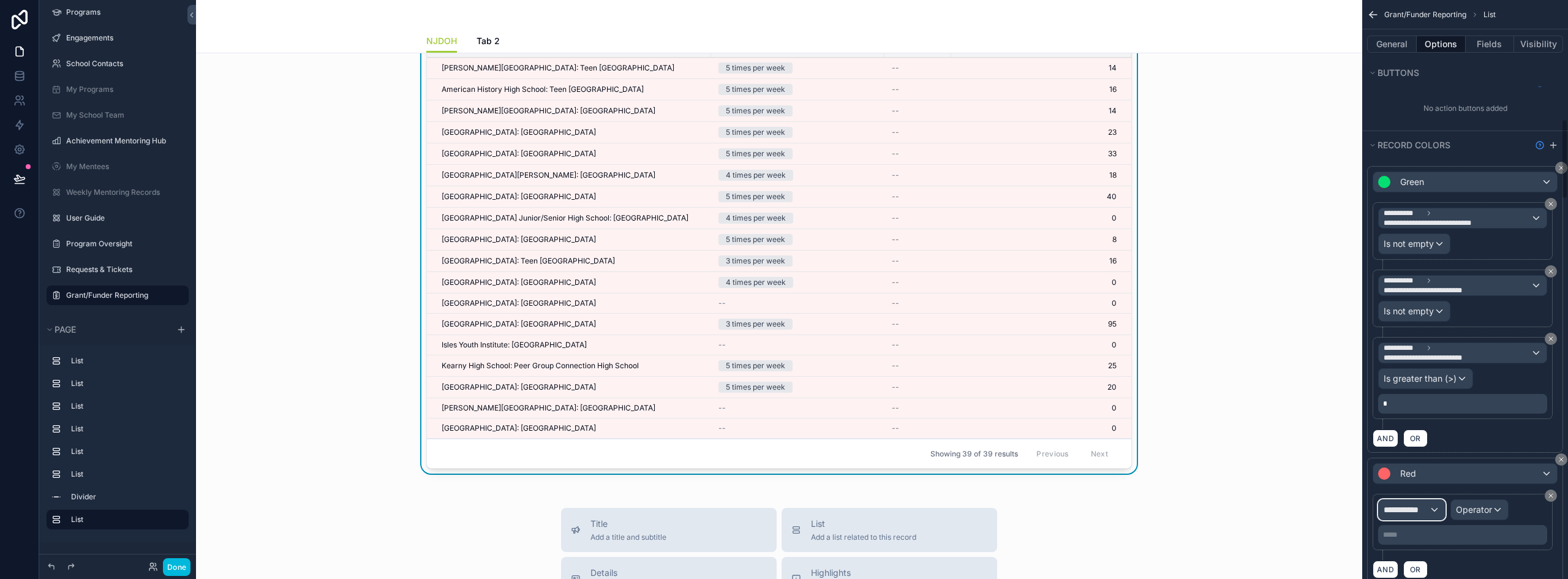
click at [1426, 504] on span "**********" at bounding box center [1407, 510] width 46 height 12
click at [1437, 464] on div "Row values Row values" at bounding box center [1434, 467] width 90 height 29
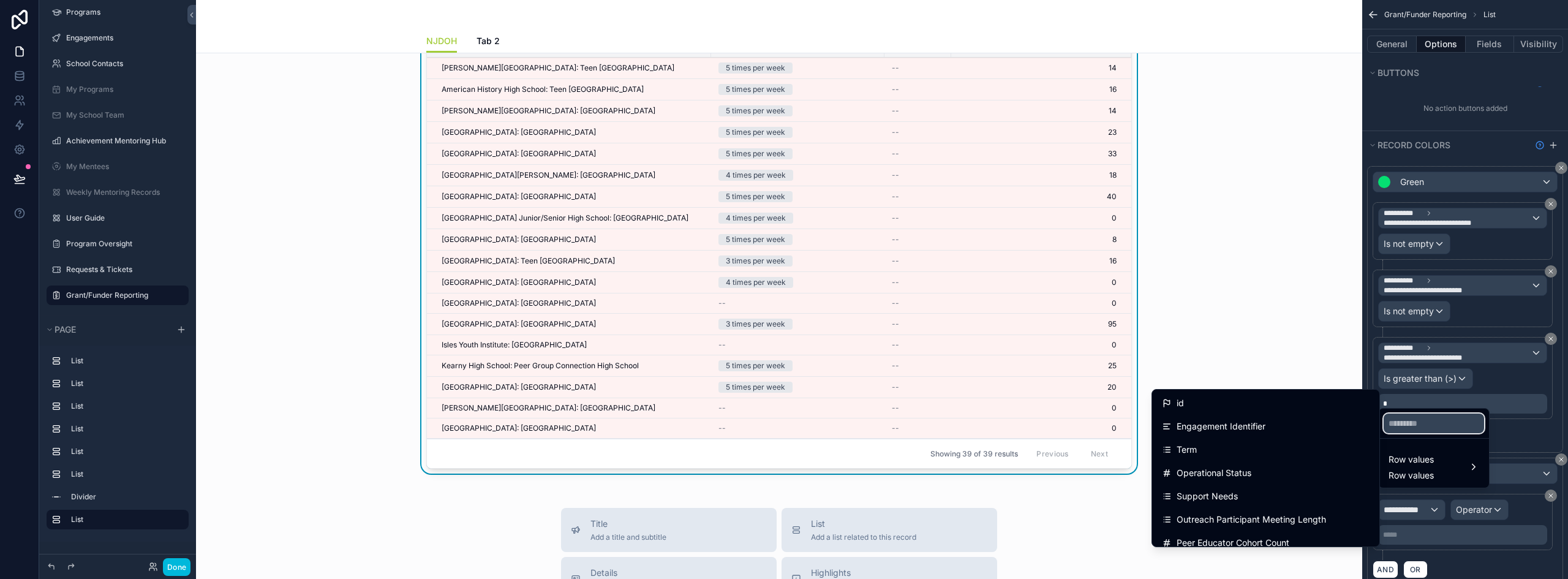
click at [1467, 428] on input "text" at bounding box center [1434, 423] width 100 height 20
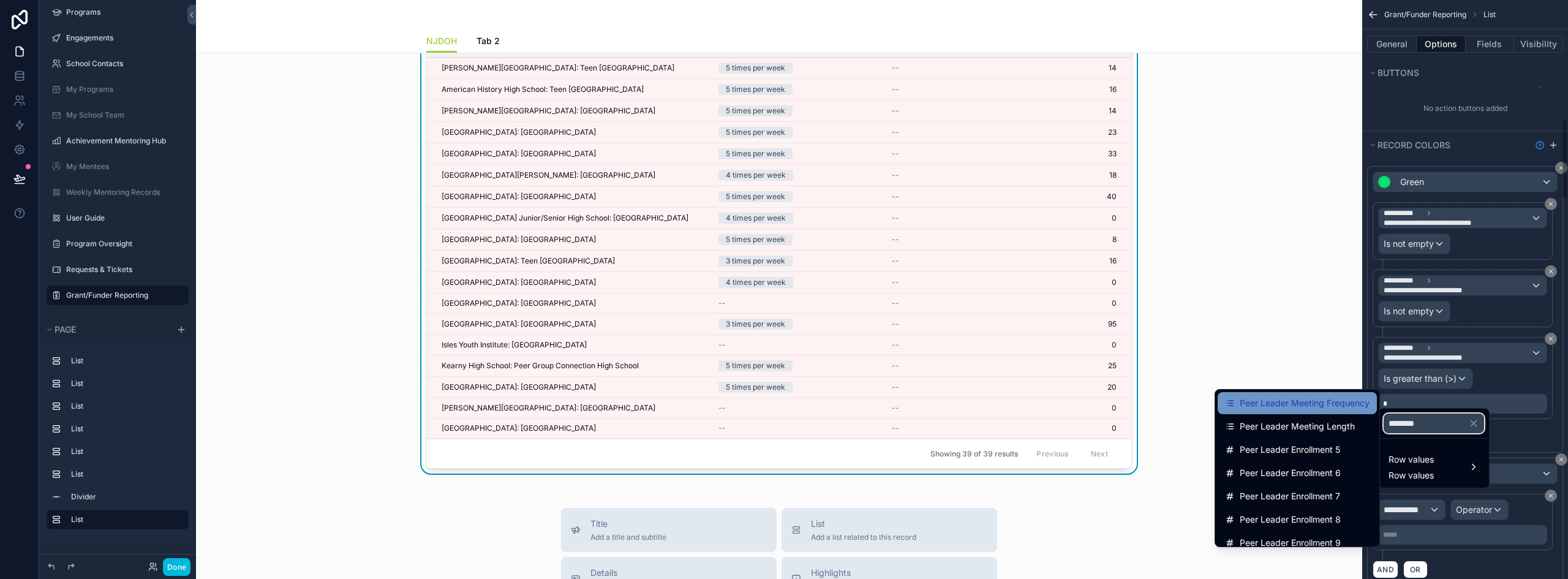
type input "********"
click at [1352, 398] on span "Peer Leader Meeting Frequency" at bounding box center [1305, 403] width 130 height 15
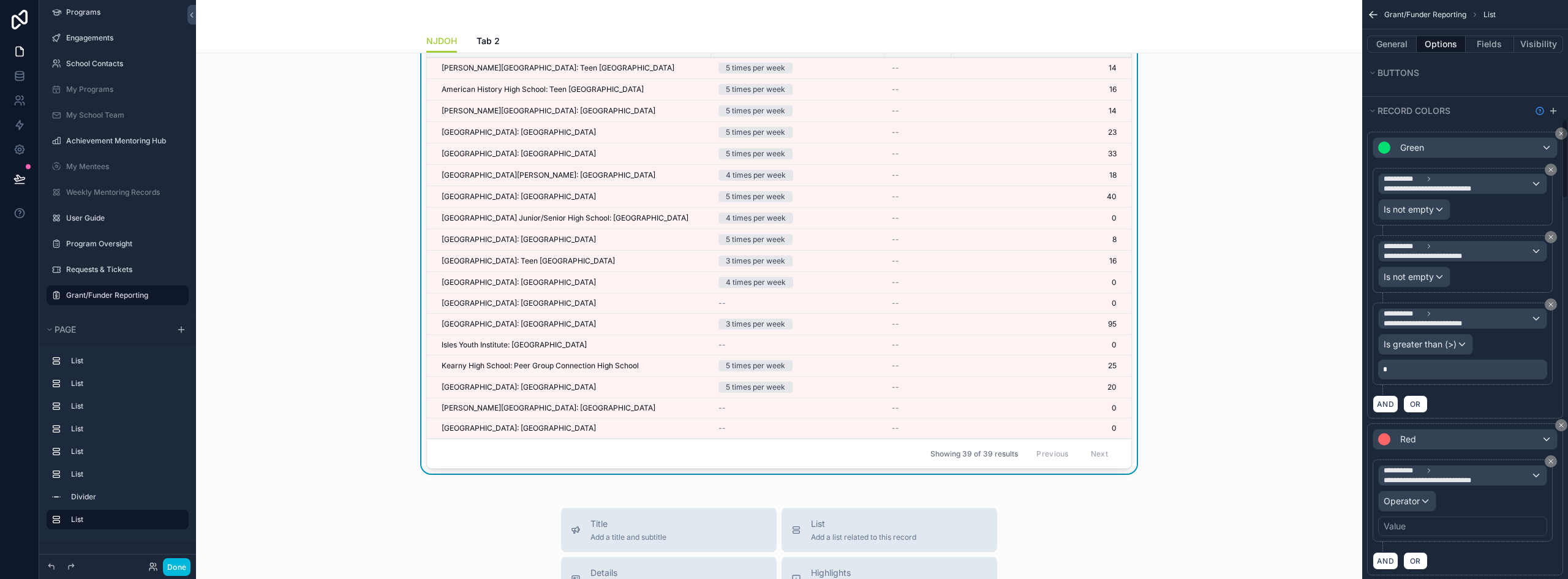
scroll to position [919, 0]
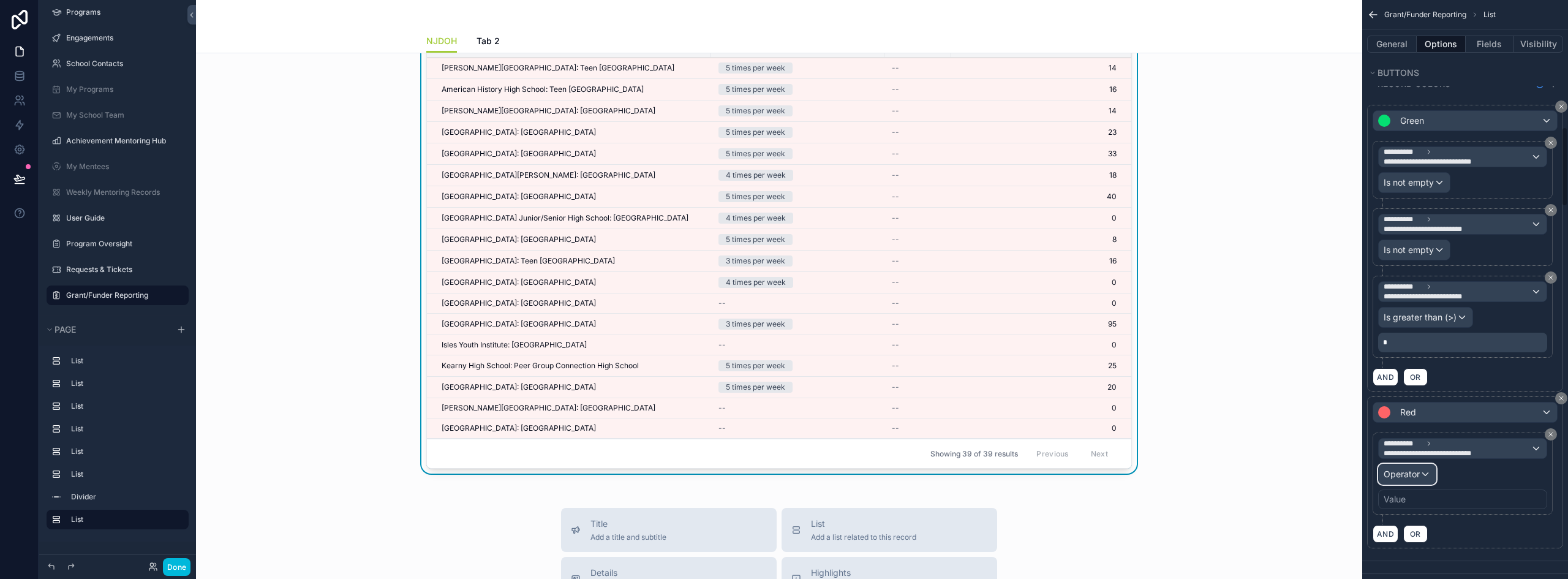
click at [1417, 469] on span "Operator" at bounding box center [1402, 474] width 36 height 11
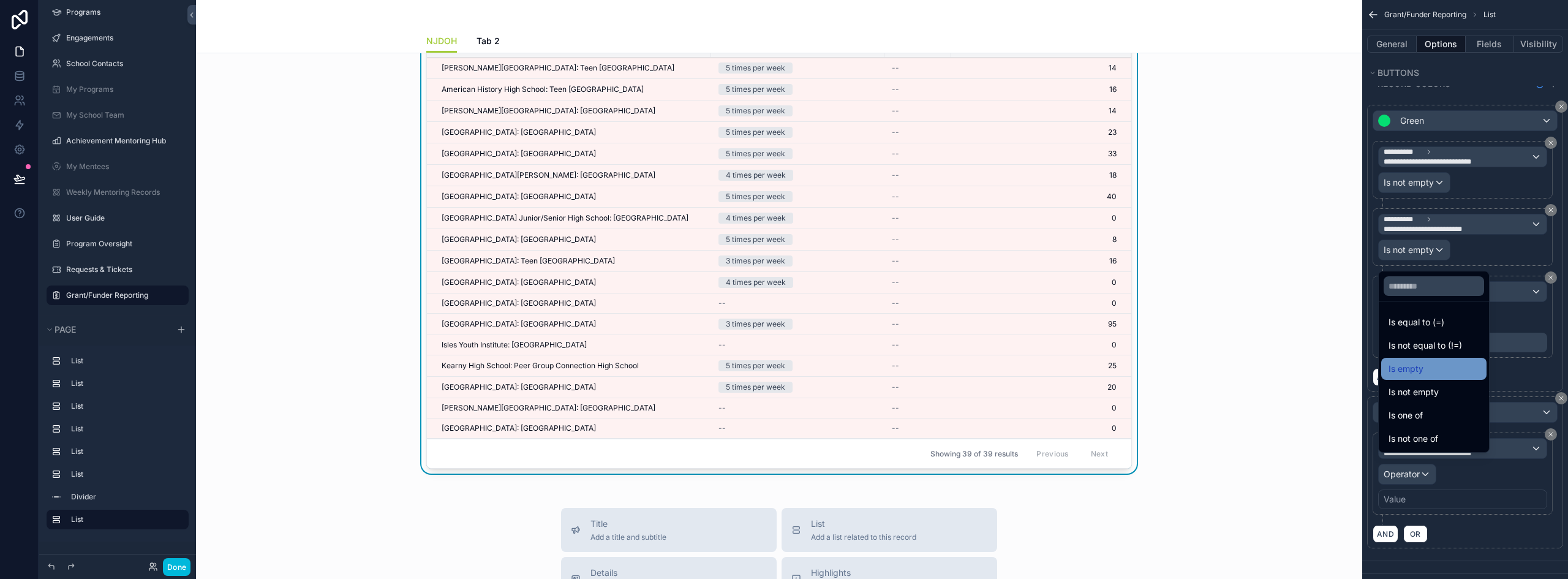
click at [1433, 371] on div "Is empty" at bounding box center [1434, 369] width 90 height 15
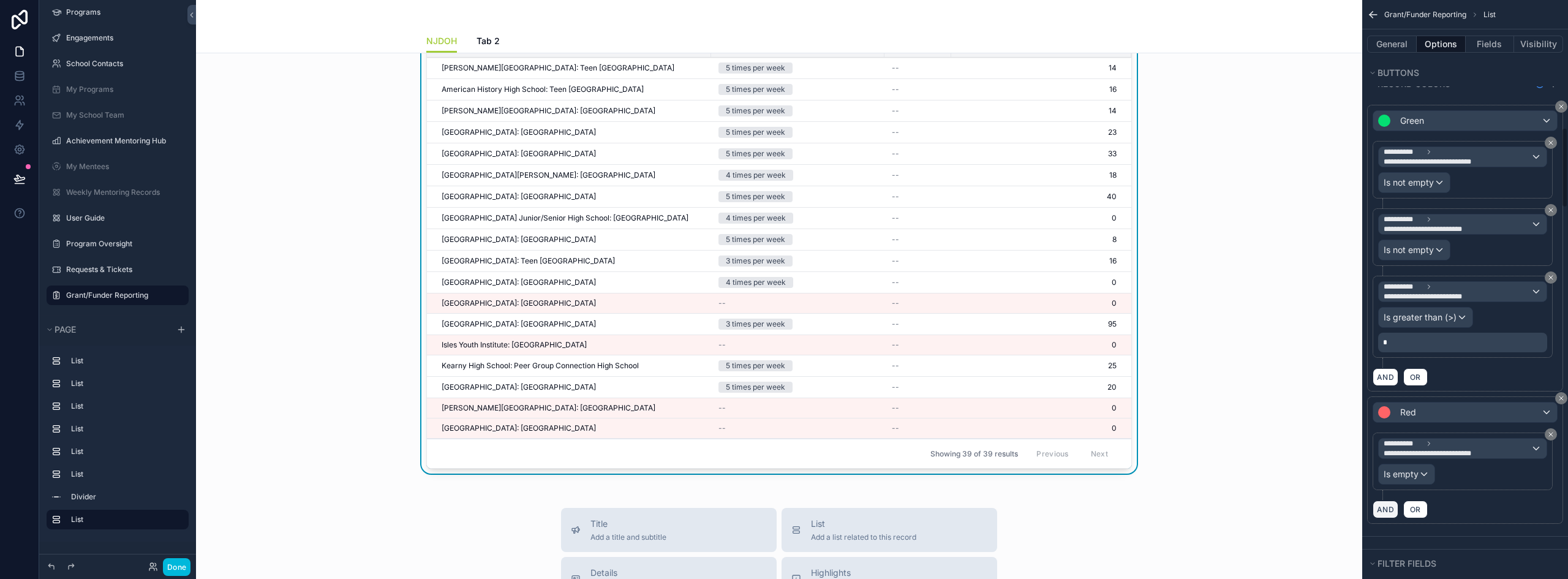
click at [1377, 501] on button "AND" at bounding box center [1386, 510] width 26 height 18
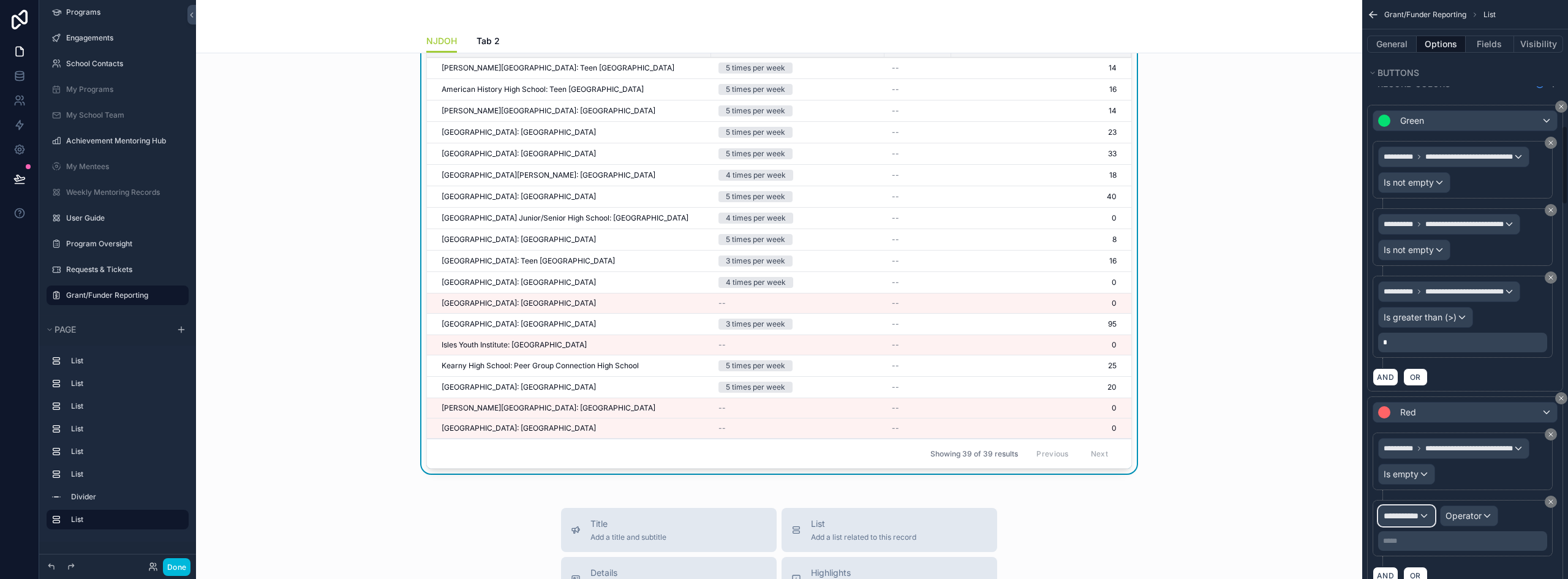
click at [1414, 510] on span "**********" at bounding box center [1401, 515] width 35 height 12
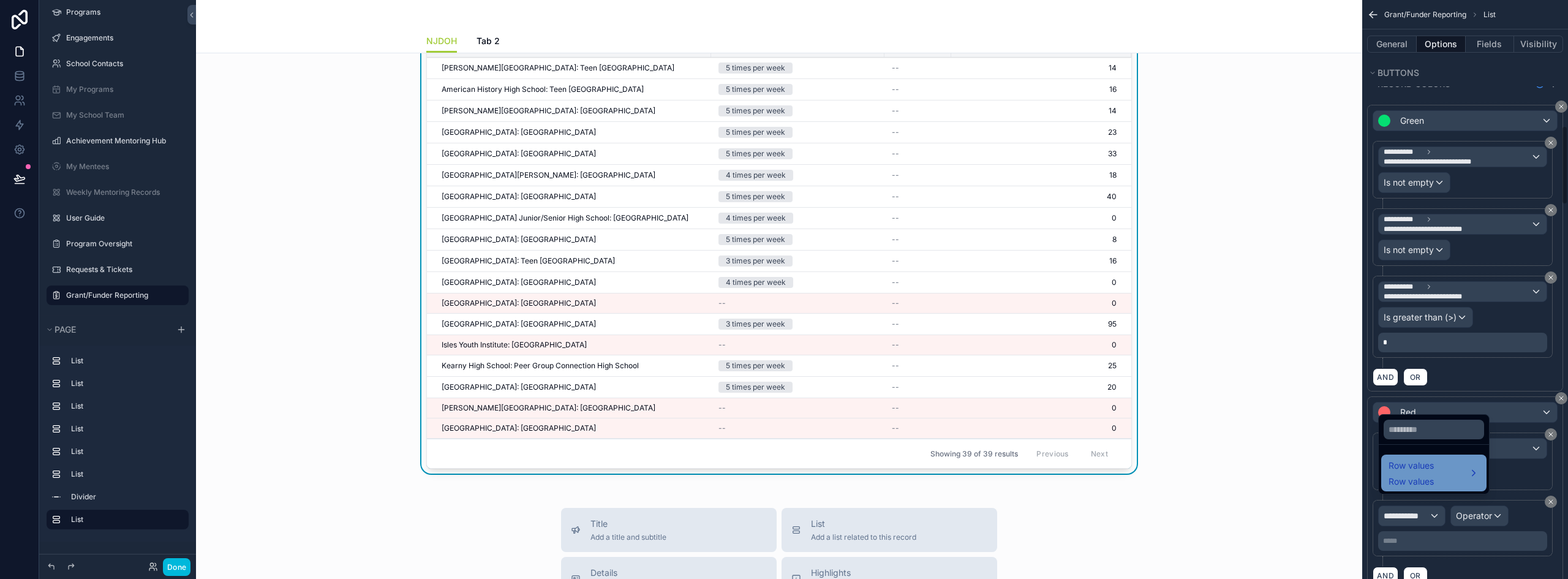
click at [1430, 470] on span "Row values" at bounding box center [1412, 466] width 46 height 15
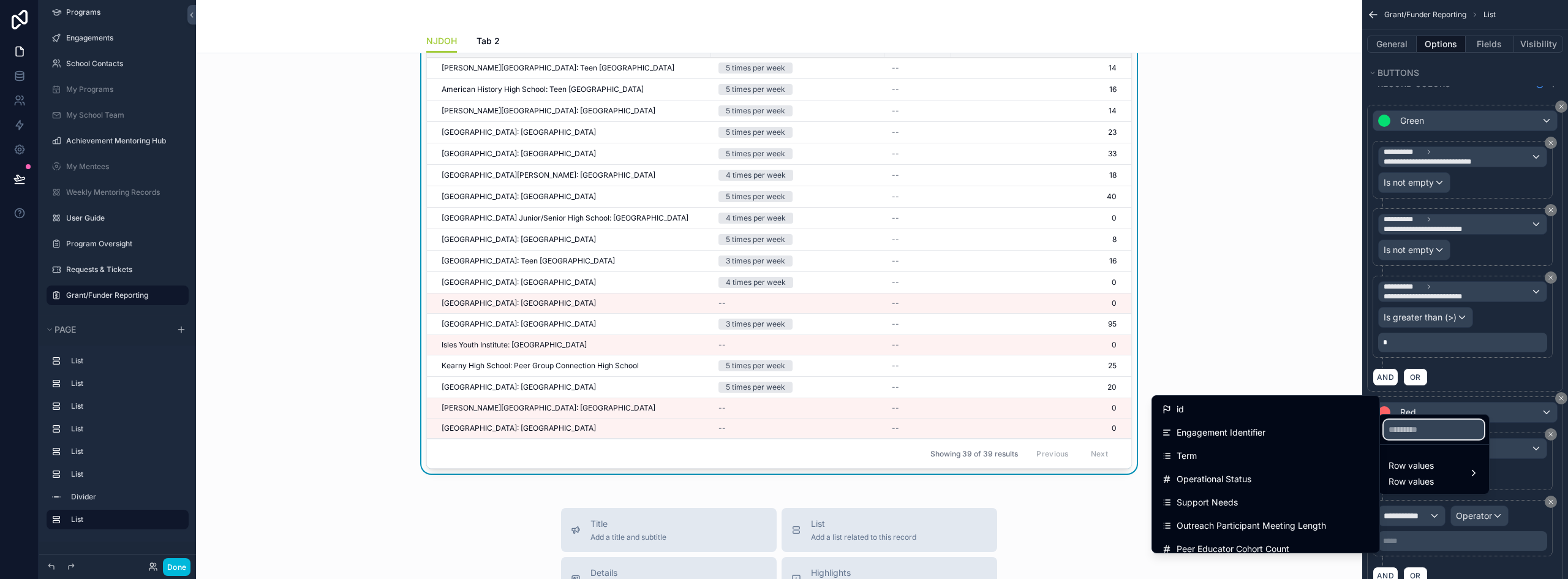
click at [1438, 430] on input "text" at bounding box center [1434, 430] width 100 height 20
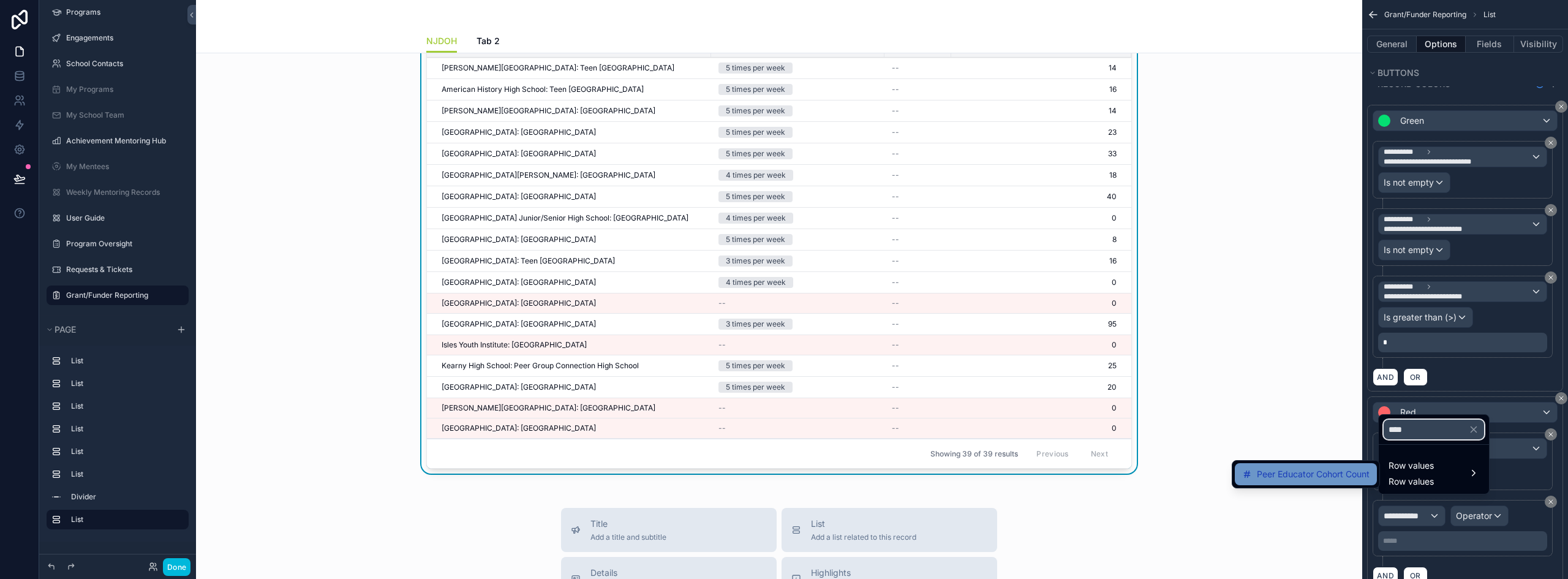
type input "****"
click at [1352, 469] on span "Peer Educator Cohort Count" at bounding box center [1313, 475] width 113 height 15
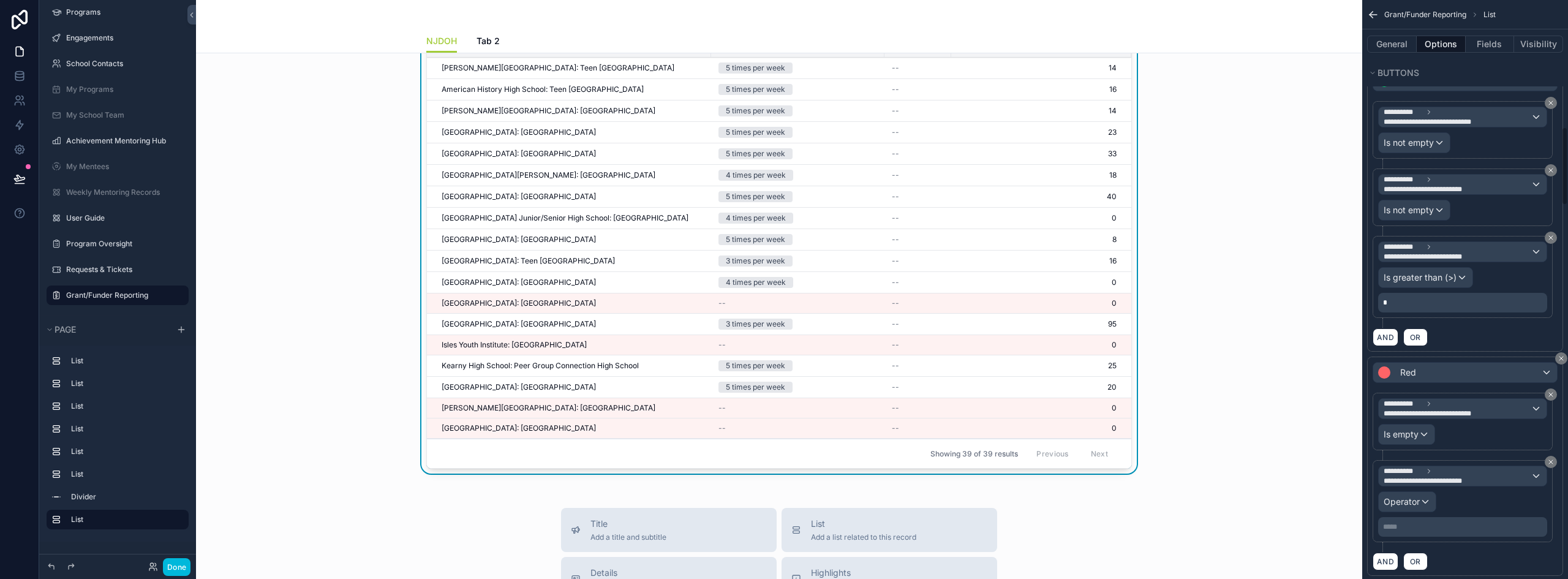
scroll to position [981, 0]
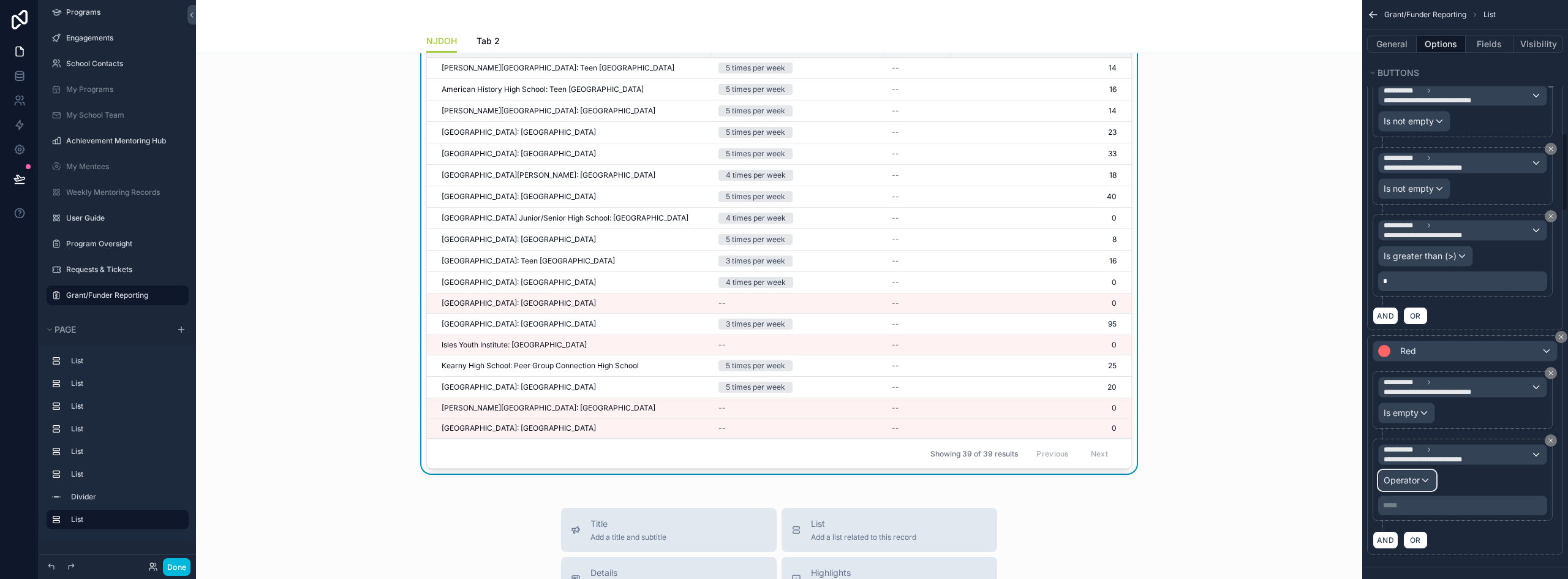
click at [1417, 475] on span "Operator" at bounding box center [1402, 480] width 36 height 11
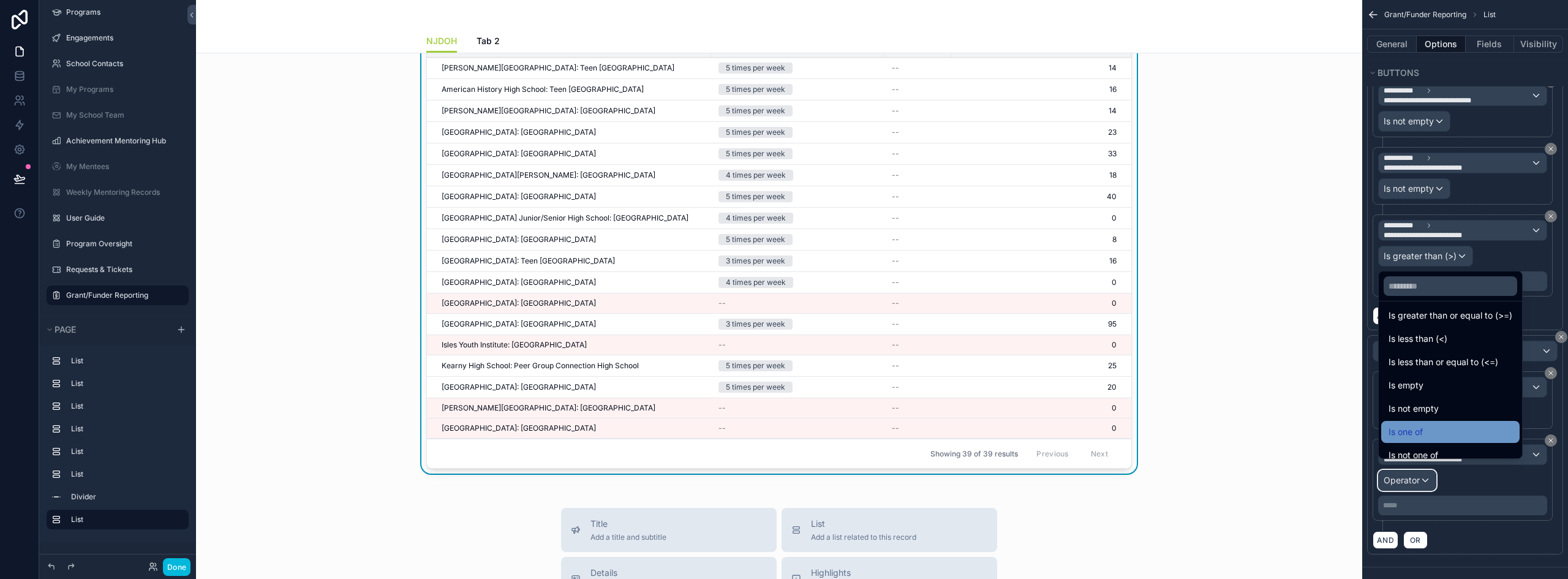
scroll to position [87, 0]
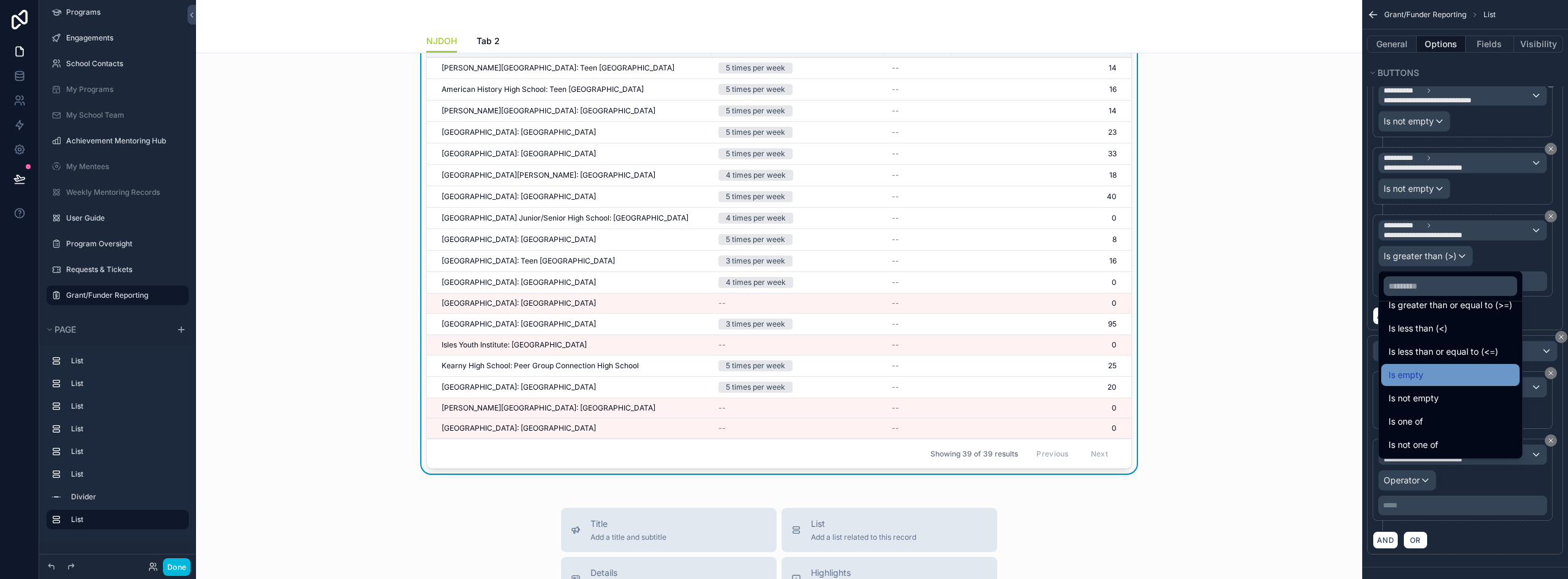
click at [1461, 379] on div "Is empty" at bounding box center [1451, 375] width 124 height 15
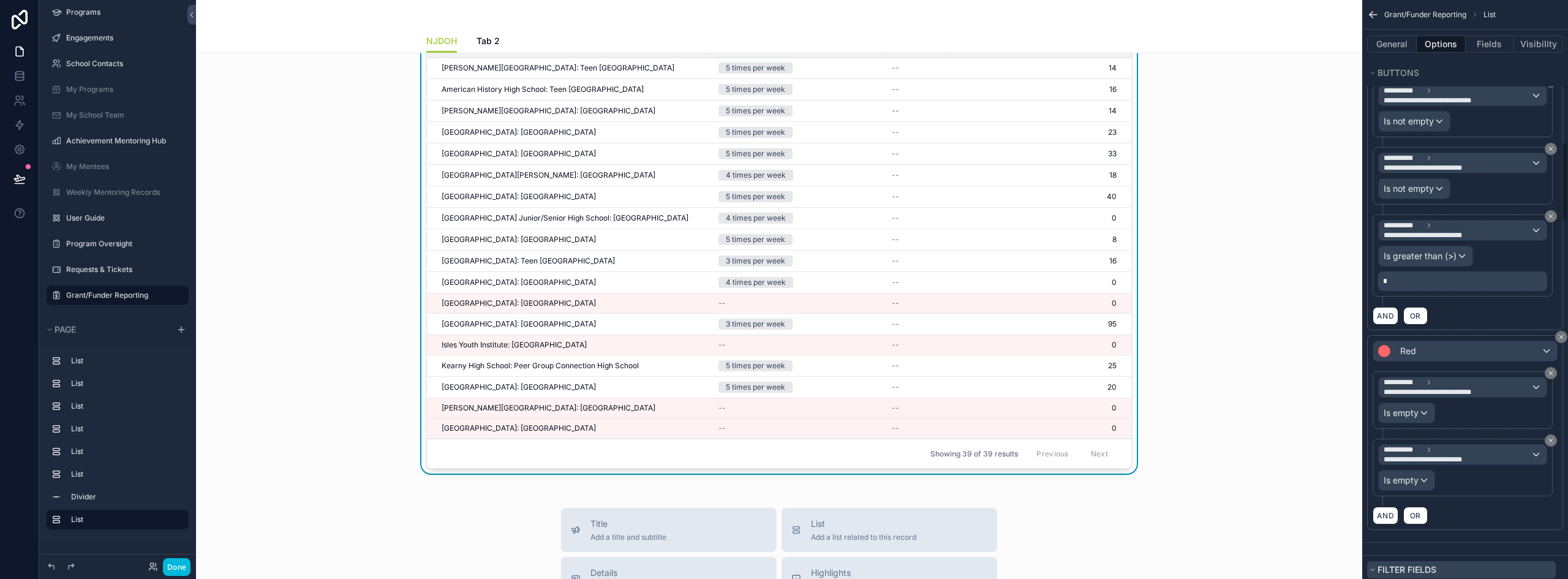
scroll to position [1042, 0]
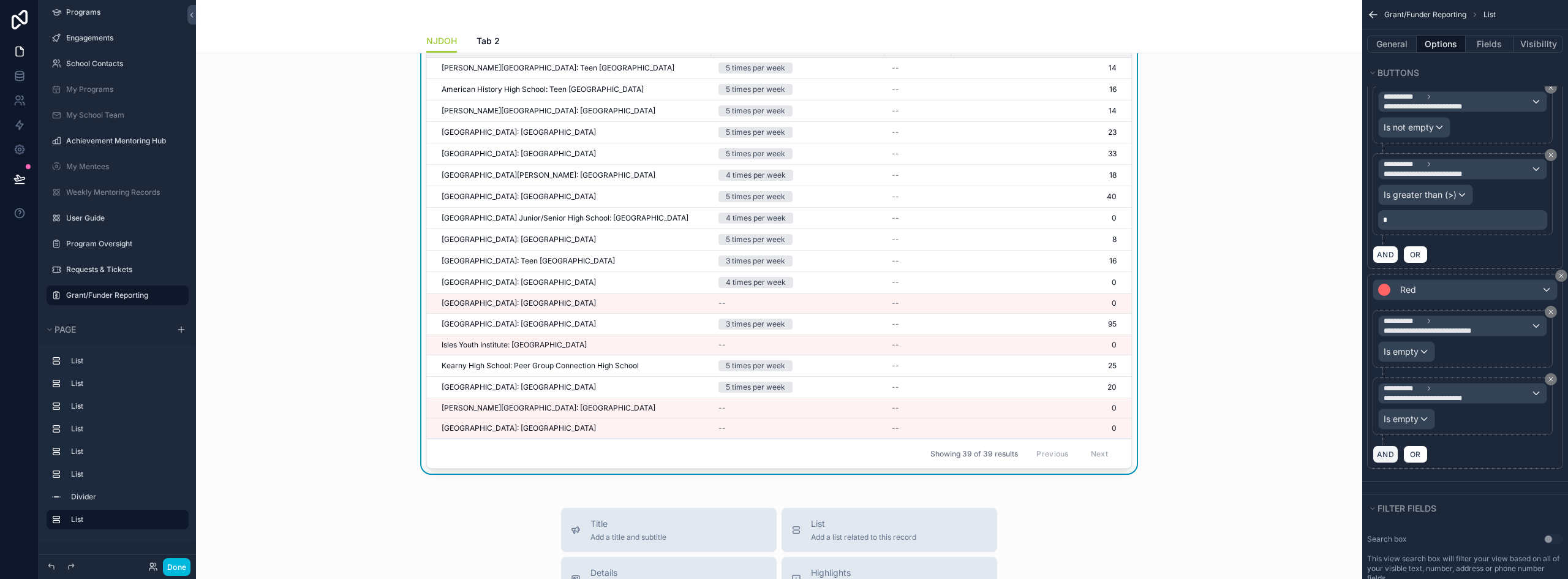
click at [1387, 445] on button "AND" at bounding box center [1386, 454] width 26 height 18
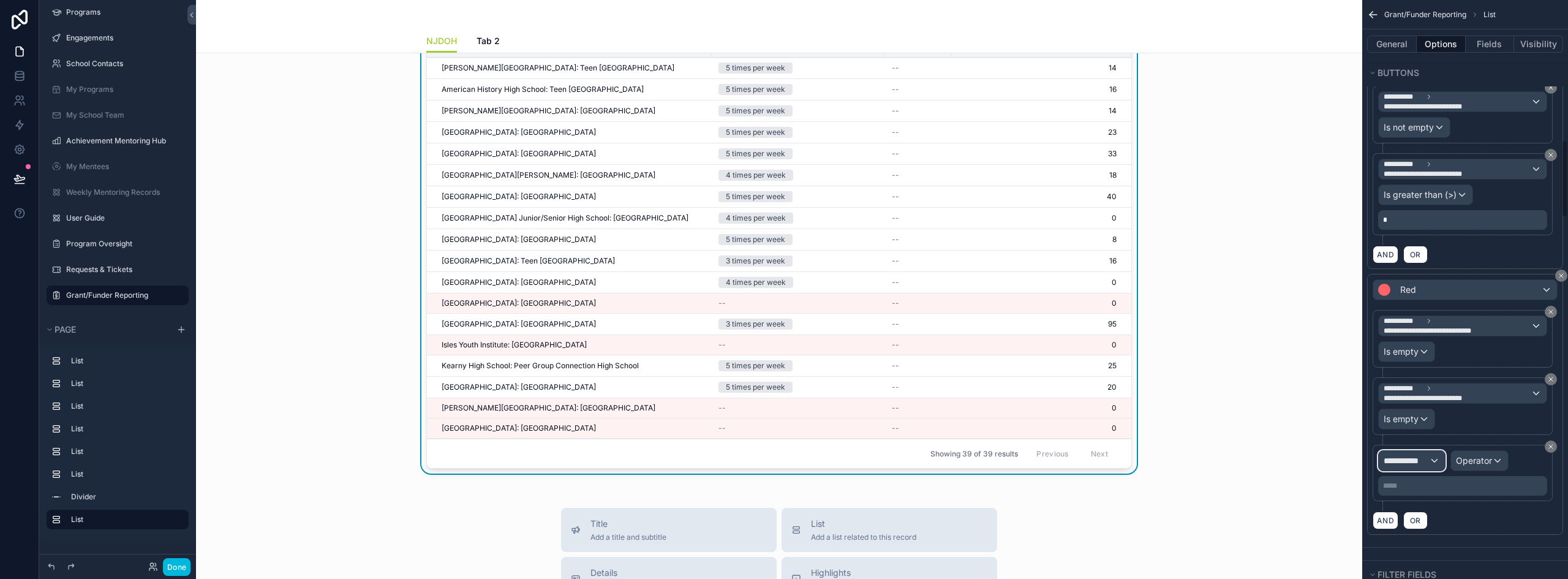
click at [1426, 455] on span "**********" at bounding box center [1407, 461] width 46 height 12
click at [1430, 481] on input "text" at bounding box center [1434, 480] width 100 height 20
click at [1431, 519] on span "Row values" at bounding box center [1412, 517] width 46 height 15
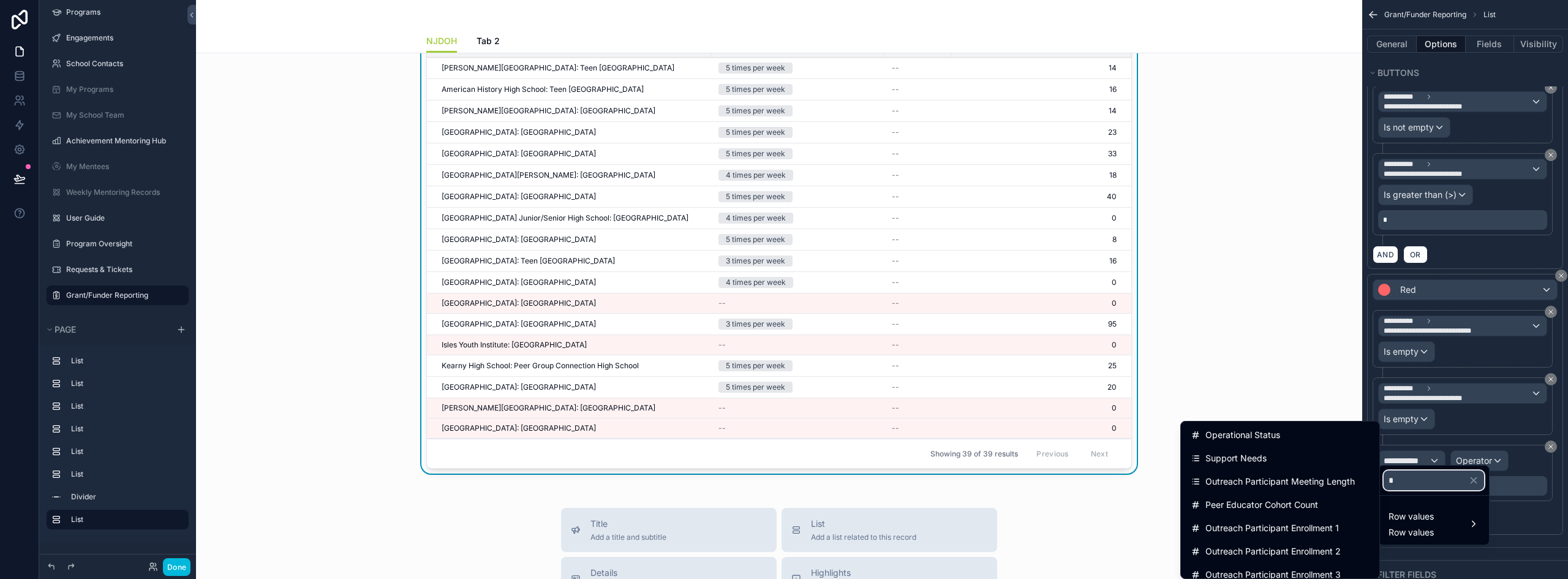
click at [1422, 481] on input "*" at bounding box center [1434, 480] width 100 height 20
type input "*"
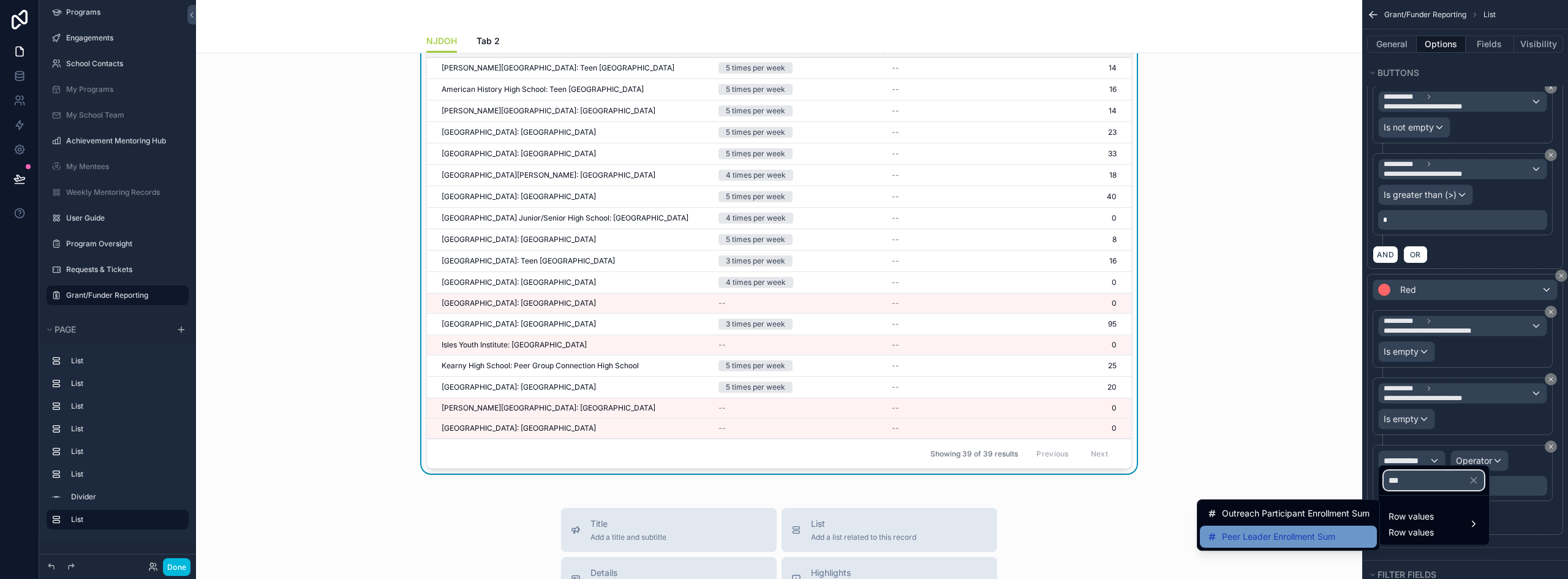
type input "***"
click at [1333, 535] on span "Peer Leader Enrollment Sum" at bounding box center [1278, 537] width 113 height 15
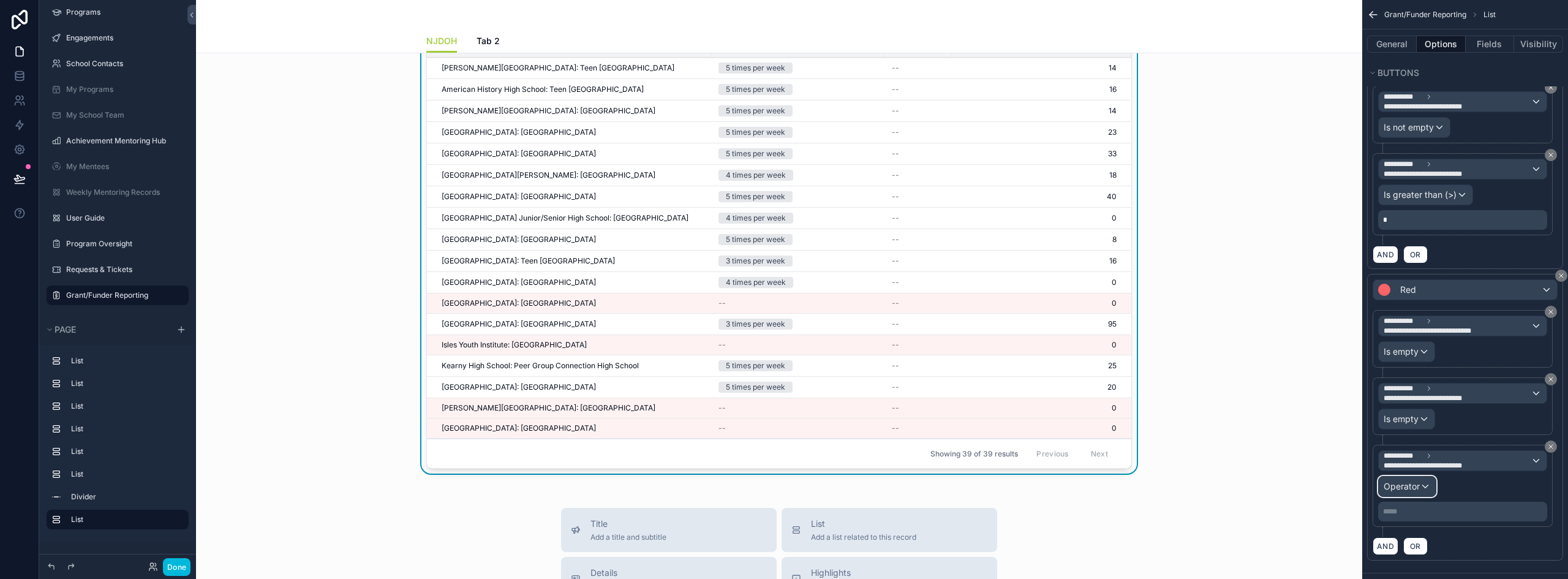
click at [1414, 481] on span "Operator" at bounding box center [1402, 486] width 36 height 11
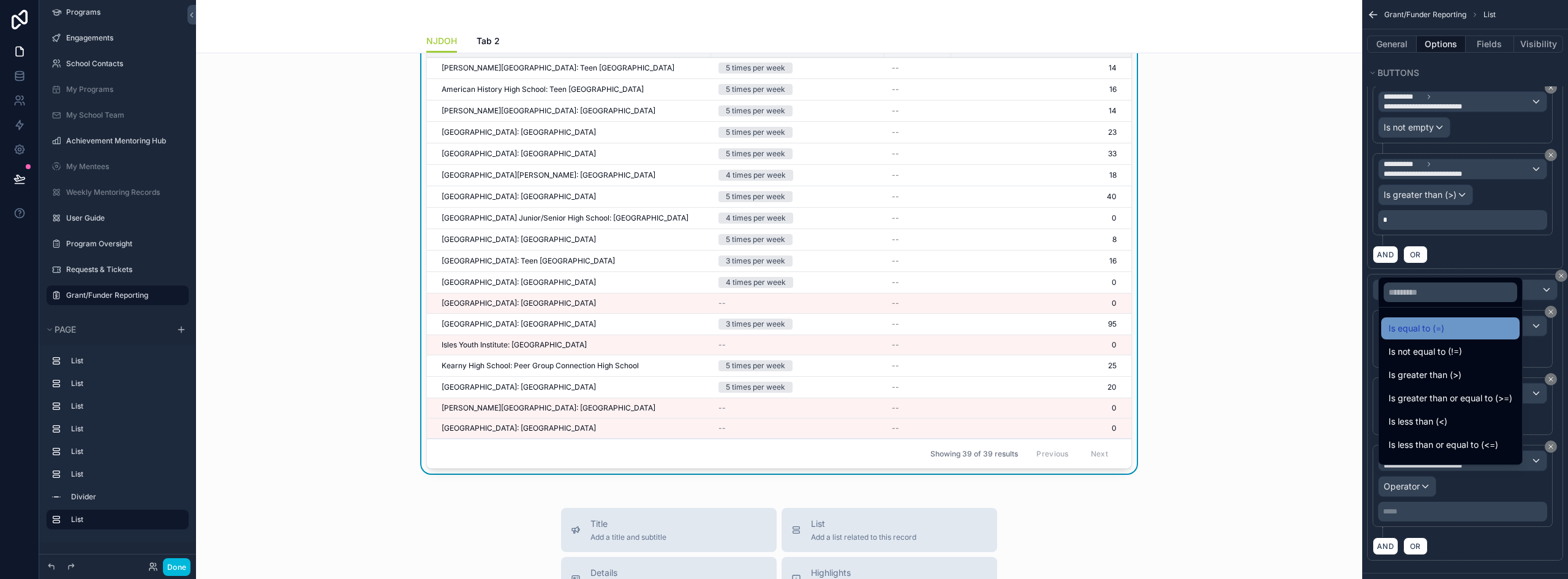
click at [1434, 329] on span "Is equal to (=)" at bounding box center [1417, 329] width 56 height 15
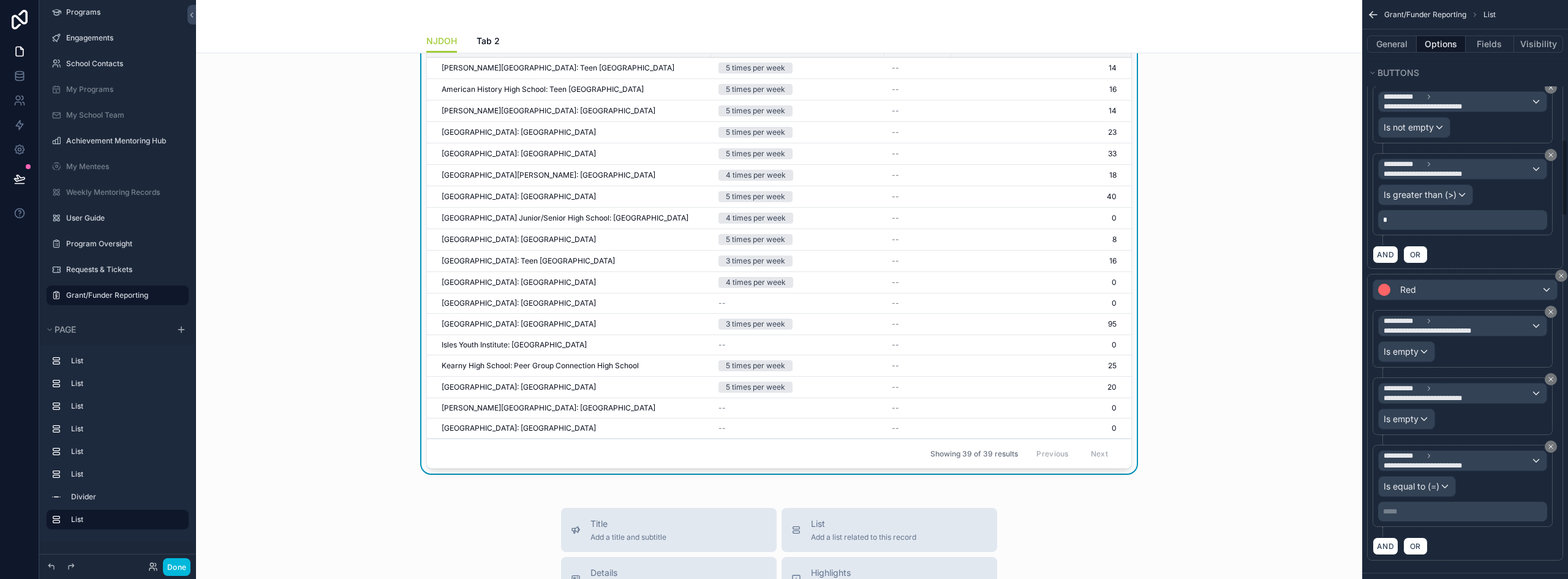
click at [1414, 507] on p "***** ﻿" at bounding box center [1464, 512] width 162 height 10
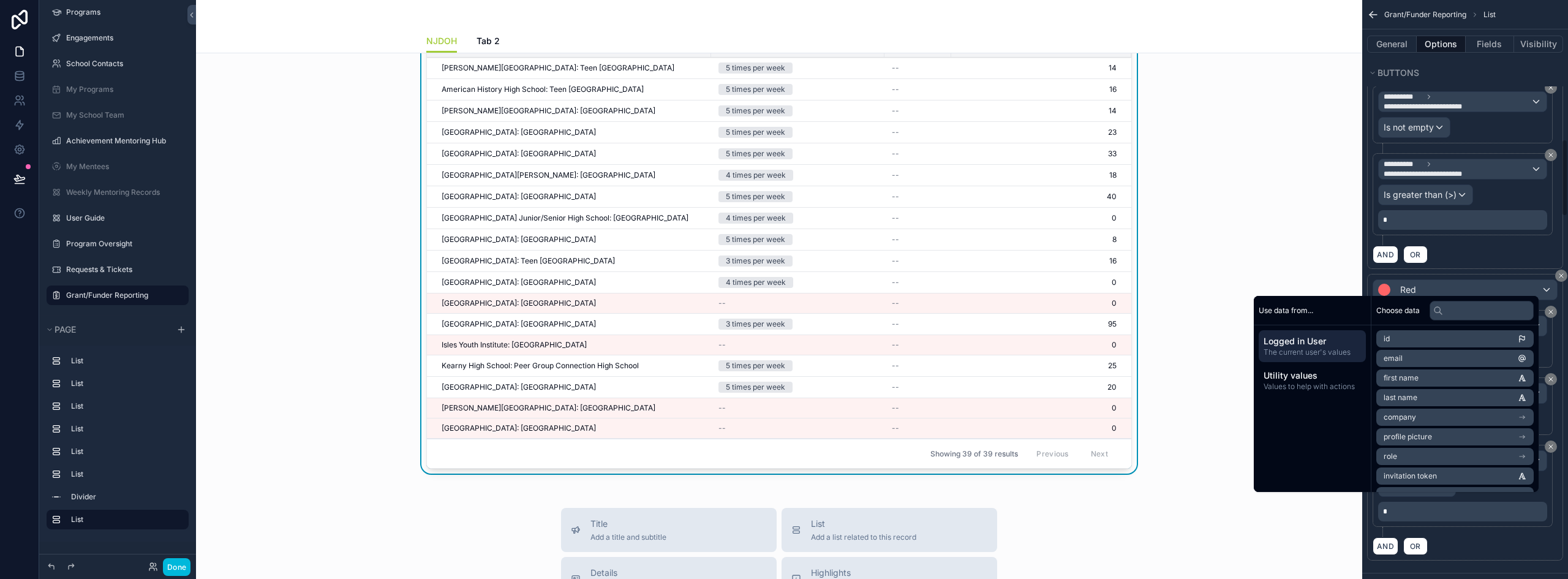
scroll to position [774, 0]
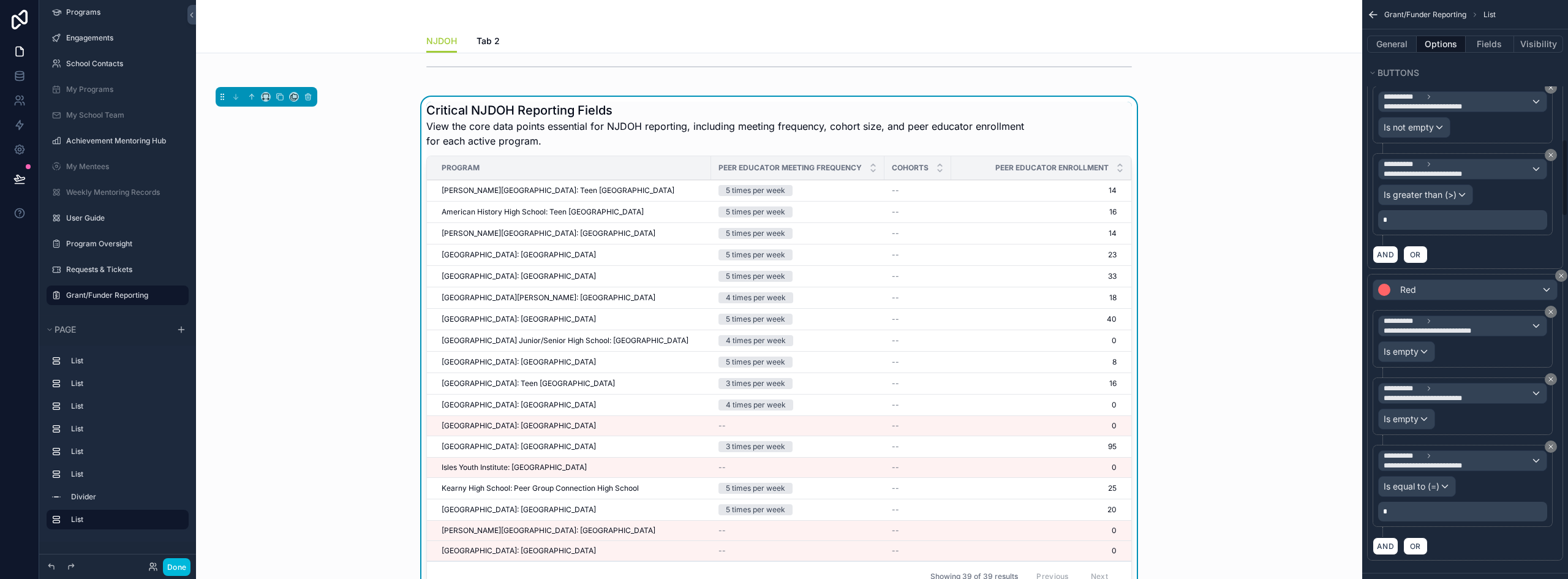
click at [1491, 555] on div "**********" at bounding box center [1465, 274] width 206 height 599
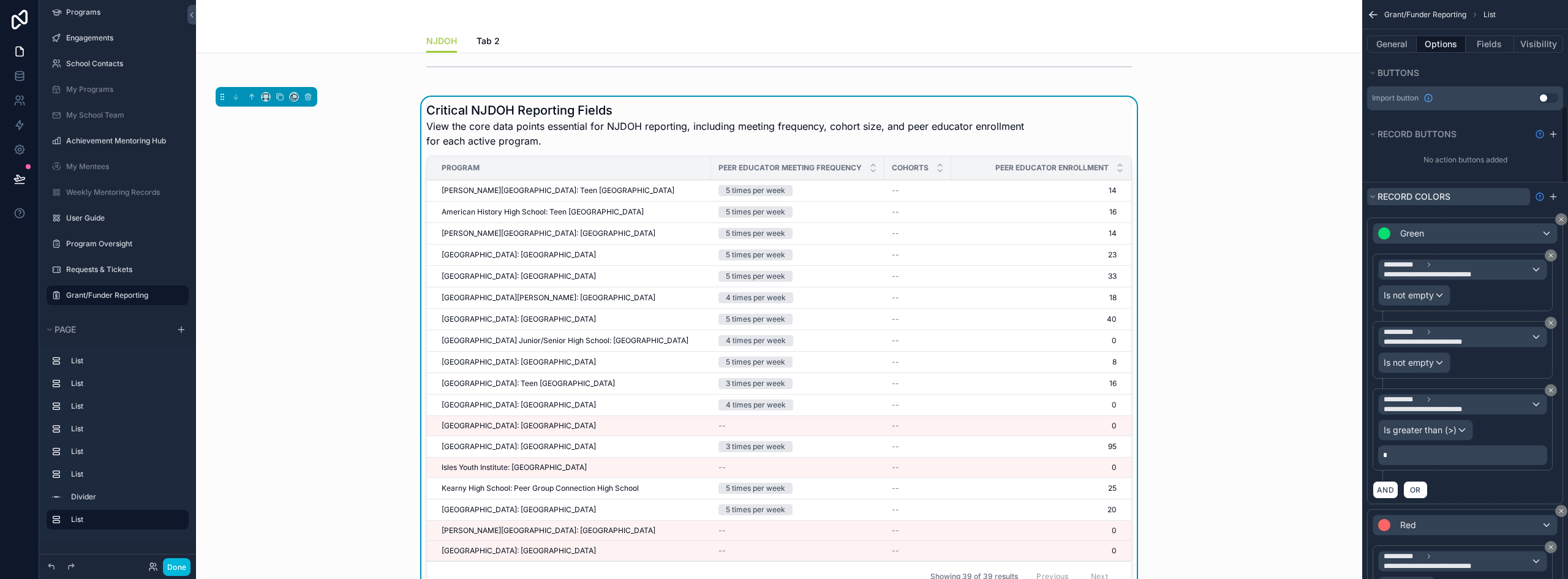
scroll to position [797, 0]
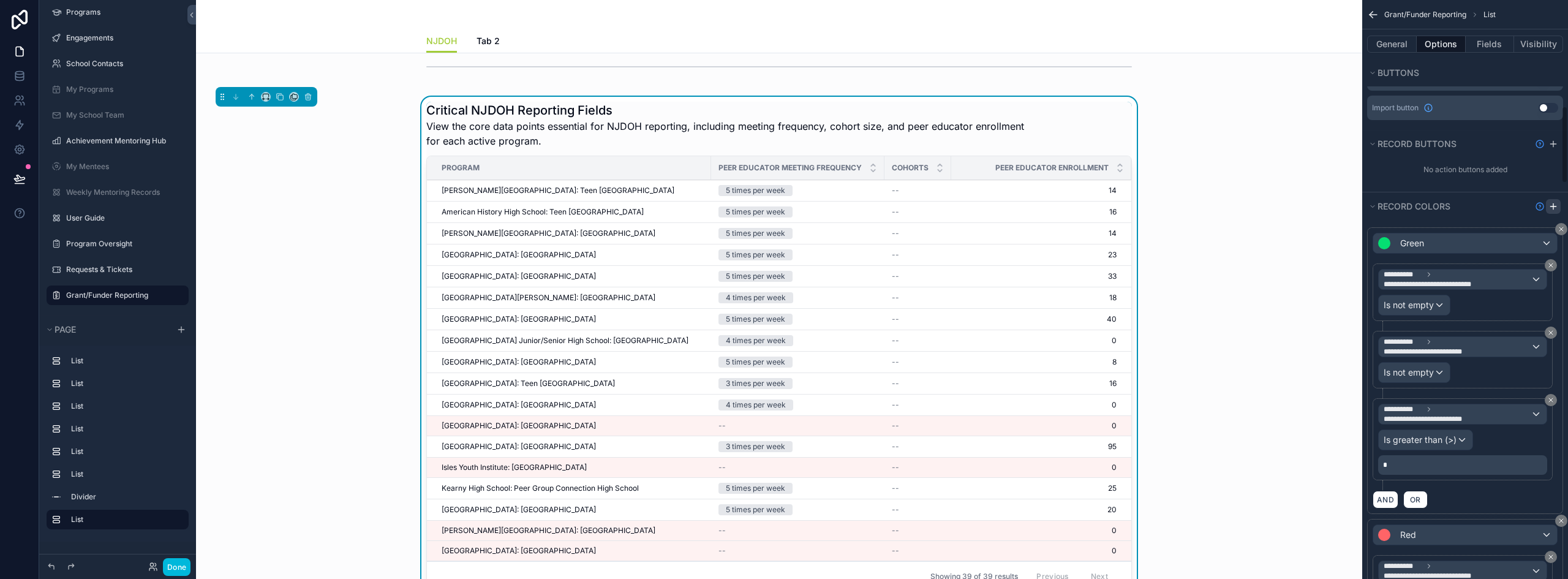
click at [1554, 202] on icon "scrollable content" at bounding box center [1553, 207] width 10 height 10
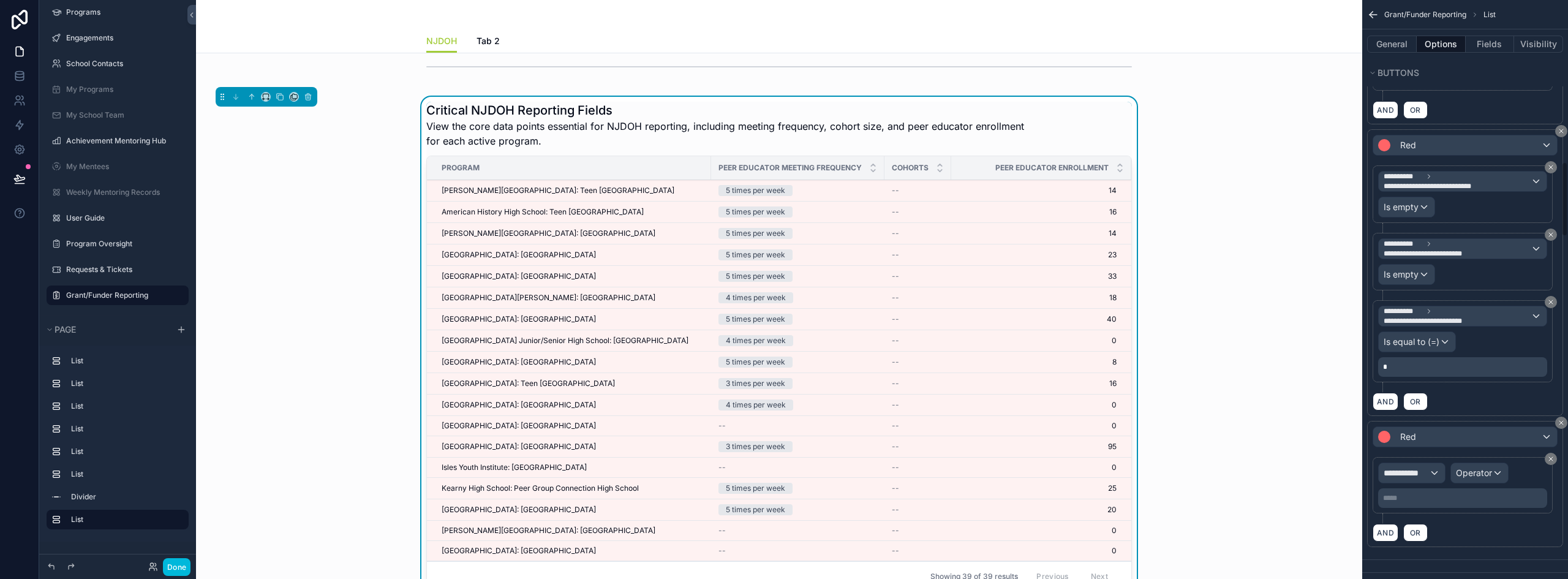
scroll to position [1287, 0]
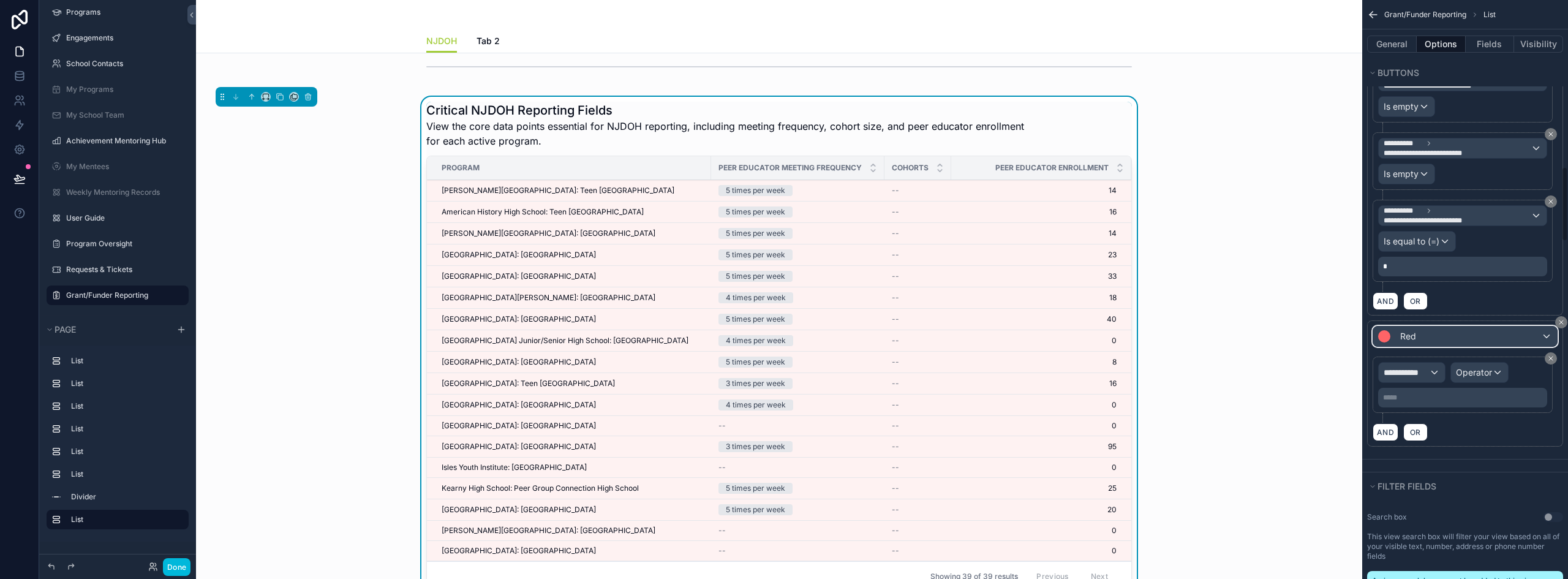
click at [1415, 331] on span "Red" at bounding box center [1409, 336] width 16 height 12
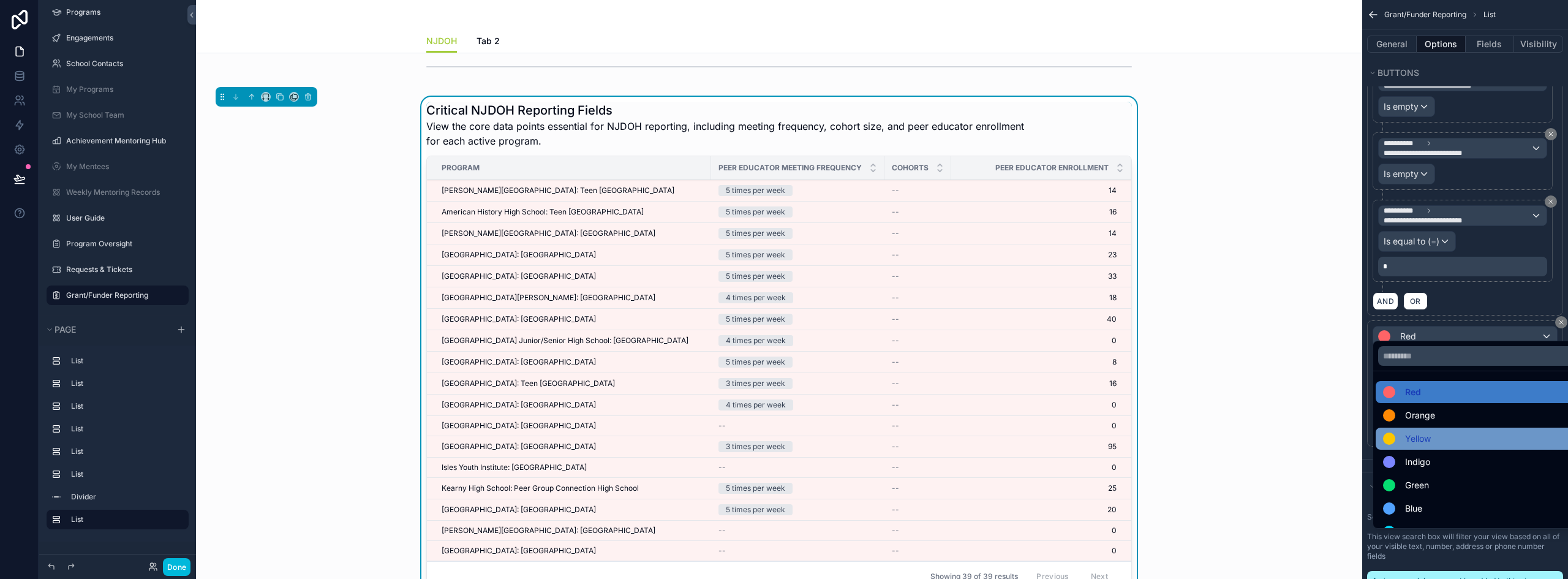
click at [1446, 428] on div "Yellow" at bounding box center [1479, 439] width 207 height 22
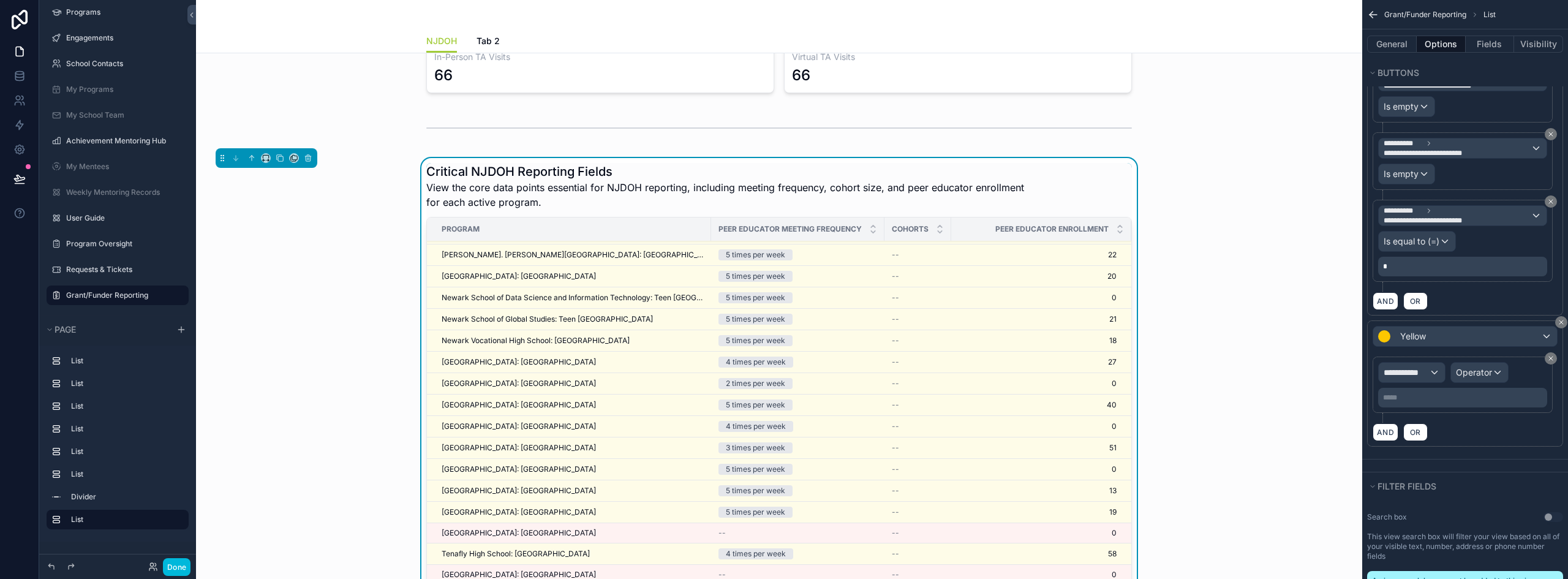
scroll to position [460, 0]
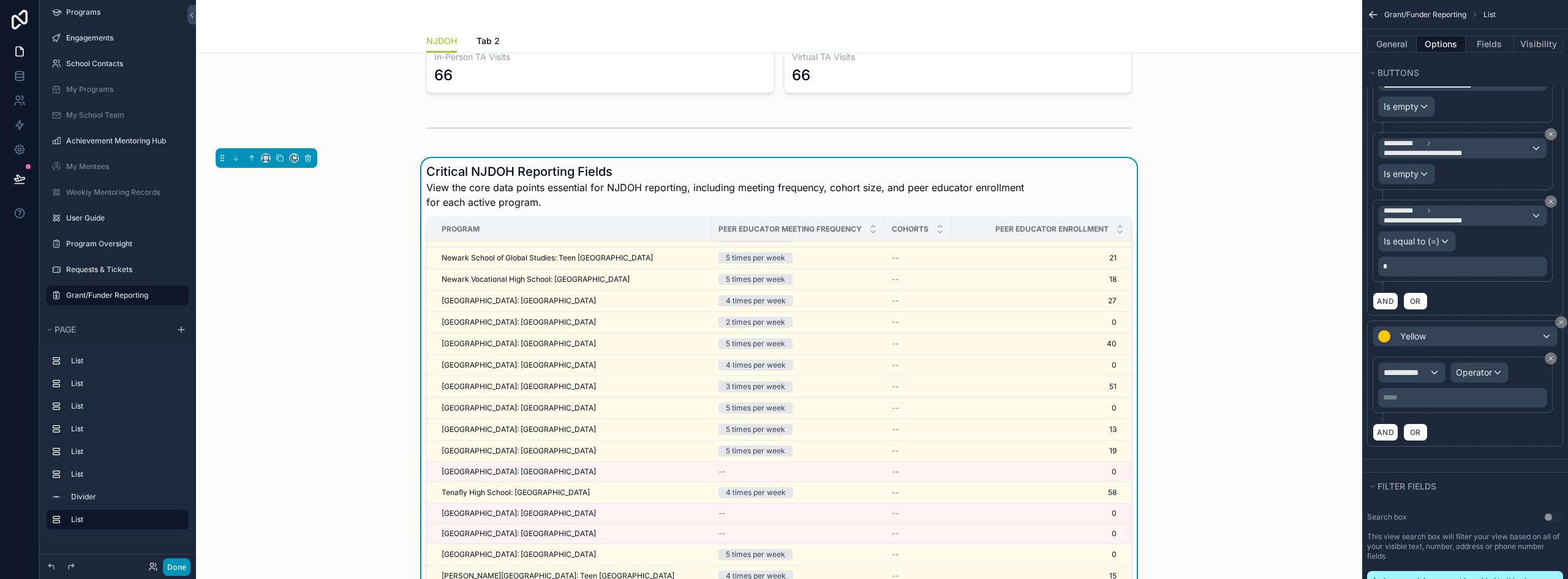
click at [186, 571] on button "Done" at bounding box center [177, 568] width 28 height 18
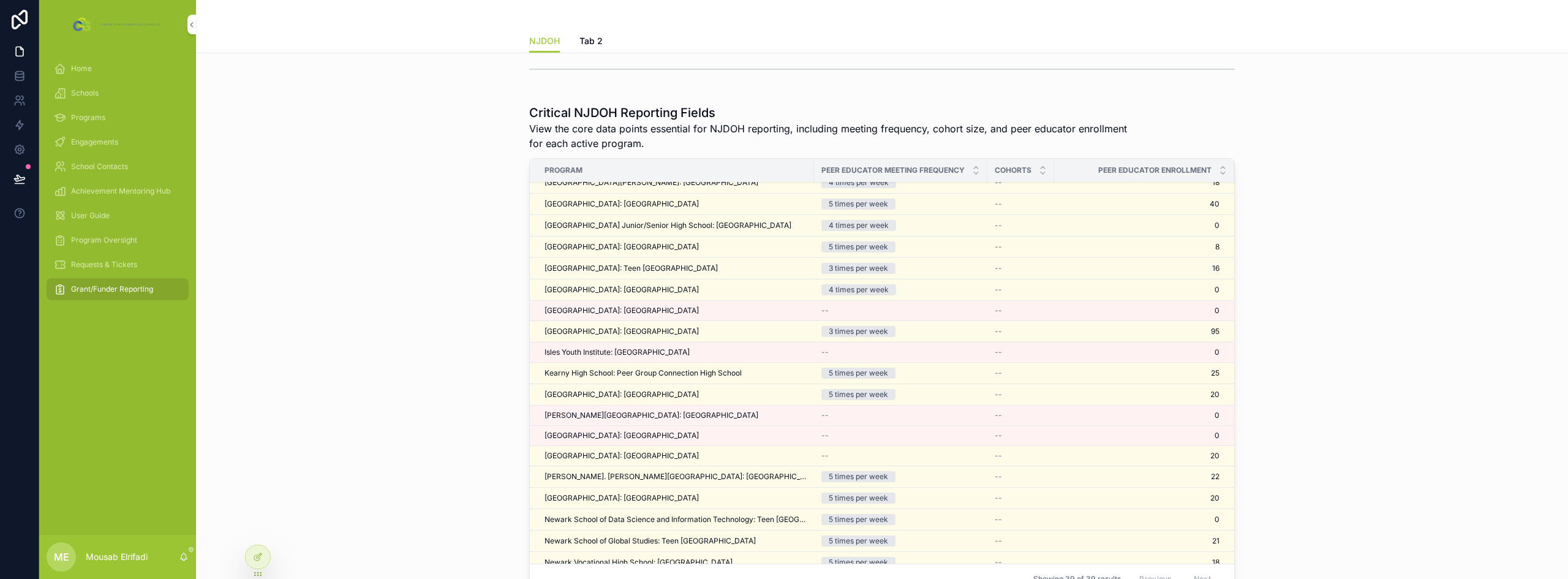
scroll to position [0, 0]
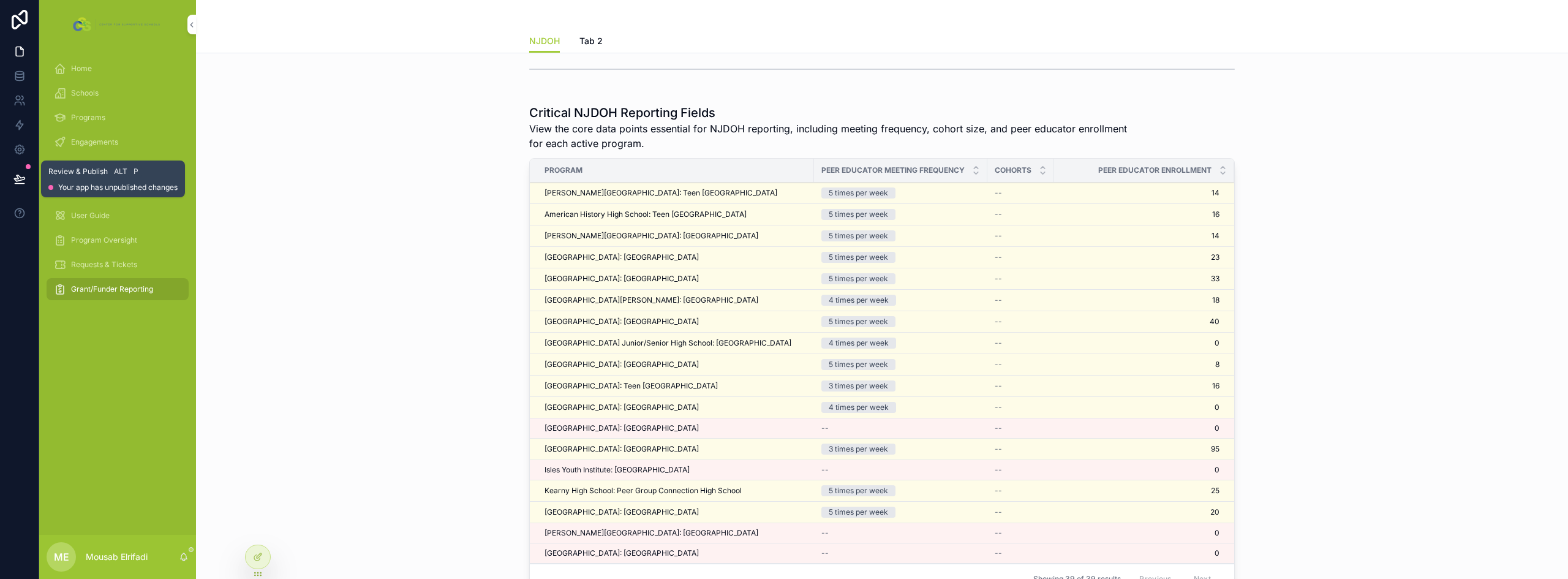
drag, startPoint x: 21, startPoint y: 175, endPoint x: 117, endPoint y: 232, distance: 111.6
click at [21, 175] on icon at bounding box center [20, 178] width 12 height 12
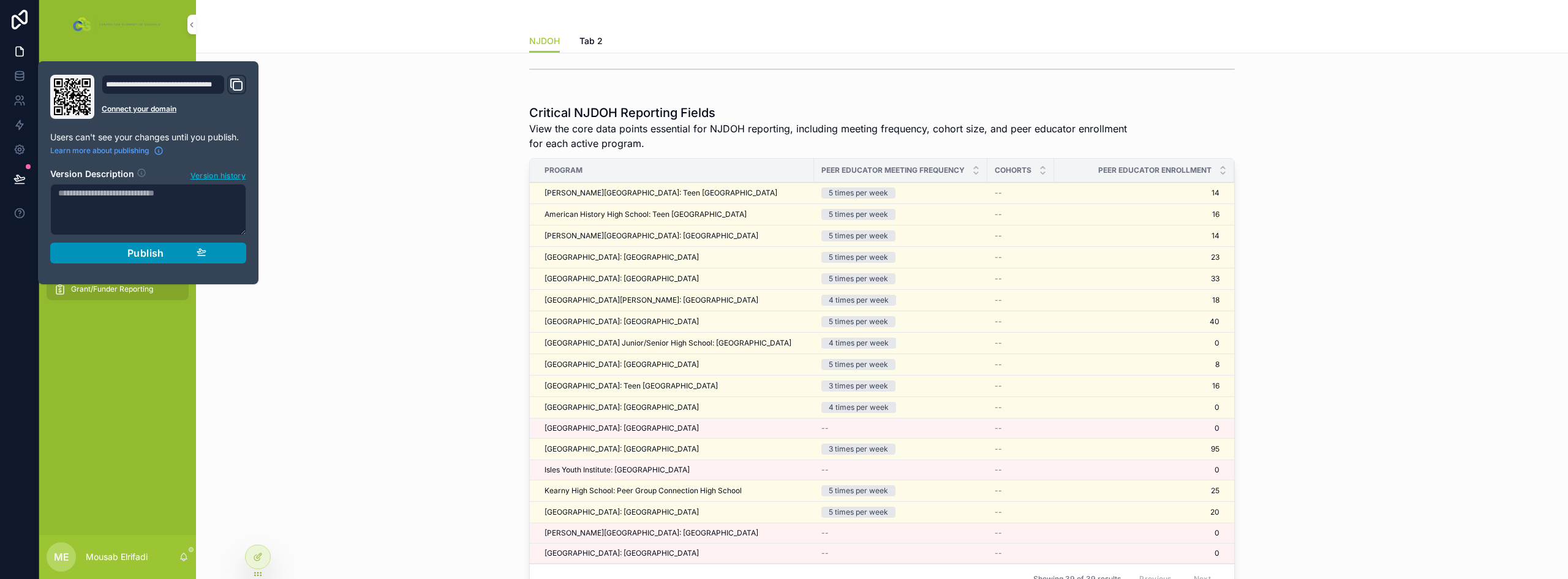
click at [118, 254] on div "Publish" at bounding box center [148, 252] width 116 height 12
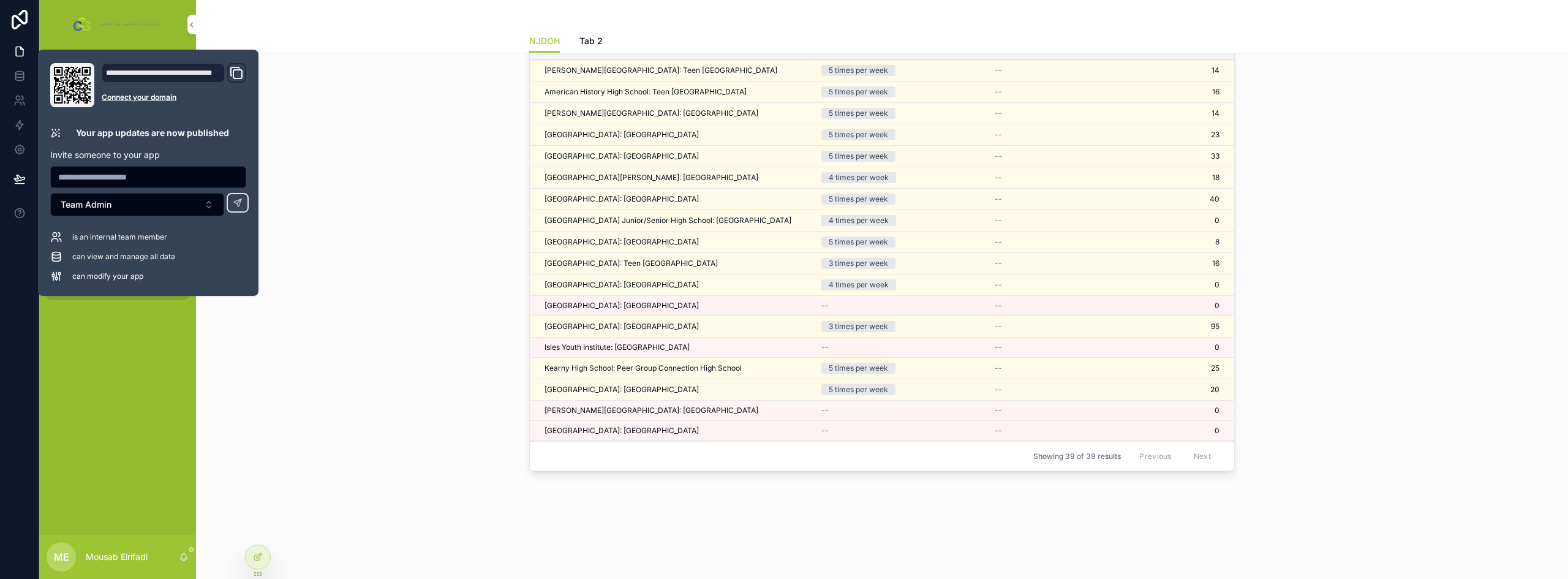
scroll to position [61, 0]
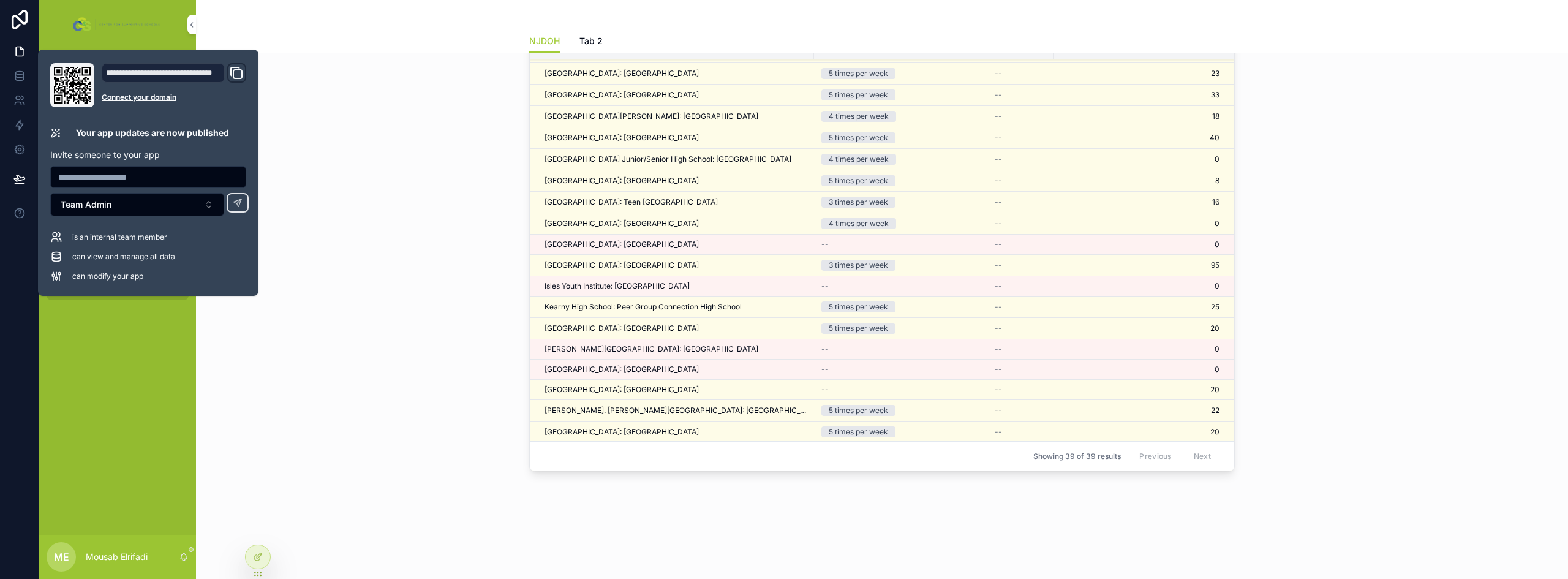
click at [440, 329] on div "Critical NJDOH Reporting Fields View the core data points essential for NJDOH r…" at bounding box center [882, 229] width 1352 height 505
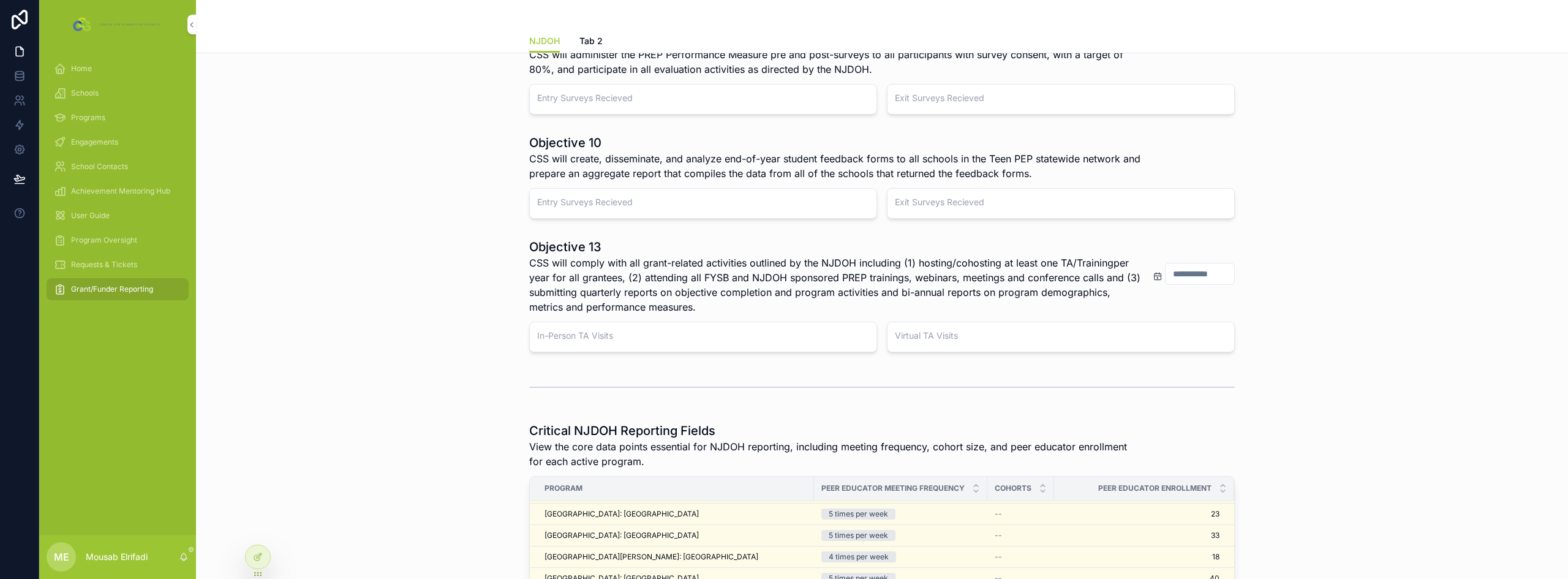
scroll to position [368, 0]
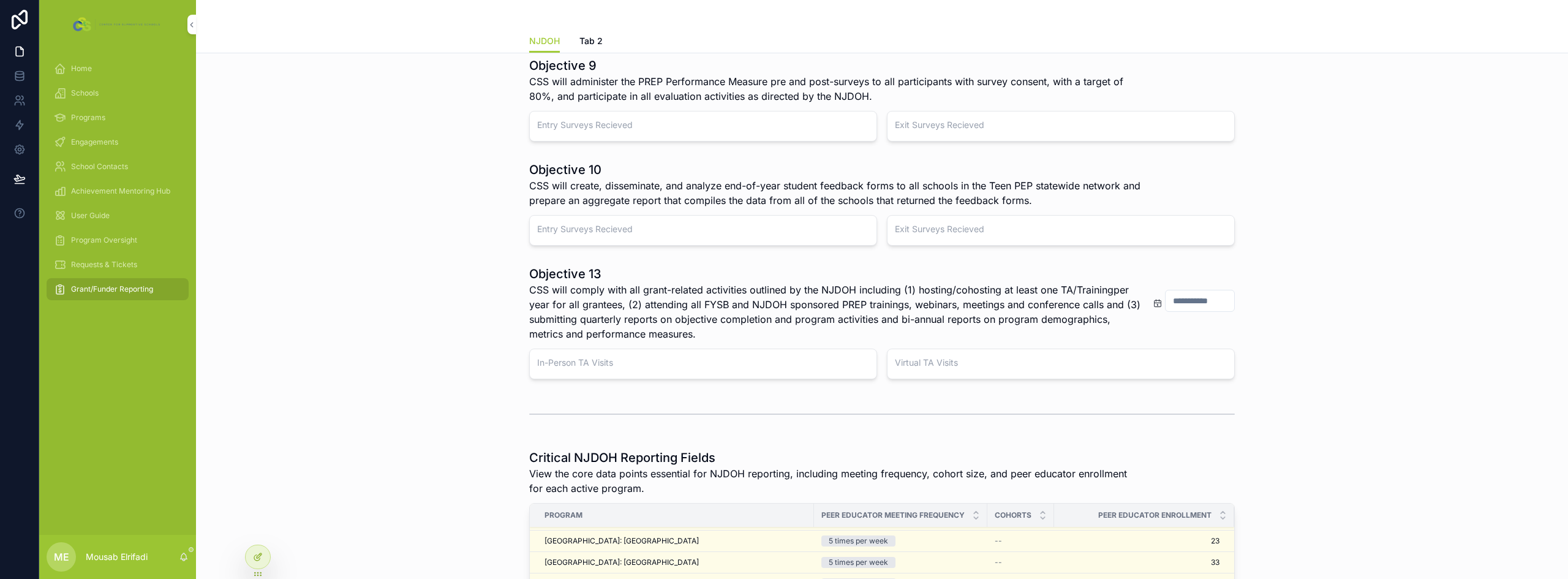
click at [253, 555] on icon at bounding box center [258, 557] width 10 height 10
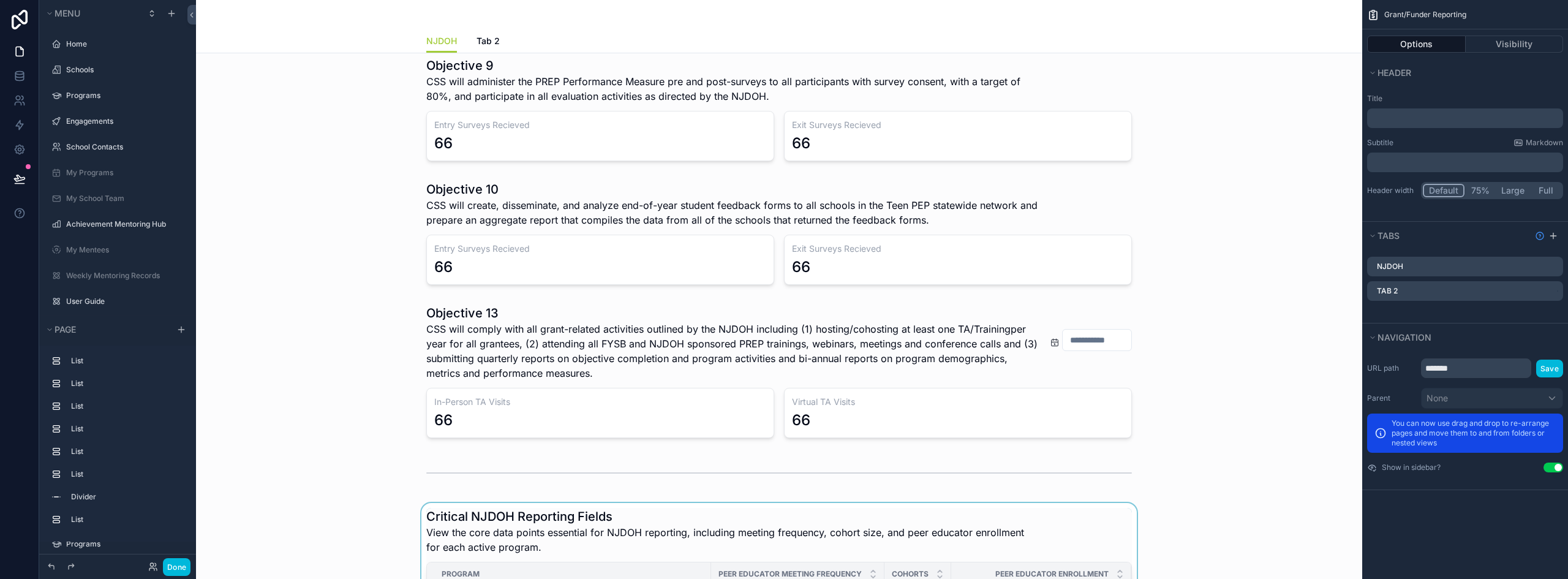
scroll to position [83, 0]
click at [181, 564] on button "Done" at bounding box center [177, 568] width 28 height 18
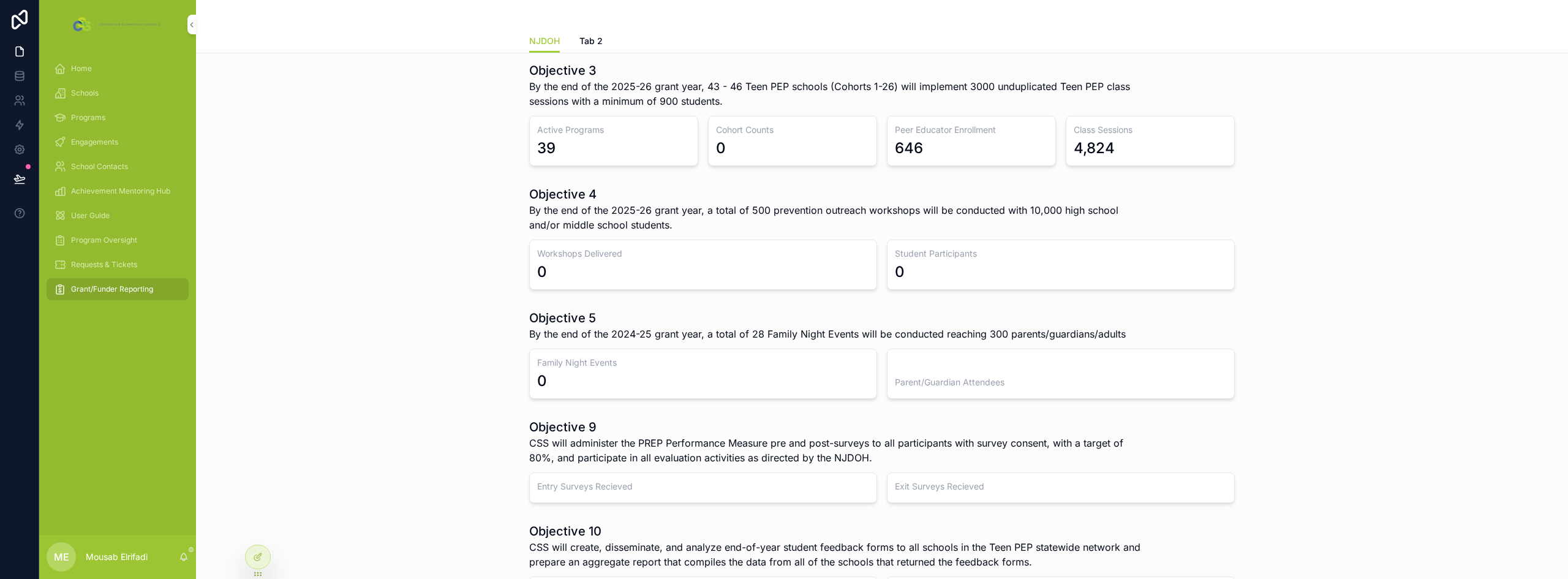
scroll to position [0, 0]
